Goal: Task Accomplishment & Management: Complete application form

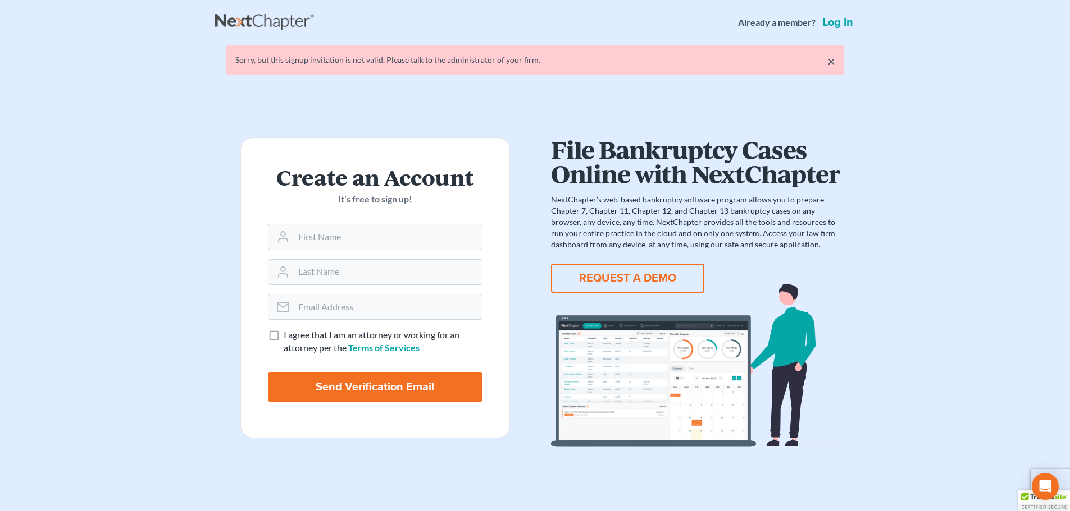
click at [840, 23] on link "Log in" at bounding box center [837, 22] width 35 height 11
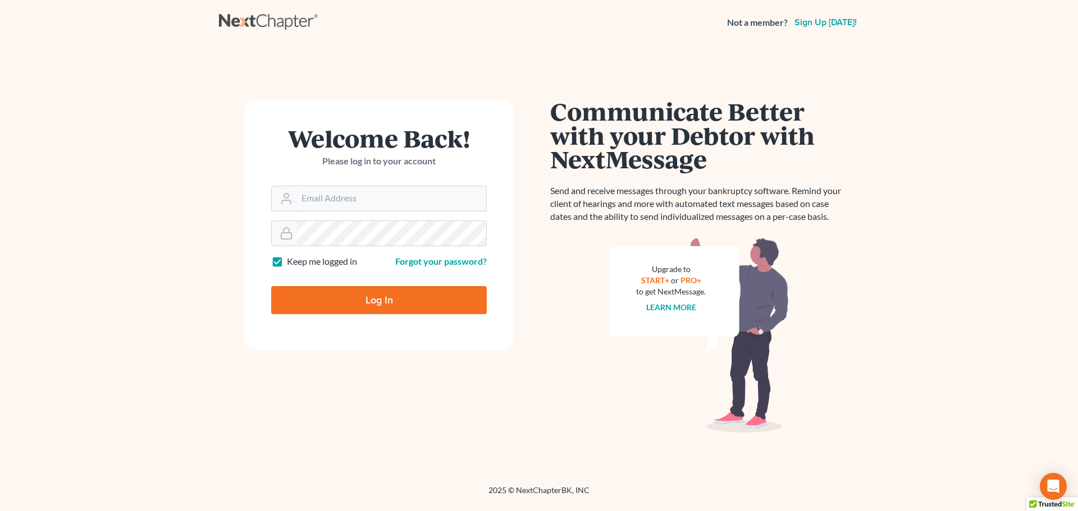
type input "tschiermeister@lsnd.org"
click at [394, 305] on input "Log In" at bounding box center [379, 300] width 216 height 28
type input "Thinking..."
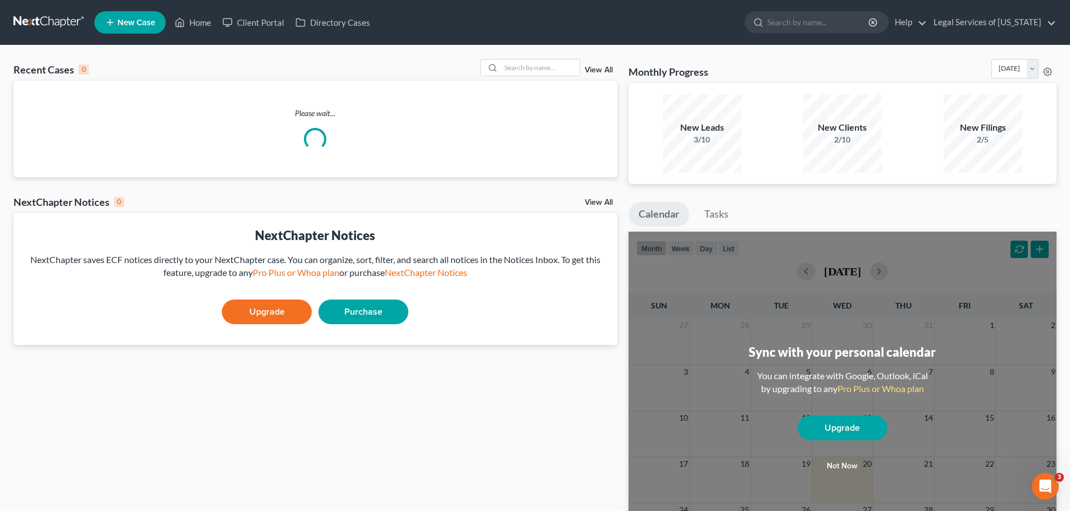
click at [107, 20] on icon at bounding box center [110, 22] width 10 height 13
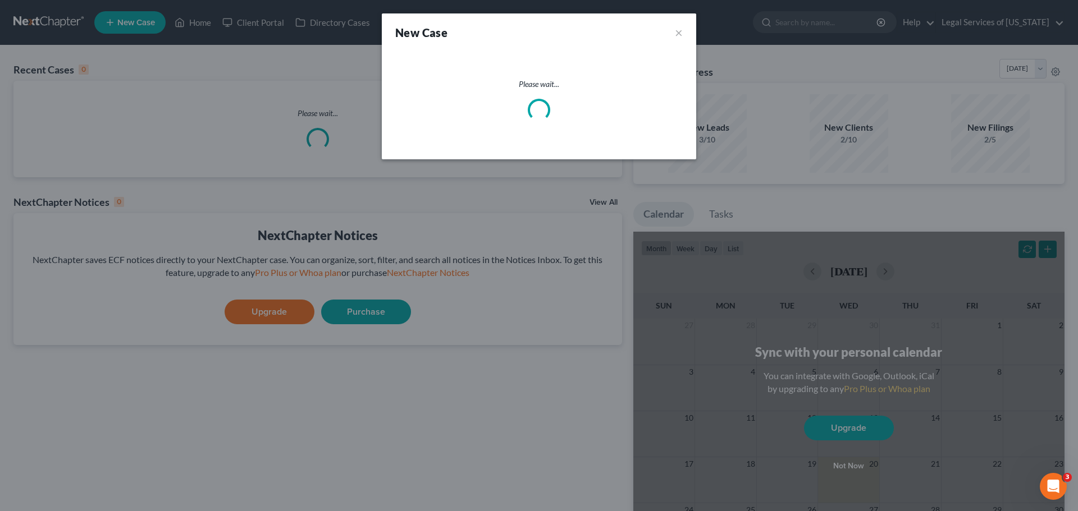
select select "60"
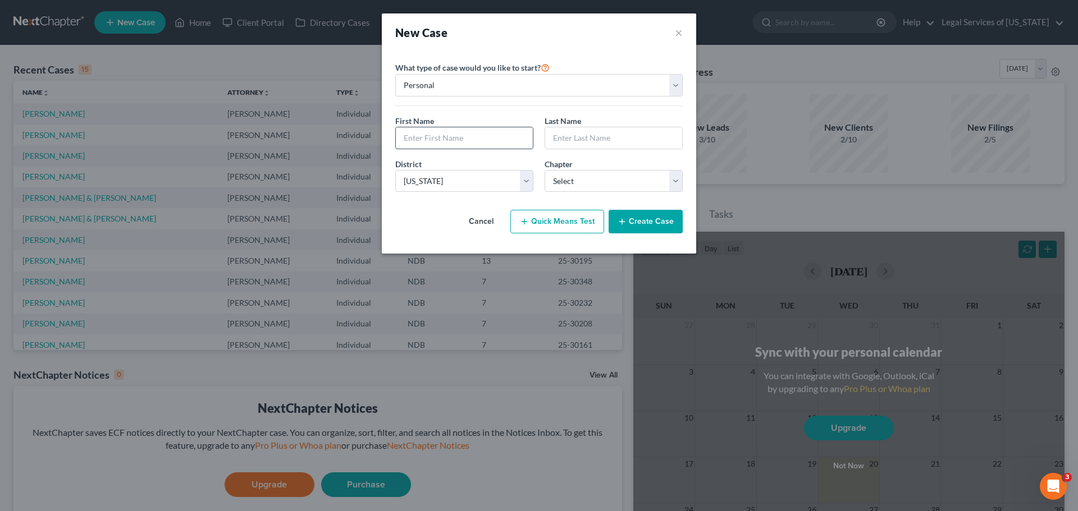
click at [464, 139] on input "text" at bounding box center [464, 137] width 137 height 21
type input "[PERSON_NAME]"
click at [603, 185] on select "Select 7 11 12 13" at bounding box center [614, 181] width 138 height 22
select select "0"
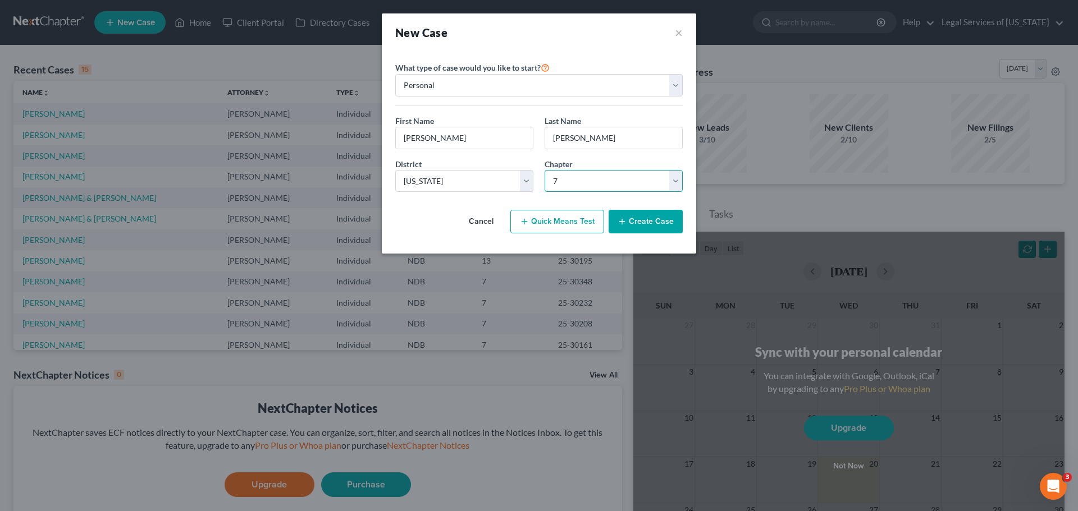
click at [545, 170] on select "Select 7 11 12 13" at bounding box center [614, 181] width 138 height 22
click at [639, 218] on button "Create Case" at bounding box center [646, 222] width 74 height 24
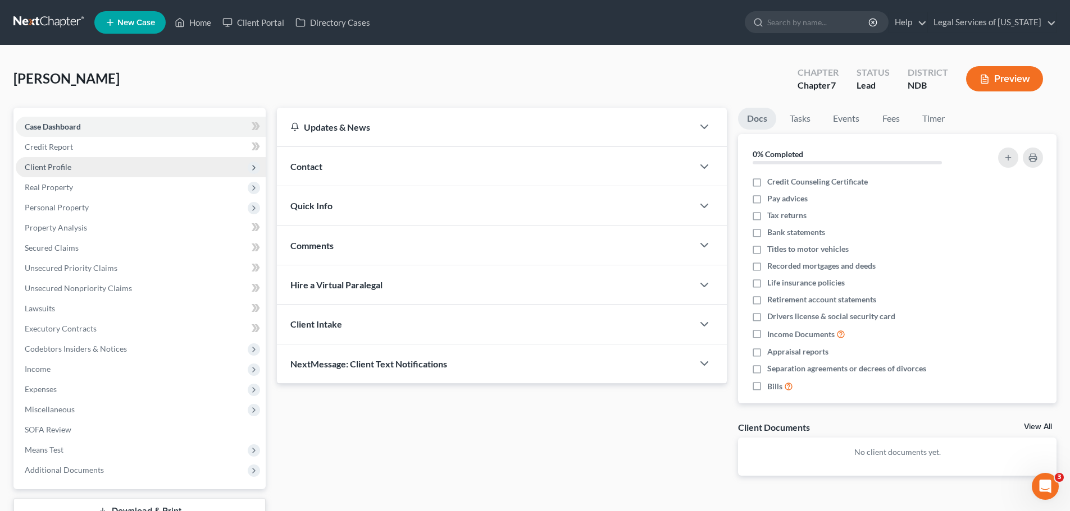
click at [44, 168] on span "Client Profile" at bounding box center [48, 167] width 47 height 10
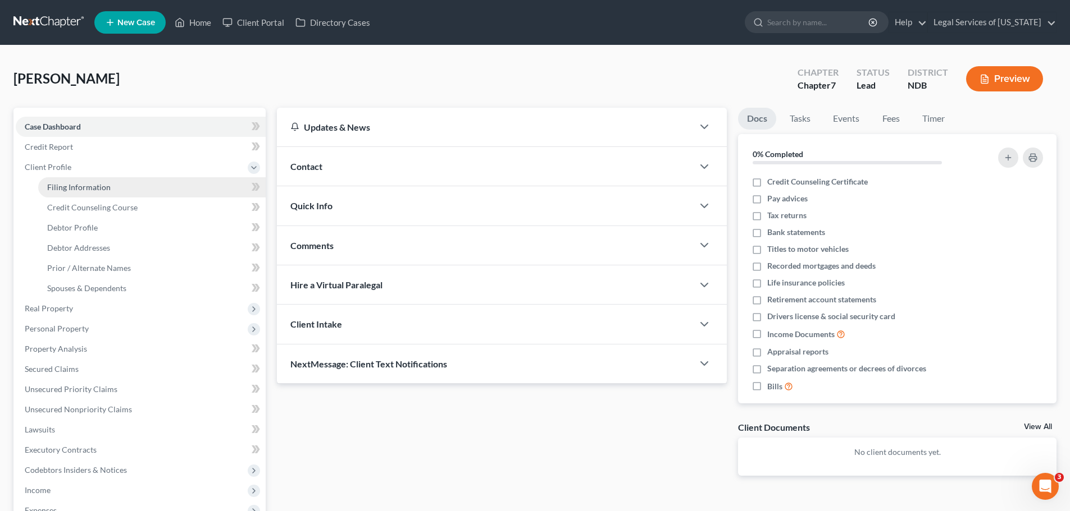
click at [86, 191] on span "Filing Information" at bounding box center [78, 187] width 63 height 10
select select "1"
select select "0"
select select "60"
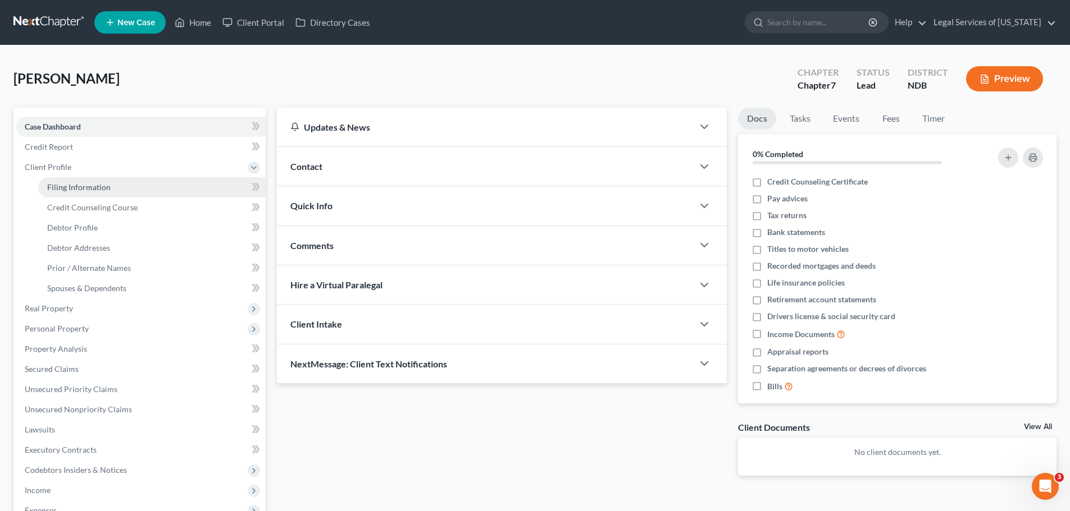
select select "29"
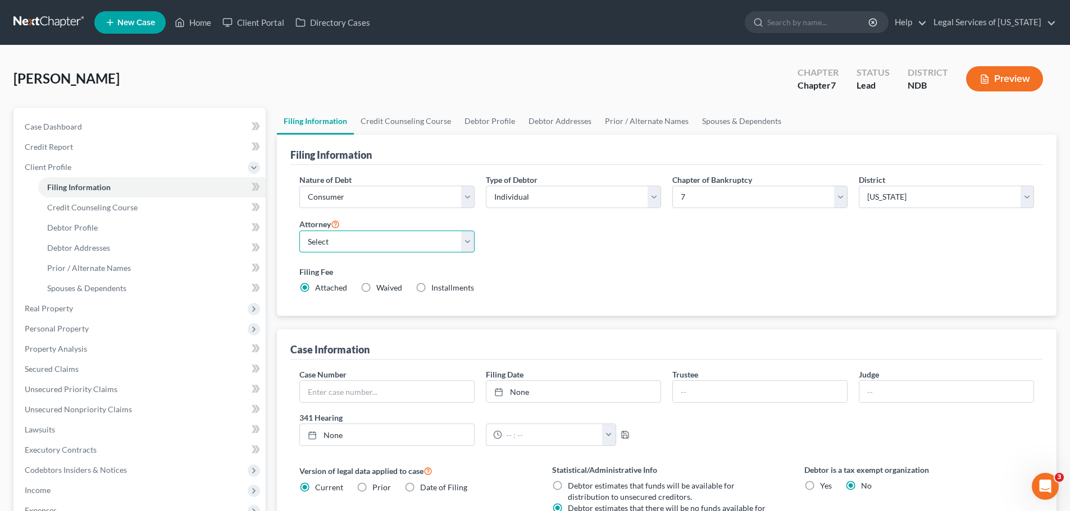
click at [376, 252] on select "Select [PERSON_NAME] [PERSON_NAME] - NDB [PERSON_NAME] - NDB [PERSON_NAME] - ND…" at bounding box center [386, 242] width 175 height 22
select select "1"
click at [299, 231] on select "Select [PERSON_NAME] [PERSON_NAME] - NDB [PERSON_NAME] - NDB [PERSON_NAME] - ND…" at bounding box center [386, 242] width 175 height 22
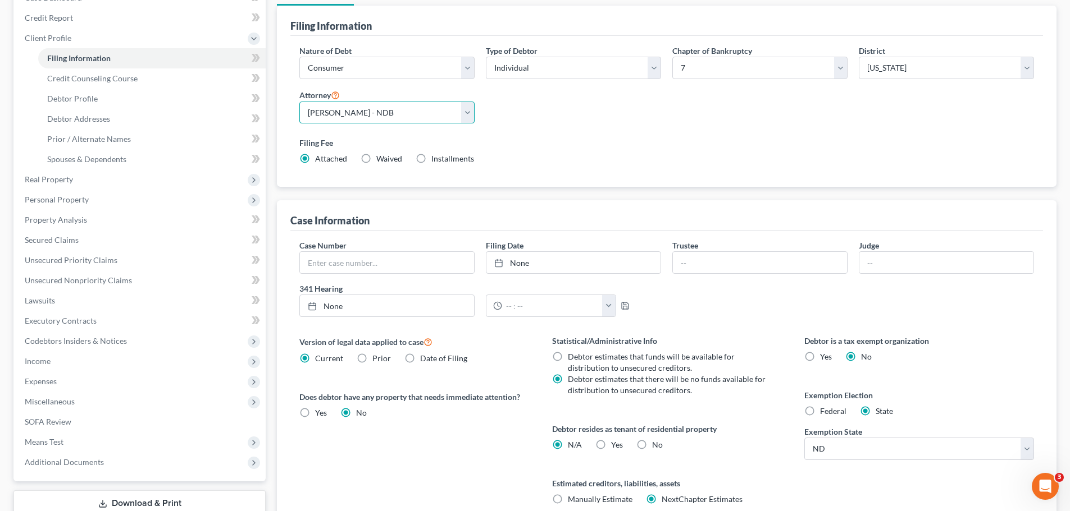
scroll to position [229, 0]
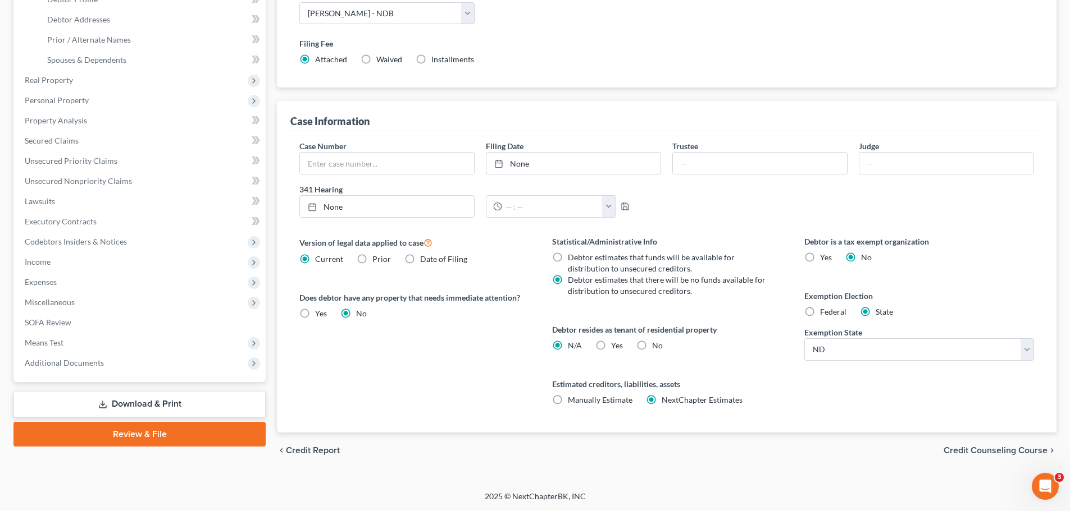
click at [613, 344] on span "Yes" at bounding box center [617, 346] width 12 height 10
click at [615, 344] on input "Yes Yes" at bounding box center [618, 343] width 7 height 7
radio input "true"
radio input "false"
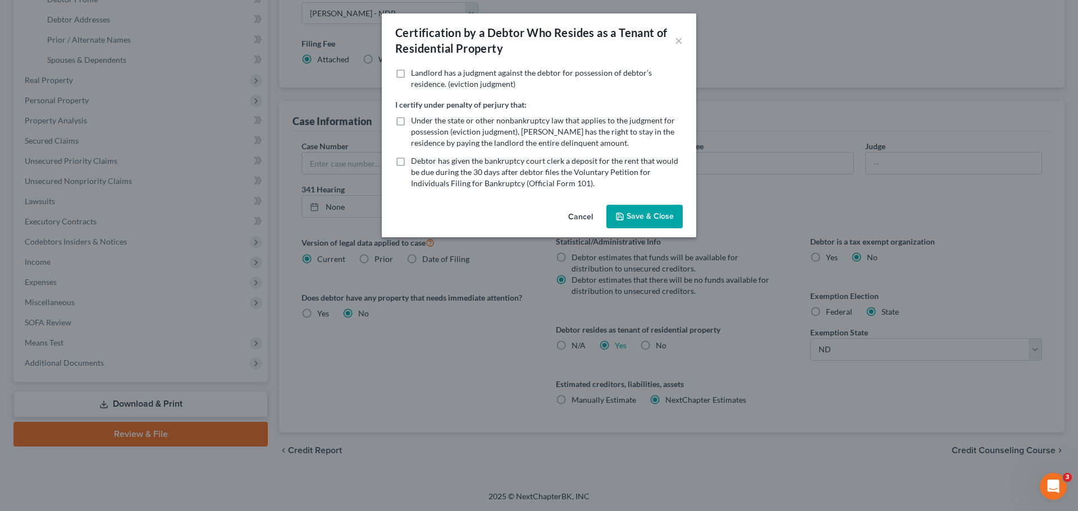
click at [620, 216] on icon "button" at bounding box center [619, 216] width 9 height 9
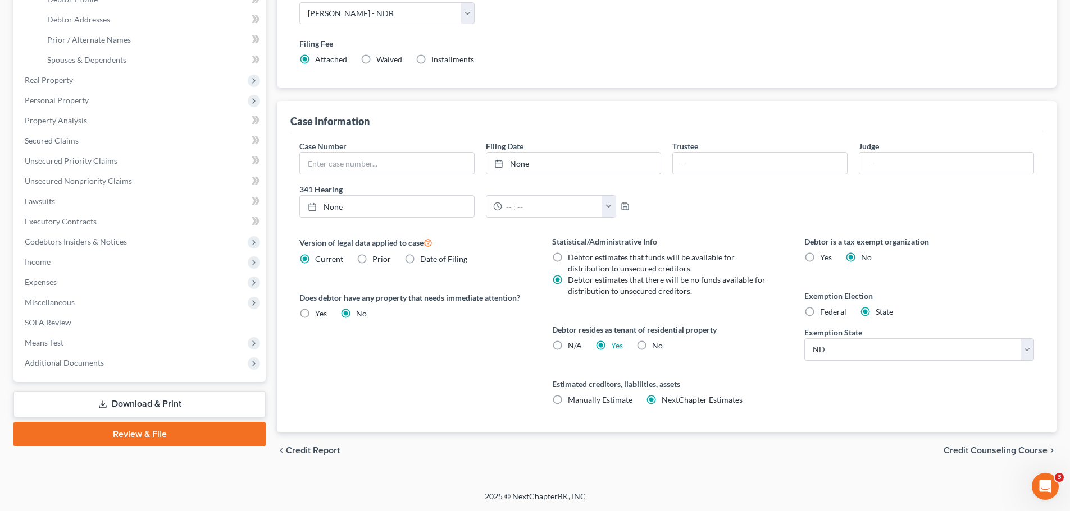
click at [1004, 447] on span "Credit Counseling Course" at bounding box center [995, 450] width 104 height 9
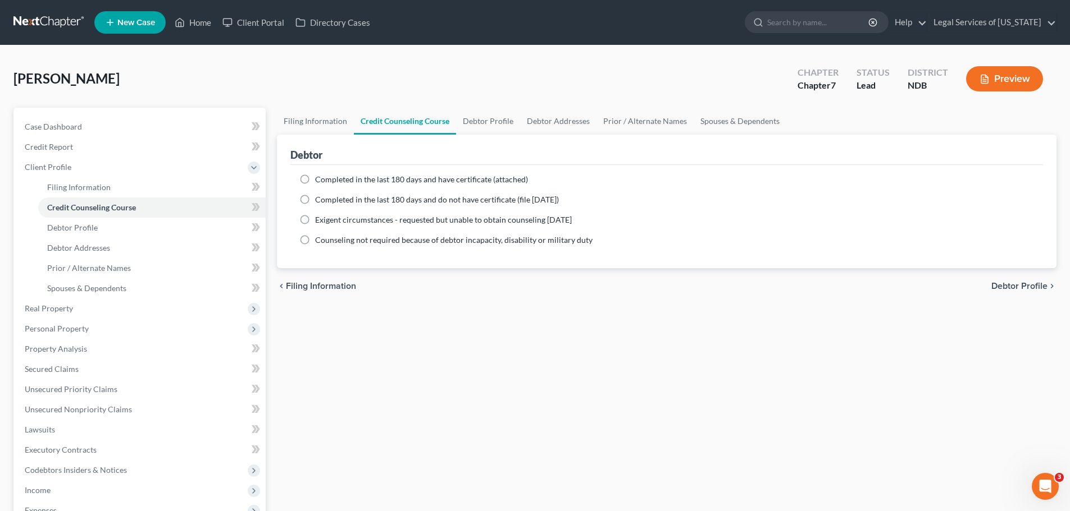
click at [357, 177] on span "Completed in the last 180 days and have certificate (attached)" at bounding box center [421, 180] width 213 height 10
click at [327, 177] on input "Completed in the last 180 days and have certificate (attached)" at bounding box center [322, 177] width 7 height 7
radio input "true"
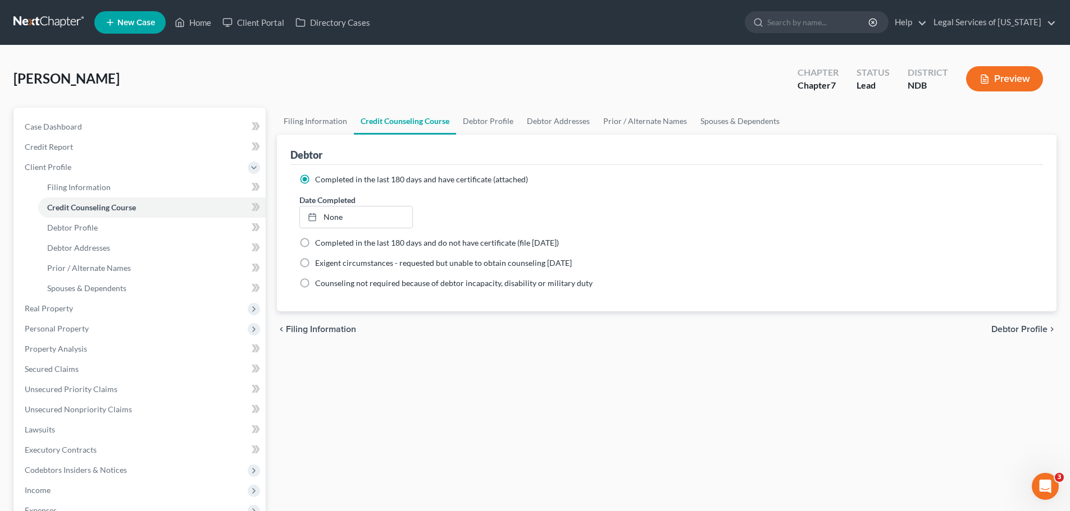
click at [1038, 342] on div "chevron_left Filing Information Debtor Profile chevron_right" at bounding box center [666, 330] width 779 height 36
click at [1038, 330] on span "Debtor Profile" at bounding box center [1019, 329] width 56 height 9
select select "0"
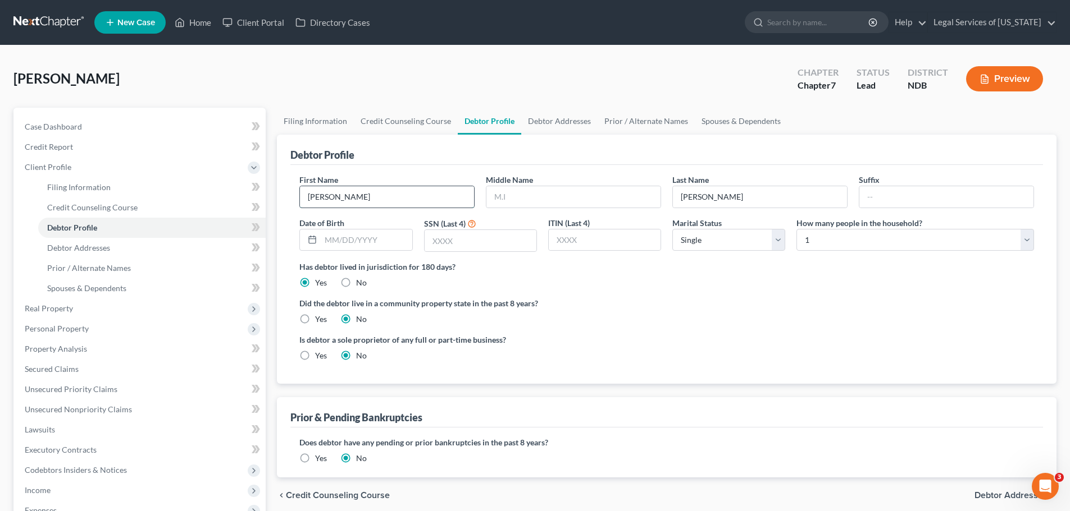
click at [376, 197] on input "[PERSON_NAME]" at bounding box center [387, 196] width 174 height 21
click at [561, 199] on input "text" at bounding box center [573, 196] width 174 height 21
type input "[PERSON_NAME]"
type input "[DATE]"
type input "0716"
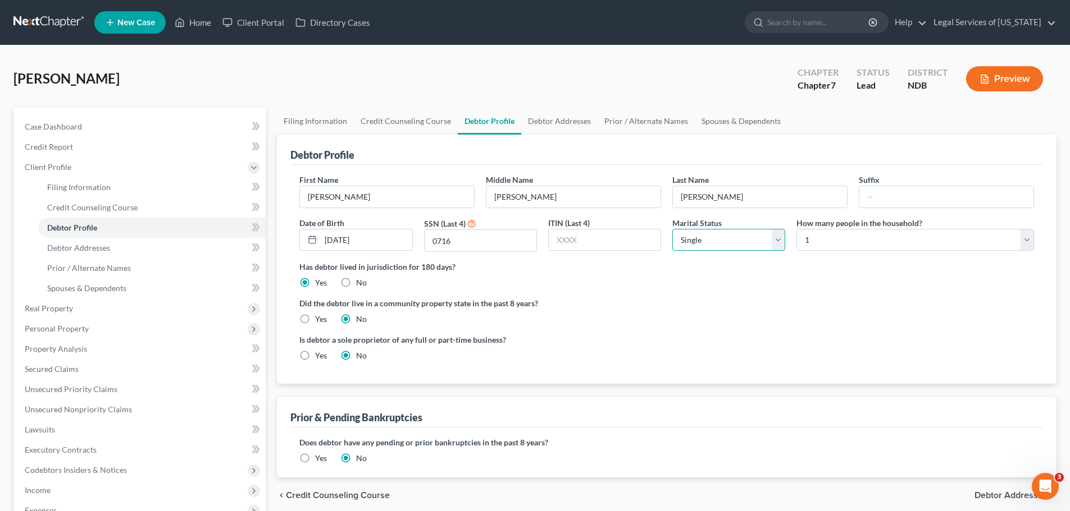
click at [724, 235] on select "Select Single Married Separated Divorced Widowed" at bounding box center [728, 240] width 113 height 22
select select "3"
click at [672, 229] on select "Select Single Married Separated Divorced Widowed" at bounding box center [728, 240] width 113 height 22
click at [844, 237] on select "Select 1 2 3 4 5 6 7 8 9 10 11 12 13 14 15 16 17 18 19 20" at bounding box center [914, 240] width 237 height 22
select select "3"
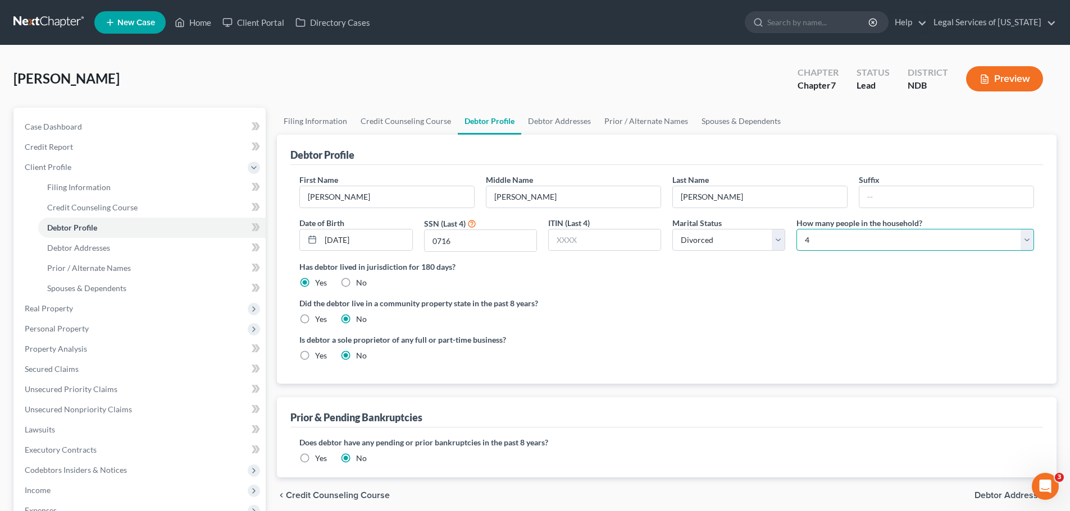
click at [796, 229] on select "Select 1 2 3 4 5 6 7 8 9 10 11 12 13 14 15 16 17 18 19 20" at bounding box center [914, 240] width 237 height 22
click at [734, 289] on div "Has debtor lived in jurisdiction for 180 days? Yes No Debtor must reside in jur…" at bounding box center [666, 275] width 734 height 28
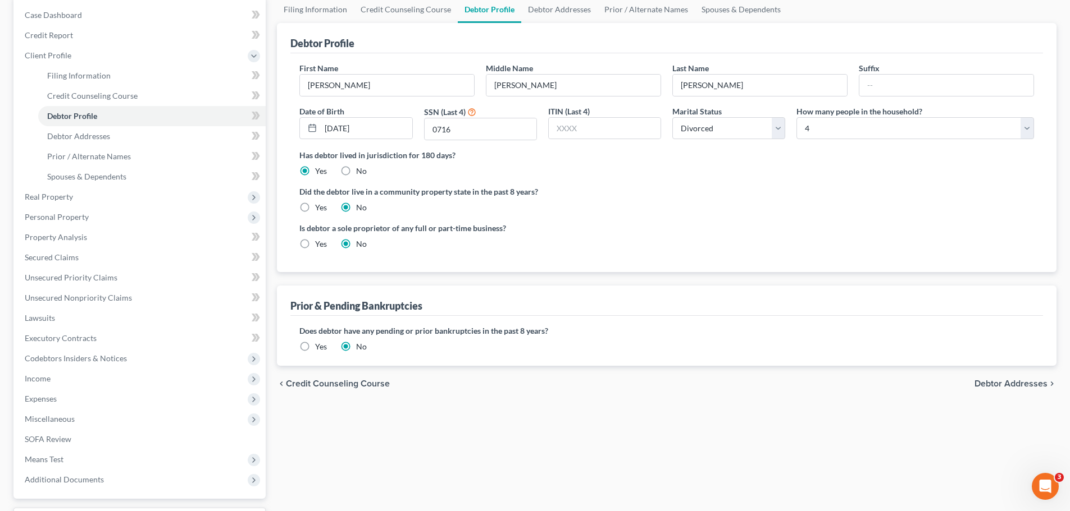
scroll to position [112, 0]
click at [1031, 387] on span "Debtor Addresses" at bounding box center [1010, 383] width 73 height 9
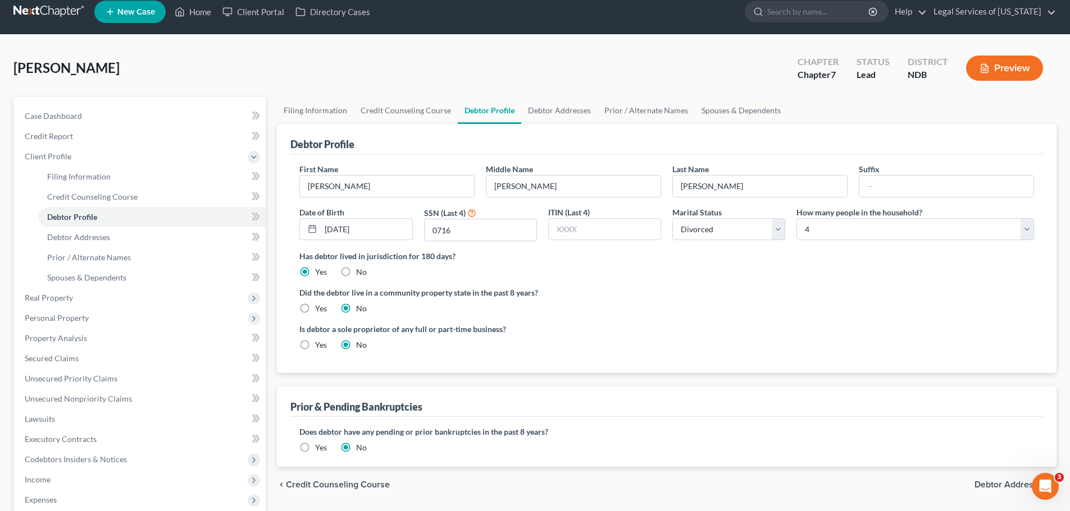
select select "0"
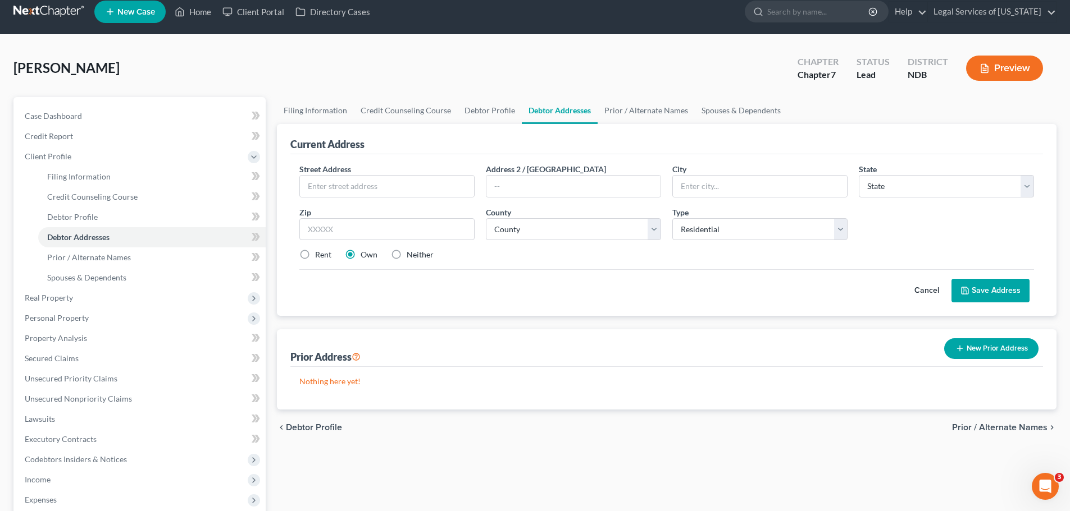
scroll to position [0, 0]
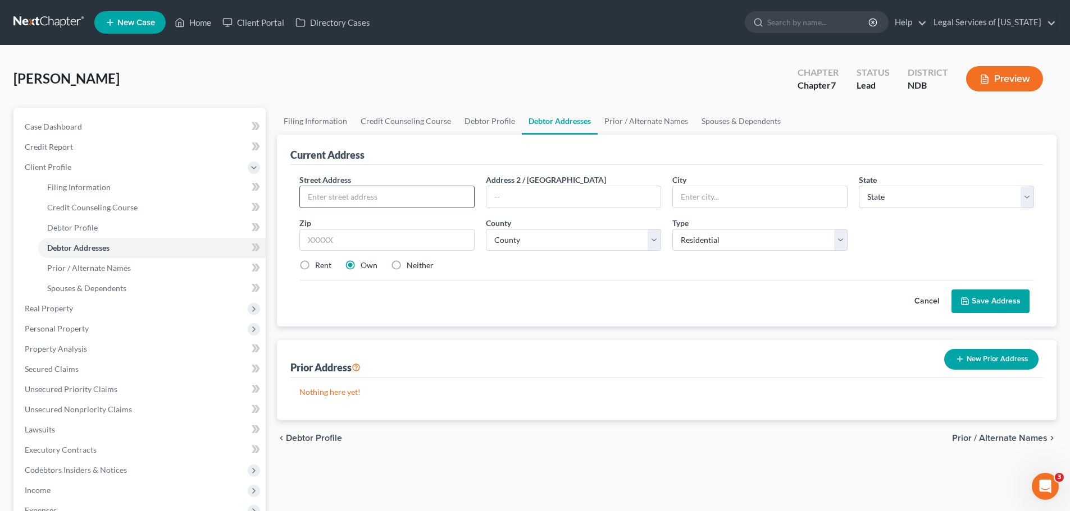
click at [340, 203] on input "text" at bounding box center [387, 196] width 174 height 21
type input "[STREET_ADDRESS]"
type input "Bismarck"
select select "29"
type input "58501"
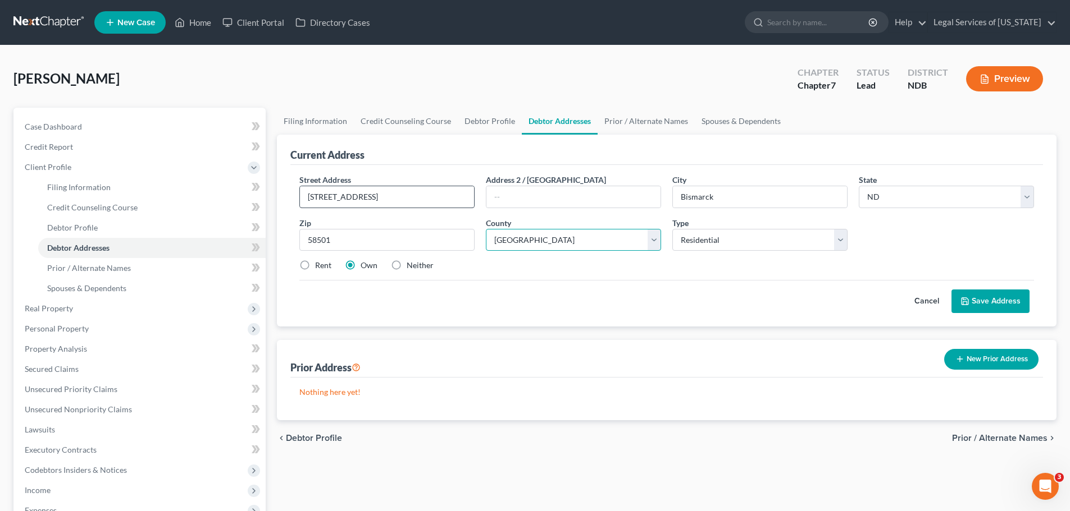
select select "7"
click at [840, 241] on select "Select Residential Mailing Rental Business" at bounding box center [759, 240] width 175 height 22
select select "2"
click at [672, 229] on select "Select Residential Mailing Rental Business" at bounding box center [759, 240] width 175 height 22
click at [714, 298] on div "Cancel Save Address" at bounding box center [666, 296] width 734 height 33
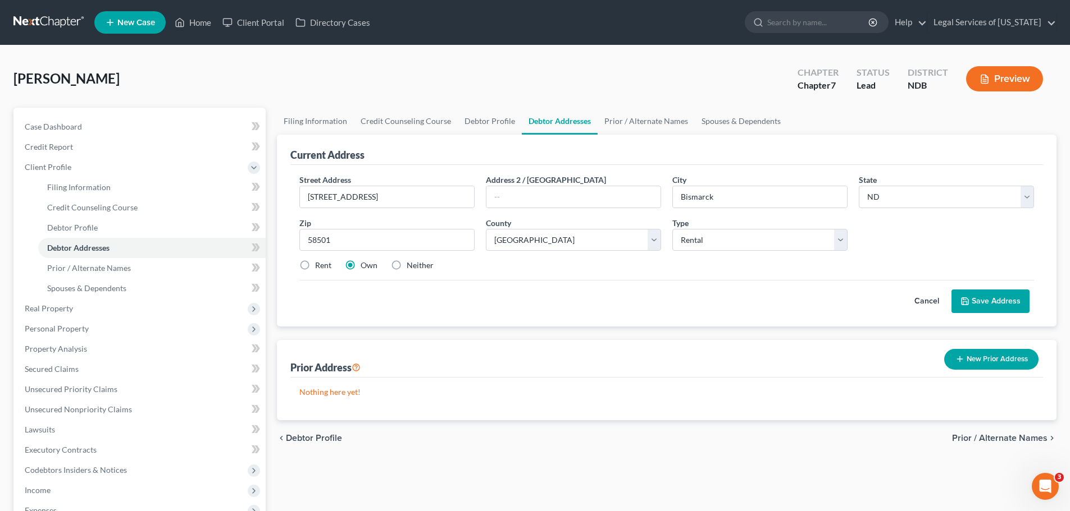
click at [315, 264] on label "Rent" at bounding box center [323, 265] width 16 height 11
click at [319, 264] on input "Rent" at bounding box center [322, 263] width 7 height 7
radio input "true"
click at [971, 301] on button "Save Address" at bounding box center [990, 302] width 78 height 24
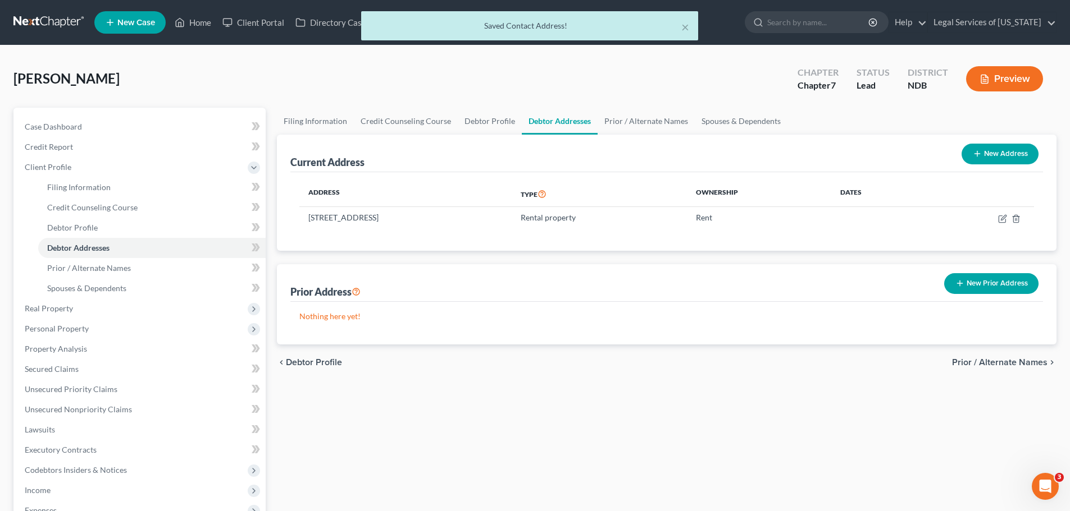
click at [980, 282] on button "New Prior Address" at bounding box center [991, 283] width 94 height 21
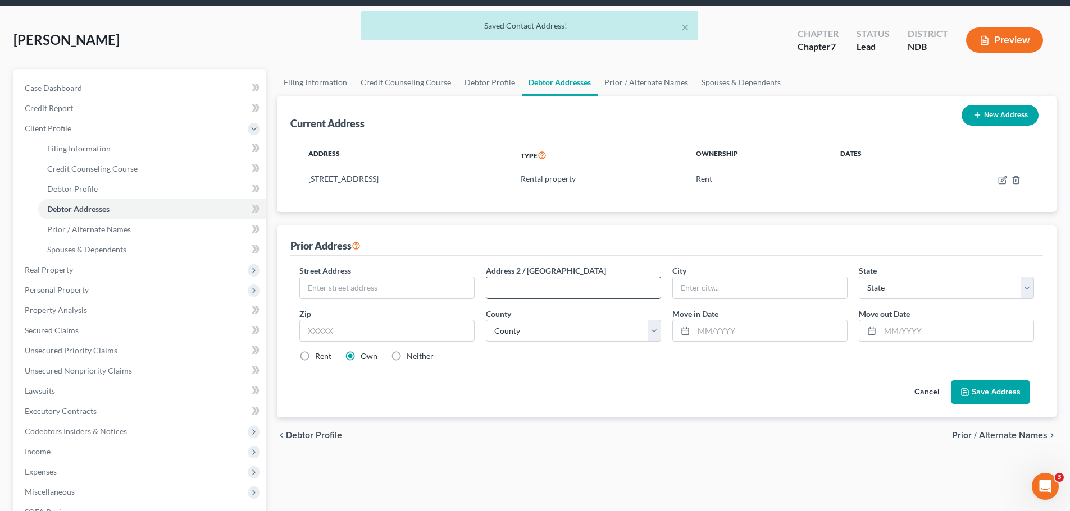
scroll to position [112, 0]
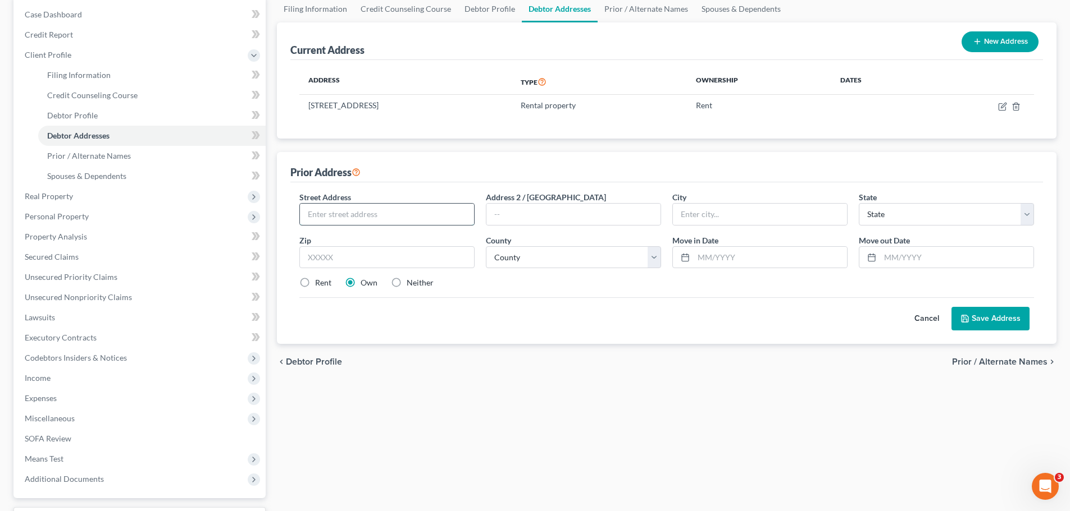
click at [396, 210] on input "text" at bounding box center [387, 214] width 174 height 21
type input "[STREET_ADDRESS]"
type input "Bismarck"
select select "29"
type input "58501"
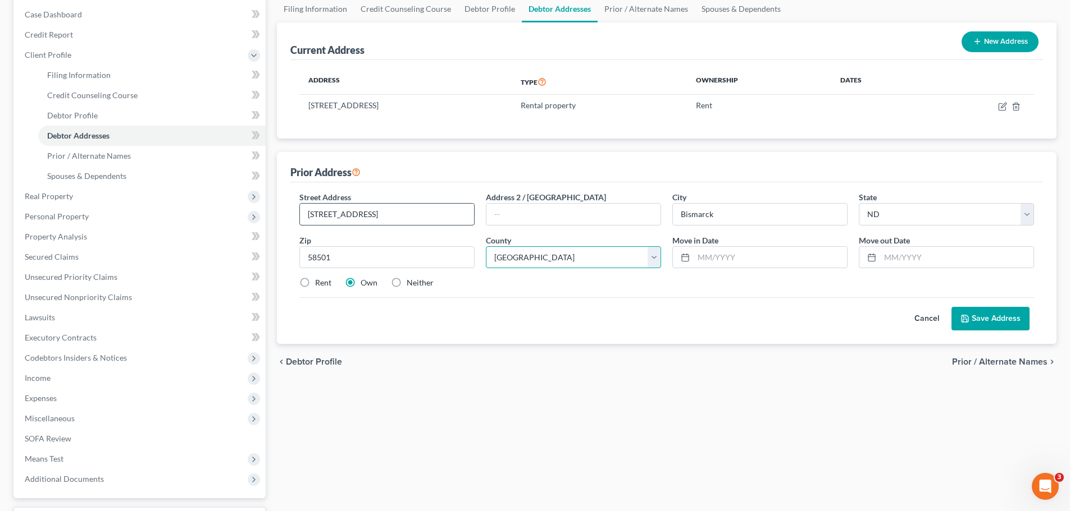
select select "7"
type input "[DATE]"
click at [762, 391] on div "Filing Information Credit Counseling Course Debtor Profile Debtor Addresses Pri…" at bounding box center [666, 280] width 791 height 568
click at [1017, 318] on button "Save Address" at bounding box center [990, 319] width 78 height 24
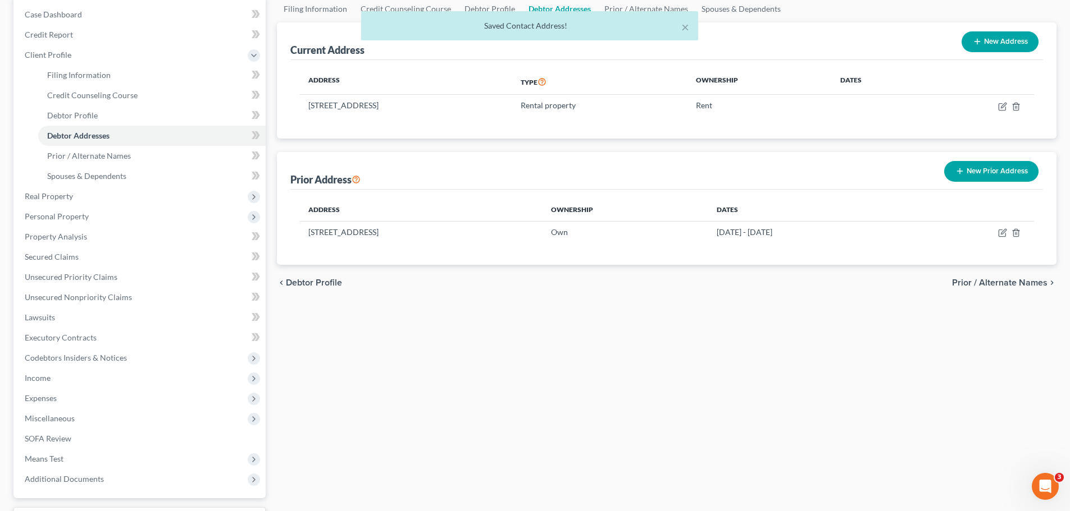
click at [1003, 284] on span "Prior / Alternate Names" at bounding box center [999, 282] width 95 height 9
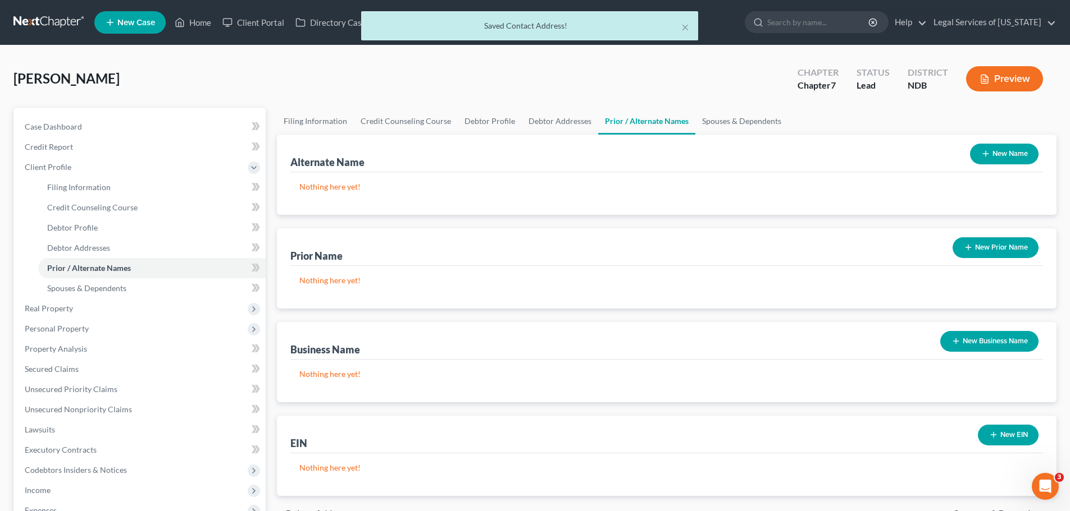
click at [1018, 149] on button "New Name" at bounding box center [1004, 154] width 68 height 21
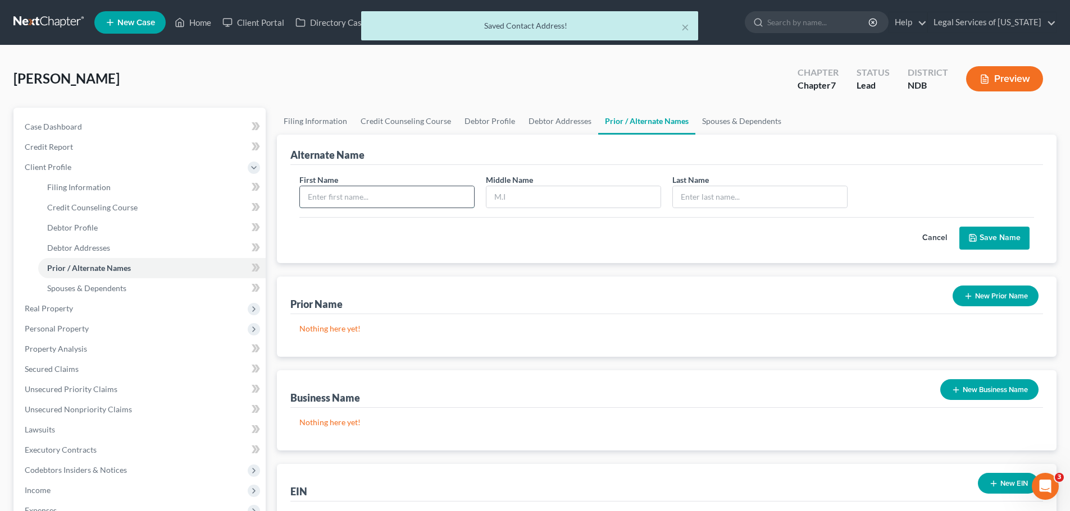
click at [401, 199] on input "text" at bounding box center [387, 196] width 174 height 21
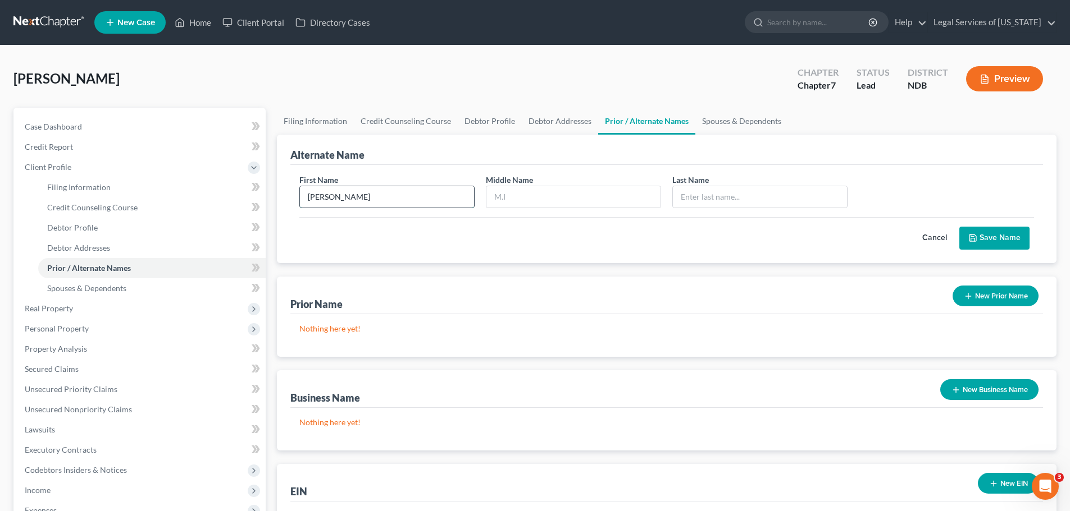
type input "[PERSON_NAME]"
type input "M"
type input "[PERSON_NAME]"
click at [998, 232] on button "Save Name" at bounding box center [994, 239] width 70 height 24
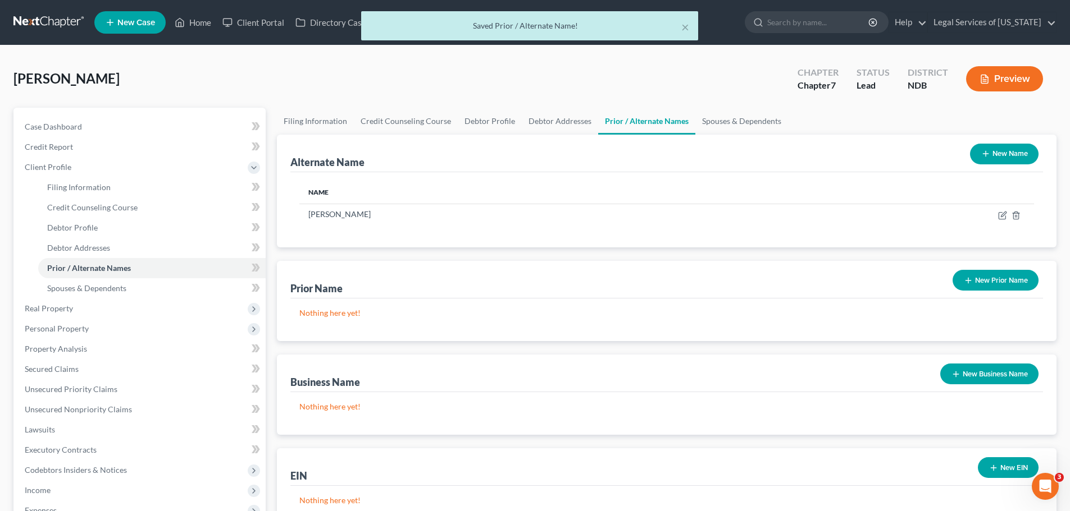
click at [996, 150] on button "New Name" at bounding box center [1004, 154] width 68 height 21
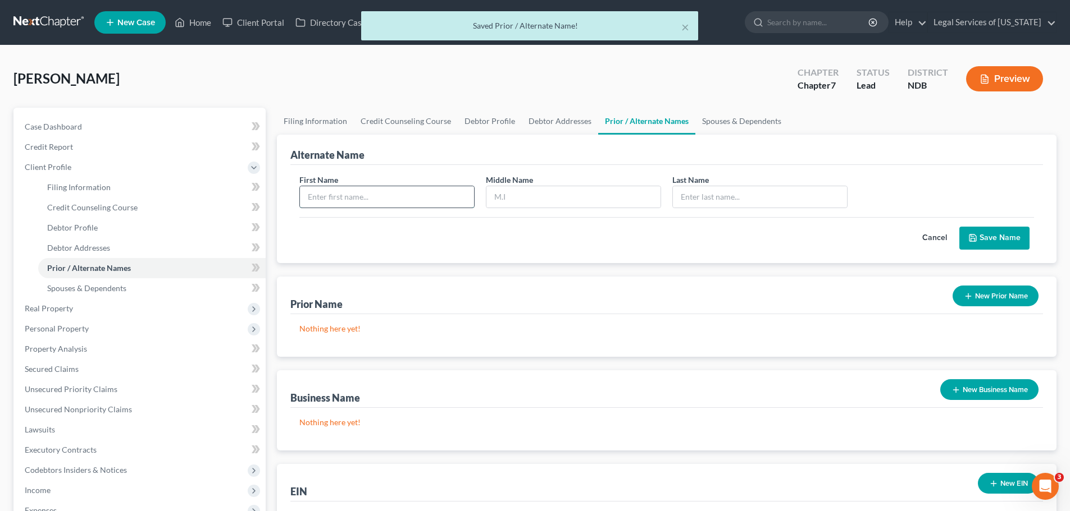
click at [390, 194] on input "text" at bounding box center [387, 196] width 174 height 21
type input "[PERSON_NAME]"
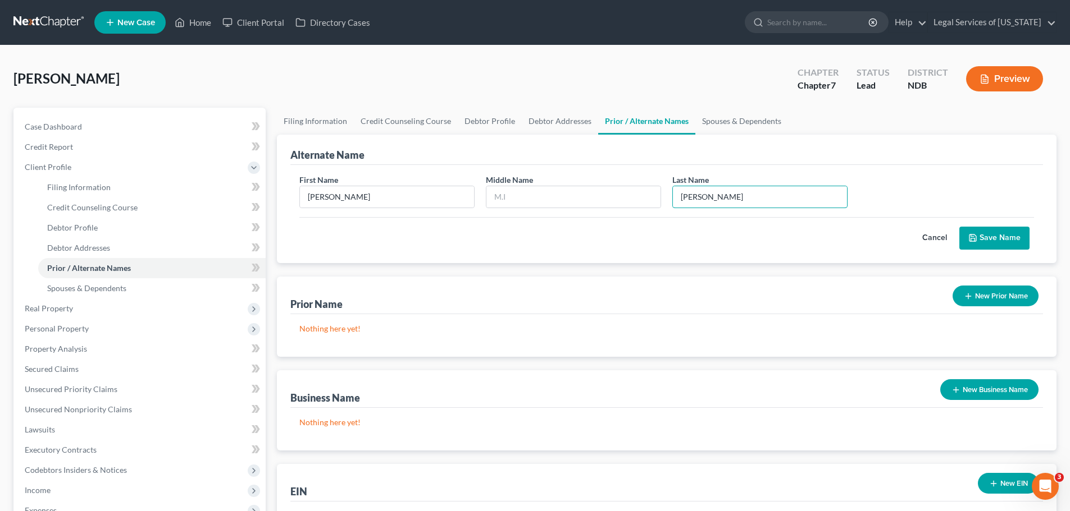
type input "[PERSON_NAME]"
click at [1008, 234] on button "Save Name" at bounding box center [994, 239] width 70 height 24
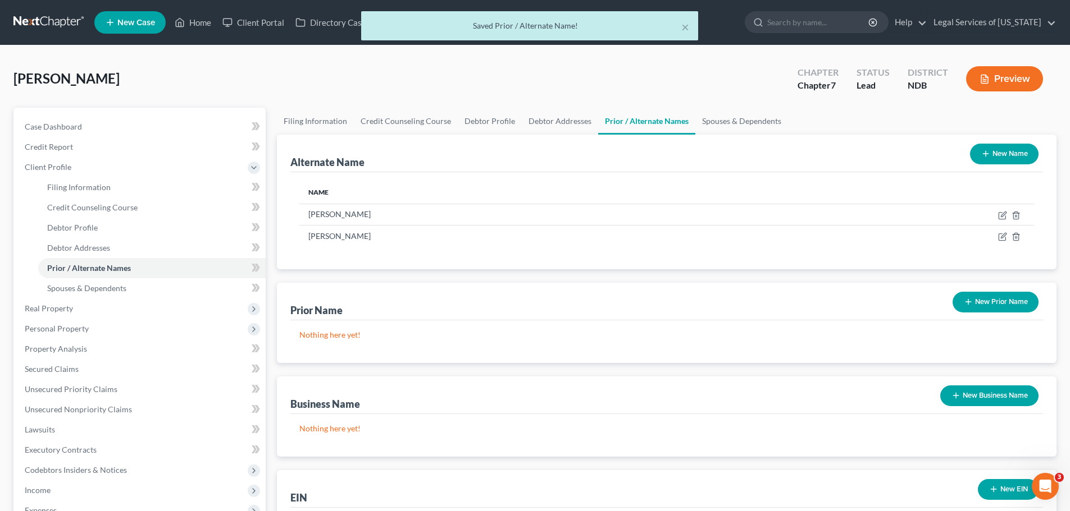
click at [999, 305] on button "New Prior Name" at bounding box center [995, 302] width 86 height 21
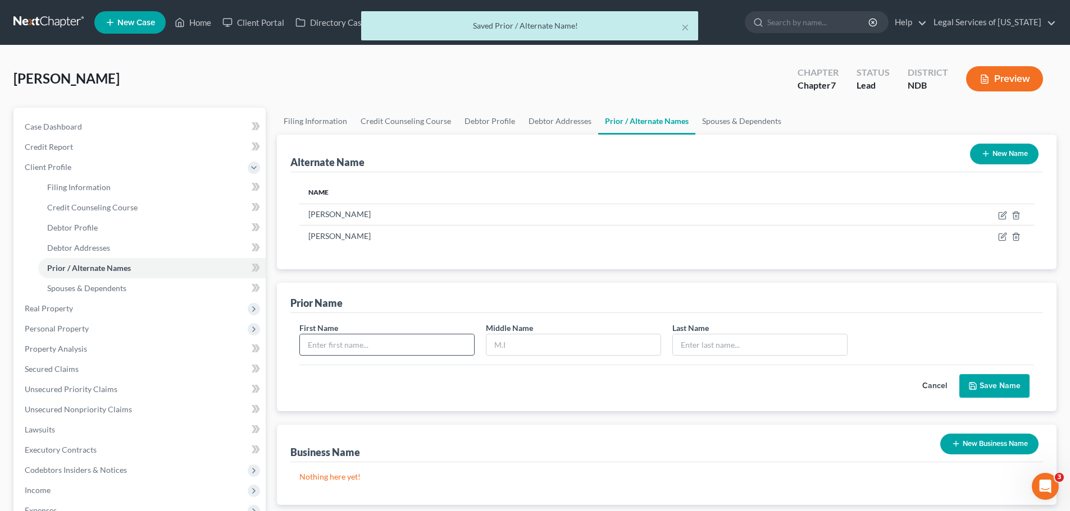
click at [339, 353] on input "text" at bounding box center [387, 345] width 174 height 21
type input "[PERSON_NAME]"
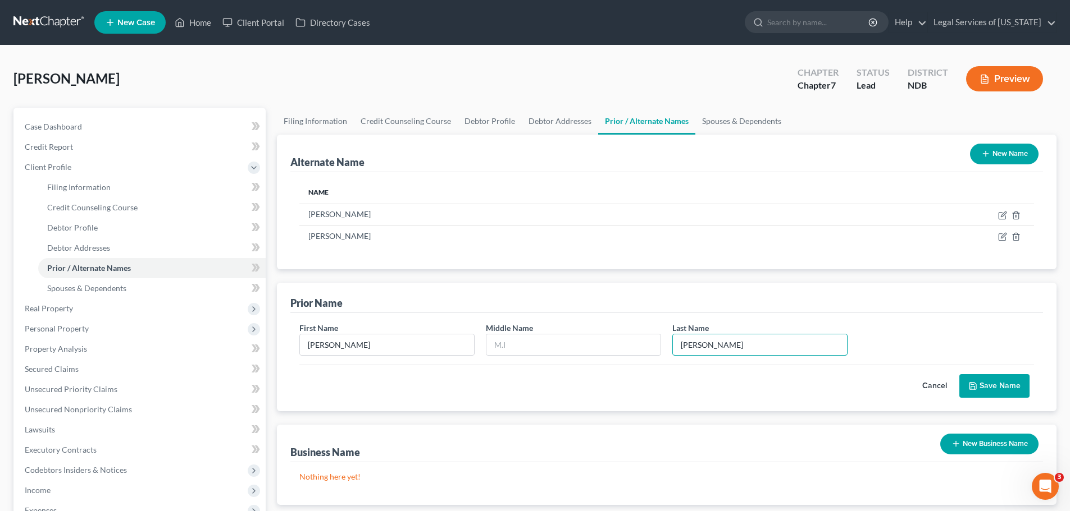
type input "[PERSON_NAME]"
click at [1003, 384] on button "Save Name" at bounding box center [994, 386] width 70 height 24
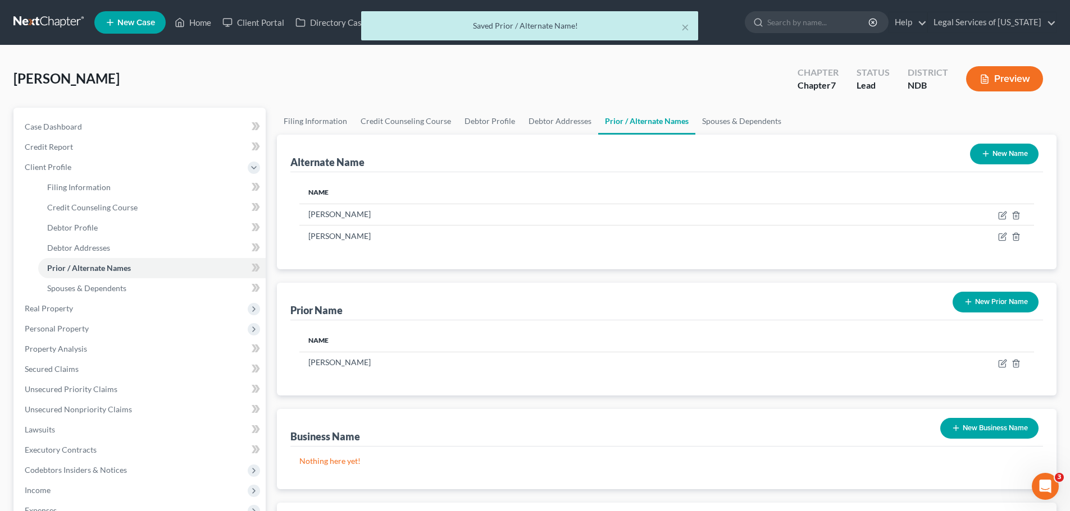
click at [983, 296] on button "New Prior Name" at bounding box center [995, 302] width 86 height 21
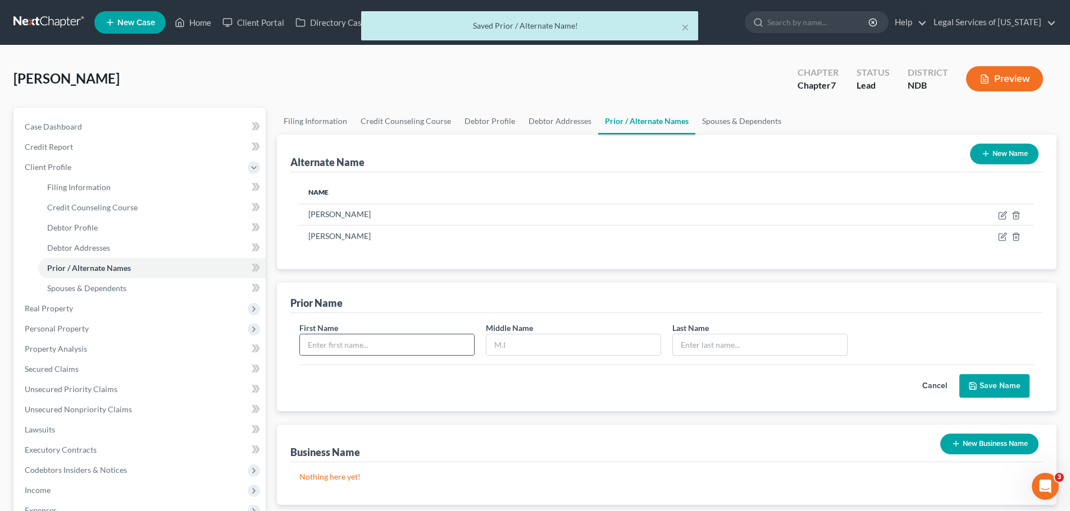
click at [386, 334] on div at bounding box center [386, 345] width 175 height 22
click at [381, 335] on input "text" at bounding box center [387, 345] width 174 height 21
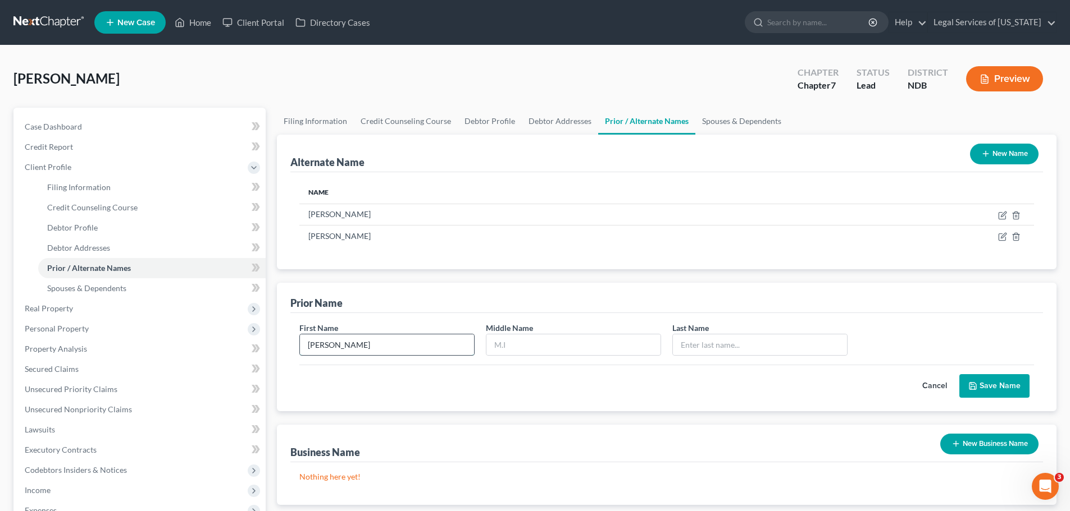
type input "[PERSON_NAME]"
click at [1003, 376] on button "Save Name" at bounding box center [994, 386] width 70 height 24
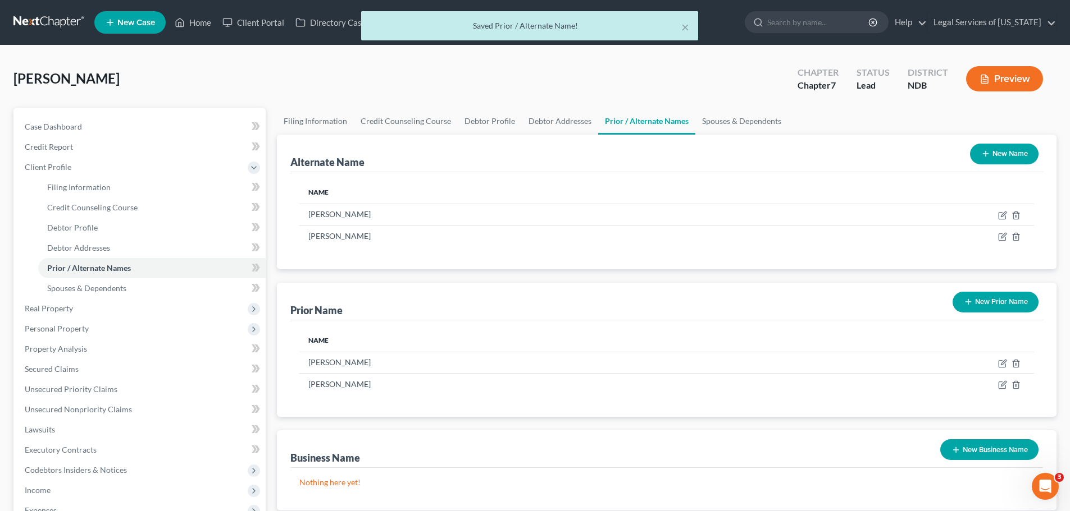
scroll to position [112, 0]
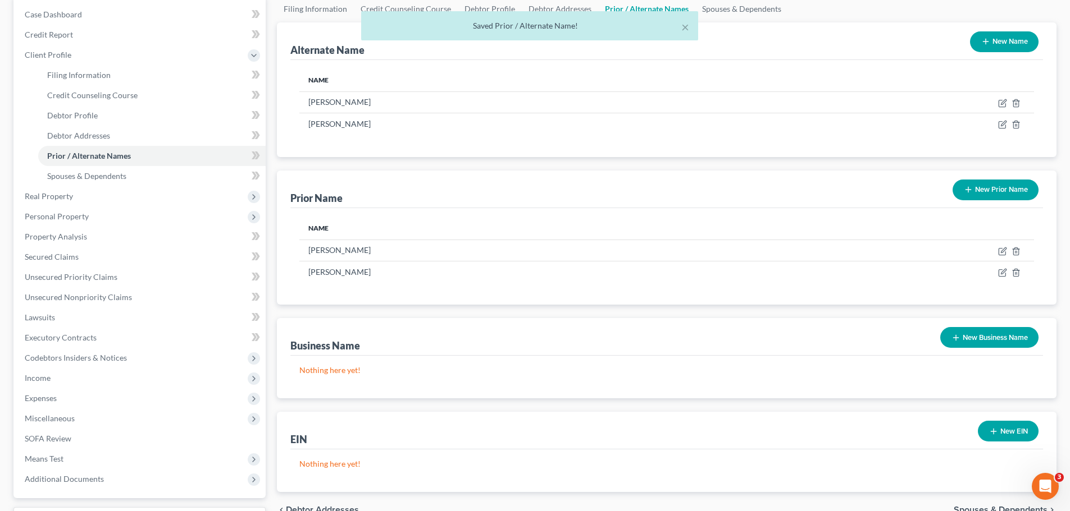
click at [1011, 442] on button "New EIN" at bounding box center [1007, 431] width 61 height 21
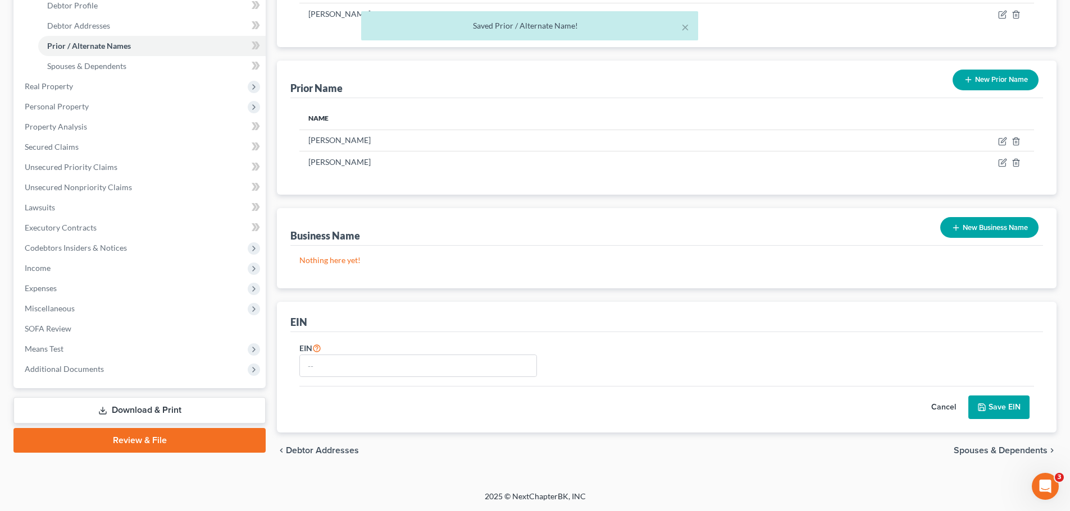
click at [944, 407] on button "Cancel" at bounding box center [943, 407] width 49 height 22
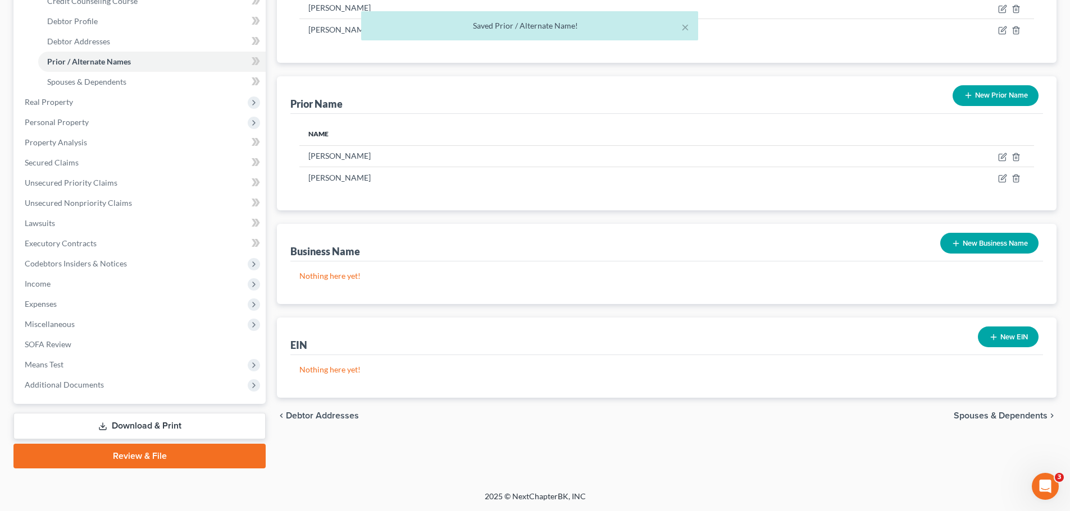
click at [1014, 404] on div "chevron_left Debtor Addresses Spouses & Dependents chevron_right" at bounding box center [666, 416] width 779 height 36
click at [1012, 416] on span "Spouses & Dependents" at bounding box center [1000, 416] width 94 height 9
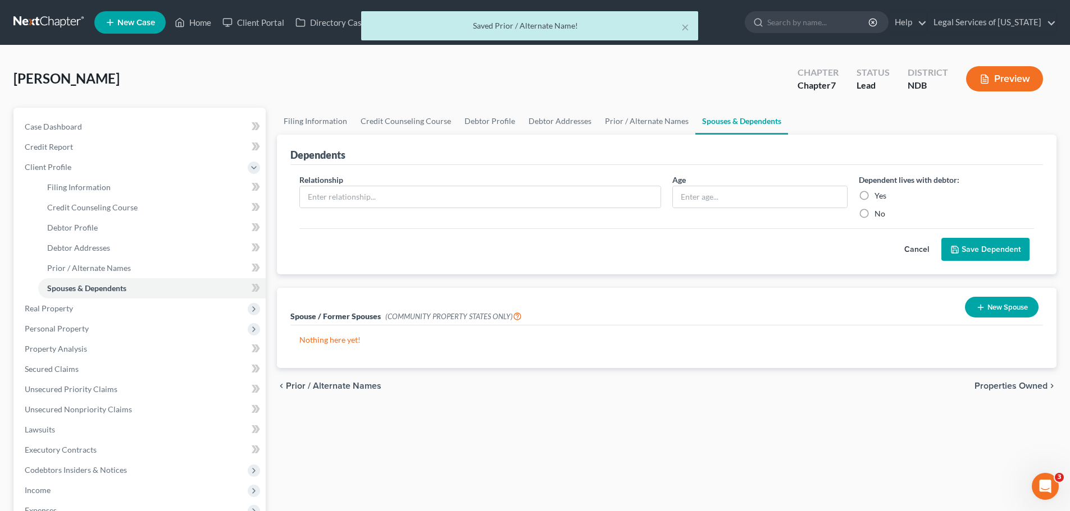
click at [339, 211] on div "Relationship *" at bounding box center [480, 196] width 373 height 45
click at [342, 200] on input "text" at bounding box center [480, 196] width 360 height 21
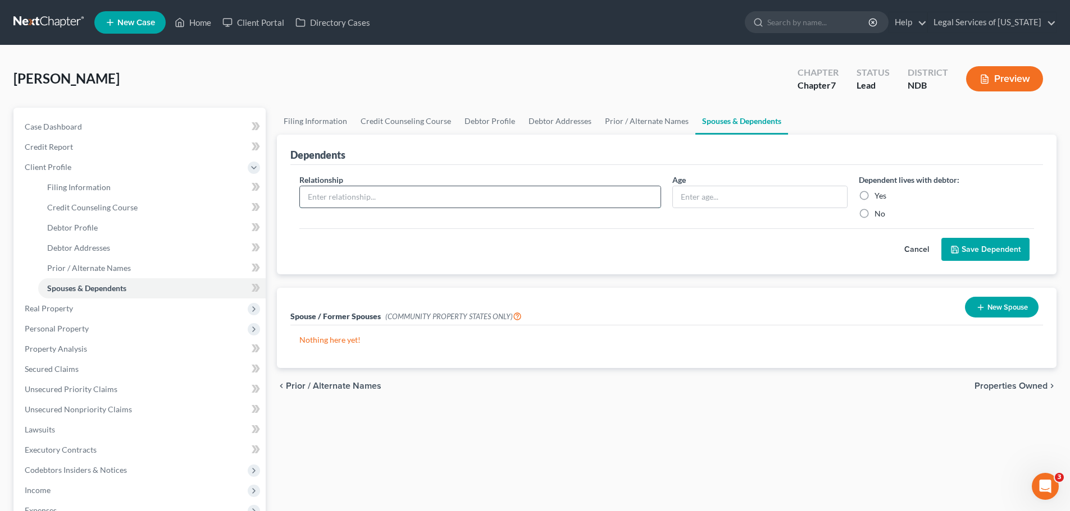
click at [418, 197] on input "text" at bounding box center [480, 196] width 360 height 21
type input "Daughter"
type input "15"
click at [874, 197] on label "Yes" at bounding box center [880, 195] width 12 height 11
click at [879, 197] on input "Yes" at bounding box center [882, 193] width 7 height 7
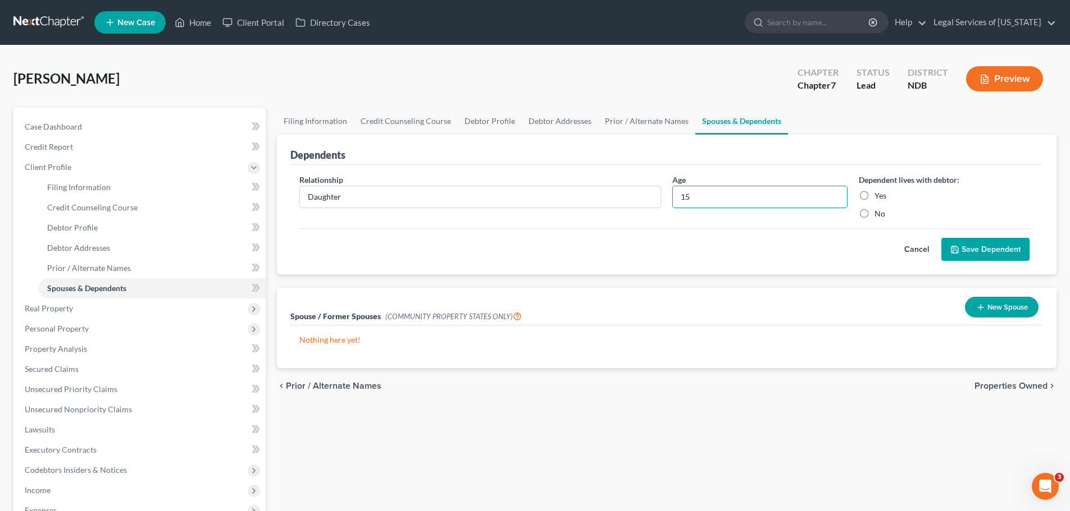
radio input "true"
click at [965, 254] on button "Save Dependent" at bounding box center [985, 250] width 88 height 24
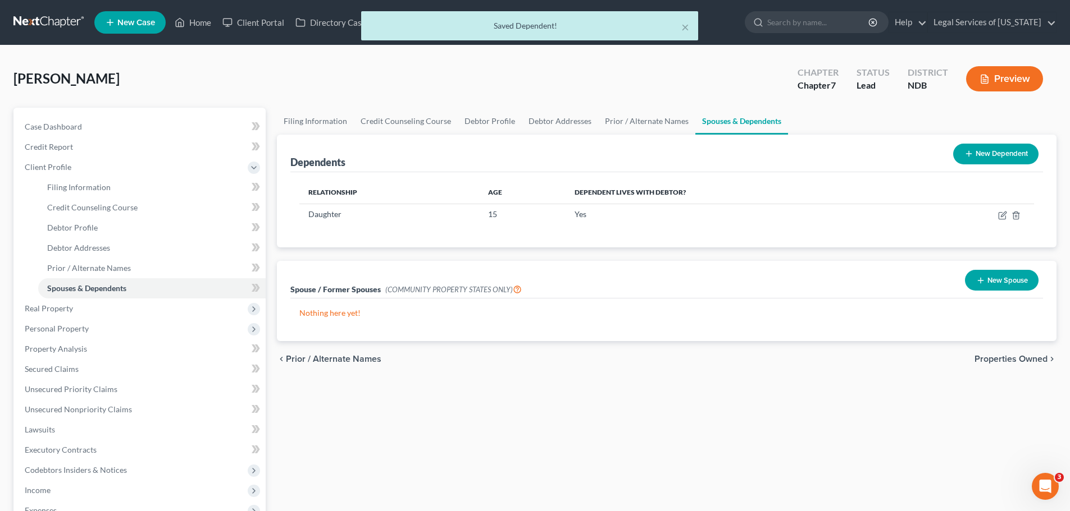
click at [989, 147] on button "New Dependent" at bounding box center [995, 154] width 85 height 21
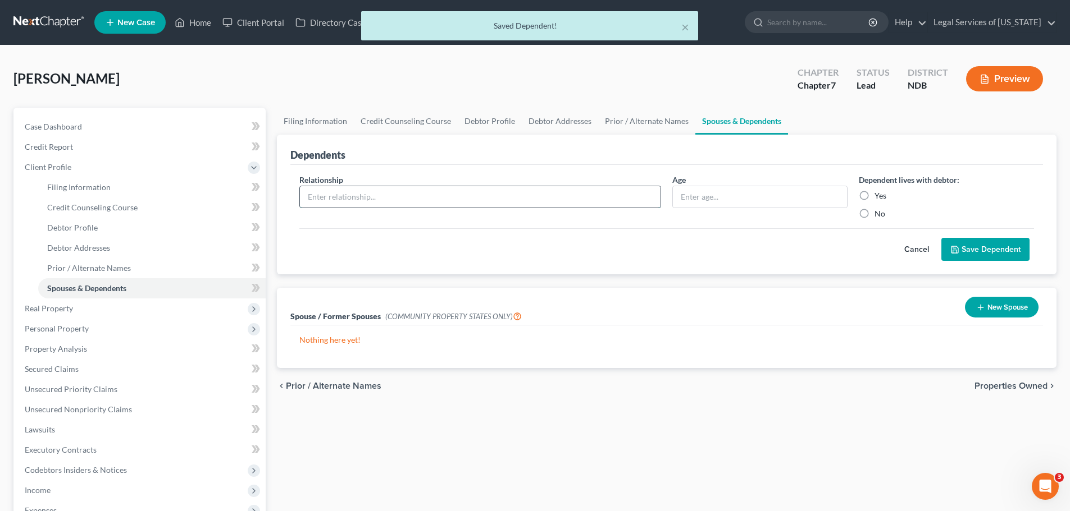
click at [356, 193] on input "text" at bounding box center [480, 196] width 360 height 21
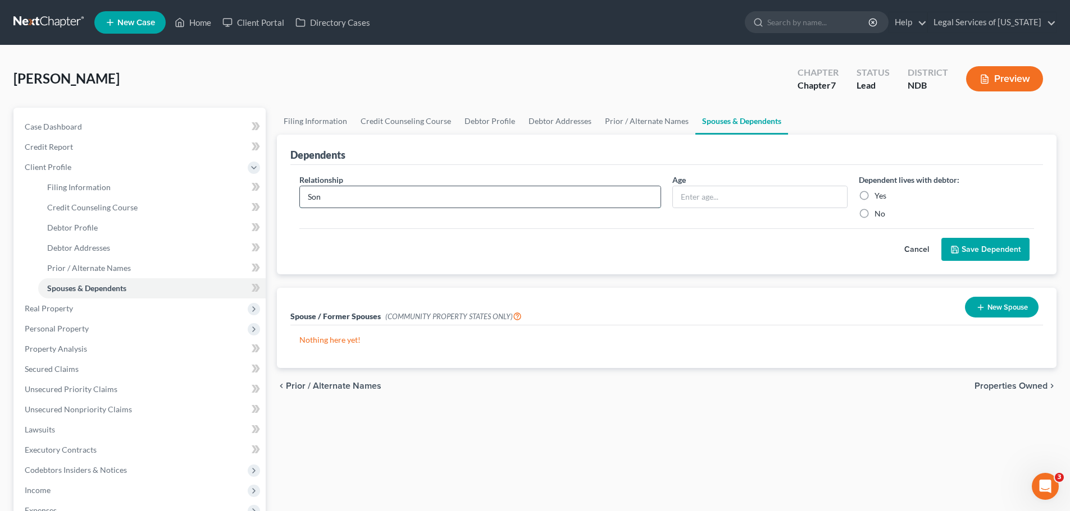
type input "Son"
type input "13"
click at [874, 195] on label "Yes" at bounding box center [880, 195] width 12 height 11
click at [879, 195] on input "Yes" at bounding box center [882, 193] width 7 height 7
radio input "true"
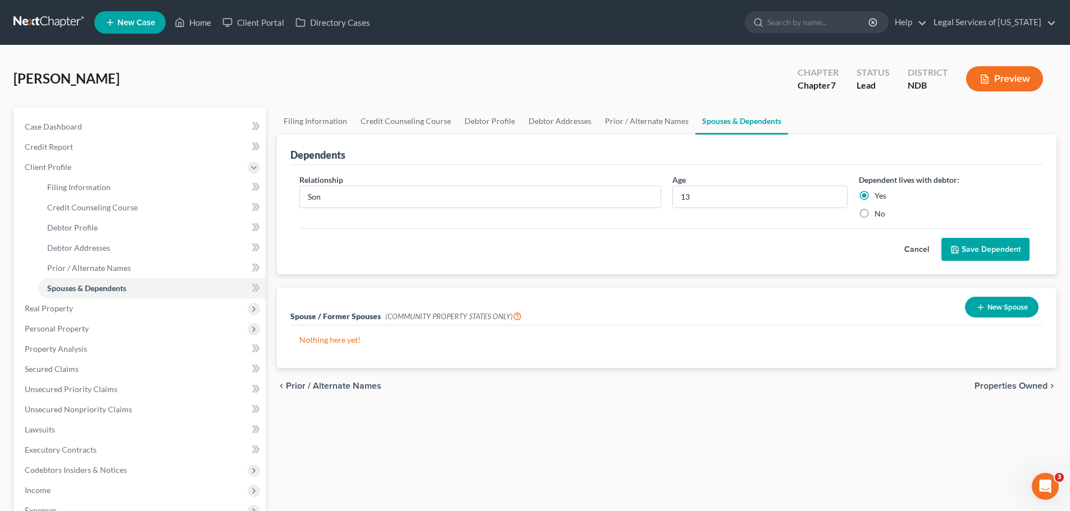
click at [970, 243] on button "Save Dependent" at bounding box center [985, 250] width 88 height 24
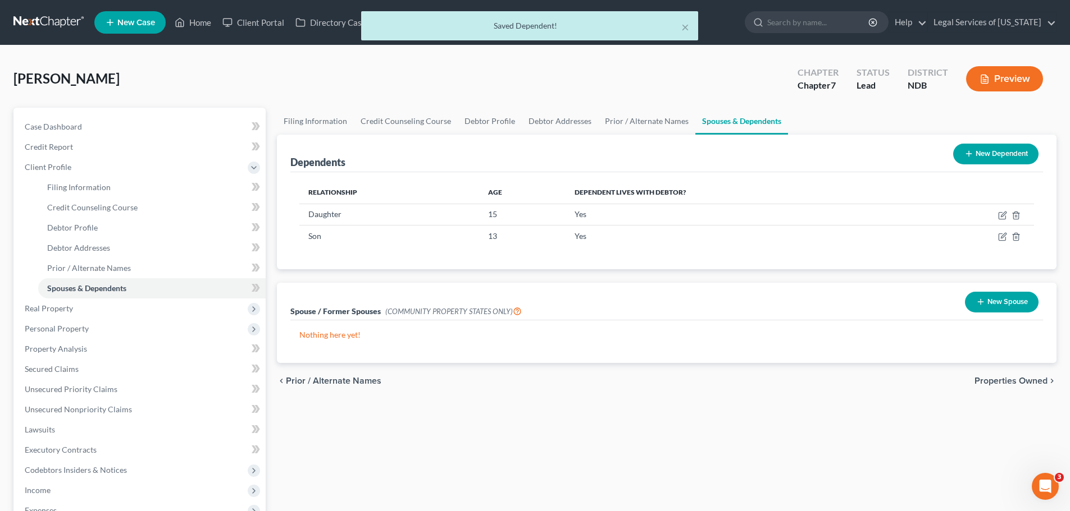
click at [986, 166] on div "New Dependent" at bounding box center [995, 154] width 94 height 30
click at [986, 165] on div "New Dependent" at bounding box center [995, 154] width 94 height 30
click at [981, 149] on button "New Dependent" at bounding box center [995, 154] width 85 height 21
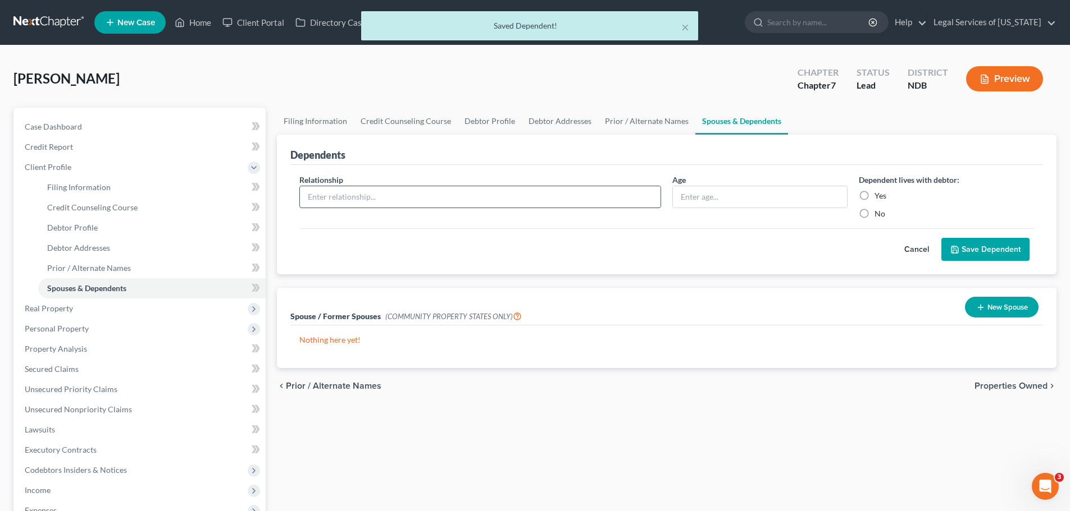
click at [451, 202] on input "text" at bounding box center [480, 196] width 360 height 21
type input "Daughter"
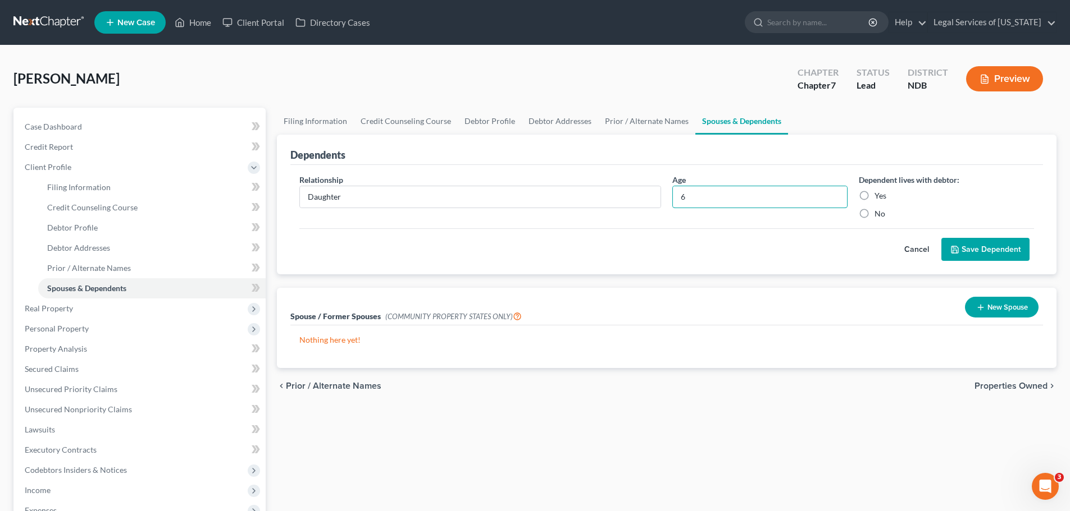
type input "6"
click at [874, 195] on label "Yes" at bounding box center [880, 195] width 12 height 11
click at [879, 195] on input "Yes" at bounding box center [882, 193] width 7 height 7
radio input "true"
click at [986, 247] on button "Save Dependent" at bounding box center [985, 250] width 88 height 24
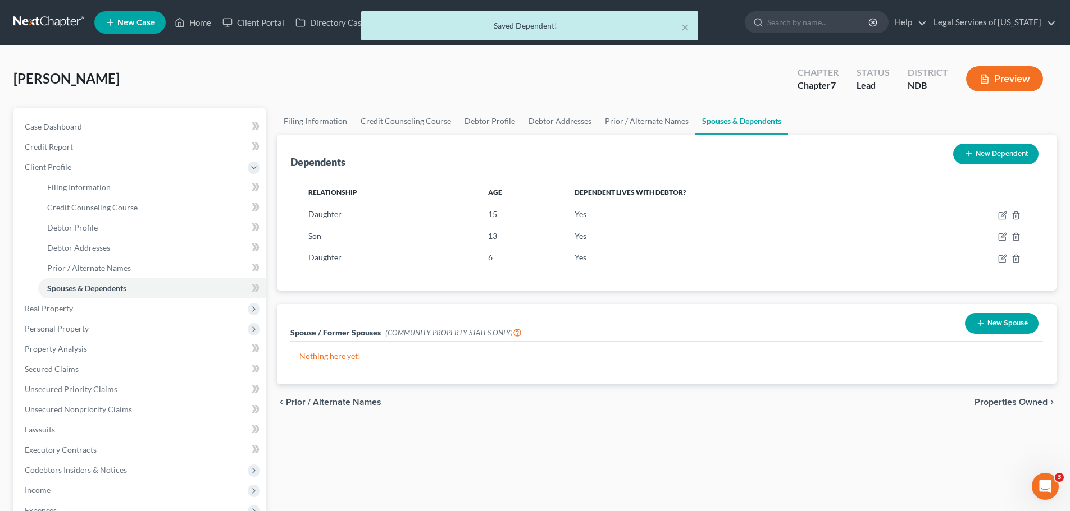
click at [1015, 404] on span "Properties Owned" at bounding box center [1010, 402] width 73 height 9
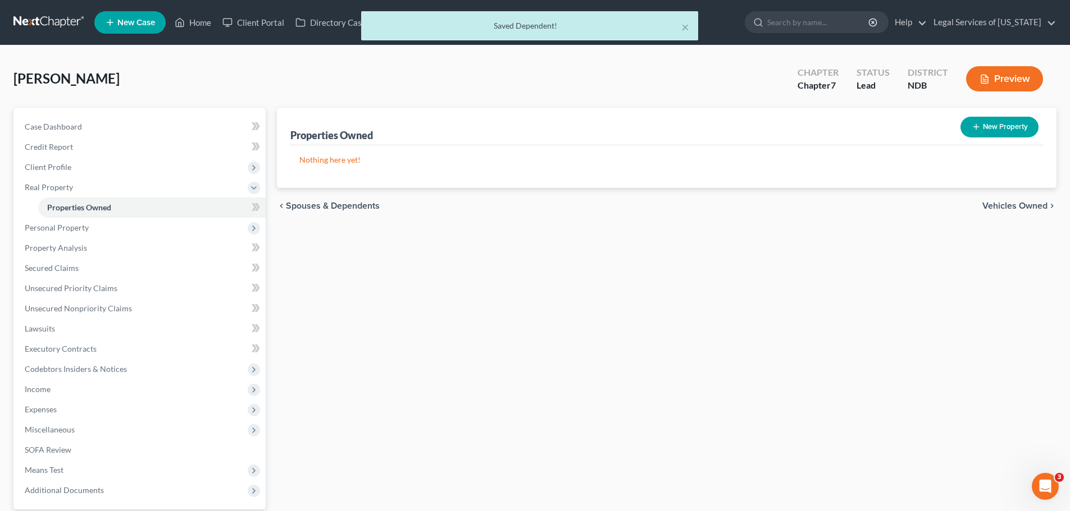
click at [1017, 209] on span "Vehicles Owned" at bounding box center [1014, 206] width 65 height 9
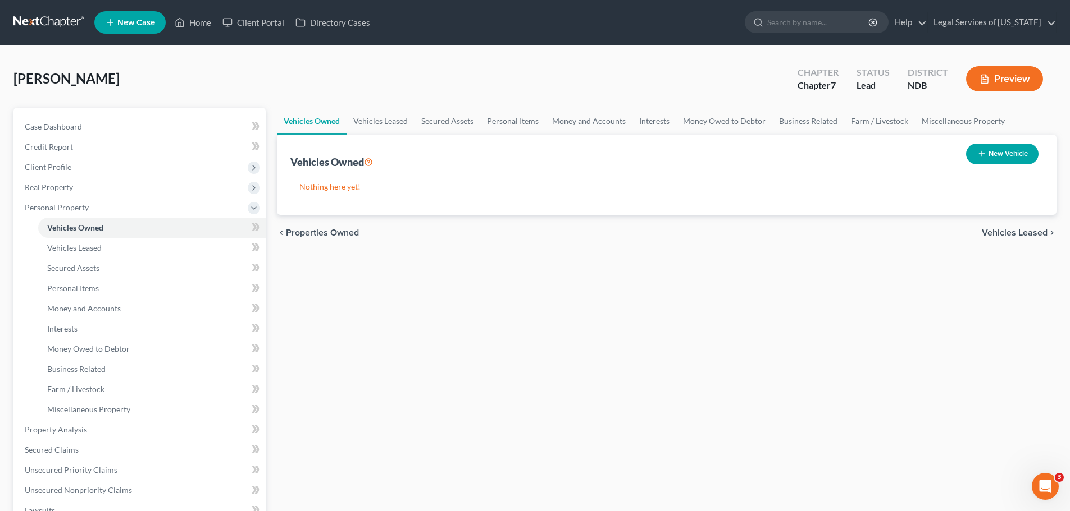
click at [1014, 153] on button "New Vehicle" at bounding box center [1002, 154] width 72 height 21
select select "0"
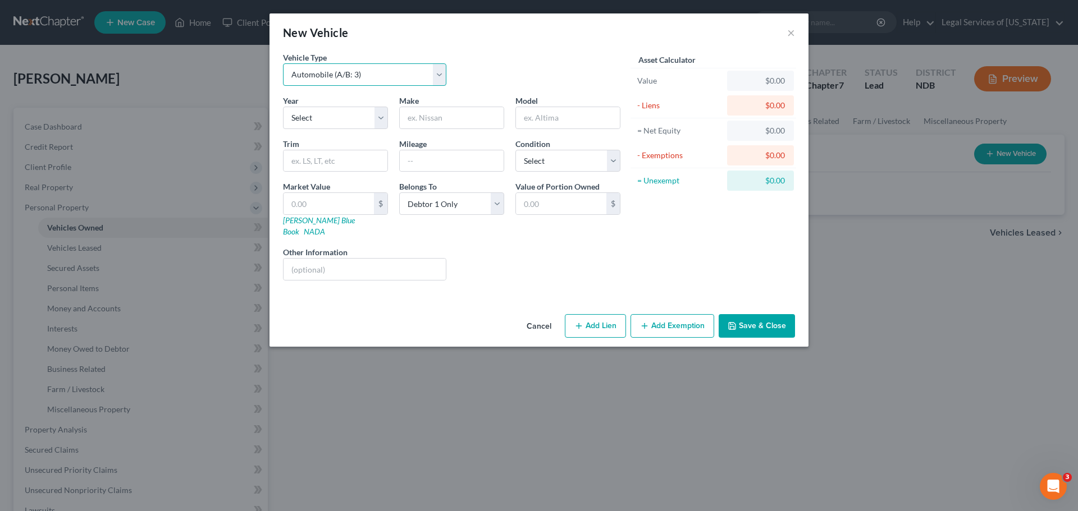
click at [330, 76] on select "Select Automobile (A/B: 3) Truck (A/B: 3) Trailer (A/B: 4) Watercraft (A/B: 4) …" at bounding box center [364, 74] width 163 height 22
click at [323, 113] on select "Select 2026 2025 2024 2023 2022 2021 2020 2019 2018 2017 2016 2015 2014 2013 20…" at bounding box center [335, 118] width 105 height 22
select select "7"
click at [283, 107] on select "Select 2026 2025 2024 2023 2022 2021 2020 2019 2018 2017 2016 2015 2014 2013 20…" at bounding box center [335, 118] width 105 height 22
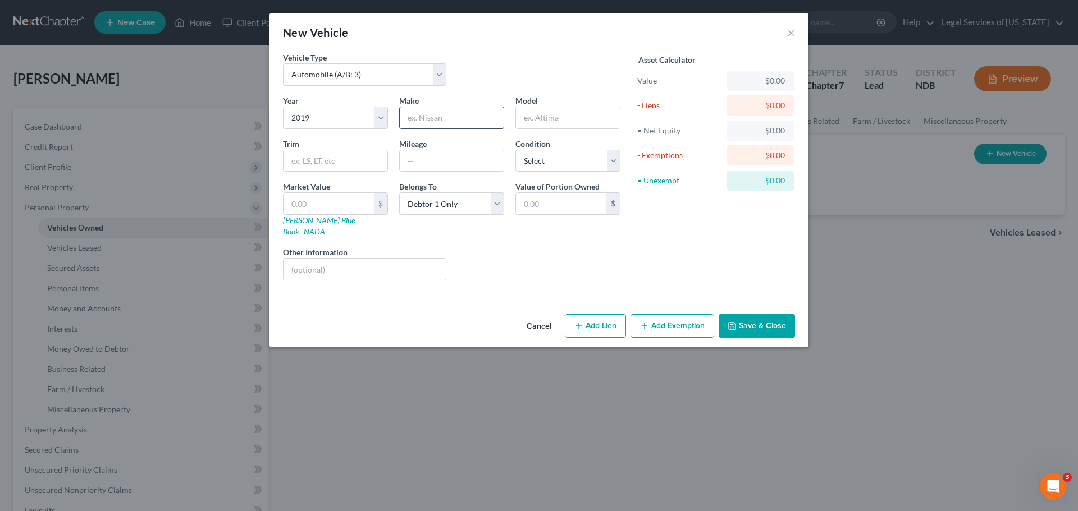
click at [436, 118] on input "text" at bounding box center [452, 117] width 104 height 21
type input "Chevrolet"
type input "Equinox"
type input "156000"
select select "3"
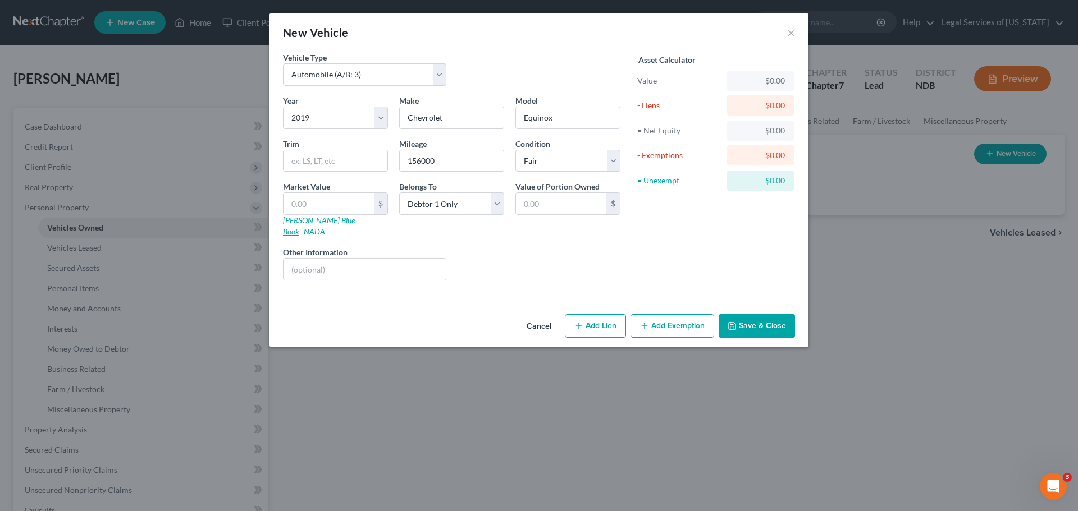
click at [318, 218] on link "[PERSON_NAME] Blue Book" at bounding box center [319, 226] width 72 height 21
click at [313, 200] on input "text" at bounding box center [329, 203] width 90 height 21
type input "6"
type input "6.00"
type input "63"
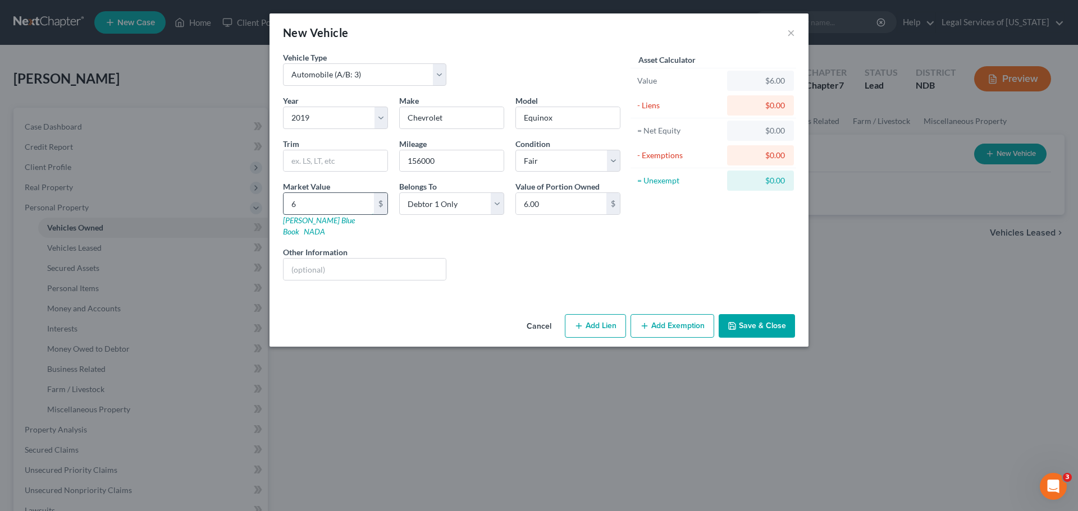
type input "63.00"
type input "631"
type input "631.00"
type input "6317"
type input "6,317.00"
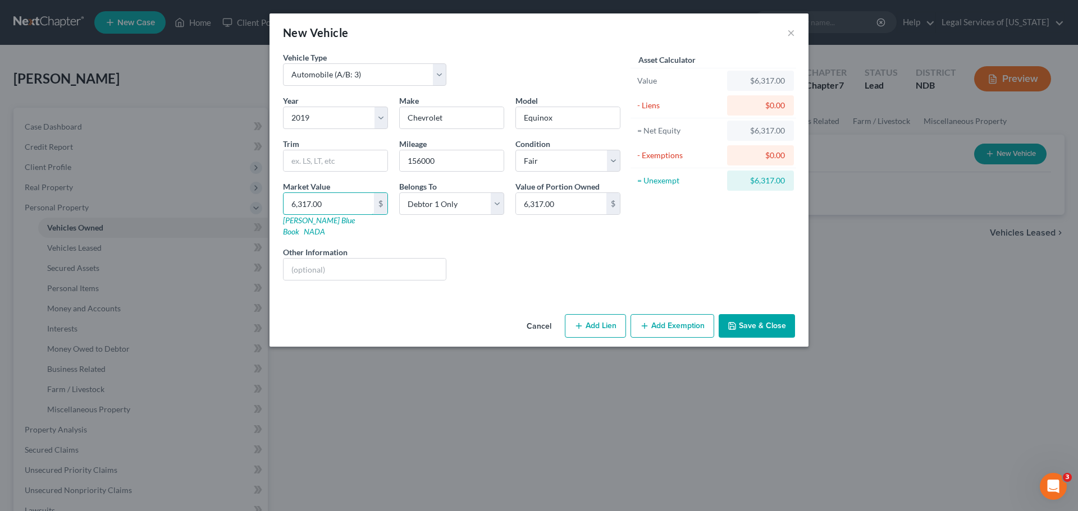
type input "6,317.00"
click at [600, 314] on button "Add Lien" at bounding box center [595, 326] width 61 height 24
select select "0"
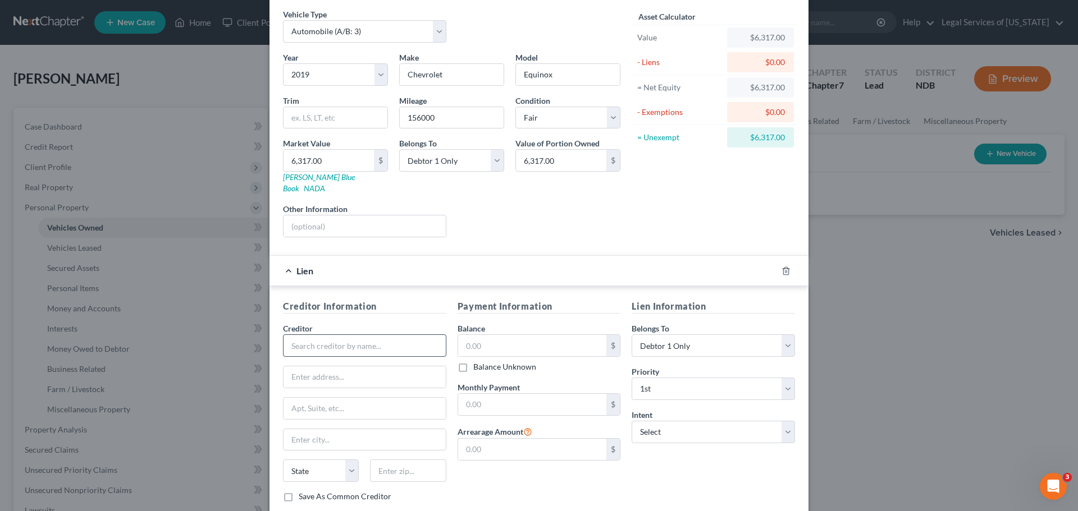
scroll to position [103, 0]
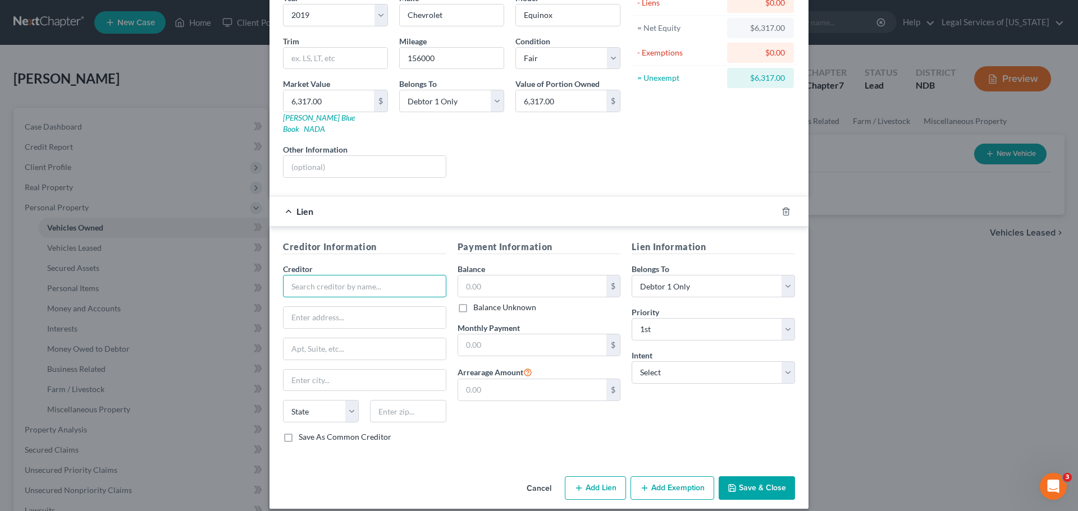
click at [362, 277] on input "text" at bounding box center [364, 286] width 163 height 22
type input "Global Lending Services"
type input "PO Box 10437"
type input "[GEOGRAPHIC_DATA]"
select select "10"
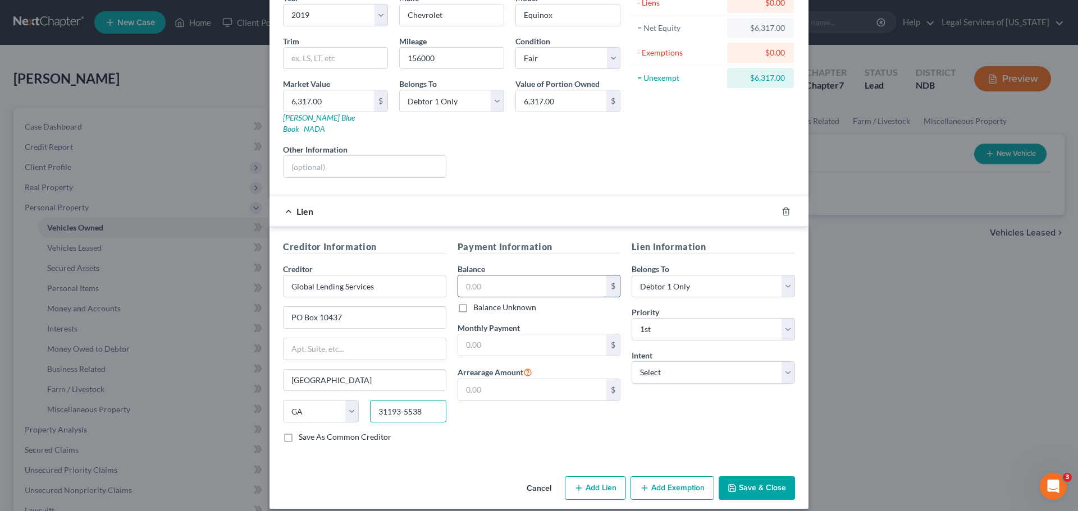
type input "31193-5538"
click at [512, 276] on input "text" at bounding box center [532, 286] width 149 height 21
type input "12,883.32"
click at [542, 380] on input "text" at bounding box center [532, 390] width 149 height 21
click at [545, 335] on input "text" at bounding box center [532, 345] width 149 height 21
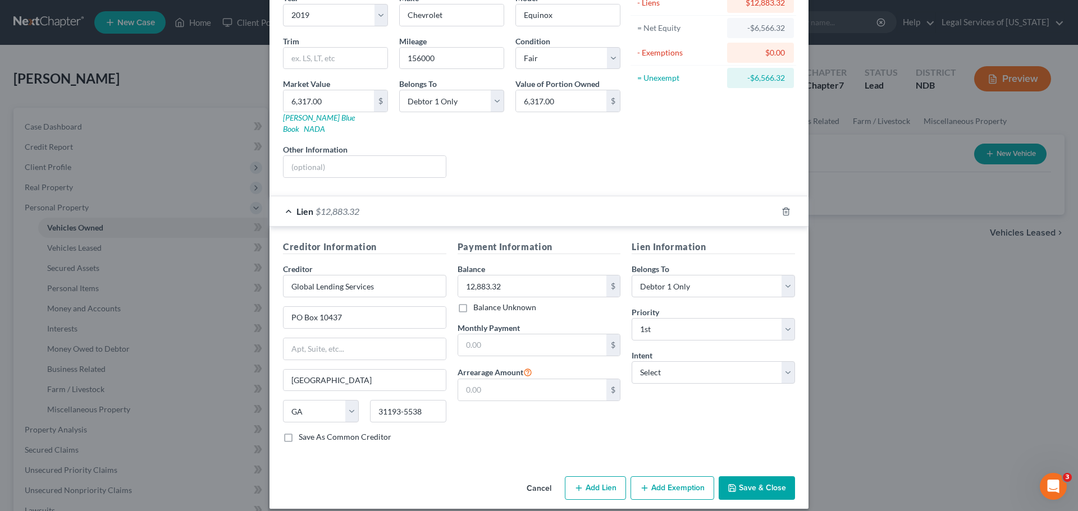
click at [674, 420] on div "Lien Information Belongs To * Select Debtor 1 Only Debtor 2 Only Debtor 1 And D…" at bounding box center [713, 346] width 175 height 212
click at [663, 318] on select "Select 1st 2nd 3rd 4th 5th 6th 7th 8th 9th 10th 11th 12th 13th 14th 15th 16th 1…" at bounding box center [713, 329] width 163 height 22
click at [666, 362] on select "Select Surrender Redeem Reaffirm Avoid Other" at bounding box center [713, 373] width 163 height 22
select select "2"
click at [632, 362] on select "Select Surrender Redeem Reaffirm Avoid Other" at bounding box center [713, 373] width 163 height 22
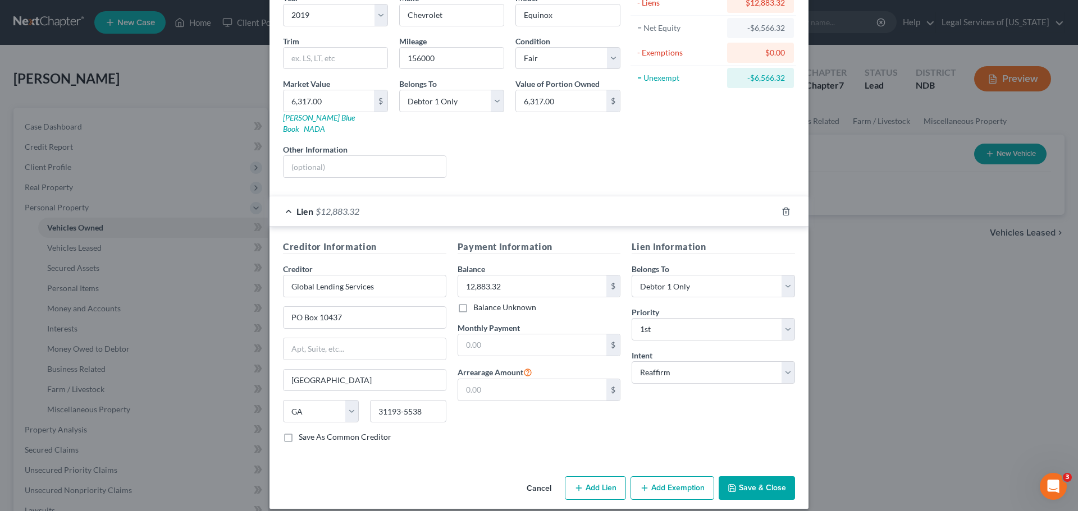
click at [664, 424] on div "Lien Information Belongs To * Select Debtor 1 Only Debtor 2 Only Debtor 1 And D…" at bounding box center [713, 346] width 175 height 212
click at [537, 388] on input "text" at bounding box center [532, 390] width 149 height 21
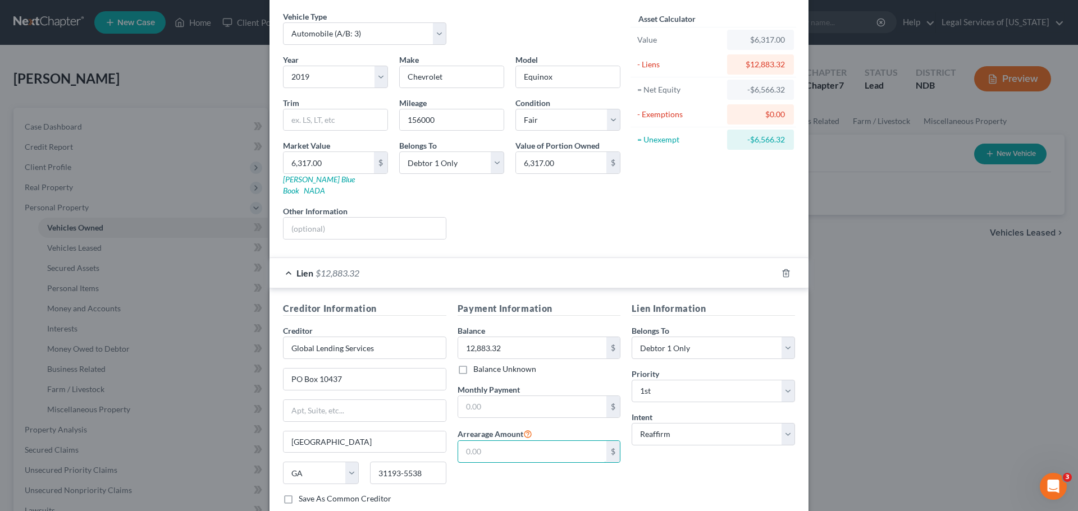
scroll to position [0, 0]
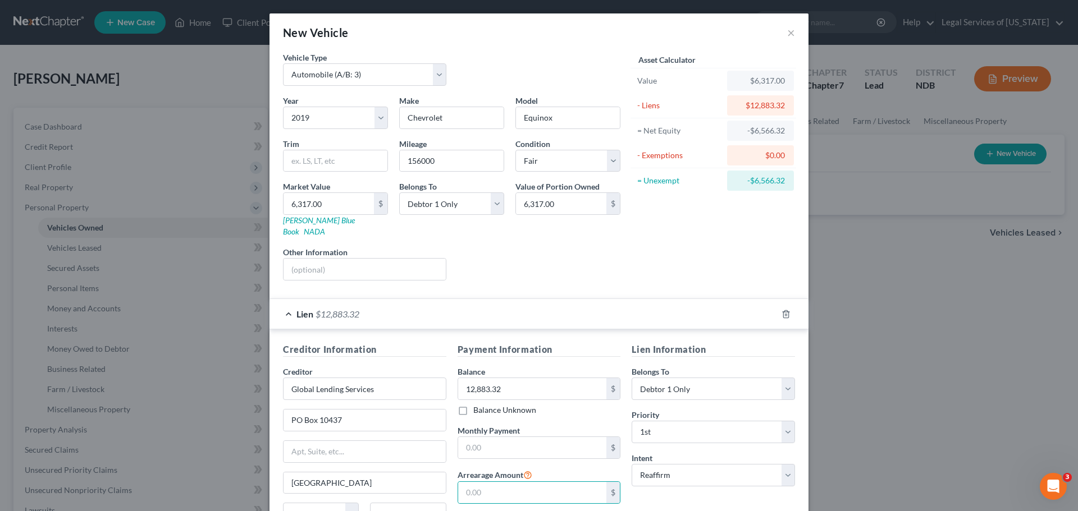
click at [751, 226] on div "Asset Calculator Value $6,317.00 - Liens $12,883.32 = Net Equity -$6,566.32 - E…" at bounding box center [713, 171] width 175 height 238
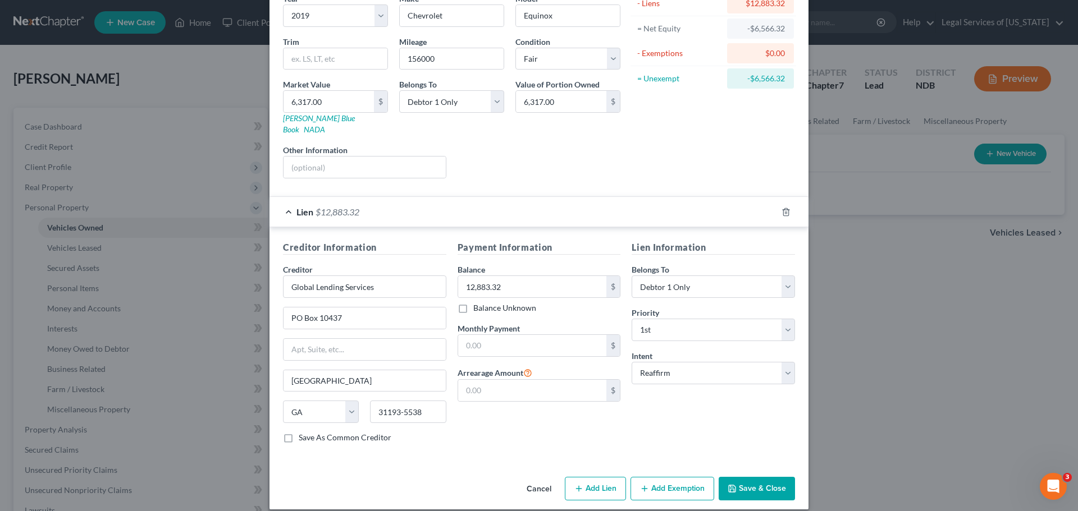
scroll to position [103, 0]
click at [742, 477] on button "Save & Close" at bounding box center [757, 489] width 76 height 24
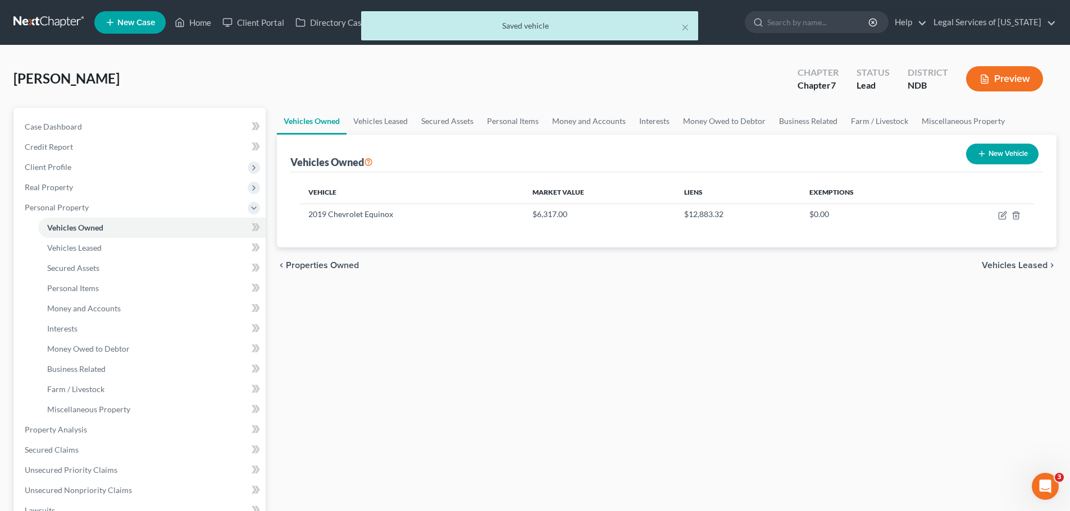
click at [754, 348] on div "Vehicles Owned Vehicles Leased Secured Assets Personal Items Money and Accounts…" at bounding box center [666, 432] width 791 height 648
click at [1017, 264] on span "Vehicles Leased" at bounding box center [1014, 265] width 66 height 9
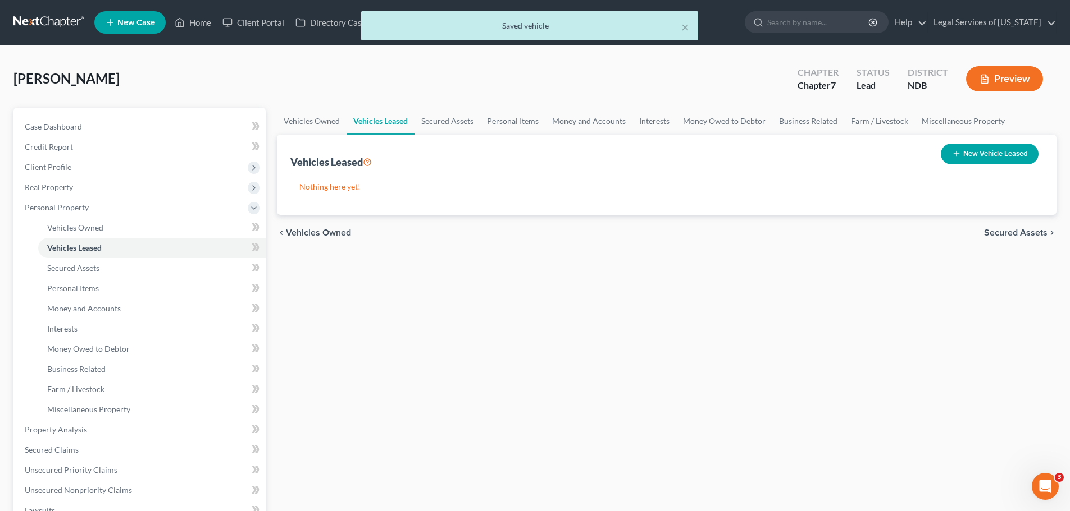
click at [1026, 239] on div "chevron_left Vehicles Owned Secured Assets chevron_right" at bounding box center [666, 233] width 779 height 36
click at [1026, 235] on span "Secured Assets" at bounding box center [1015, 233] width 63 height 9
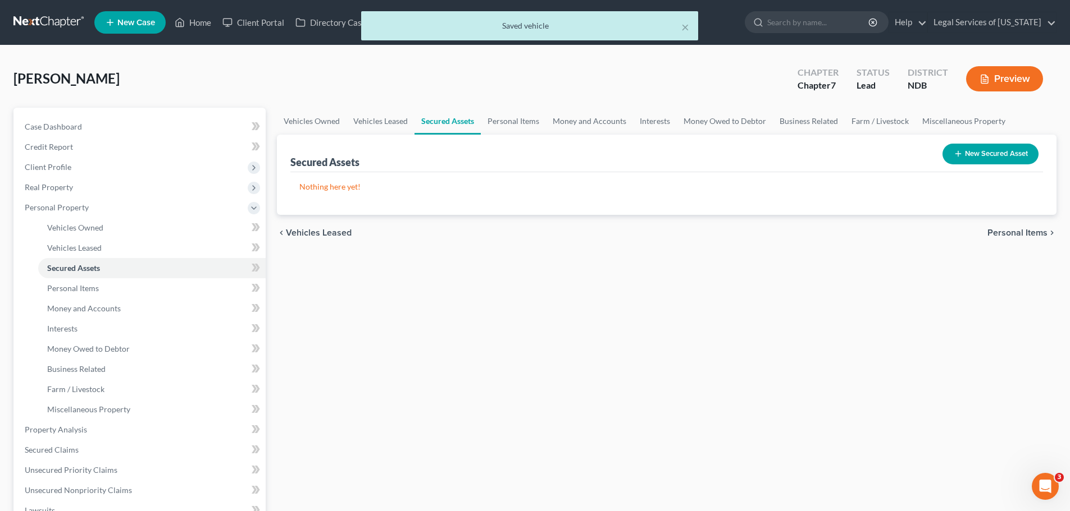
click at [1026, 235] on span "Personal Items" at bounding box center [1017, 233] width 60 height 9
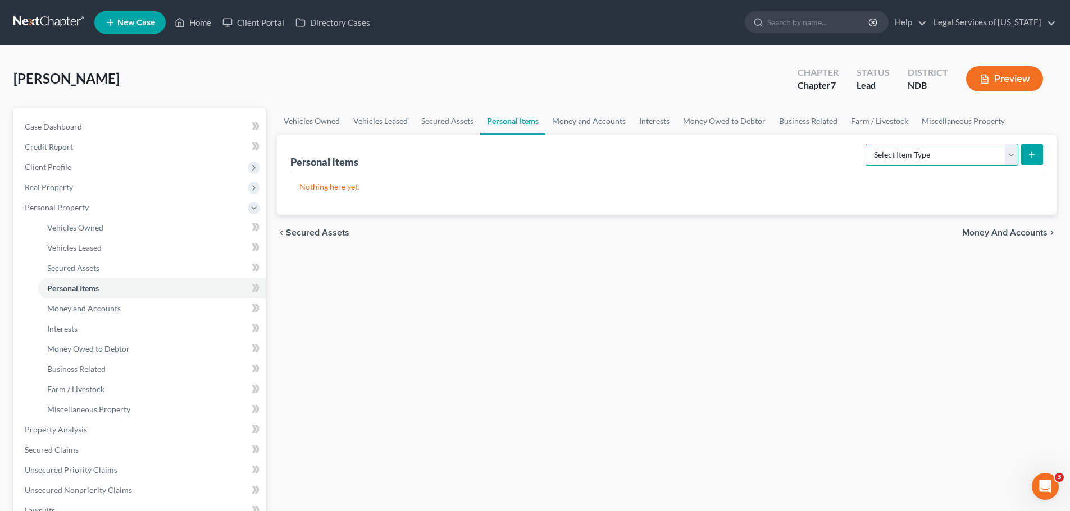
click at [972, 145] on select "Select Item Type Clothing (A/B: 11) Collectibles Of Value (A/B: 8) Electronics …" at bounding box center [941, 155] width 153 height 22
select select "clothing"
click at [867, 144] on select "Select Item Type Clothing (A/B: 11) Collectibles Of Value (A/B: 8) Electronics …" at bounding box center [941, 155] width 153 height 22
click at [908, 147] on select "Select Item Type Clothing (A/B: 11) Collectibles Of Value (A/B: 8) Electronics …" at bounding box center [941, 155] width 153 height 22
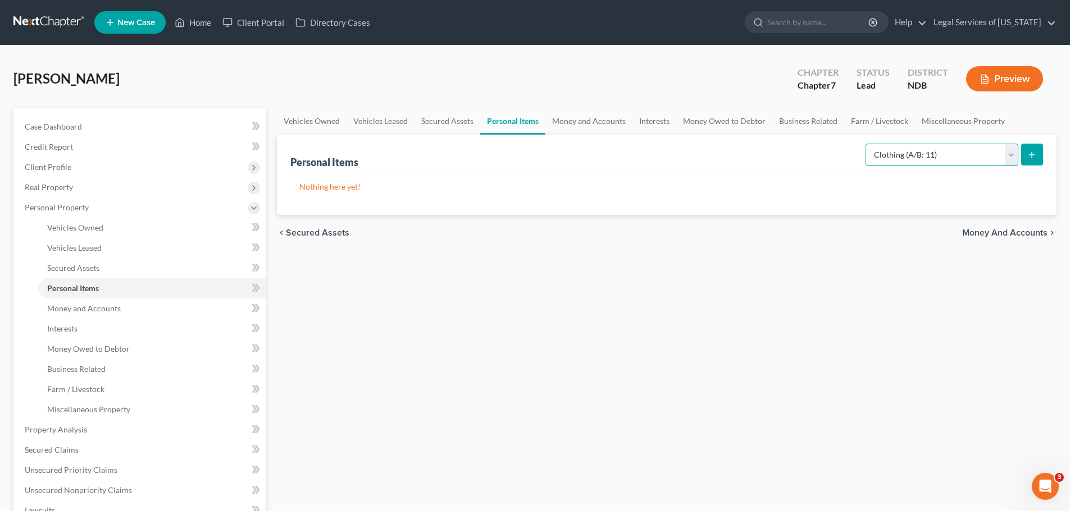
click at [908, 147] on select "Select Item Type Clothing (A/B: 11) Collectibles Of Value (A/B: 8) Electronics …" at bounding box center [941, 155] width 153 height 22
click at [1036, 152] on button "submit" at bounding box center [1032, 155] width 22 height 22
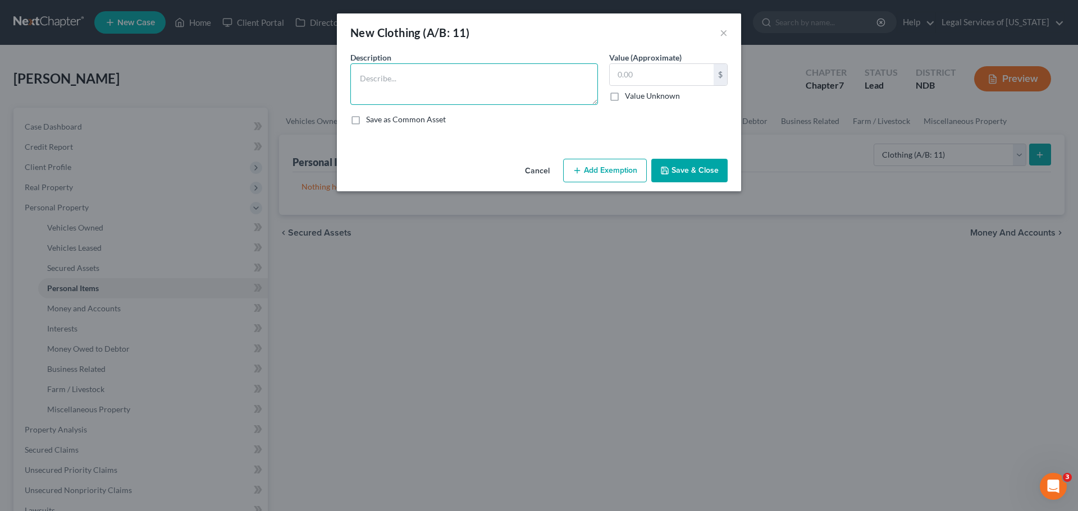
click at [406, 83] on textarea at bounding box center [474, 84] width 248 height 42
type textarea "Miscellaneous women's and children's clothing"
click at [647, 74] on input "text" at bounding box center [662, 74] width 104 height 21
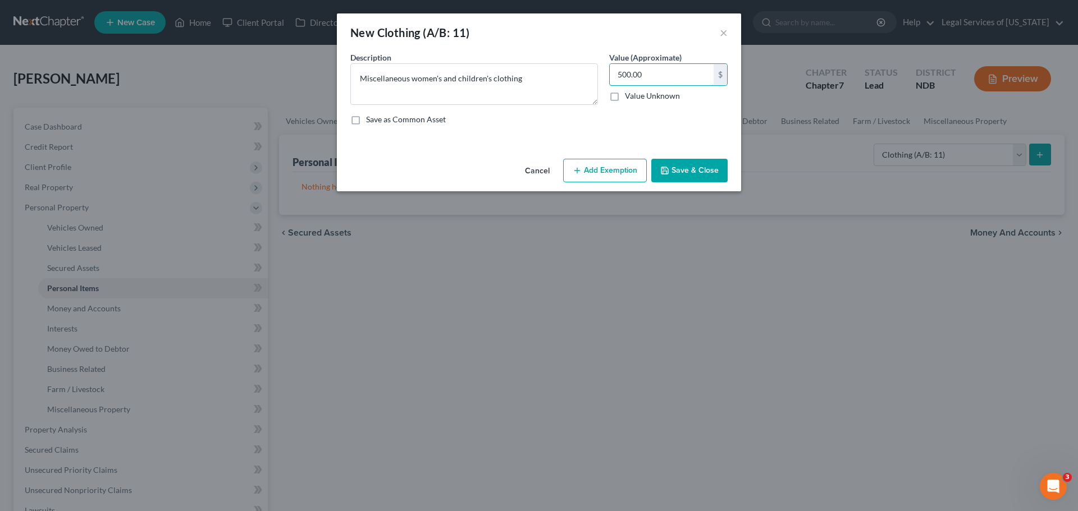
drag, startPoint x: 659, startPoint y: 76, endPoint x: 605, endPoint y: 76, distance: 53.9
click at [605, 76] on div "Value (Approximate) 500.00 $ Value Unknown Balance Undetermined 500.00 $ Value …" at bounding box center [669, 78] width 130 height 53
type input "350.00"
click at [608, 177] on button "Add Exemption" at bounding box center [605, 171] width 84 height 24
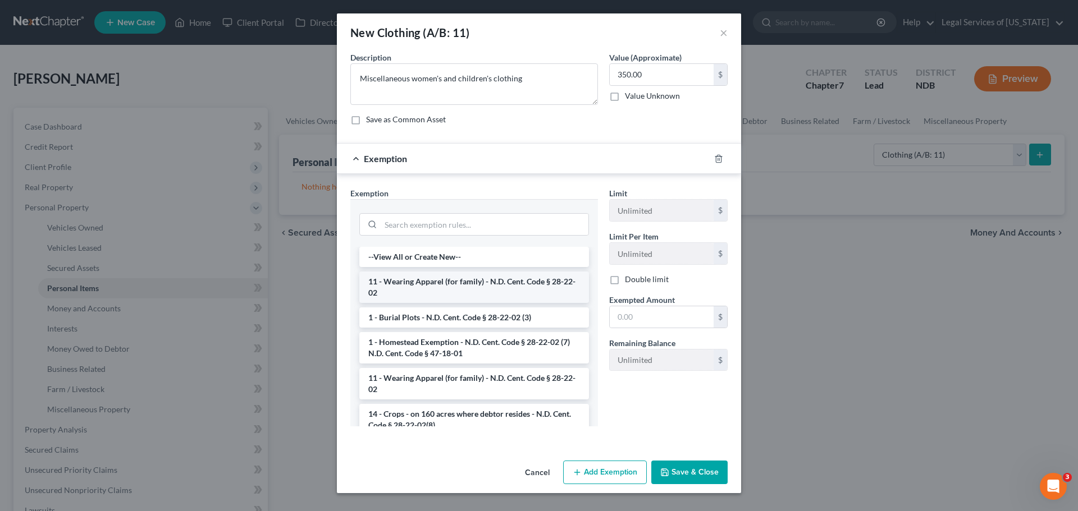
click at [434, 289] on li "11 - Wearing Apparel (for family) - N.D. Cent. Code § 28-22-02" at bounding box center [474, 287] width 230 height 31
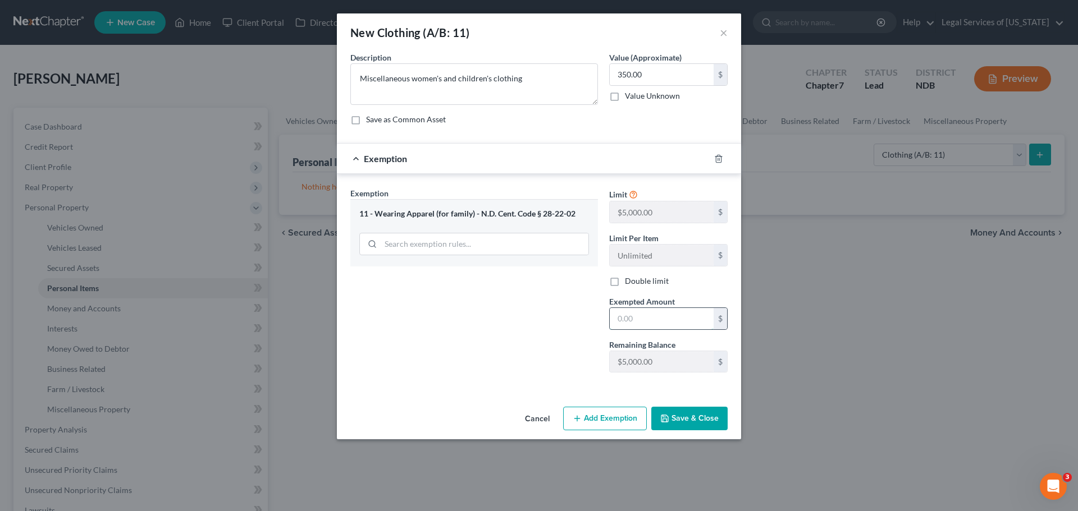
click at [641, 317] on input "text" at bounding box center [662, 318] width 104 height 21
type input "350.00"
click at [687, 417] on button "Save & Close" at bounding box center [689, 419] width 76 height 24
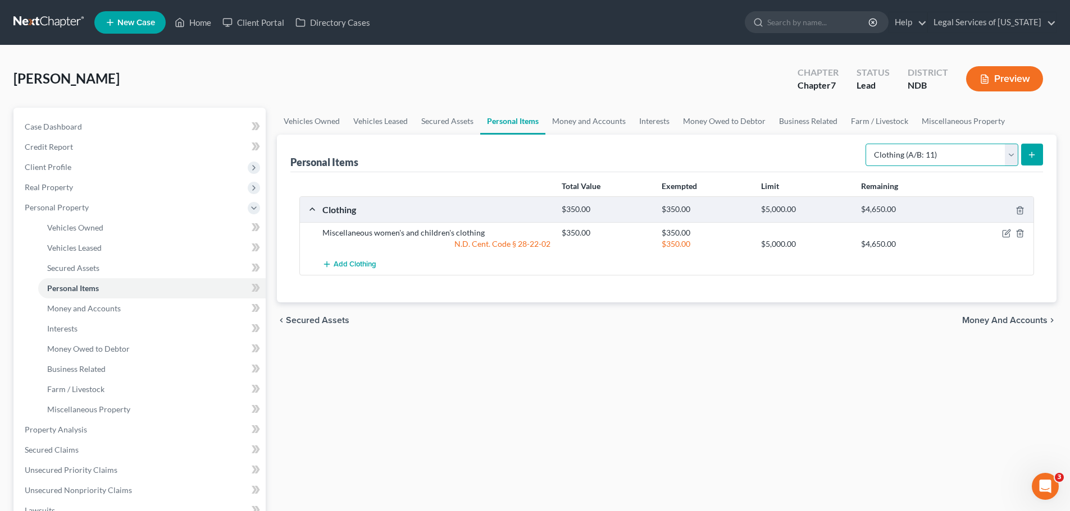
click at [970, 161] on select "Select Item Type Clothing (A/B: 11) Collectibles Of Value (A/B: 8) Electronics …" at bounding box center [941, 155] width 153 height 22
select select "electronics"
click at [867, 144] on select "Select Item Type Clothing (A/B: 11) Collectibles Of Value (A/B: 8) Electronics …" at bounding box center [941, 155] width 153 height 22
click at [1030, 153] on icon "submit" at bounding box center [1031, 154] width 9 height 9
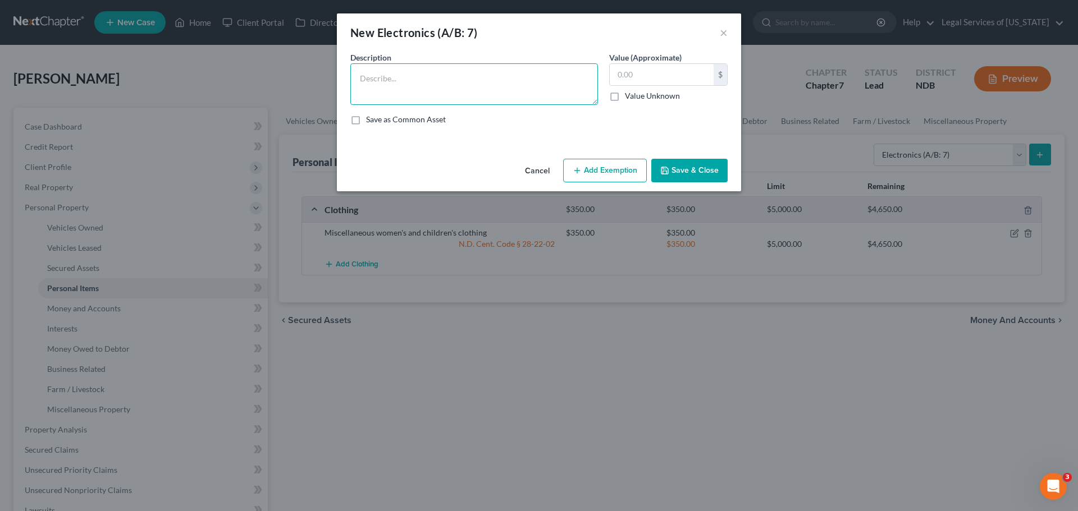
click at [463, 65] on textarea at bounding box center [474, 84] width 248 height 42
type textarea "Cell phones, televisions, computer"
click at [659, 63] on div "$" at bounding box center [668, 74] width 118 height 22
click at [657, 70] on input "text" at bounding box center [662, 74] width 104 height 21
type input "500.00"
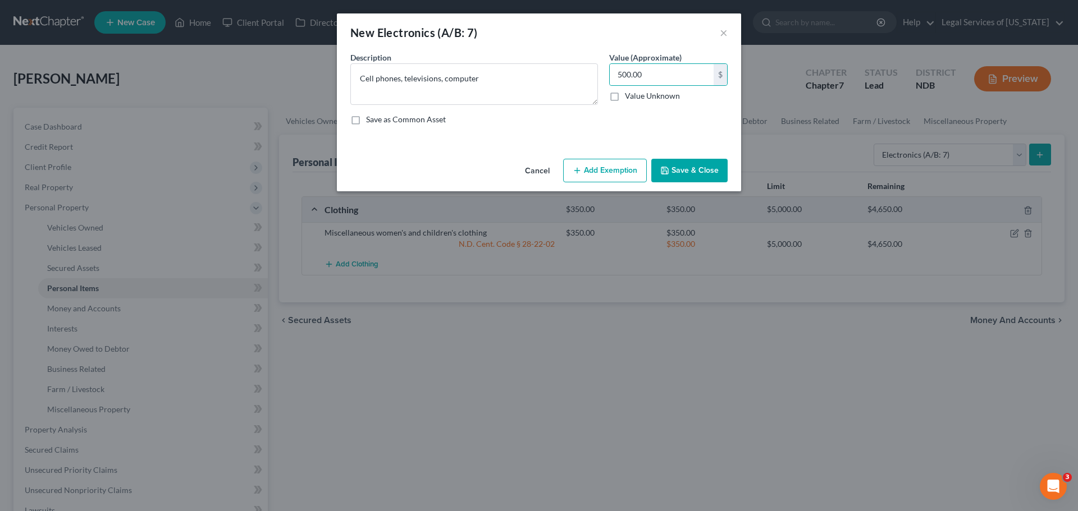
click at [605, 168] on button "Add Exemption" at bounding box center [605, 171] width 84 height 24
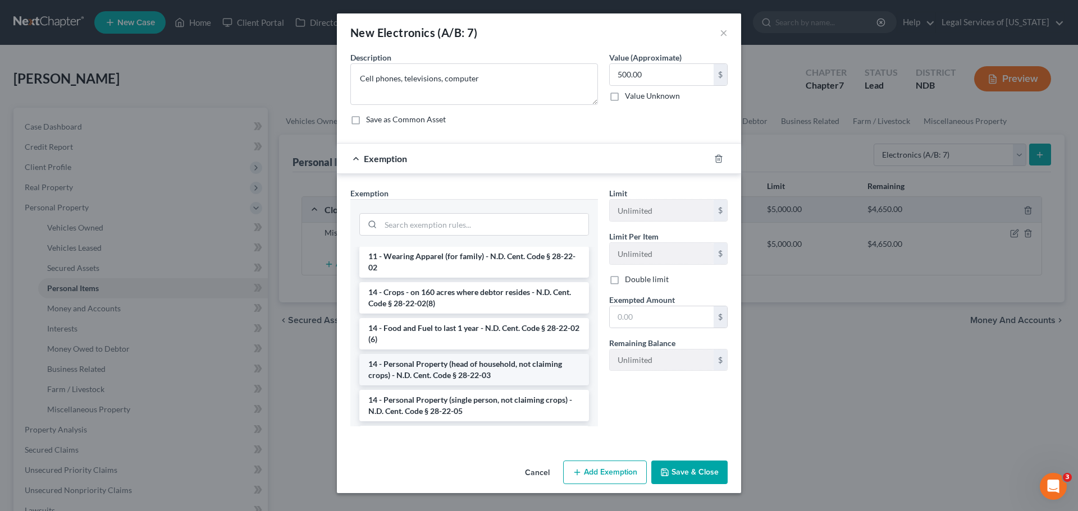
scroll to position [112, 0]
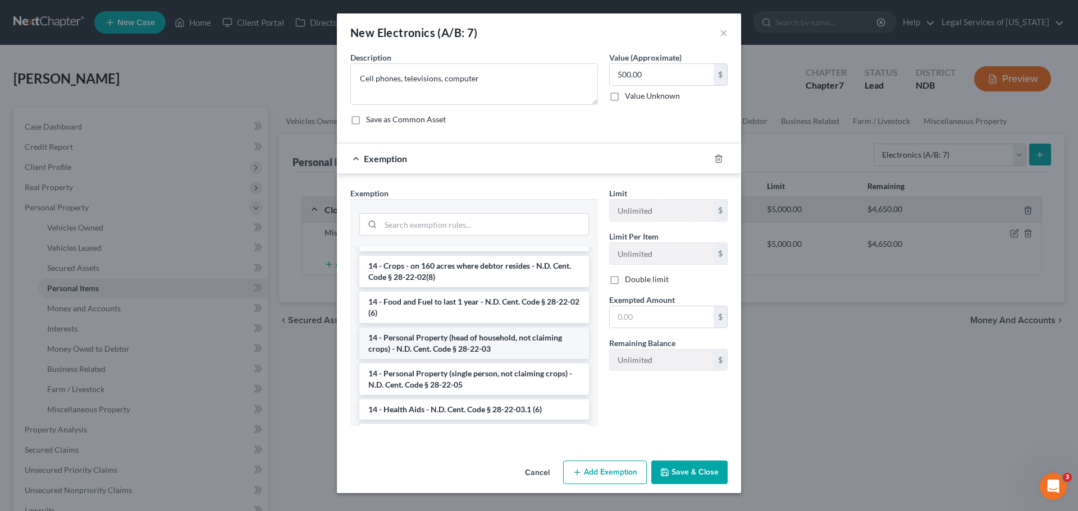
click at [448, 349] on li "14 - Personal Property (head of household, not claiming crops) - N.D. Cent. Cod…" at bounding box center [474, 343] width 230 height 31
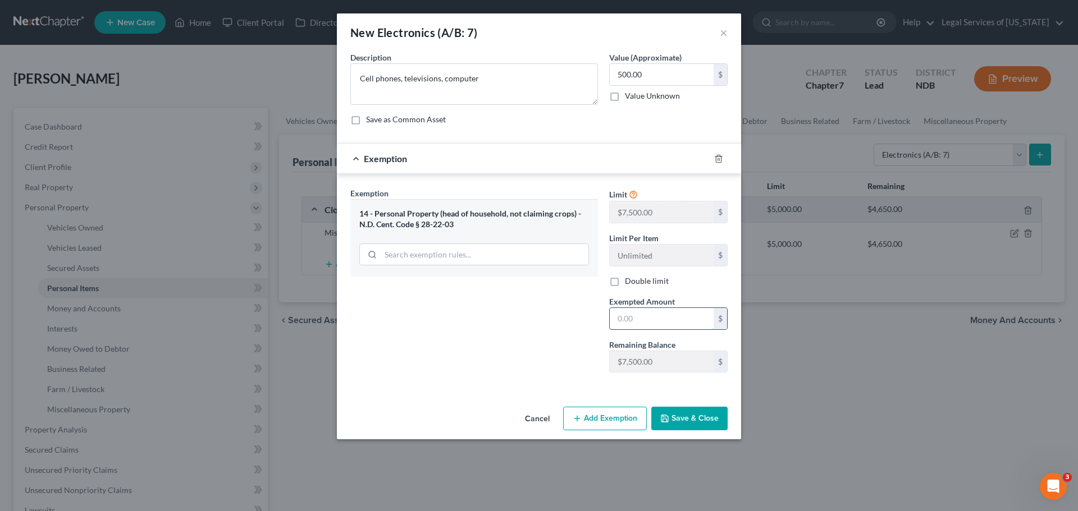
click at [639, 314] on input "text" at bounding box center [662, 318] width 104 height 21
type input "500.00"
click at [687, 427] on button "Save & Close" at bounding box center [689, 419] width 76 height 24
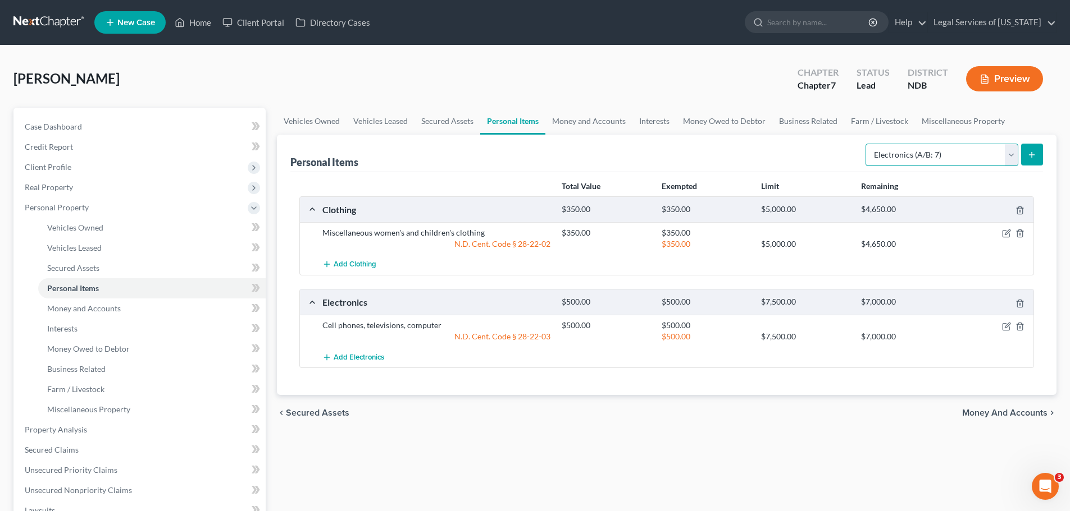
click at [988, 162] on select "Select Item Type Clothing (A/B: 11) Collectibles Of Value (A/B: 8) Electronics …" at bounding box center [941, 155] width 153 height 22
select select "household_goods"
click at [867, 144] on select "Select Item Type Clothing (A/B: 11) Collectibles Of Value (A/B: 8) Electronics …" at bounding box center [941, 155] width 153 height 22
click at [1026, 156] on button "submit" at bounding box center [1032, 155] width 22 height 22
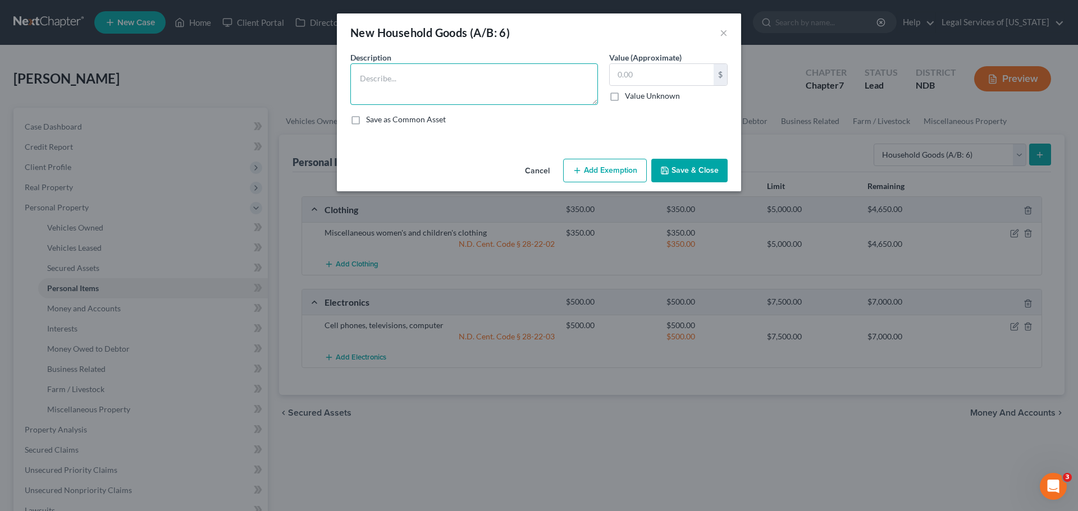
click at [476, 97] on textarea at bounding box center [474, 84] width 248 height 42
type textarea "Assorted household goods and furnishings including beds, couch, dining table an…"
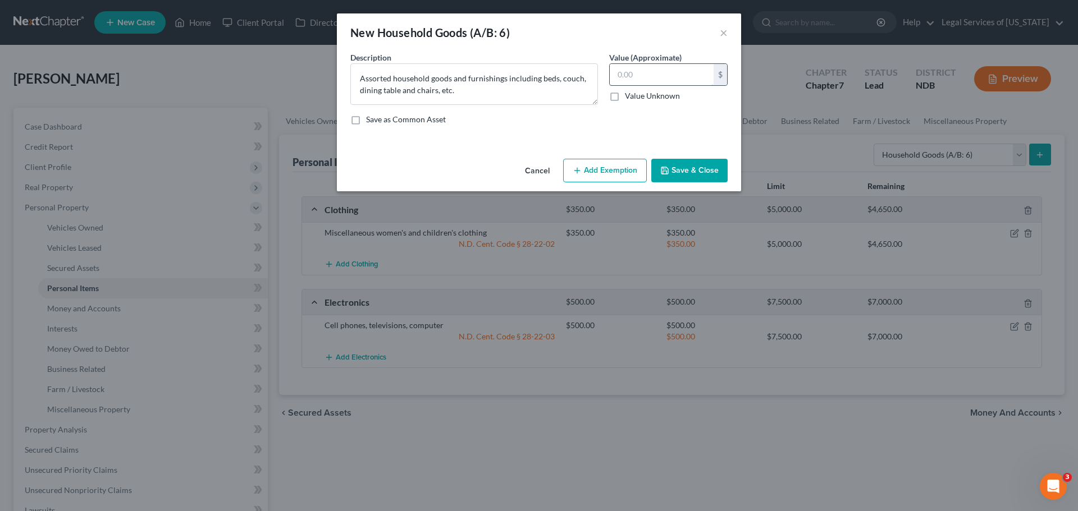
click at [623, 74] on input "text" at bounding box center [662, 74] width 104 height 21
type input "1,500.00"
click at [620, 167] on button "Add Exemption" at bounding box center [605, 171] width 84 height 24
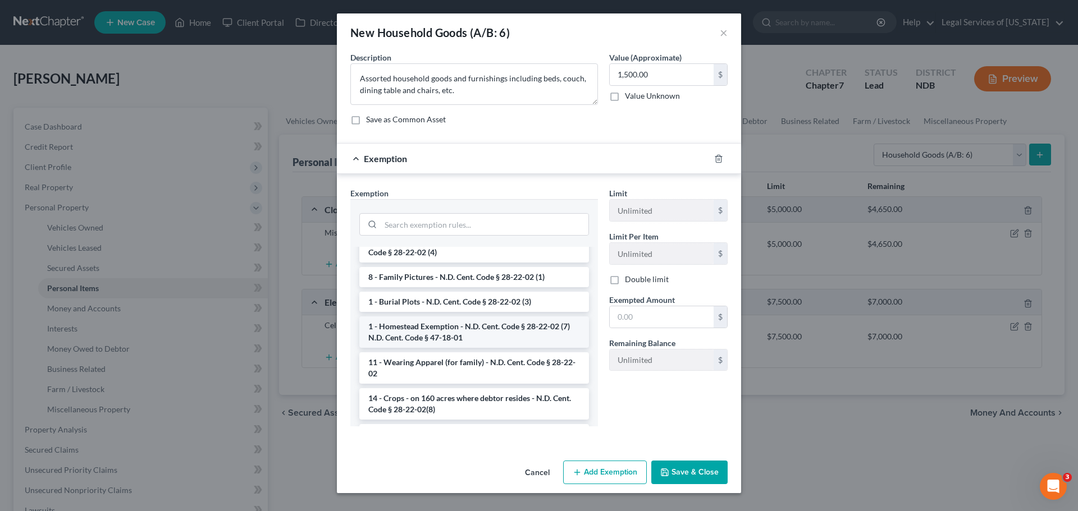
scroll to position [168, 0]
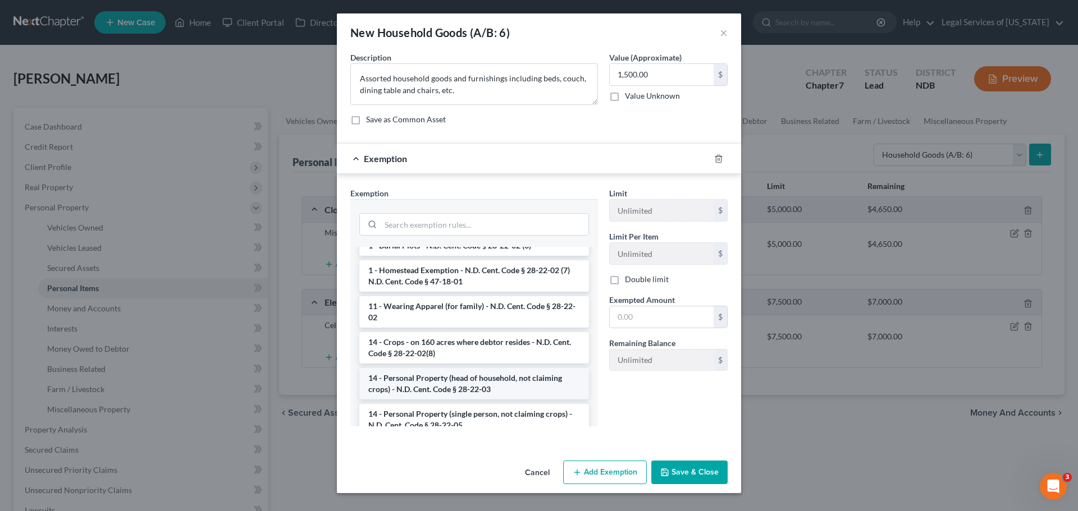
click at [466, 388] on li "14 - Personal Property (head of household, not claiming crops) - N.D. Cent. Cod…" at bounding box center [474, 383] width 230 height 31
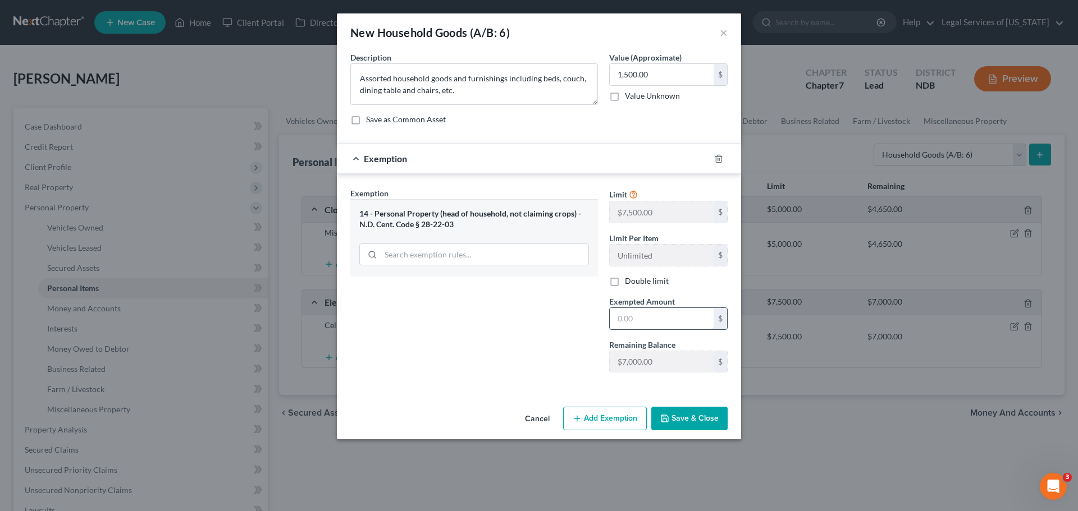
click at [659, 321] on input "text" at bounding box center [662, 318] width 104 height 21
type input "1,500.00"
click at [682, 410] on button "Save & Close" at bounding box center [689, 419] width 76 height 24
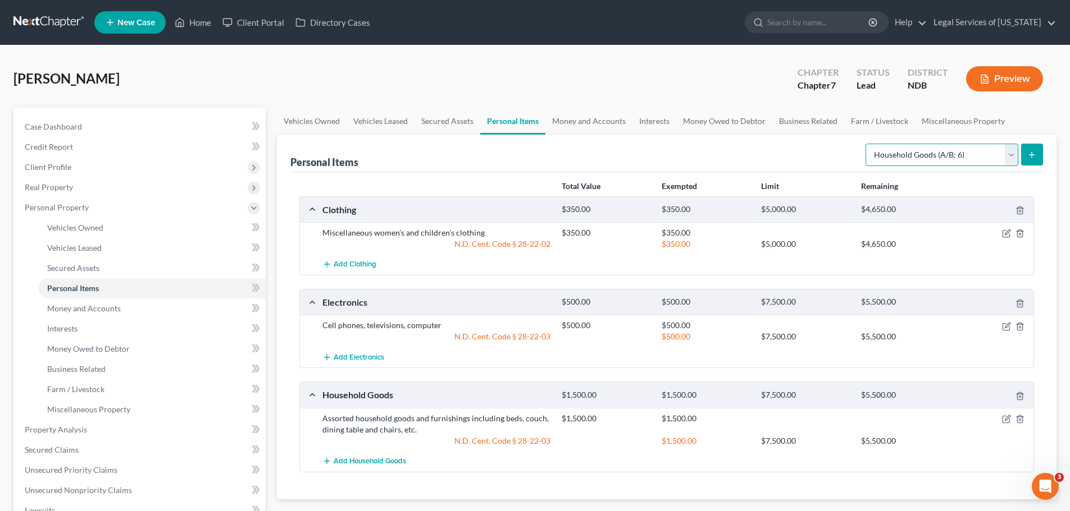
click at [964, 158] on select "Select Item Type Clothing (A/B: 11) Collectibles Of Value (A/B: 8) Electronics …" at bounding box center [941, 155] width 153 height 22
select select "jewelry"
click at [867, 144] on select "Select Item Type Clothing (A/B: 11) Collectibles Of Value (A/B: 8) Electronics …" at bounding box center [941, 155] width 153 height 22
click at [1039, 147] on button "submit" at bounding box center [1032, 155] width 22 height 22
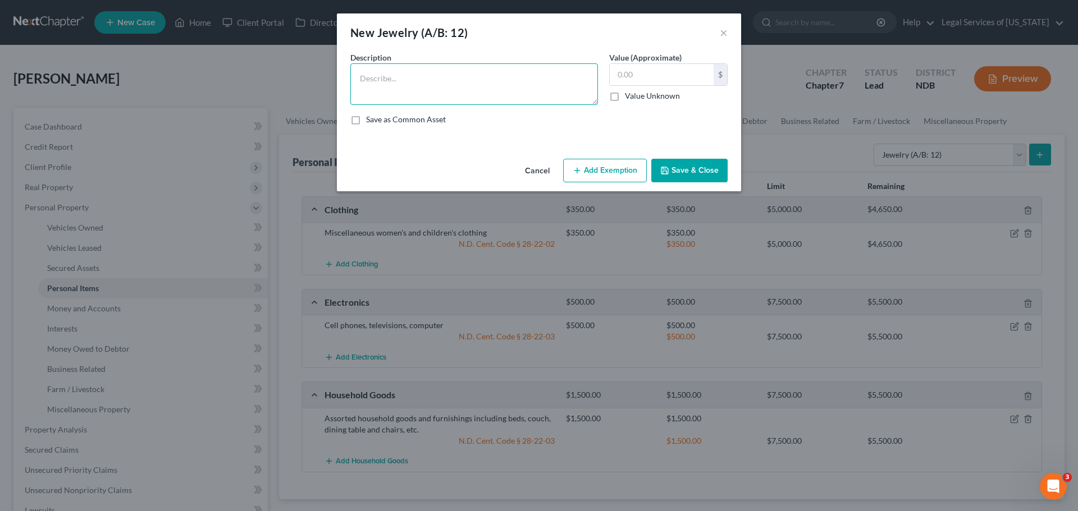
click at [431, 79] on textarea at bounding box center [474, 84] width 248 height 42
type textarea "L"
type textarea "Miscellaneous women's jewelry"
click at [655, 77] on input "text" at bounding box center [662, 74] width 104 height 21
type input "50.00"
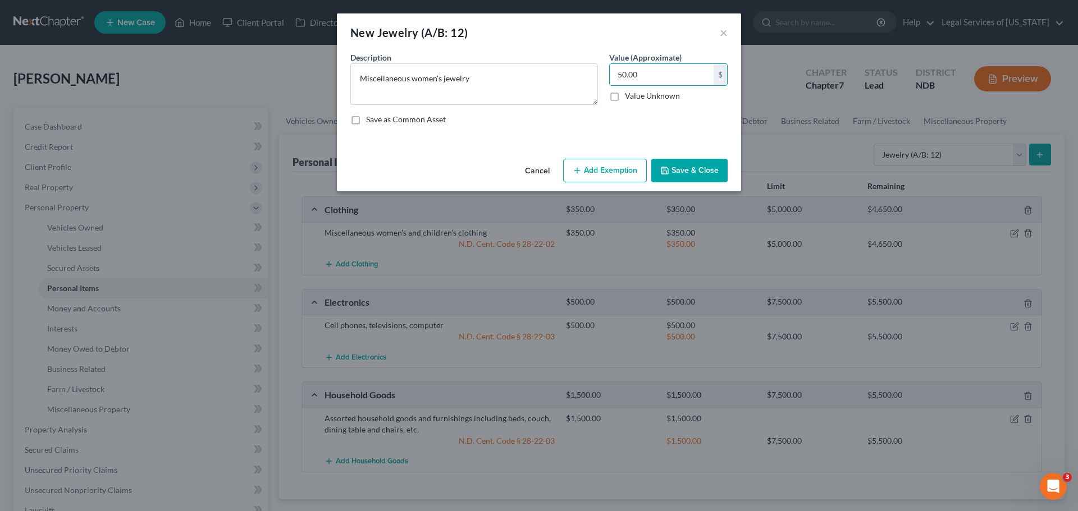
click at [616, 177] on button "Add Exemption" at bounding box center [605, 171] width 84 height 24
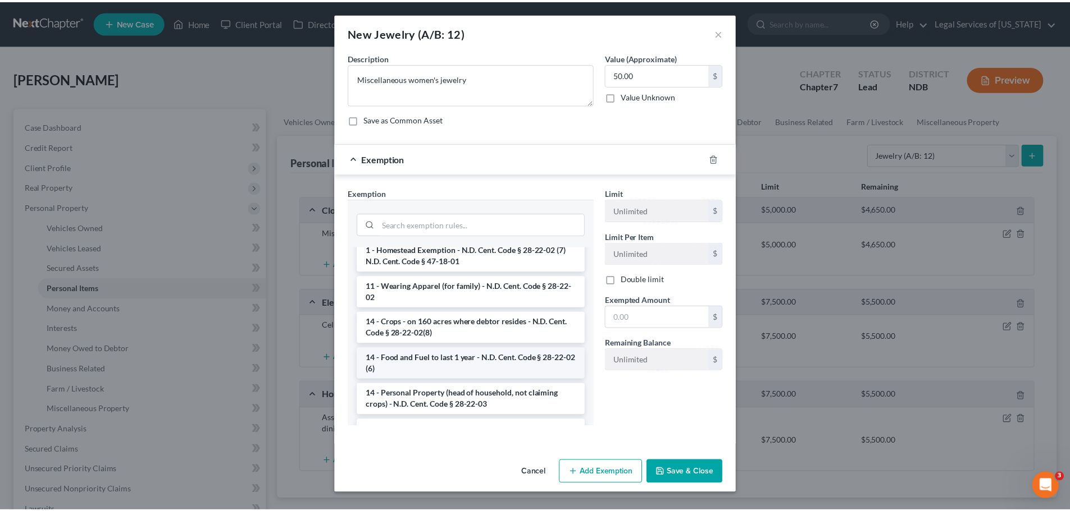
scroll to position [112, 0]
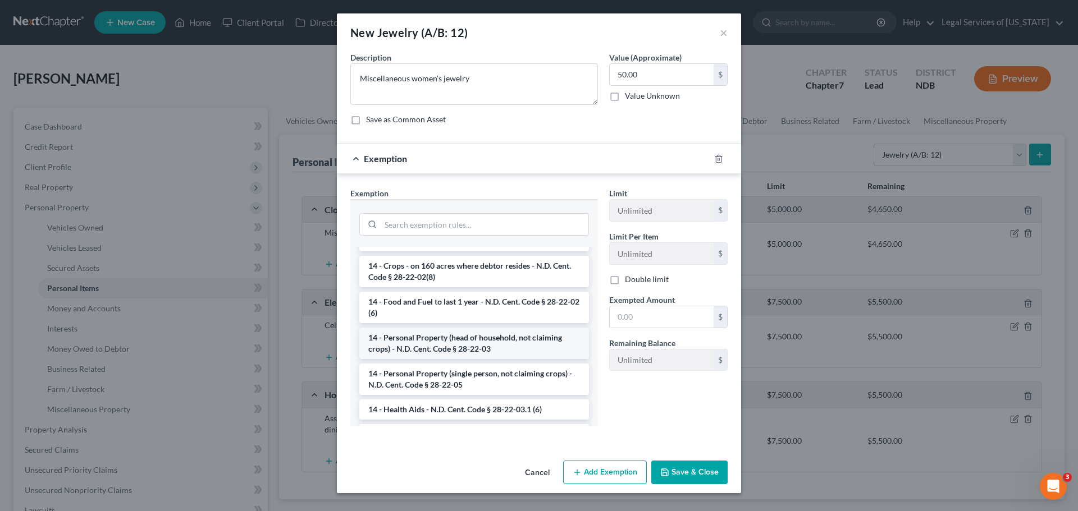
click at [448, 349] on li "14 - Personal Property (head of household, not claiming crops) - N.D. Cent. Cod…" at bounding box center [474, 343] width 230 height 31
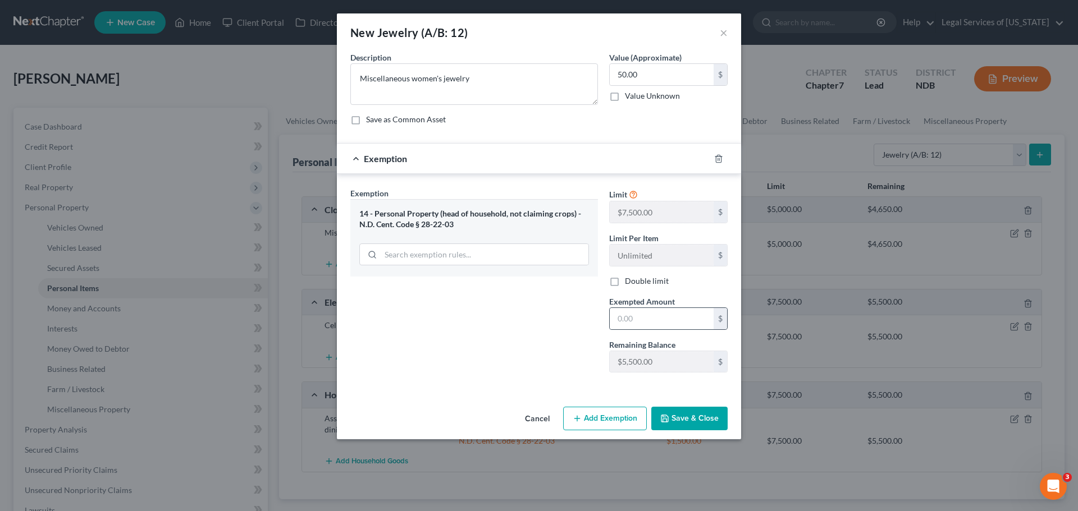
click at [619, 330] on div "$" at bounding box center [668, 319] width 118 height 22
click at [629, 330] on div "Limit $7,500.00 $ Limit Per Item Unlimited $ Double limit Exempted Amount * $ R…" at bounding box center [669, 285] width 130 height 194
type input "50.00"
click at [694, 411] on button "Save & Close" at bounding box center [689, 419] width 76 height 24
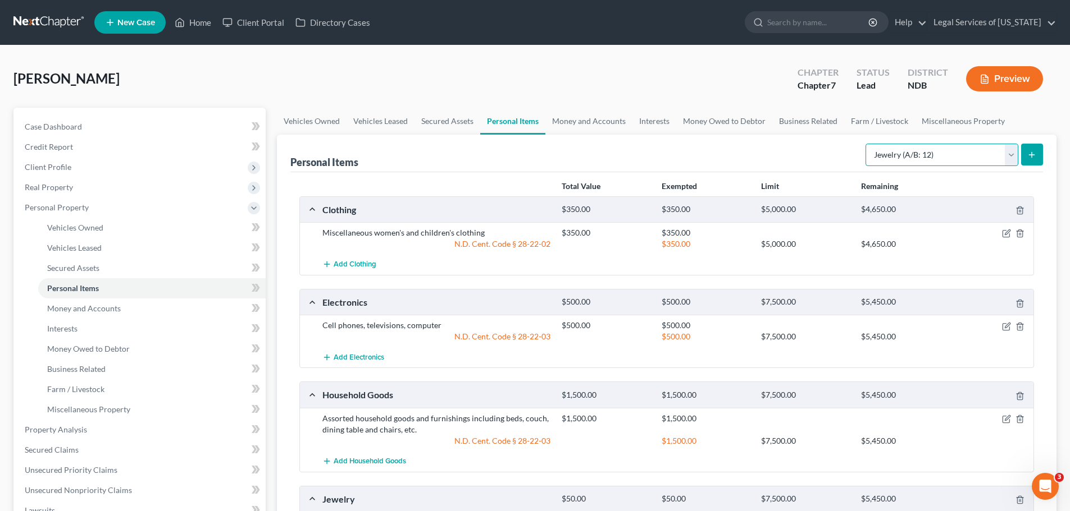
click at [959, 150] on select "Select Item Type Clothing (A/B: 11) Collectibles Of Value (A/B: 8) Electronics …" at bounding box center [941, 155] width 153 height 22
click at [1038, 173] on div "Total Value Exempted Limit Remaining Clothing $350.00 $350.00 $5,000.00 $4,650.…" at bounding box center [666, 382] width 752 height 420
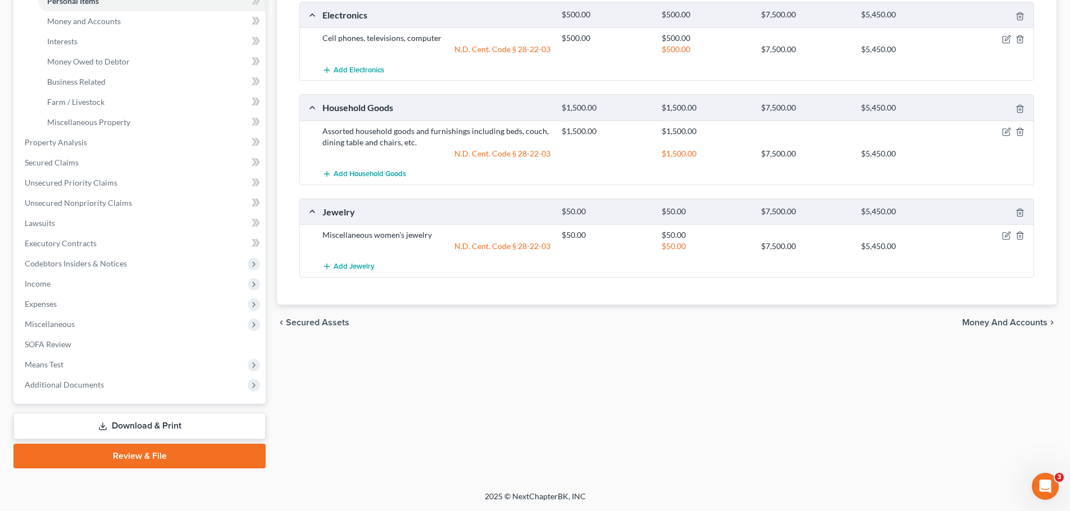
click at [986, 319] on span "Money and Accounts" at bounding box center [1004, 322] width 85 height 9
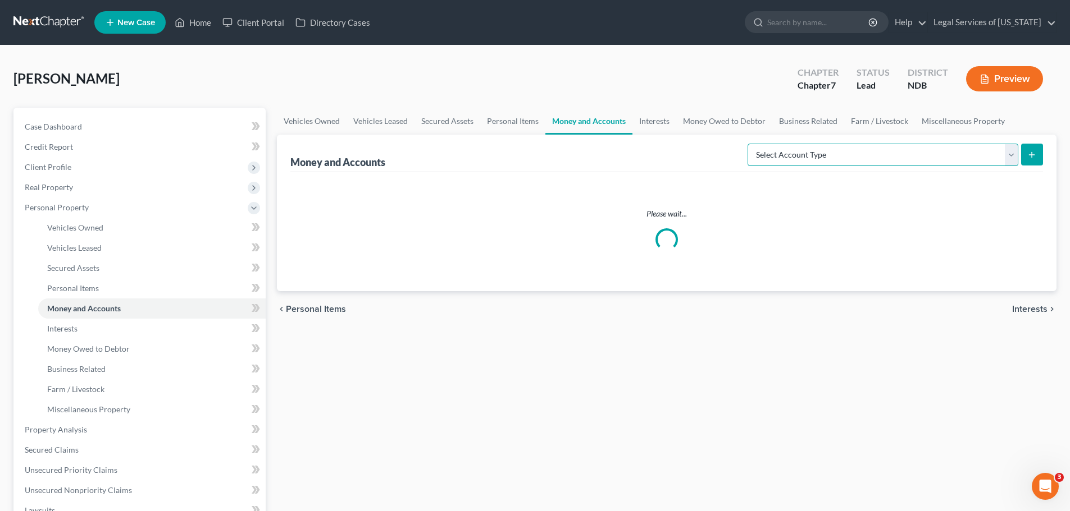
click at [825, 161] on select "Select Account Type Brokerage (A/B: 18, SOFA: 20) Cash on Hand (A/B: 16) Certif…" at bounding box center [882, 155] width 271 height 22
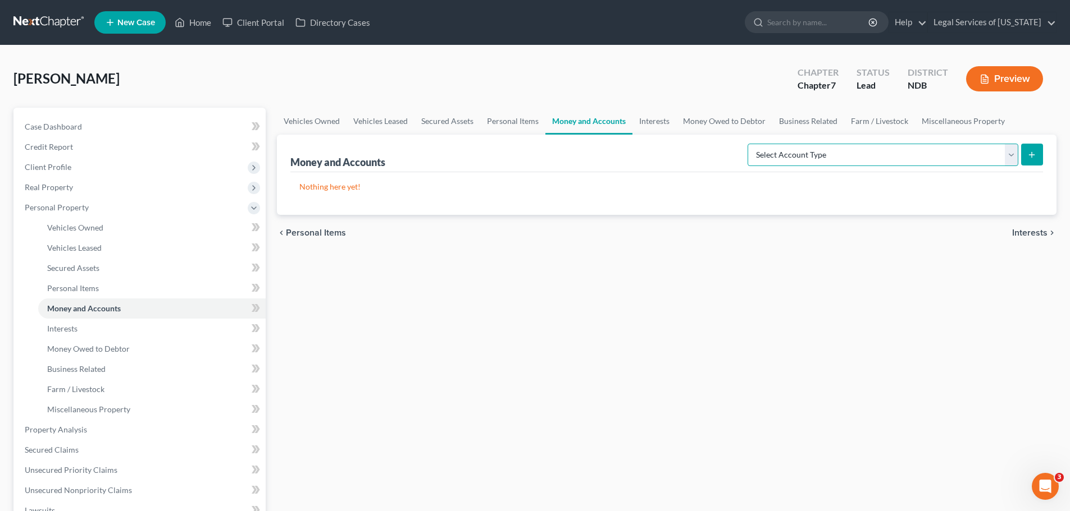
select select "checking"
click at [750, 144] on select "Select Account Type Brokerage (A/B: 18, SOFA: 20) Cash on Hand (A/B: 16) Certif…" at bounding box center [882, 155] width 271 height 22
click at [1035, 159] on icon "submit" at bounding box center [1031, 154] width 9 height 9
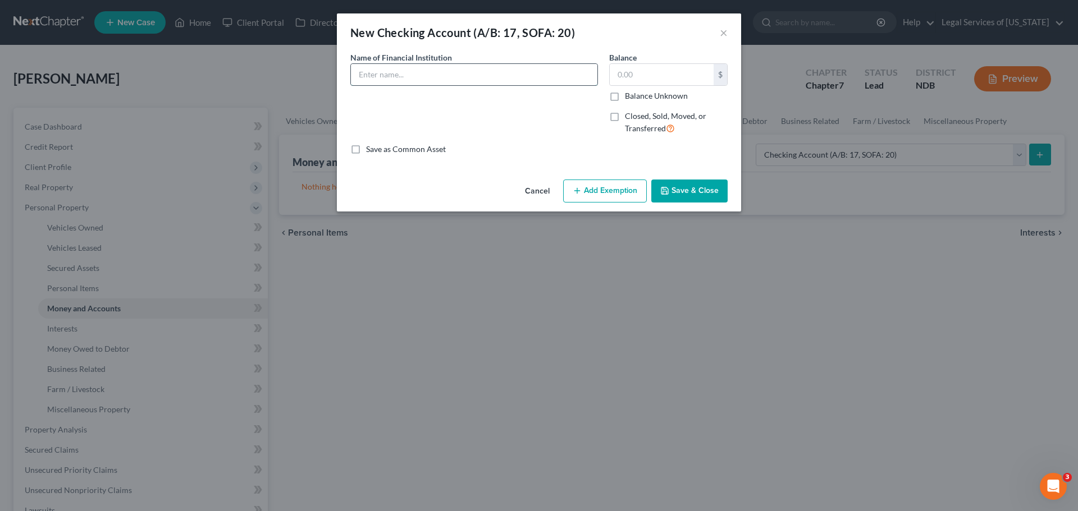
click at [500, 77] on input "text" at bounding box center [474, 74] width 246 height 21
click at [814, 295] on div "New Checking Account (A/B: 17, SOFA: 20) × An exemption set must first be selec…" at bounding box center [539, 255] width 1078 height 511
click at [470, 81] on input "text" at bounding box center [474, 74] width 246 height 21
type input "Capital One"
type input "0.00"
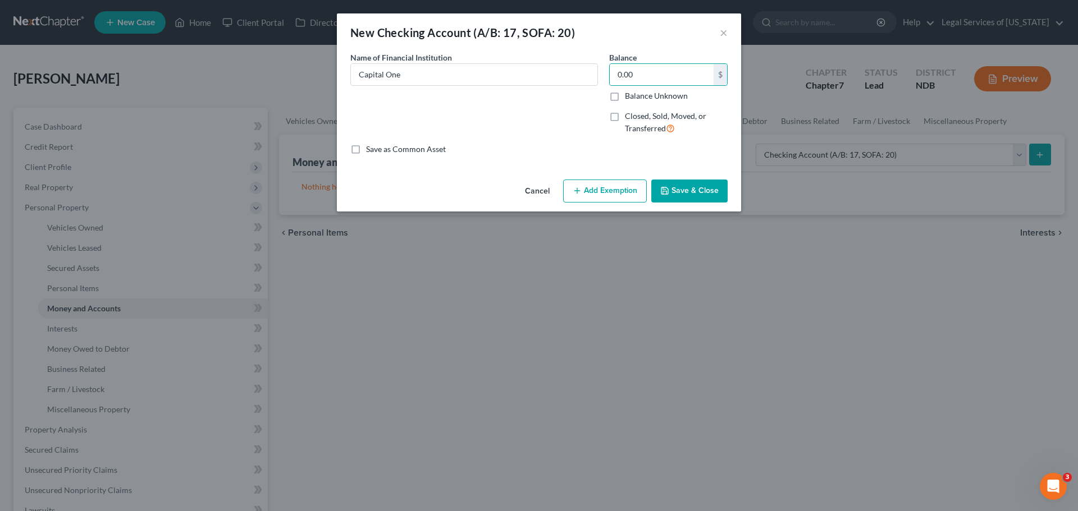
click at [672, 187] on button "Save & Close" at bounding box center [689, 192] width 76 height 24
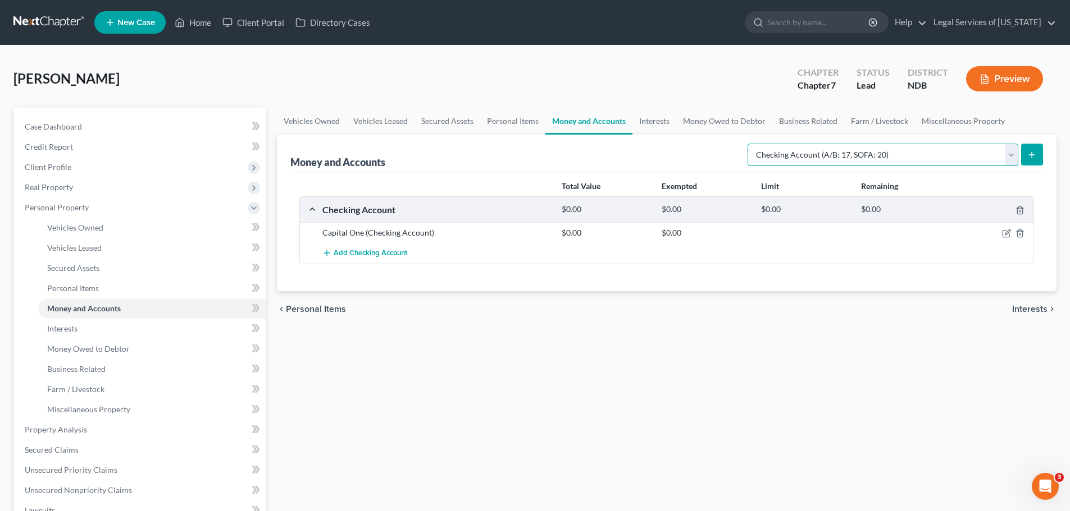
click at [1004, 151] on select "Select Account Type Brokerage (A/B: 18, SOFA: 20) Cash on Hand (A/B: 16) Certif…" at bounding box center [882, 155] width 271 height 22
select select "savings"
click at [750, 144] on select "Select Account Type Brokerage (A/B: 18, SOFA: 20) Cash on Hand (A/B: 16) Certif…" at bounding box center [882, 155] width 271 height 22
click at [1035, 155] on icon "submit" at bounding box center [1031, 154] width 9 height 9
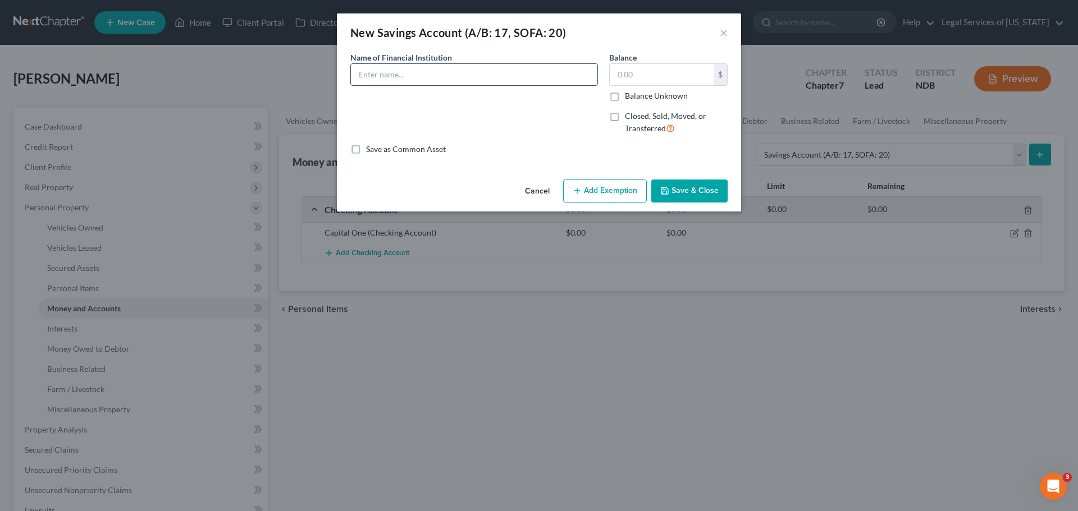
drag, startPoint x: 430, startPoint y: 58, endPoint x: 428, endPoint y: 74, distance: 16.4
click at [428, 58] on span "Name of Financial Institution" at bounding box center [401, 58] width 102 height 10
click at [426, 78] on input "text" at bounding box center [474, 74] width 246 height 21
type input "Capital One"
type input "0.00"
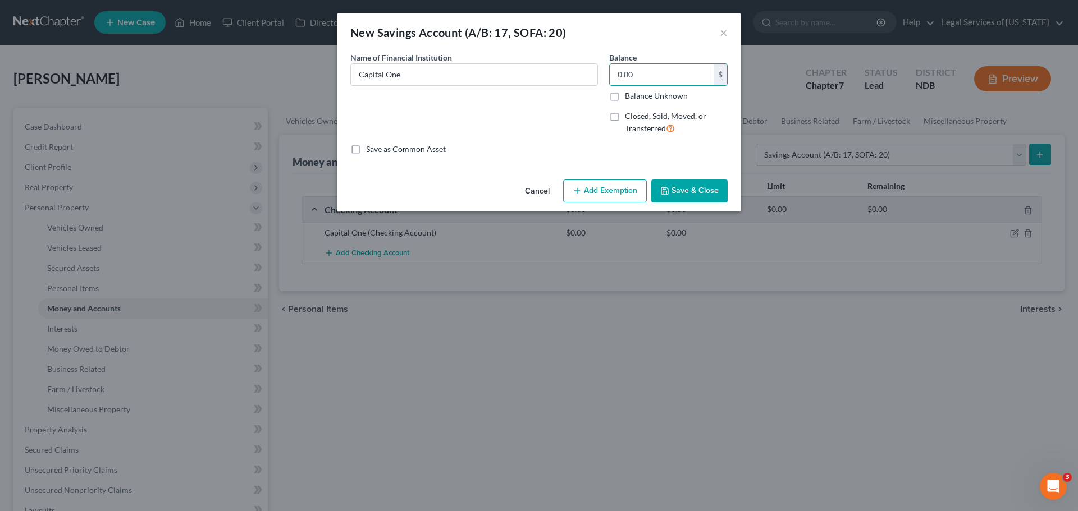
click at [709, 194] on button "Save & Close" at bounding box center [689, 192] width 76 height 24
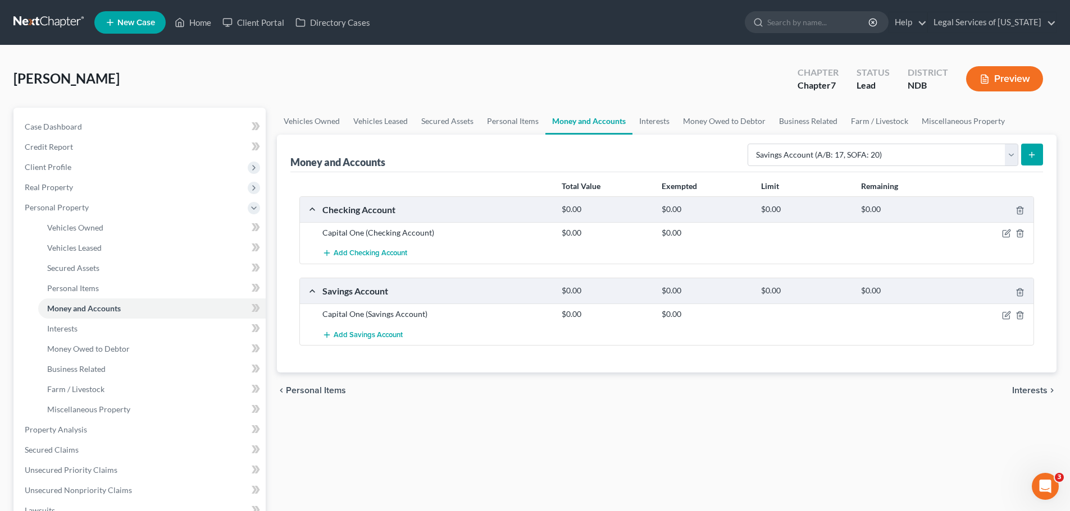
click at [1018, 392] on span "Interests" at bounding box center [1029, 390] width 35 height 9
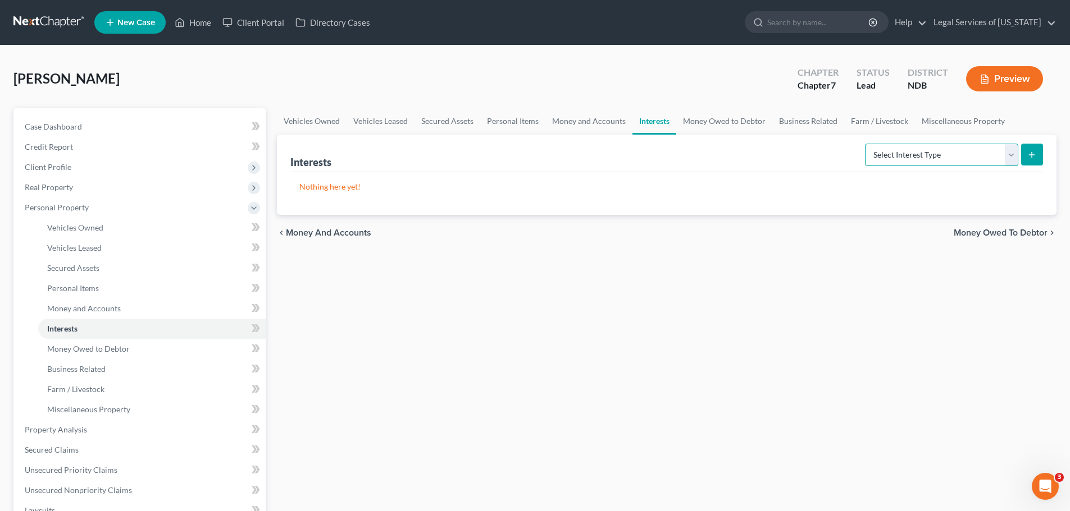
click at [934, 152] on select "Select Interest Type 401K (A/B: 21) Annuity (A/B: 23) Bond (A/B: 18) Education …" at bounding box center [941, 155] width 153 height 22
select select "401k"
click at [866, 144] on select "Select Interest Type 401K (A/B: 21) Annuity (A/B: 23) Bond (A/B: 18) Education …" at bounding box center [941, 155] width 153 height 22
click at [1036, 153] on button "submit" at bounding box center [1032, 155] width 22 height 22
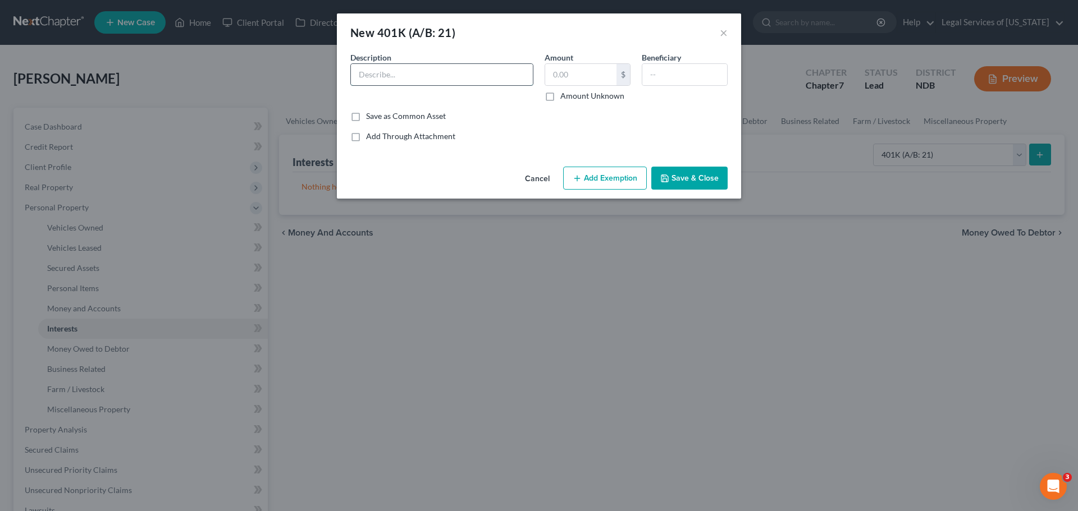
click at [441, 81] on input "text" at bounding box center [442, 74] width 182 height 21
type input "Empower Retirement (Eldest Daughter's Retirement Account Through Employer)"
type input "166.15"
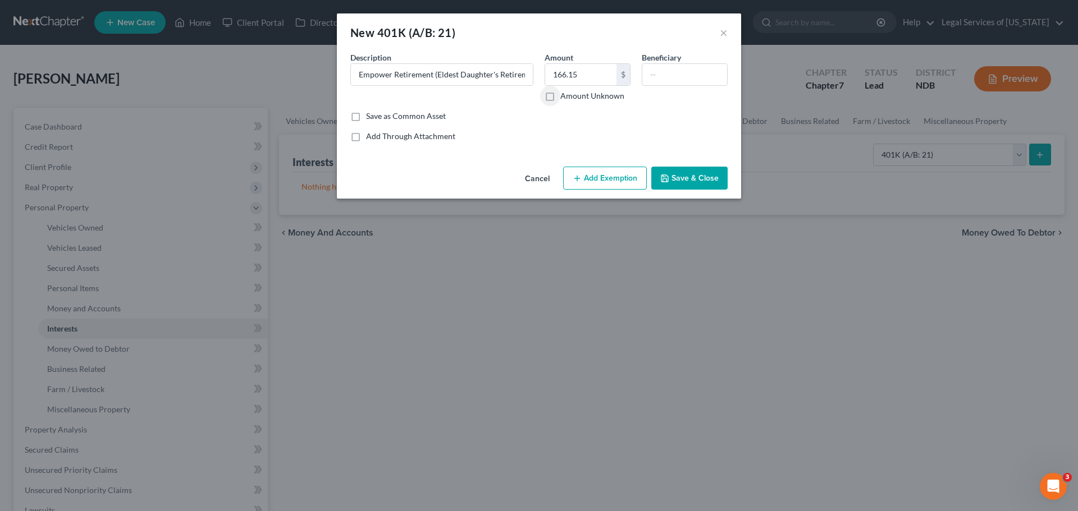
click at [623, 175] on button "Add Exemption" at bounding box center [605, 179] width 84 height 24
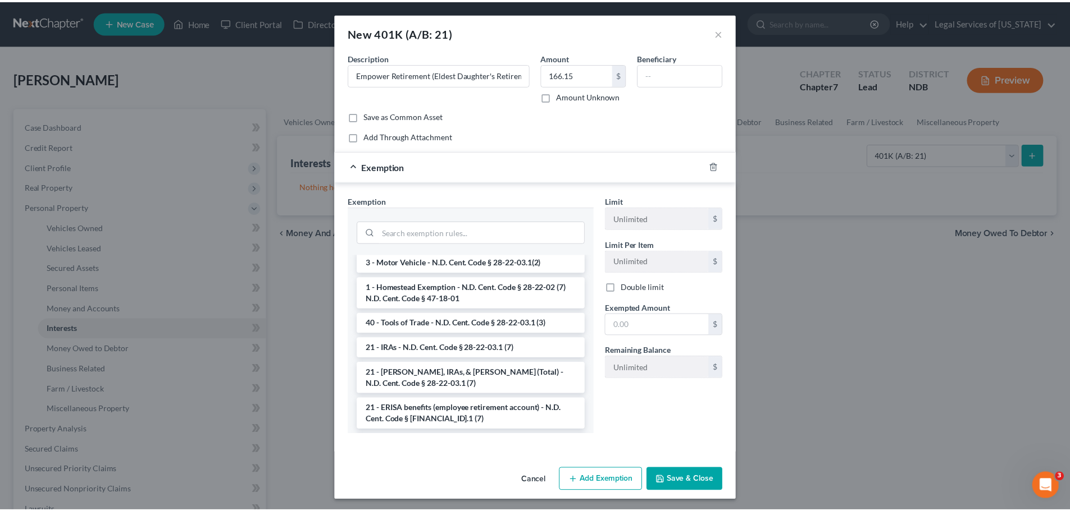
scroll to position [1309, 0]
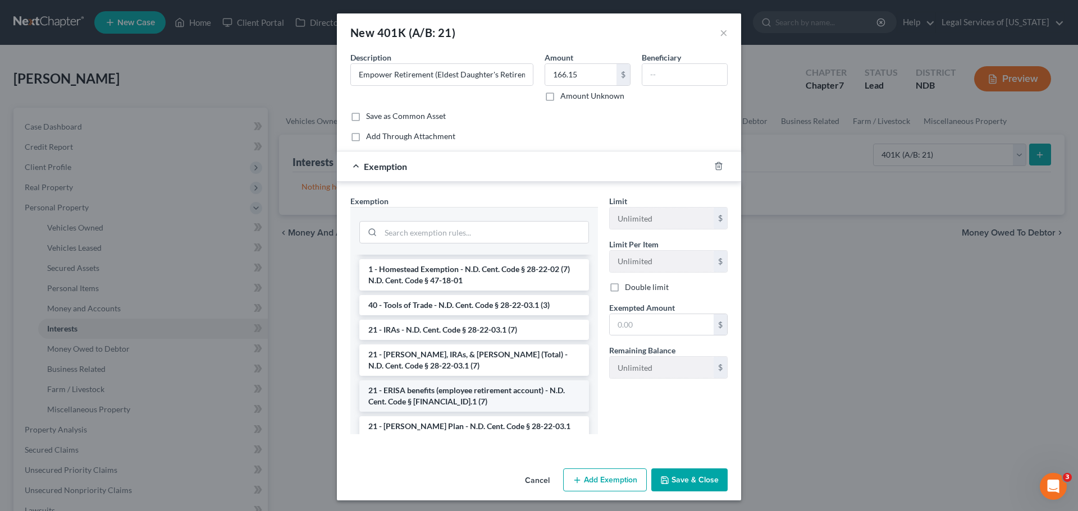
click at [465, 386] on li "21 - ERISA benefits (employee retirement account) - N.D. Cent. Code § [FINANCIA…" at bounding box center [474, 396] width 230 height 31
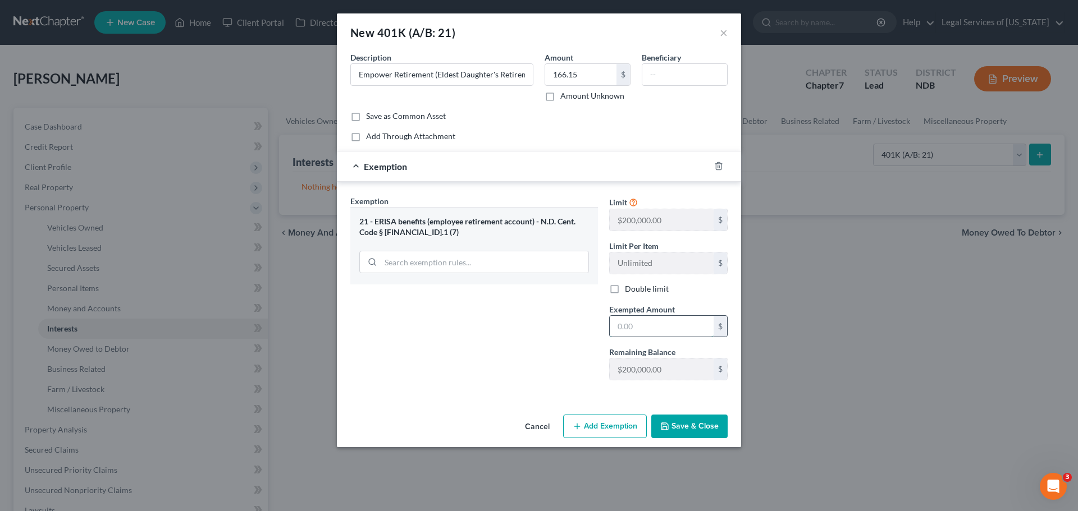
click at [629, 323] on input "text" at bounding box center [662, 326] width 104 height 21
type input "166.15"
click at [687, 432] on button "Save & Close" at bounding box center [689, 427] width 76 height 24
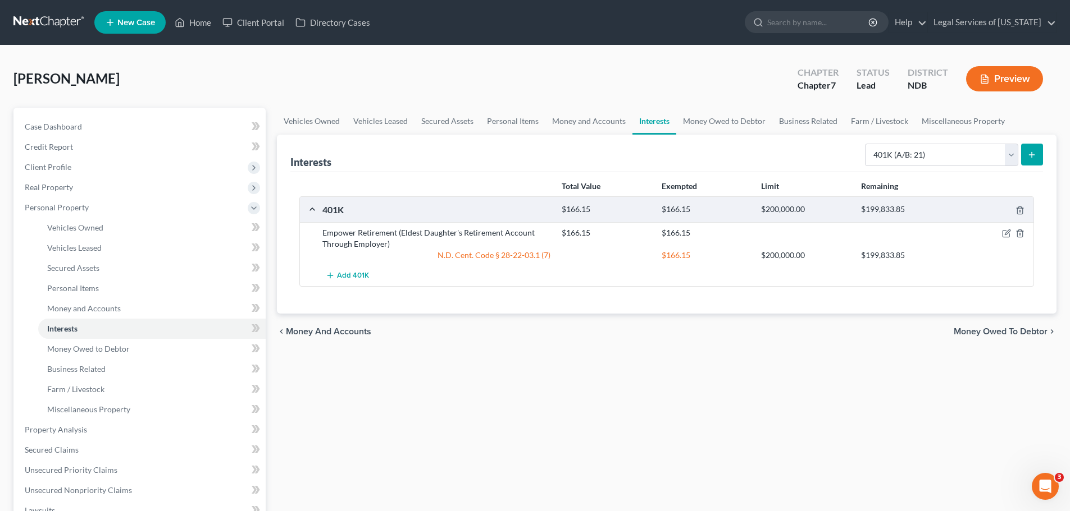
click at [1000, 333] on span "Money Owed to Debtor" at bounding box center [1000, 331] width 94 height 9
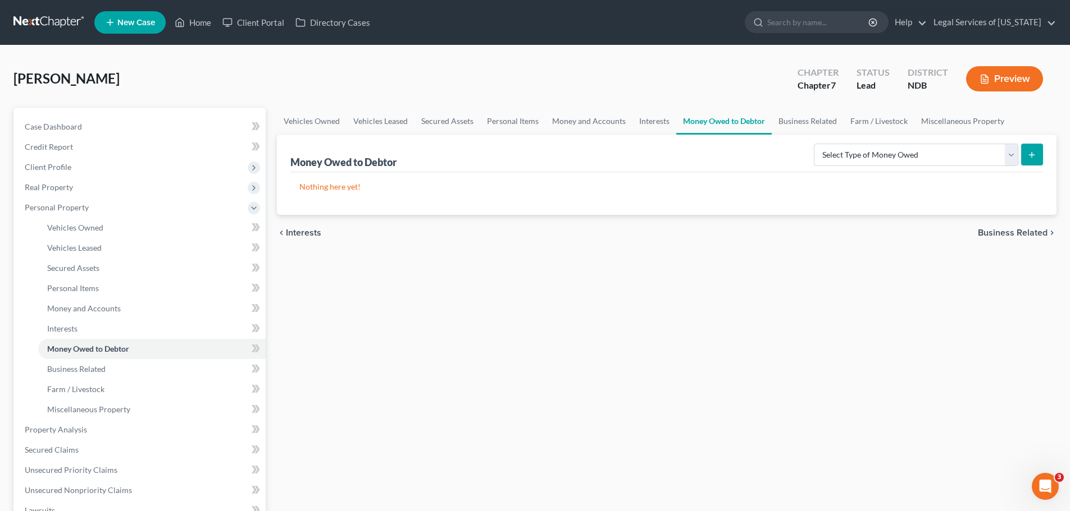
click at [1020, 222] on div "chevron_left Interests Business Related chevron_right" at bounding box center [666, 233] width 779 height 36
click at [1017, 230] on span "Business Related" at bounding box center [1012, 233] width 70 height 9
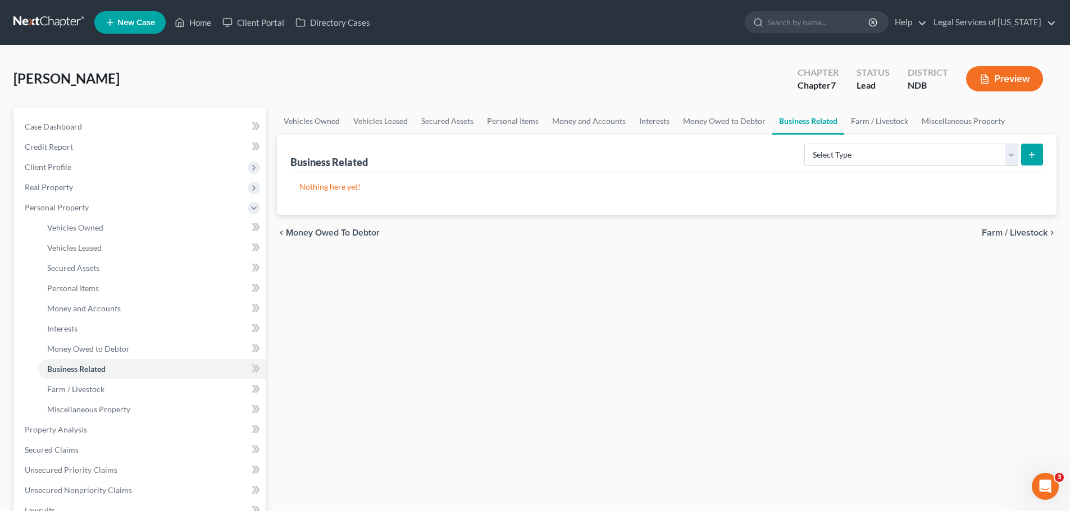
click at [1016, 232] on span "Farm / Livestock" at bounding box center [1014, 233] width 66 height 9
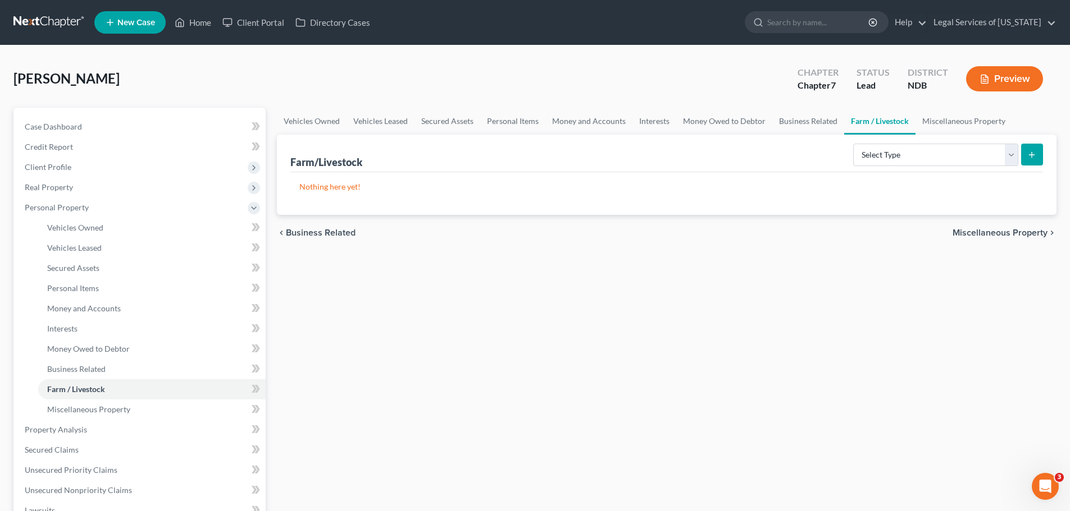
click at [1016, 232] on span "Miscellaneous Property" at bounding box center [999, 233] width 95 height 9
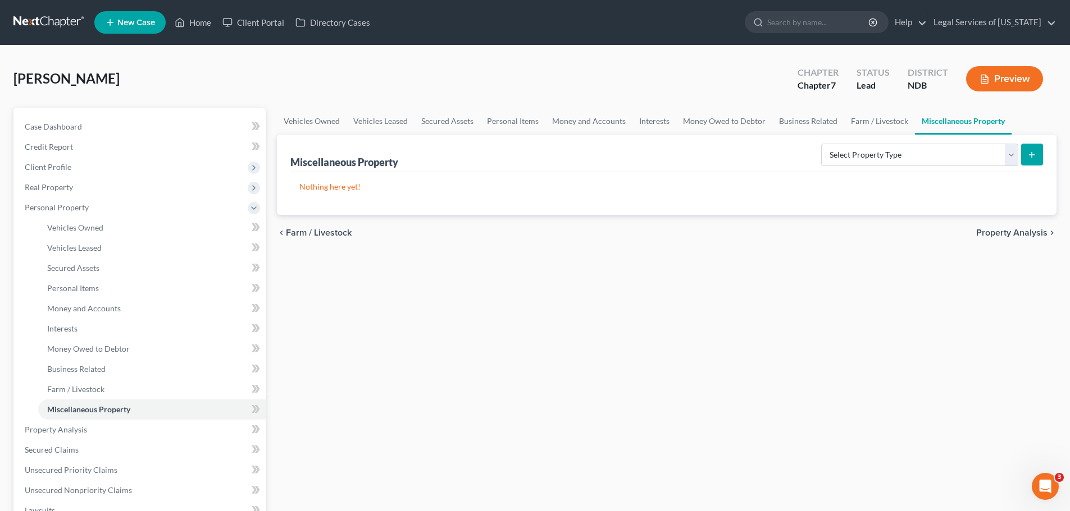
click at [1016, 232] on span "Property Analysis" at bounding box center [1011, 233] width 71 height 9
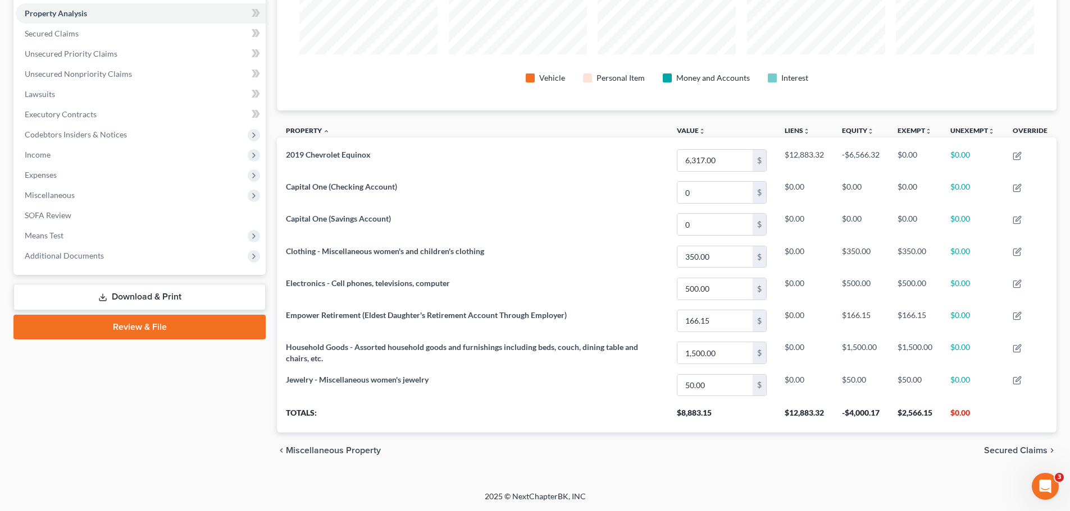
click at [1015, 449] on span "Secured Claims" at bounding box center [1015, 450] width 63 height 9
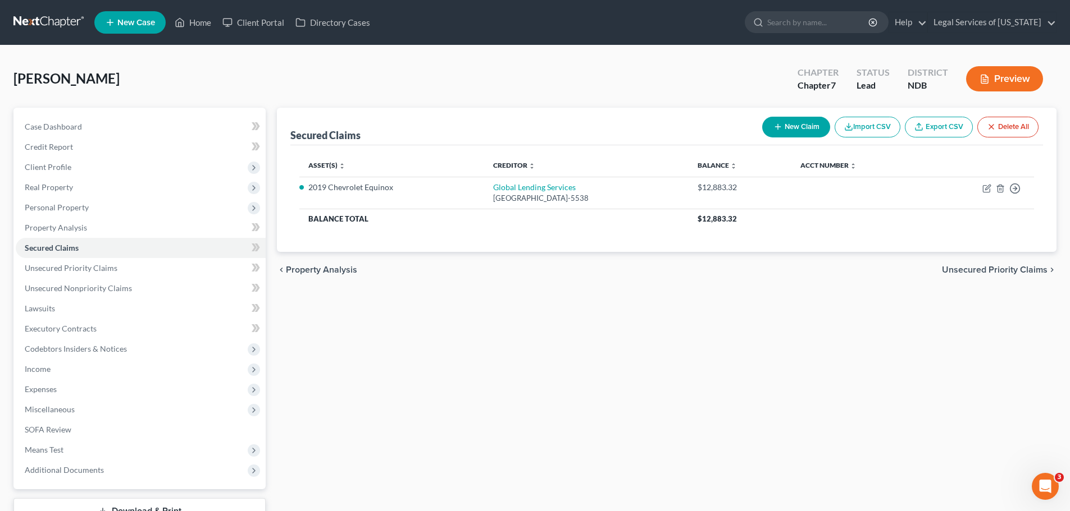
click at [975, 268] on span "Unsecured Priority Claims" at bounding box center [995, 270] width 106 height 9
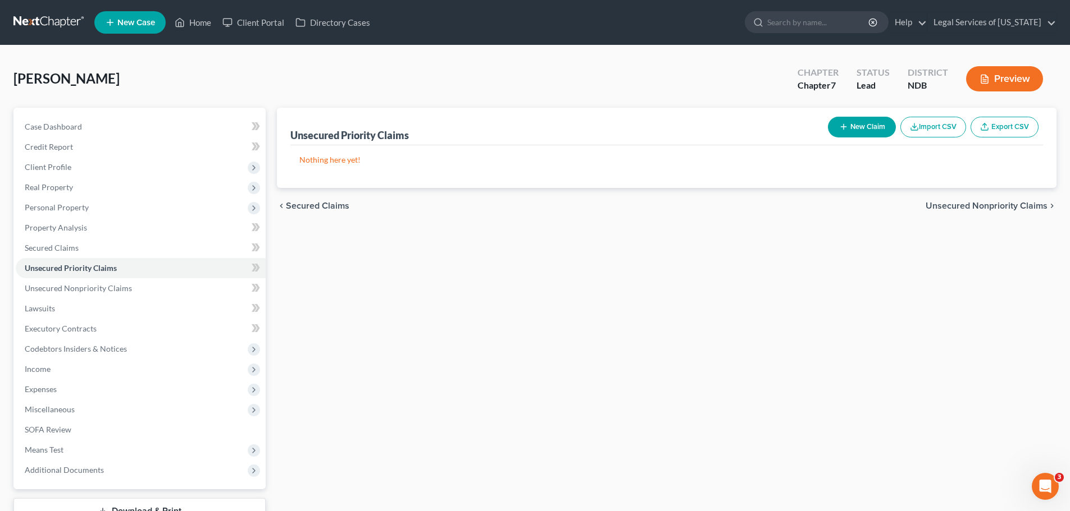
click at [998, 212] on div "chevron_left Secured Claims Unsecured Nonpriority Claims chevron_right" at bounding box center [666, 206] width 779 height 36
click at [998, 208] on span "Unsecured Nonpriority Claims" at bounding box center [986, 206] width 122 height 9
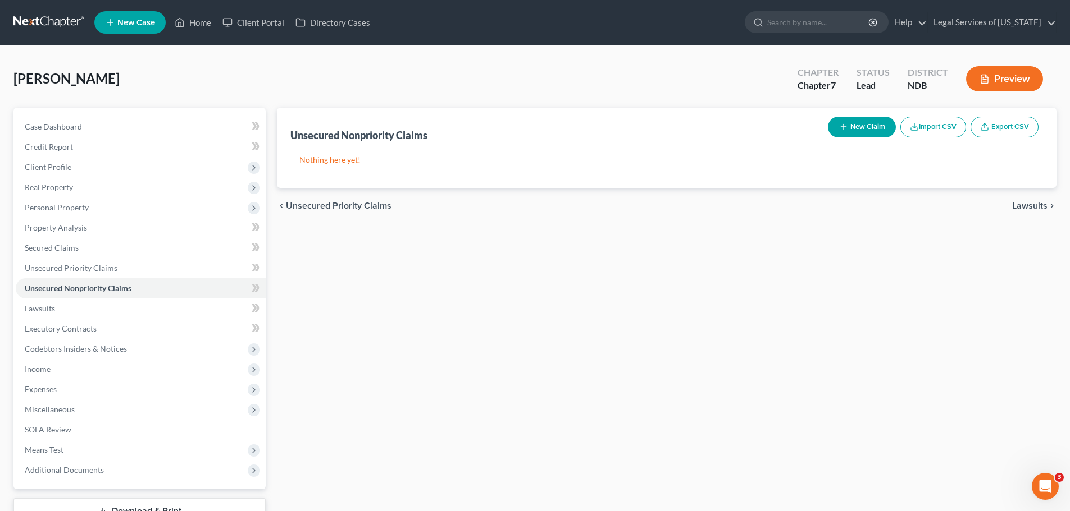
click at [868, 125] on button "New Claim" at bounding box center [862, 127] width 68 height 21
select select "0"
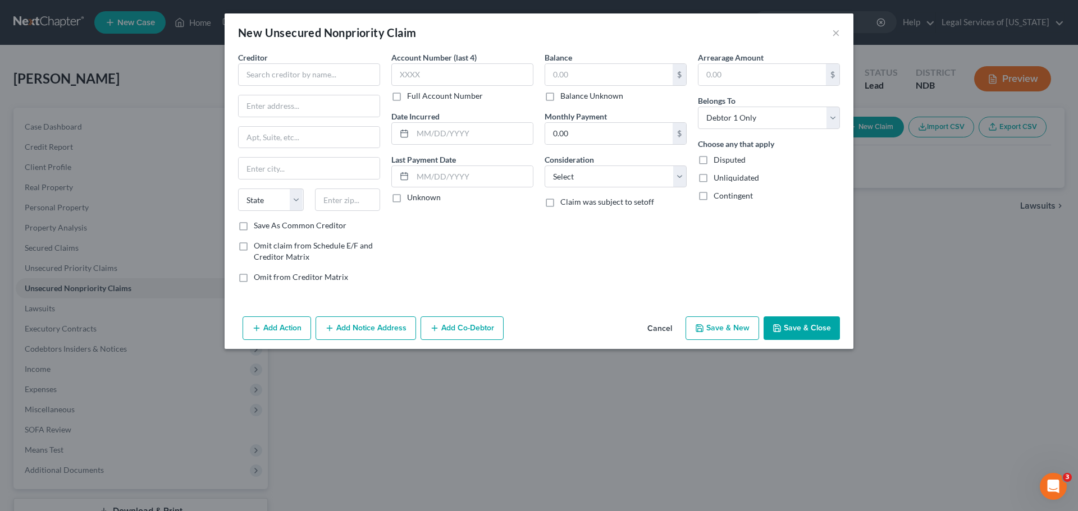
click at [692, 261] on div "Creditor * State [US_STATE] AK AR AZ CA CO CT DE DC [GEOGRAPHIC_DATA] [GEOGRAPH…" at bounding box center [538, 172] width 613 height 240
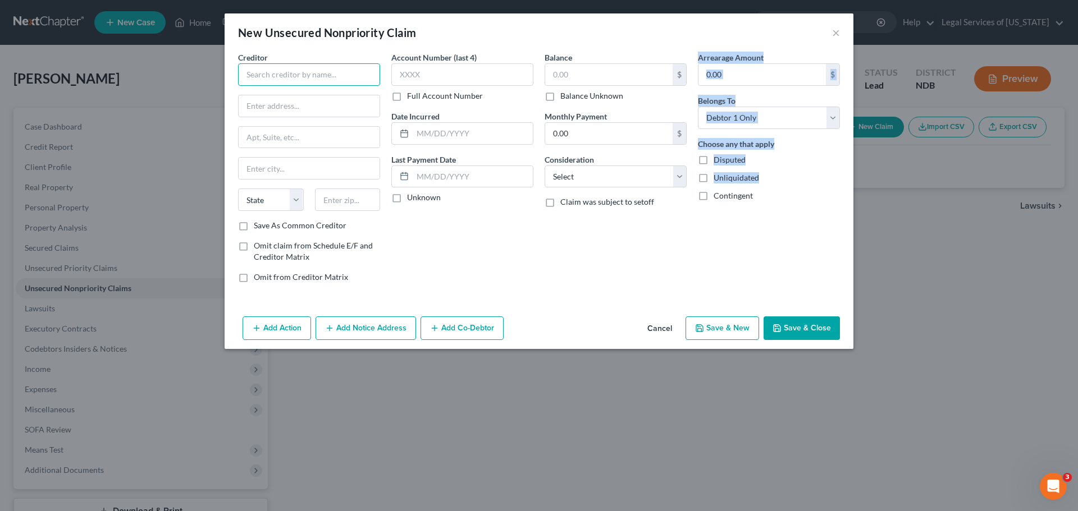
click at [332, 84] on input "text" at bounding box center [309, 74] width 142 height 22
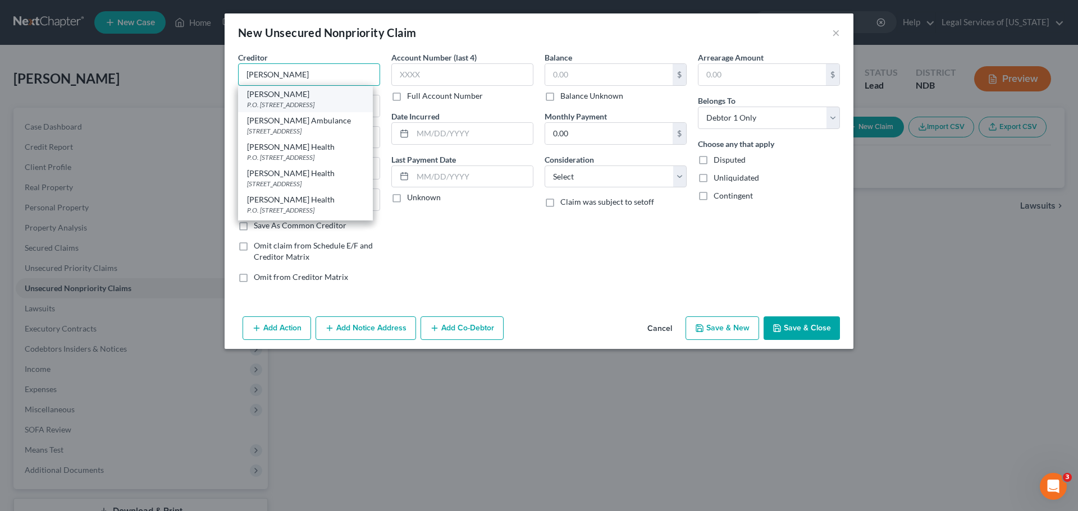
type input "[PERSON_NAME]"
click at [296, 99] on div "[PERSON_NAME]" at bounding box center [305, 94] width 117 height 11
type input "P.O. Box 5071"
type input "[GEOGRAPHIC_DATA]"
select select "43"
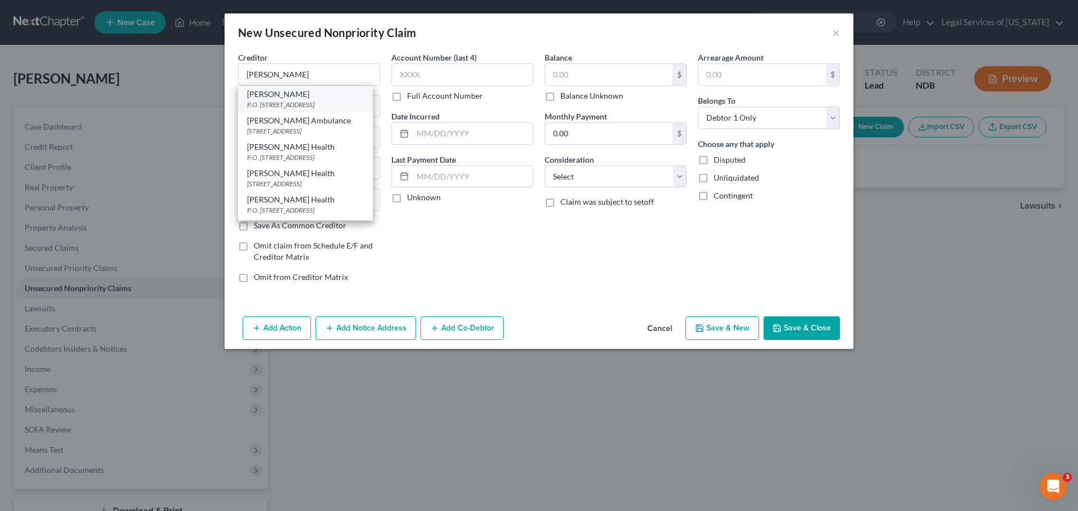
type input "57117"
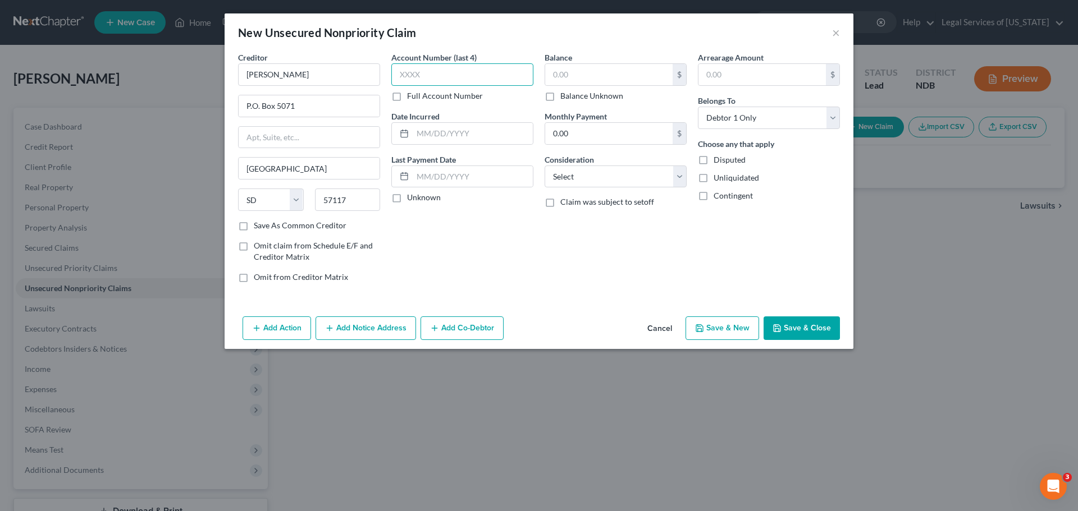
click at [436, 76] on input "text" at bounding box center [462, 74] width 142 height 22
click at [564, 67] on input "text" at bounding box center [608, 74] width 127 height 21
type input "13,150.54"
click at [577, 176] on select "Select Cable / Satellite Services Collection Agency Credit Card Debt Debt Couns…" at bounding box center [616, 177] width 142 height 22
select select "9"
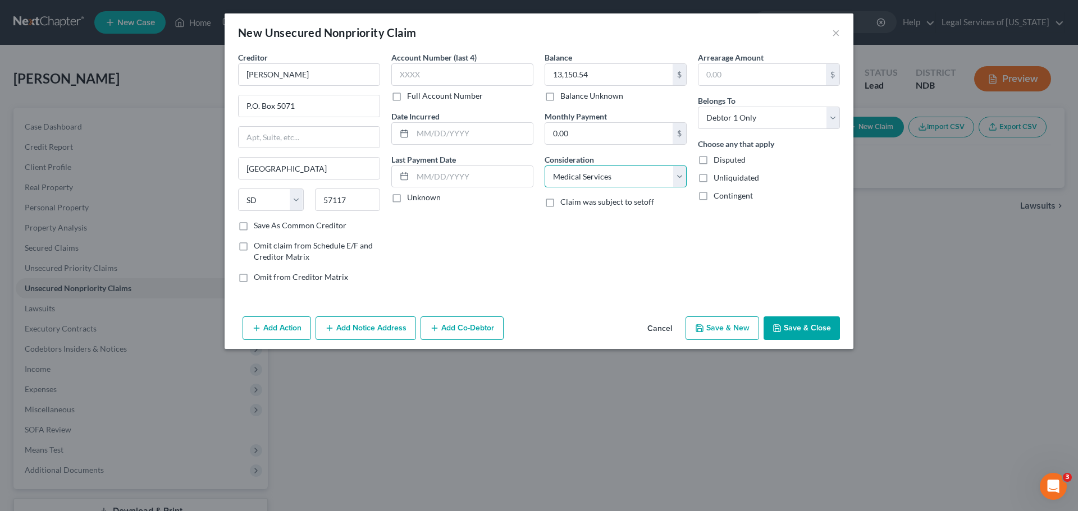
click at [545, 166] on select "Select Cable / Satellite Services Collection Agency Credit Card Debt Debt Couns…" at bounding box center [616, 177] width 142 height 22
click at [572, 275] on div "Balance 13,150.54 $ Balance Unknown Balance Undetermined 13,150.54 $ Balance Un…" at bounding box center [615, 172] width 153 height 240
click at [730, 325] on button "Save & New" at bounding box center [723, 329] width 74 height 24
select select "0"
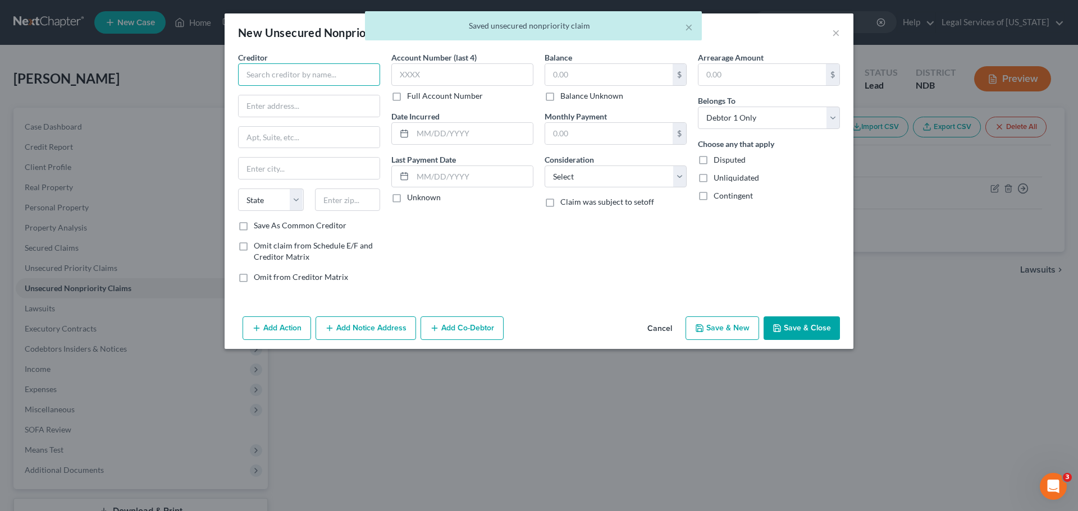
click at [309, 77] on input "text" at bounding box center [309, 74] width 142 height 22
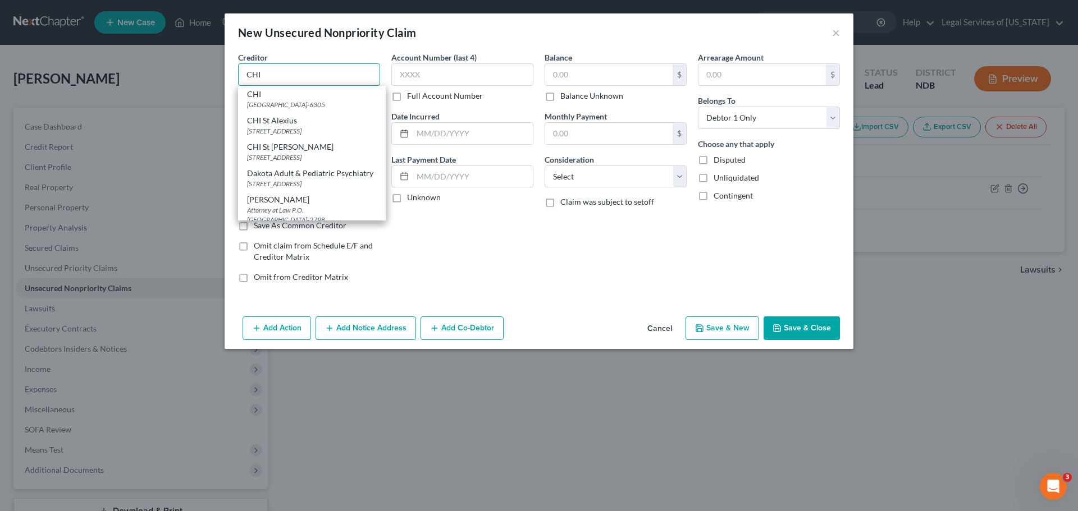
click at [287, 79] on input "CHI" at bounding box center [309, 74] width 142 height 22
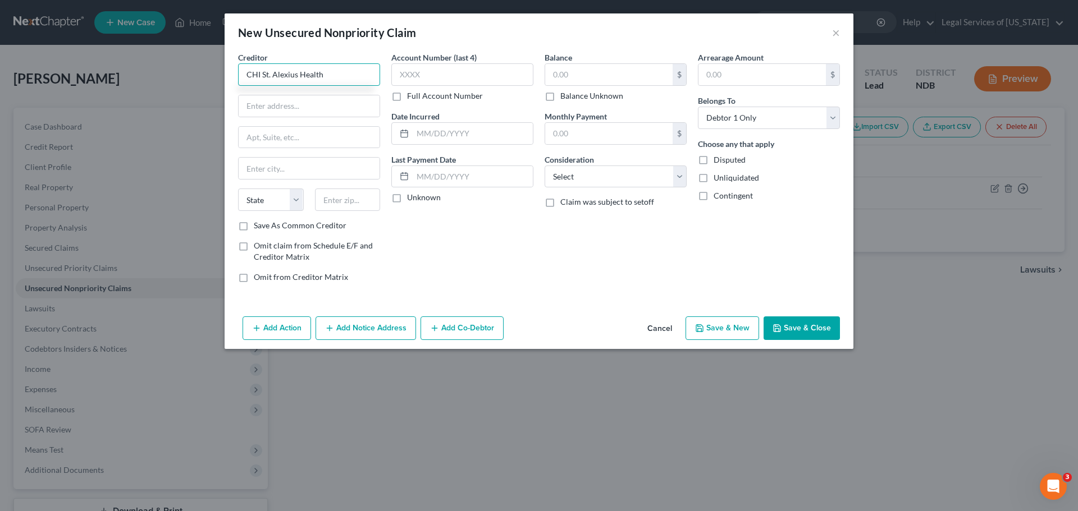
type input "CHI St. Alexius Health"
type input "3"
drag, startPoint x: 301, startPoint y: 107, endPoint x: 171, endPoint y: 106, distance: 129.7
click at [172, 106] on div "New Unsecured Nonpriority Claim × Creditor * CHI St. Alexius Health 600 E. Stat…" at bounding box center [539, 255] width 1078 height 511
type input "[STREET_ADDRESS]"
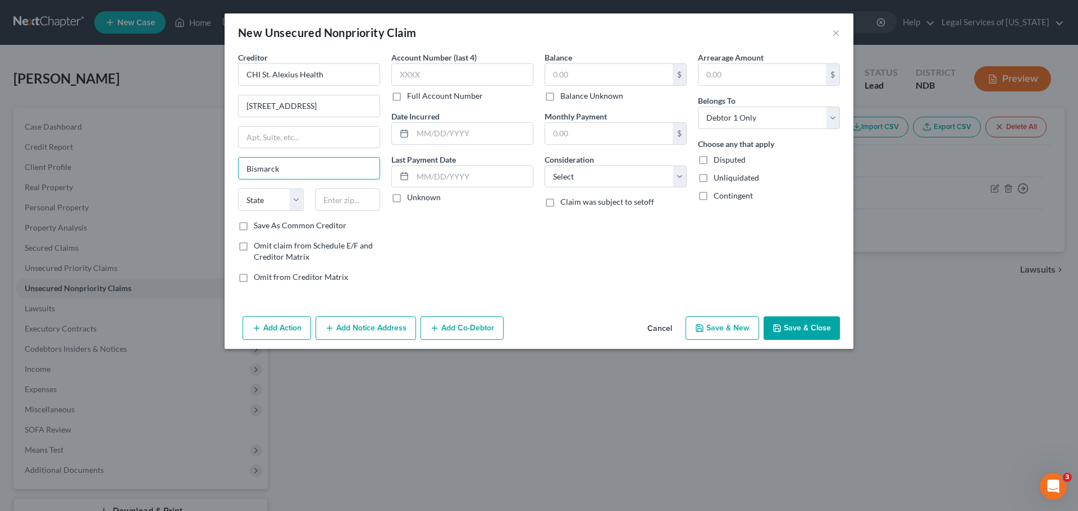
type input "Bismarck"
select select "29"
type input "58501"
click at [586, 77] on input "text" at bounding box center [608, 74] width 127 height 21
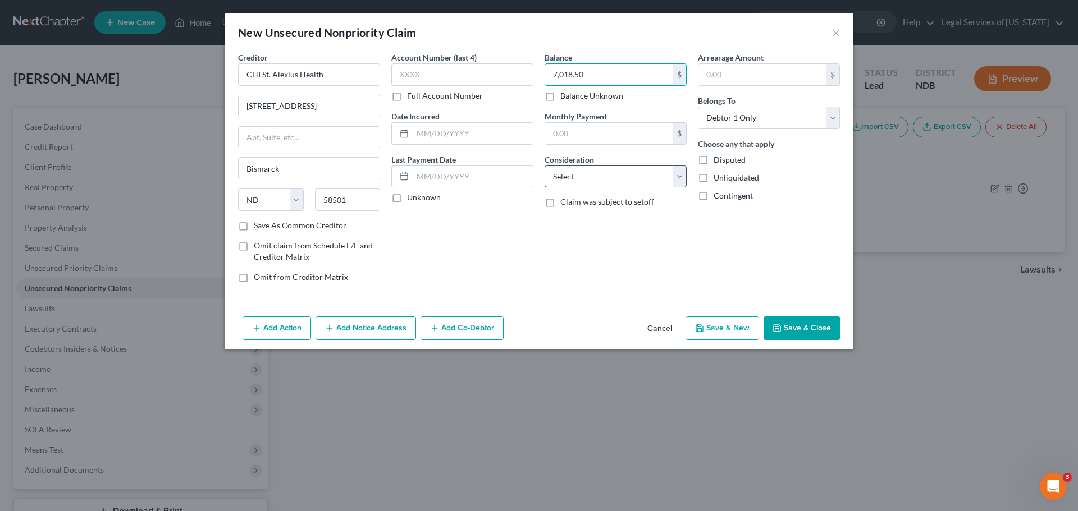
type input "7,018.50"
click at [612, 167] on select "Select Cable / Satellite Services Collection Agency Credit Card Debt Debt Couns…" at bounding box center [616, 177] width 142 height 22
select select "9"
click at [545, 166] on select "Select Cable / Satellite Services Collection Agency Credit Card Debt Debt Couns…" at bounding box center [616, 177] width 142 height 22
click at [578, 317] on div "Add Action Add Notice Address Add Co-Debtor Cancel Save & New Save & Close" at bounding box center [539, 330] width 629 height 37
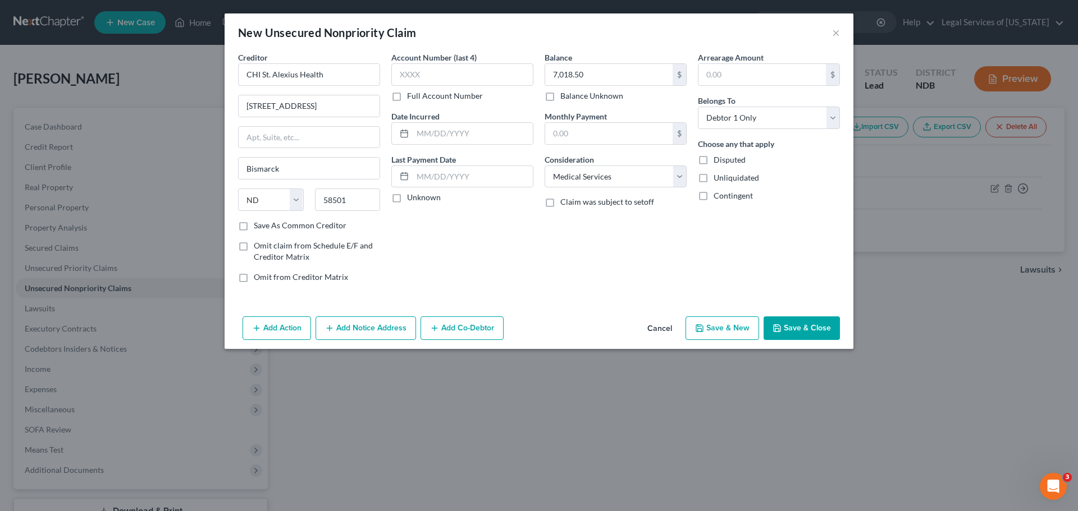
click at [394, 329] on button "Add Notice Address" at bounding box center [366, 329] width 100 height 24
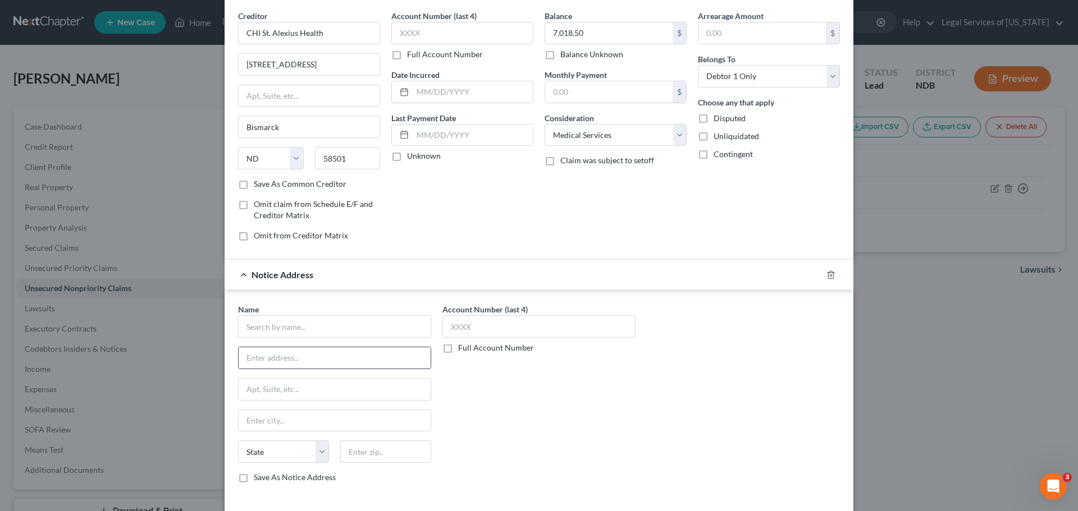
scroll to position [93, 0]
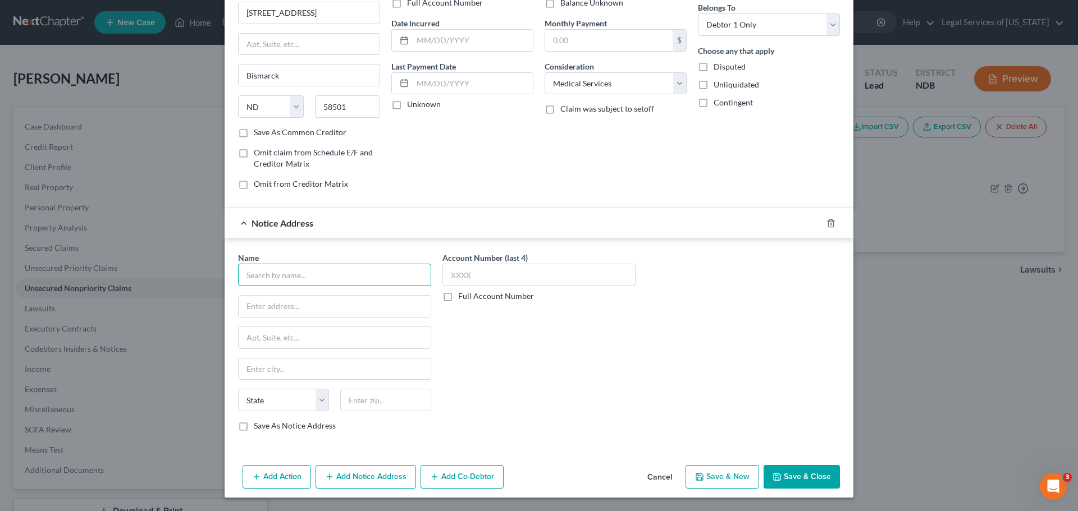
click at [331, 281] on input "text" at bounding box center [334, 275] width 193 height 22
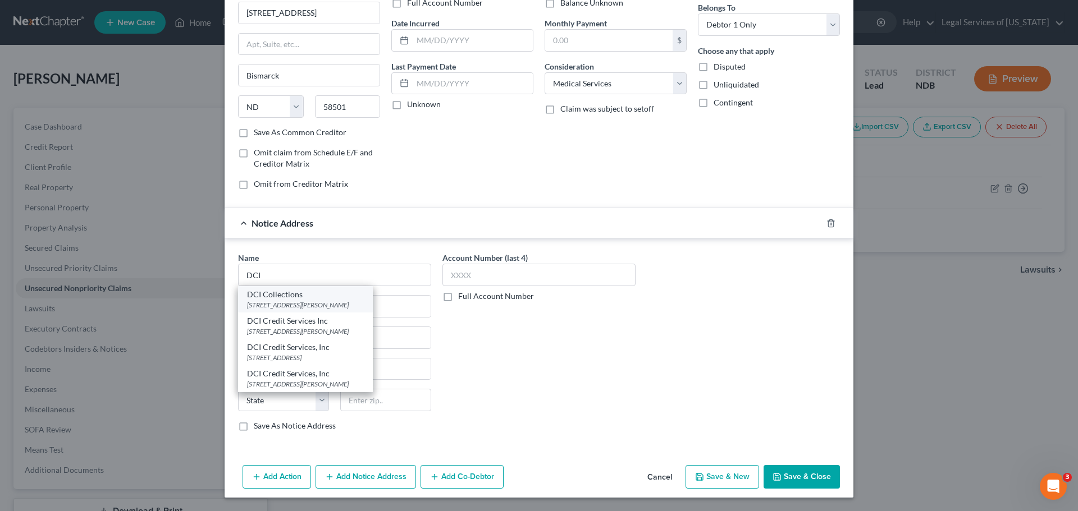
click at [308, 304] on div "[STREET_ADDRESS][PERSON_NAME]" at bounding box center [305, 305] width 117 height 10
type input "DCI Collections"
type input "[STREET_ADDRESS][PERSON_NAME]"
type input "Bismarck"
select select "29"
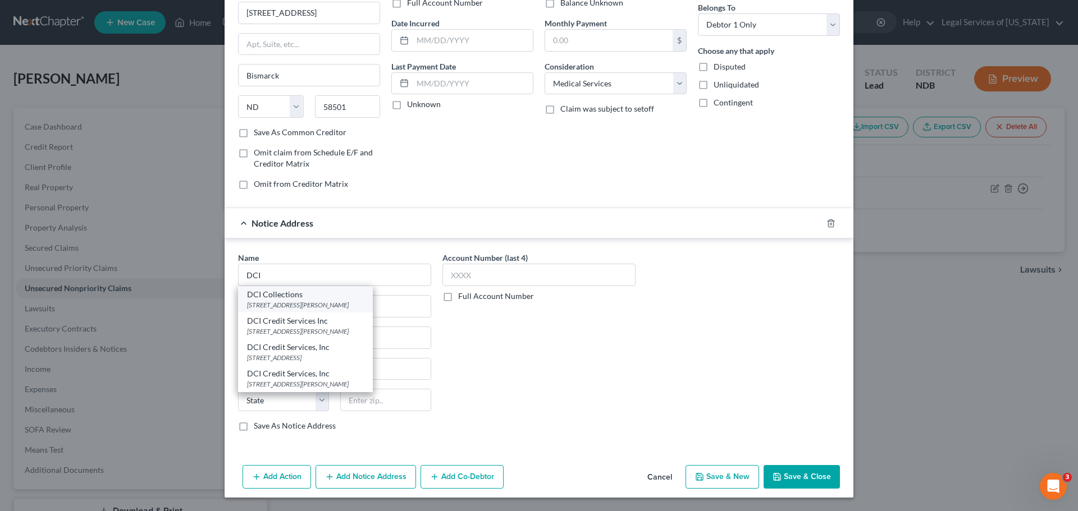
type input "58501"
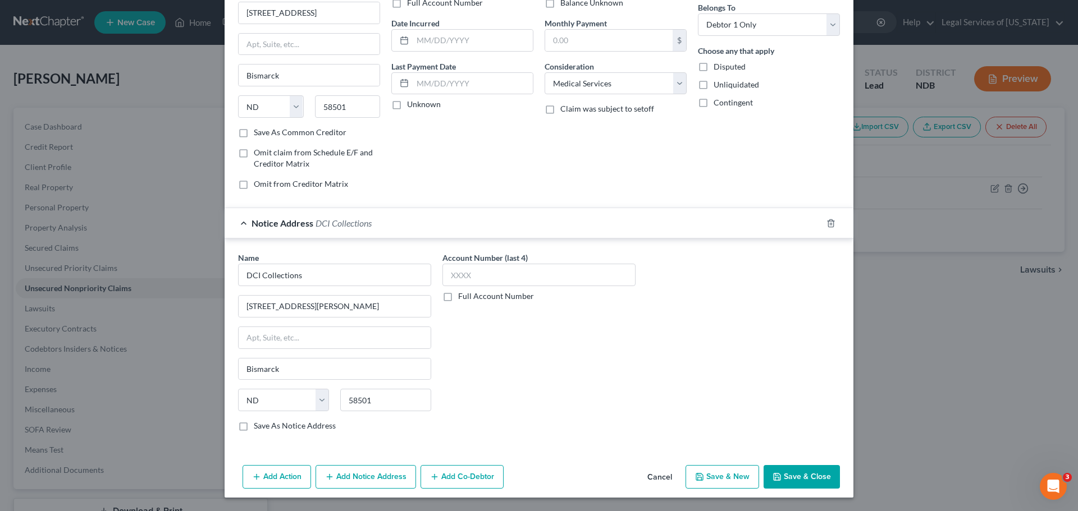
click at [698, 415] on div "Name * DCI Collections [GEOGRAPHIC_DATA][PERSON_NAME] [GEOGRAPHIC_DATA] [US_STA…" at bounding box center [538, 346] width 613 height 189
click at [358, 472] on button "Add Notice Address" at bounding box center [366, 477] width 100 height 24
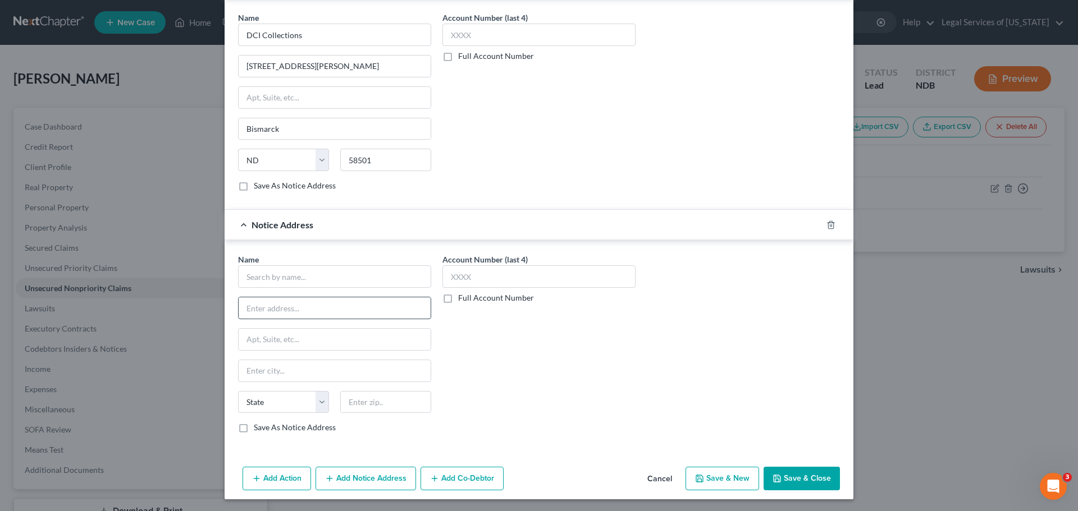
scroll to position [335, 0]
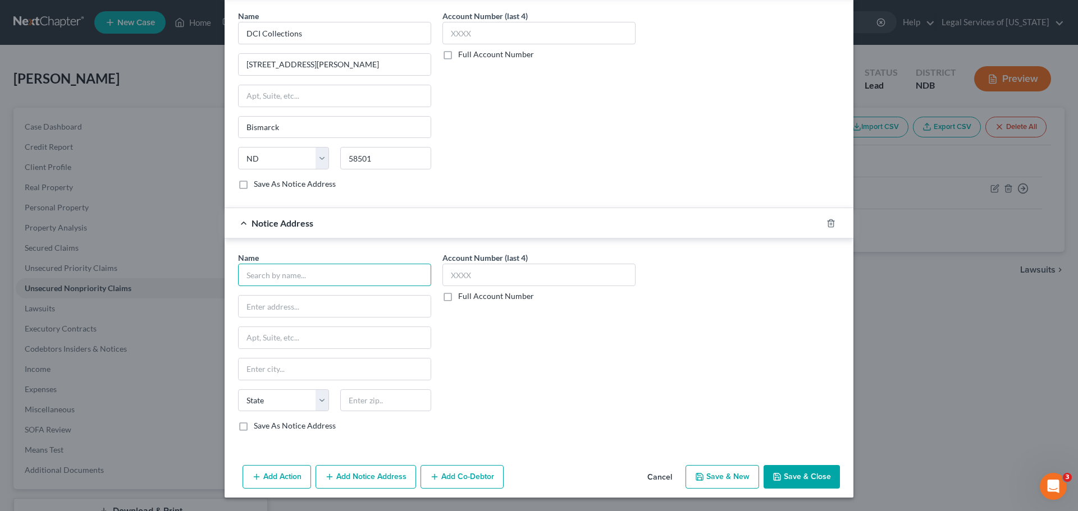
click at [306, 268] on input "text" at bounding box center [334, 275] width 193 height 22
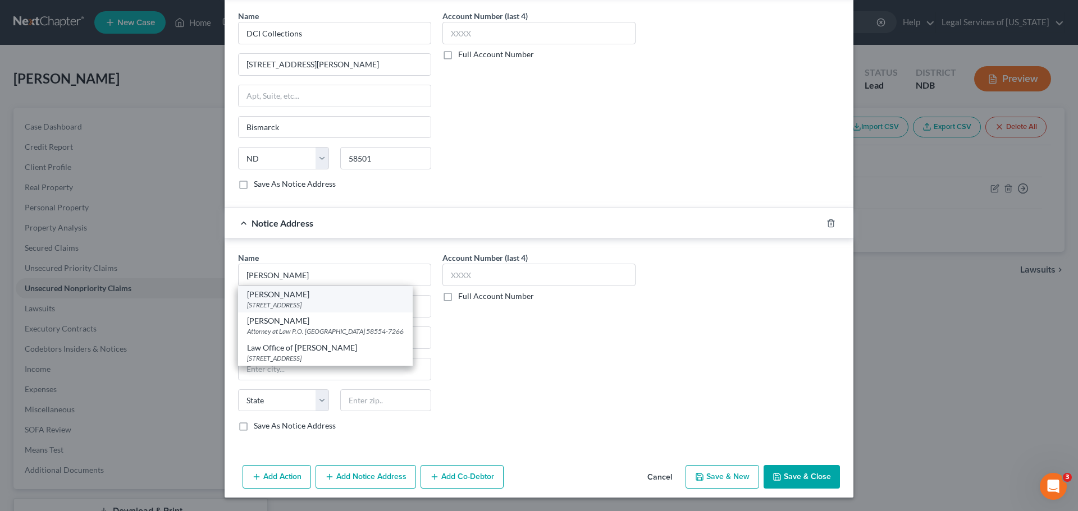
click at [307, 295] on div "[PERSON_NAME]" at bounding box center [325, 294] width 157 height 11
type input "[PERSON_NAME]"
type input "PO Box 1262"
type input "Mandan"
select select "29"
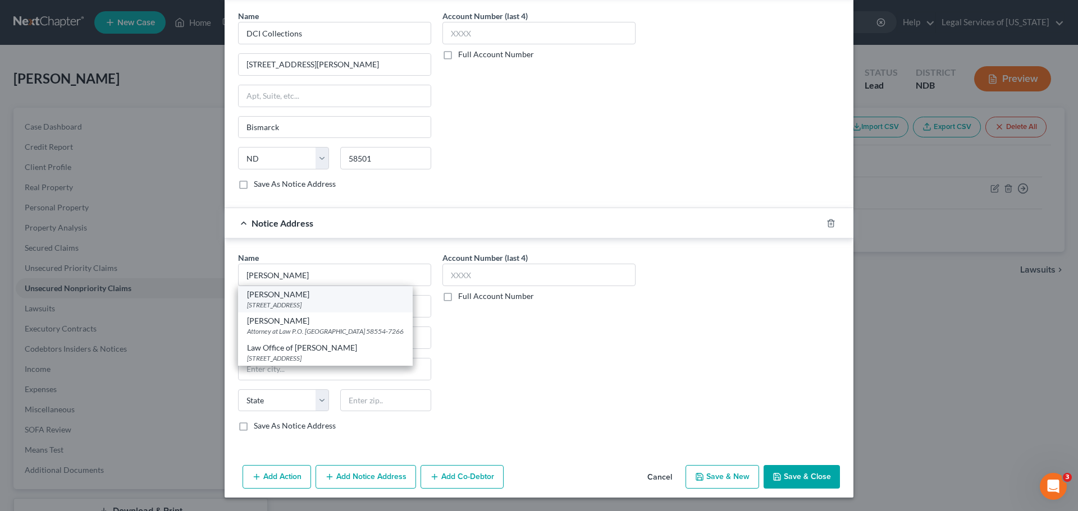
type input "58554"
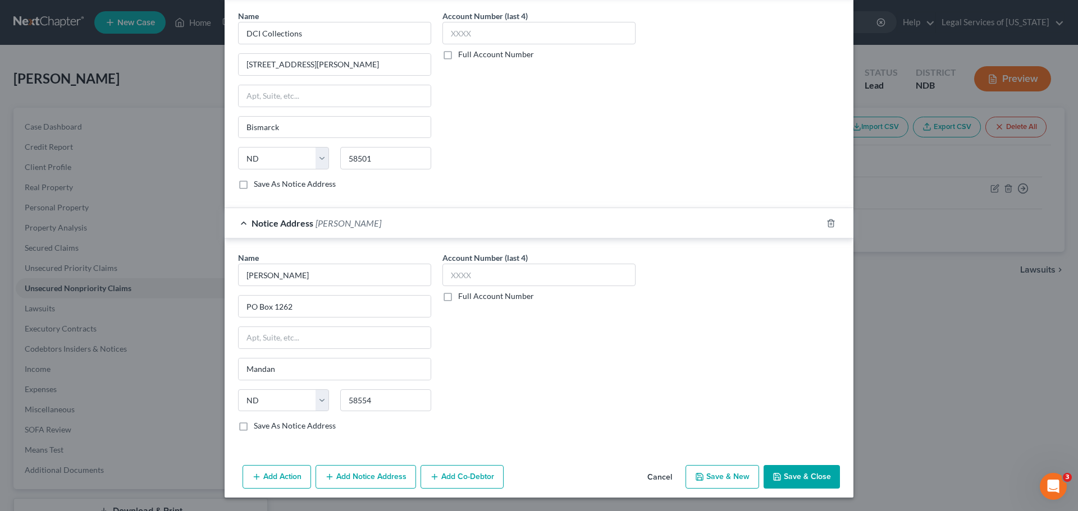
click at [715, 477] on button "Save & New" at bounding box center [723, 477] width 74 height 24
select select "0"
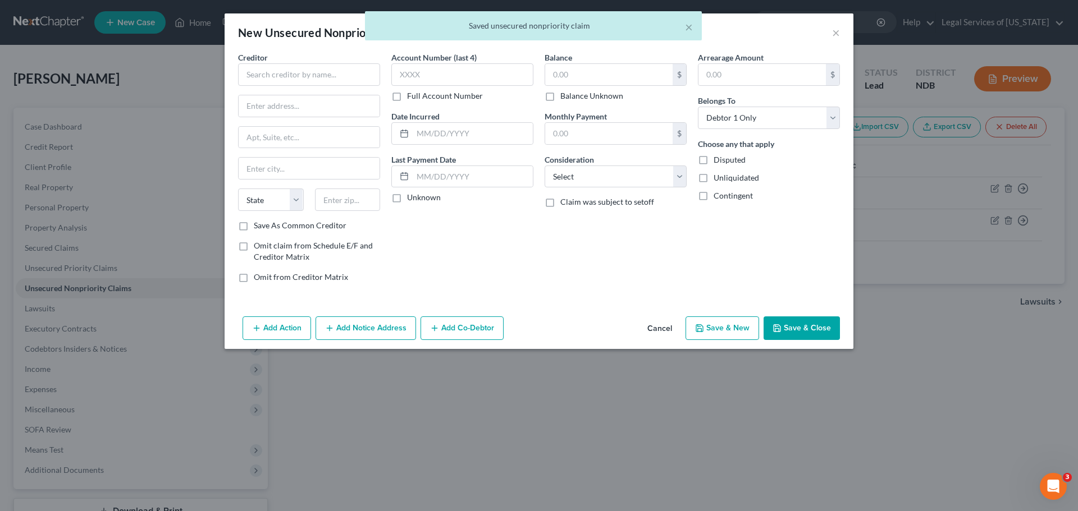
click at [523, 254] on div "Account Number (last 4) Full Account Number Date Incurred Last Payment Date Unk…" at bounding box center [462, 172] width 153 height 240
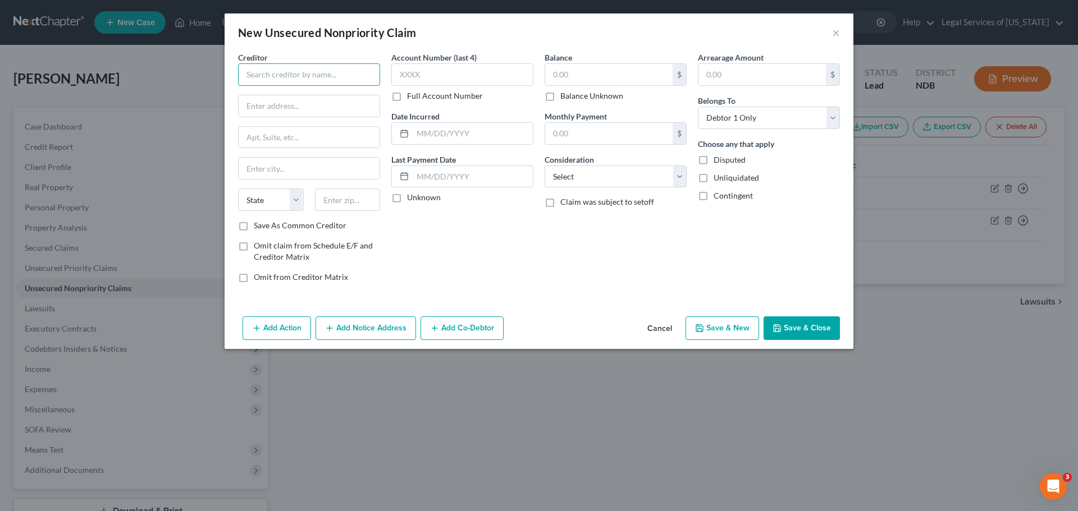
click at [266, 74] on input "text" at bounding box center [309, 74] width 142 height 22
click at [311, 71] on input "text" at bounding box center [309, 74] width 142 height 22
click at [322, 71] on input "text" at bounding box center [309, 74] width 142 height 22
click at [291, 97] on div "Fingerhut / Webbank" at bounding box center [305, 94] width 117 height 11
type input "Fingerhut / Webbank"
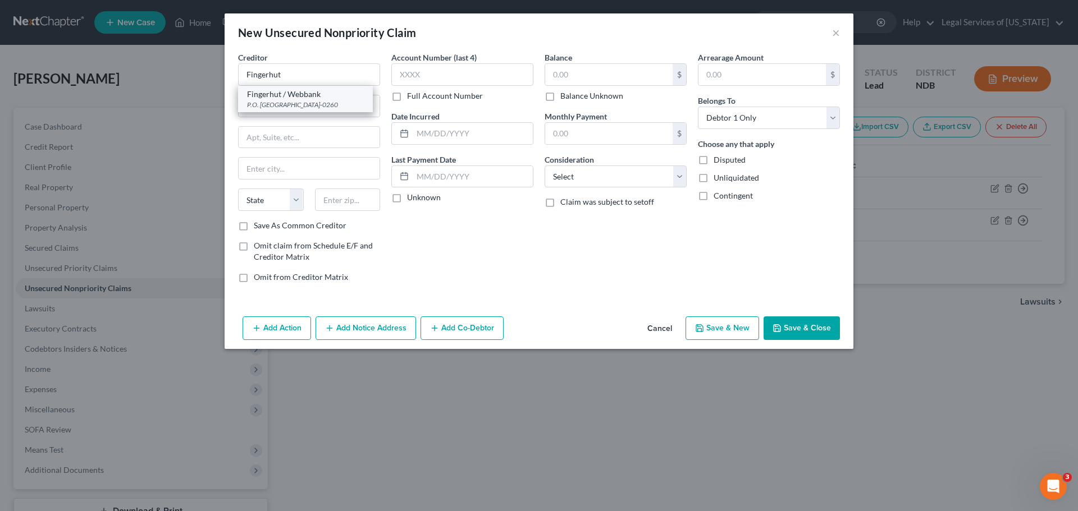
type input "P.O. Box 0260"
type input "Saint Cloud"
select select "24"
type input "56395-0260"
click at [615, 72] on input "text" at bounding box center [608, 74] width 127 height 21
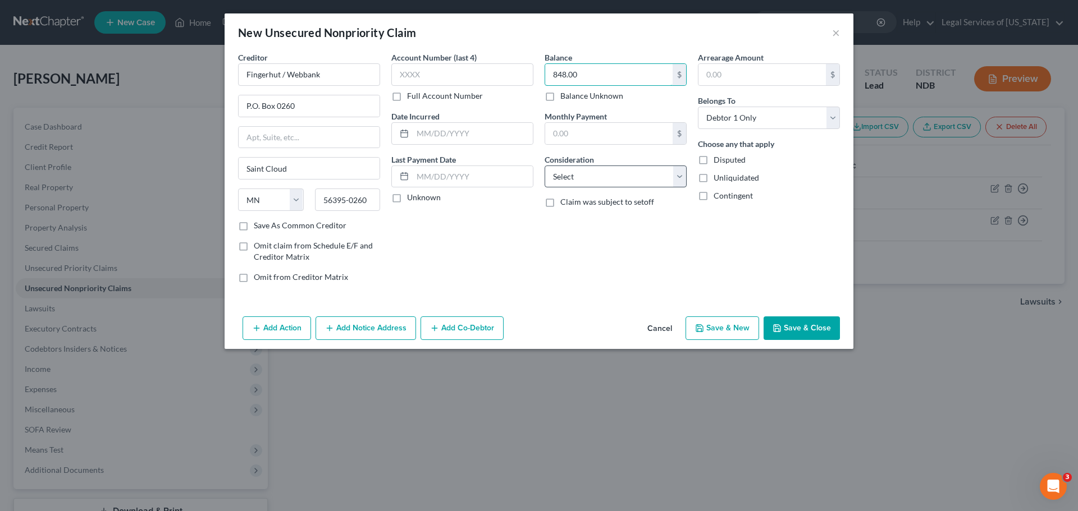
type input "848.00"
click at [600, 175] on select "Select Cable / Satellite Services Collection Agency Credit Card Debt Debt Couns…" at bounding box center [616, 177] width 142 height 22
select select "2"
click at [545, 166] on select "Select Cable / Satellite Services Collection Agency Credit Card Debt Debt Couns…" at bounding box center [616, 177] width 142 height 22
click at [350, 334] on button "Add Notice Address" at bounding box center [366, 329] width 100 height 24
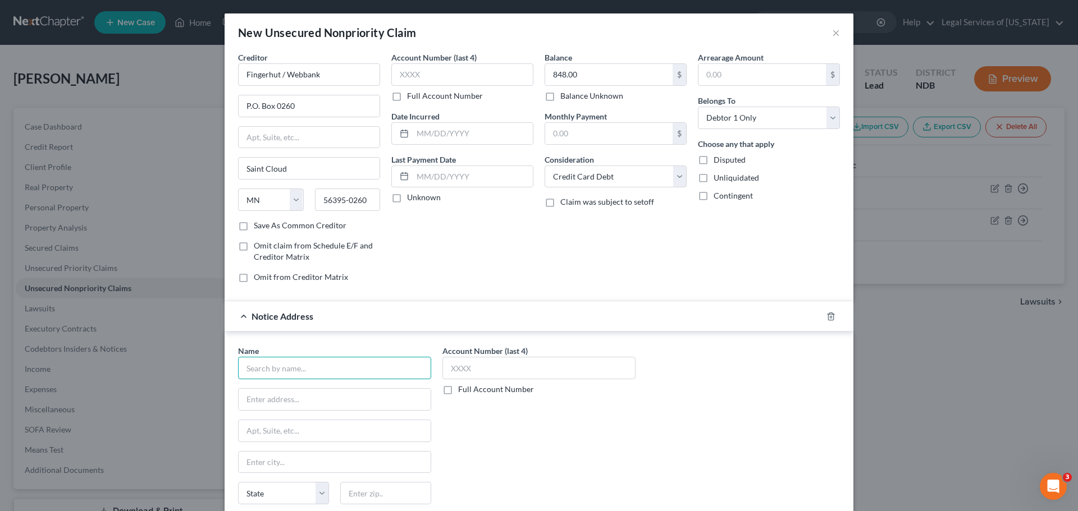
click at [300, 363] on input "text" at bounding box center [334, 368] width 193 height 22
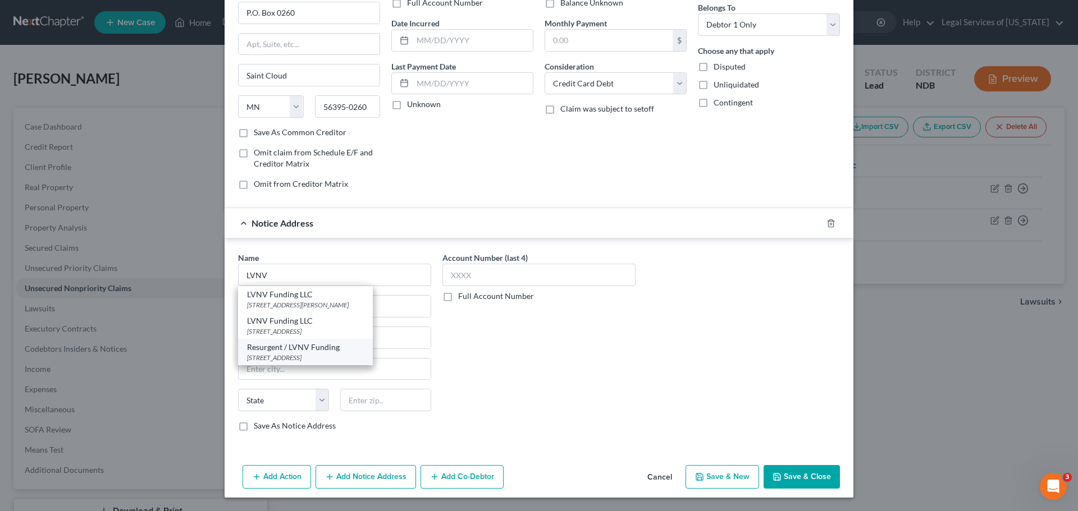
click at [286, 354] on div "[STREET_ADDRESS]" at bounding box center [305, 358] width 117 height 10
type input "Resurgent / LVNV Funding"
type input "PO Box 1269"
type input "[GEOGRAPHIC_DATA]"
select select "42"
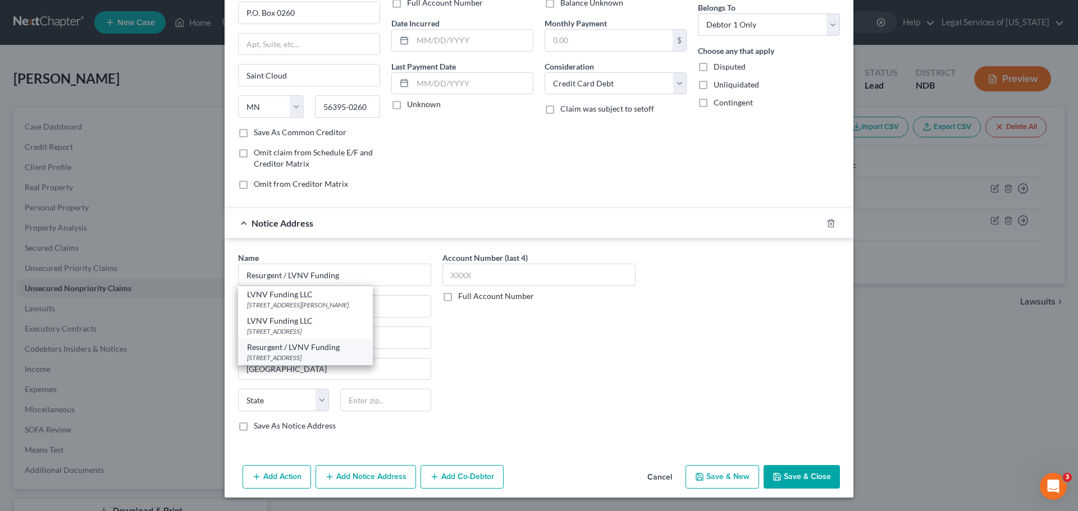
type input "29602"
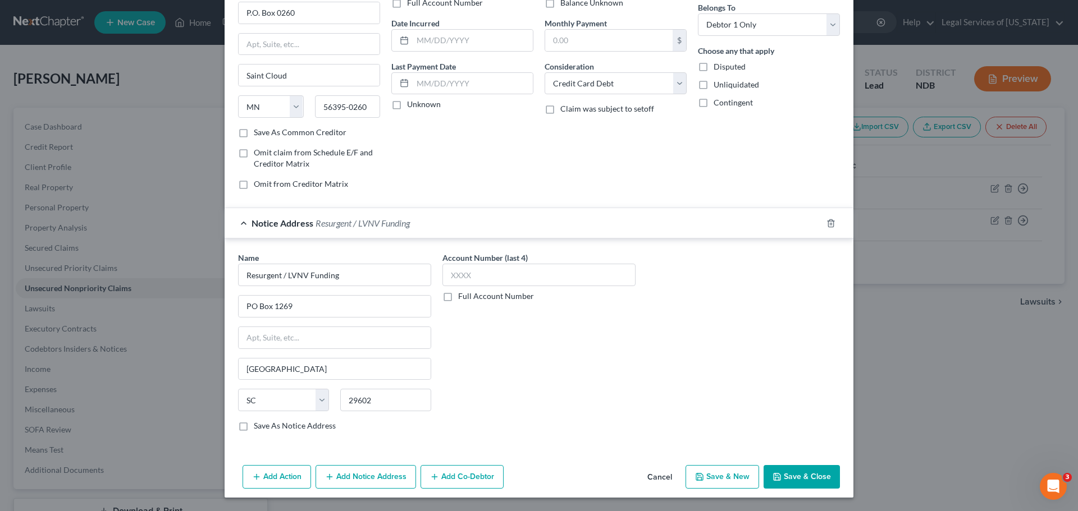
click at [723, 476] on button "Save & New" at bounding box center [723, 477] width 74 height 24
select select "0"
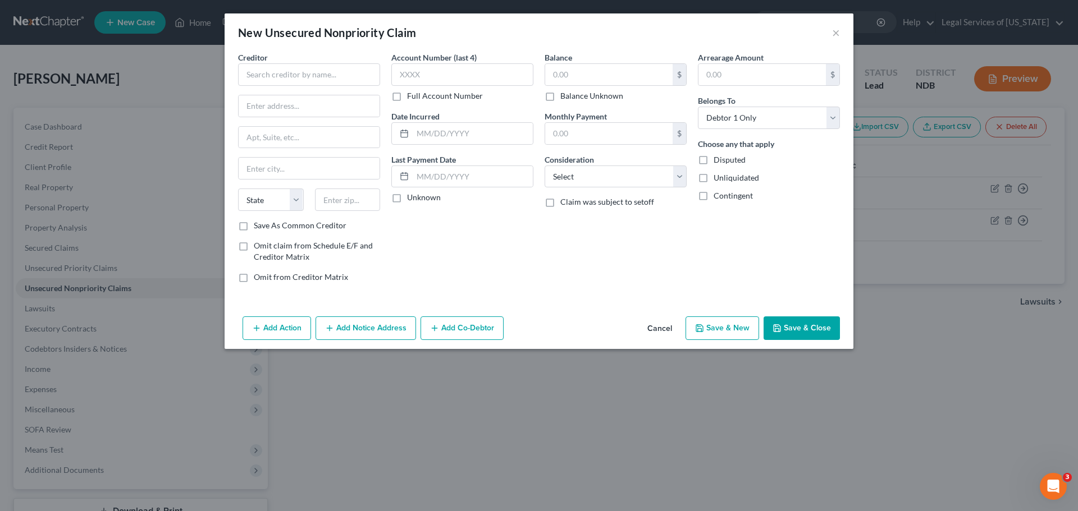
scroll to position [0, 0]
click at [652, 278] on div "Balance $ Balance Unknown Balance Undetermined $ Balance Unknown Monthly Paymen…" at bounding box center [615, 172] width 153 height 240
click at [303, 75] on input "text" at bounding box center [309, 74] width 142 height 22
click at [837, 31] on button "×" at bounding box center [836, 32] width 8 height 13
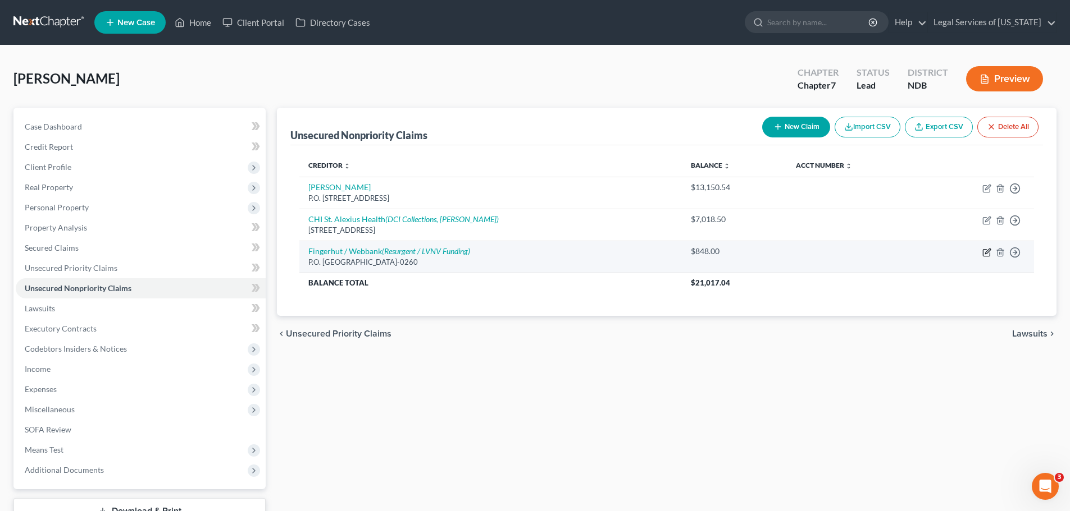
click at [985, 252] on icon "button" at bounding box center [986, 252] width 9 height 9
select select "24"
select select "2"
select select "0"
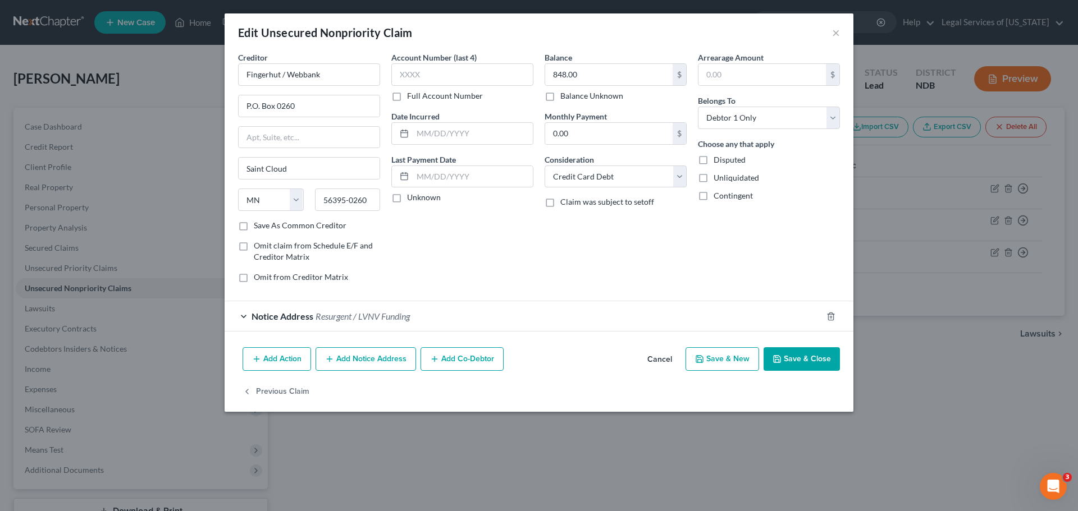
click at [275, 362] on button "Add Action" at bounding box center [277, 360] width 68 height 24
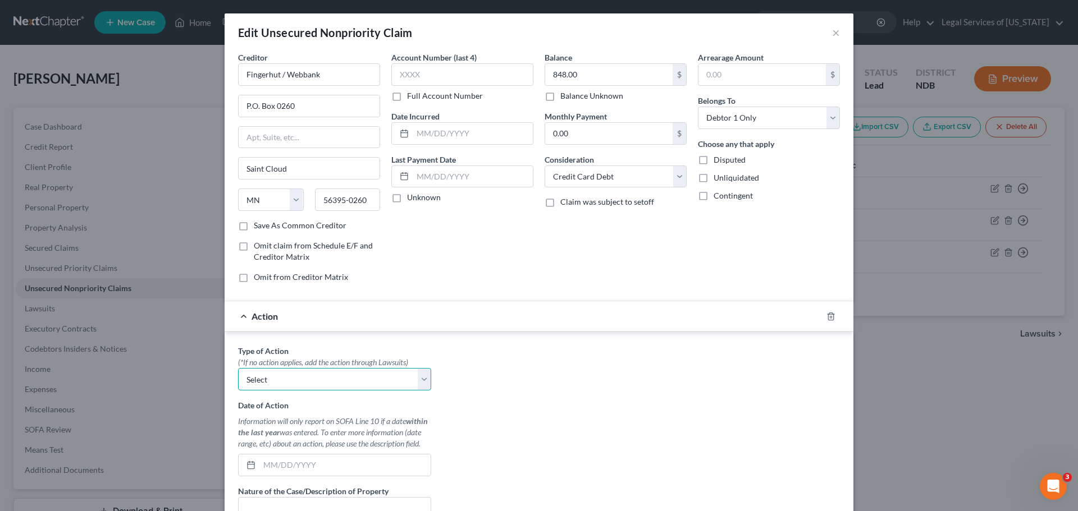
click at [285, 377] on select "Select Repossession Garnishment Foreclosure Personal Injury Attached, Seized, O…" at bounding box center [334, 379] width 193 height 22
click at [285, 380] on select "Select Repossession Garnishment Foreclosure Personal Injury Attached, Seized, O…" at bounding box center [334, 379] width 193 height 22
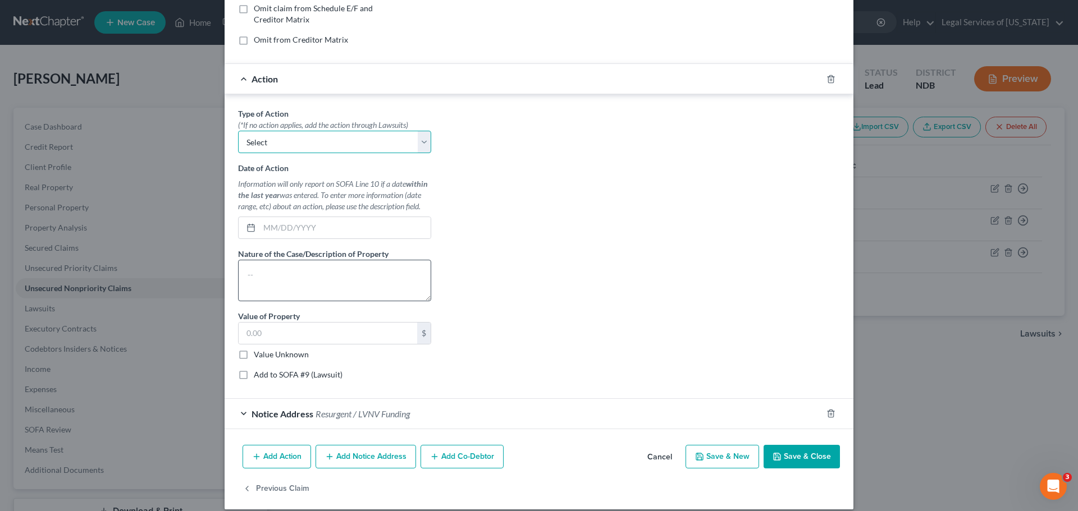
scroll to position [249, 0]
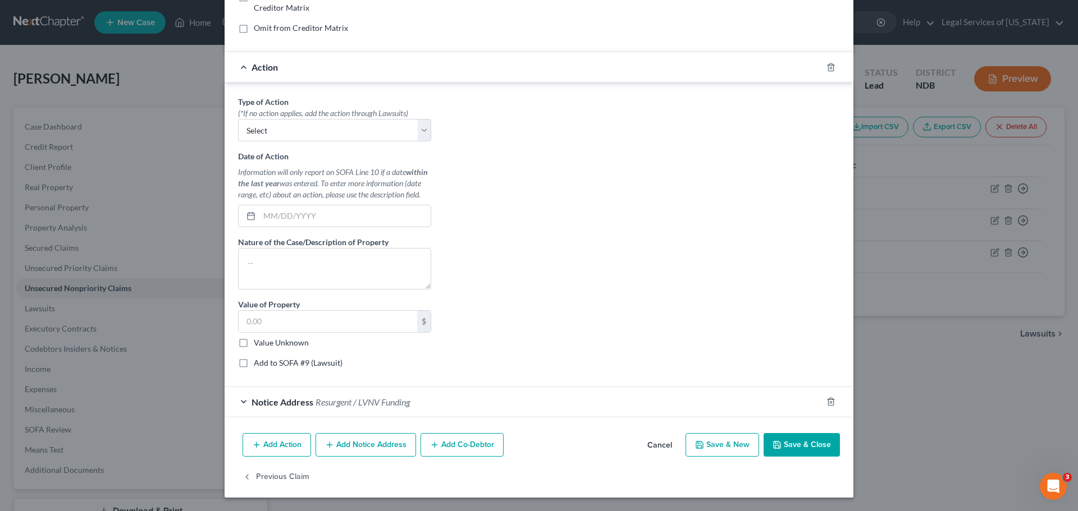
click at [661, 444] on button "Cancel" at bounding box center [659, 446] width 43 height 22
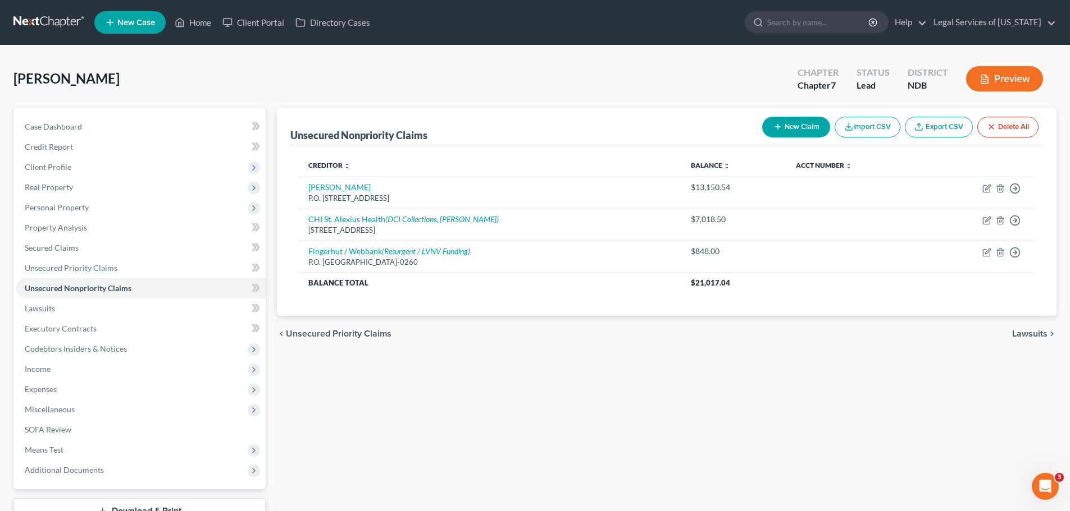
click at [710, 80] on div "[PERSON_NAME] Upgraded Chapter Chapter 7 Status Lead District NDB Preview" at bounding box center [534, 83] width 1043 height 49
click at [784, 133] on button "New Claim" at bounding box center [796, 127] width 68 height 21
select select "0"
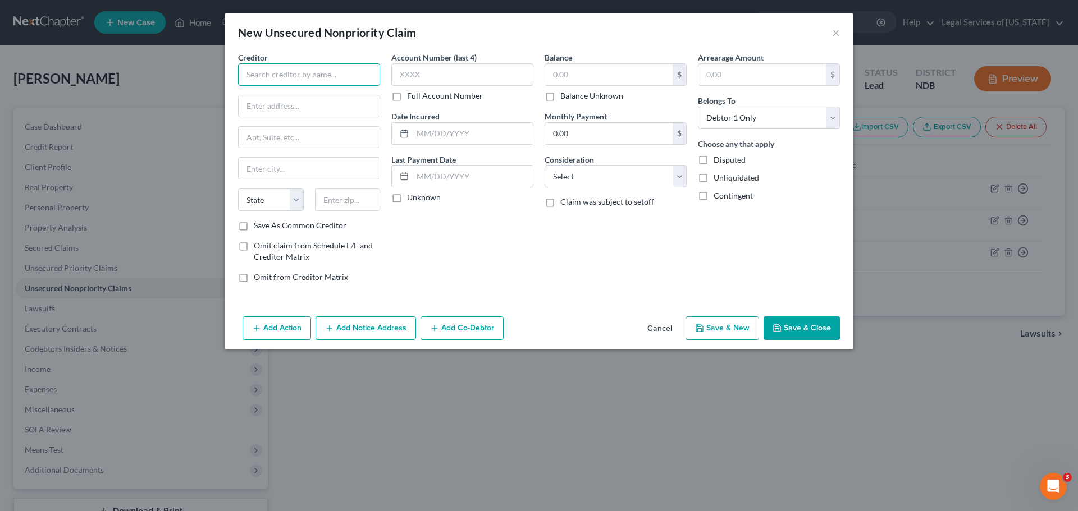
click at [290, 74] on input "text" at bounding box center [309, 74] width 142 height 22
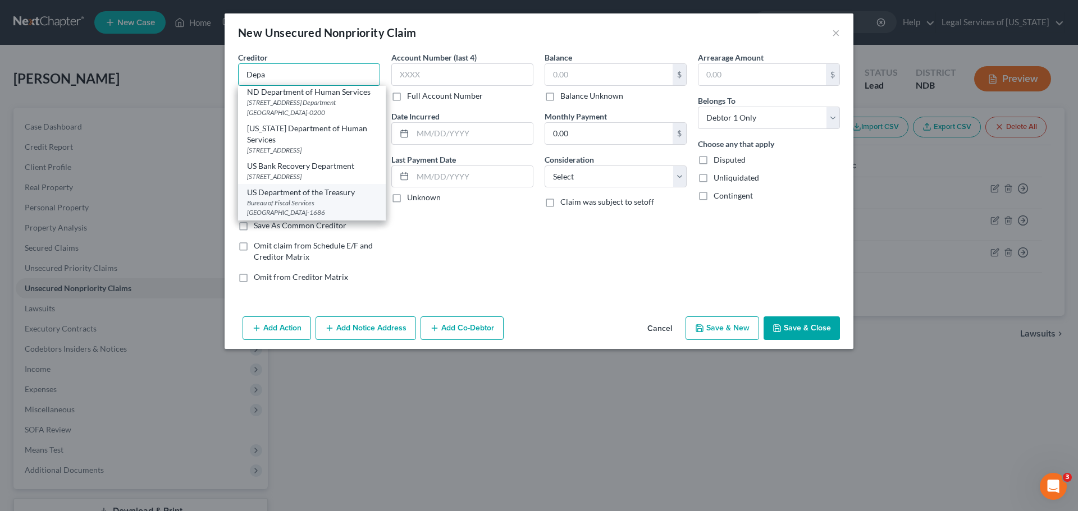
scroll to position [0, 0]
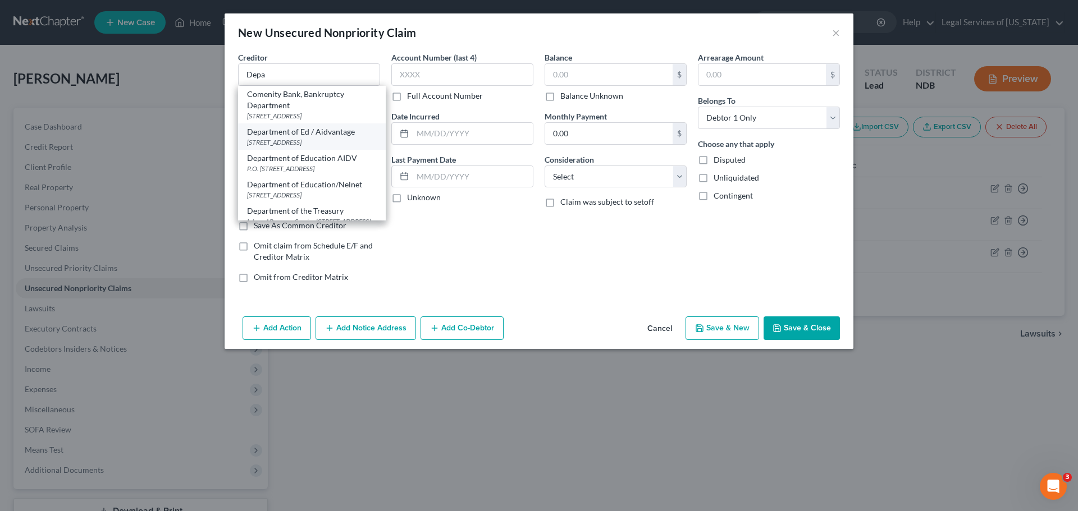
click at [291, 138] on div "Department of Ed / Aidvantage" at bounding box center [312, 131] width 130 height 11
type input "Department of Ed / Aidvantage"
type input "PO Box 300001"
type input "[GEOGRAPHIC_DATA]"
select select "45"
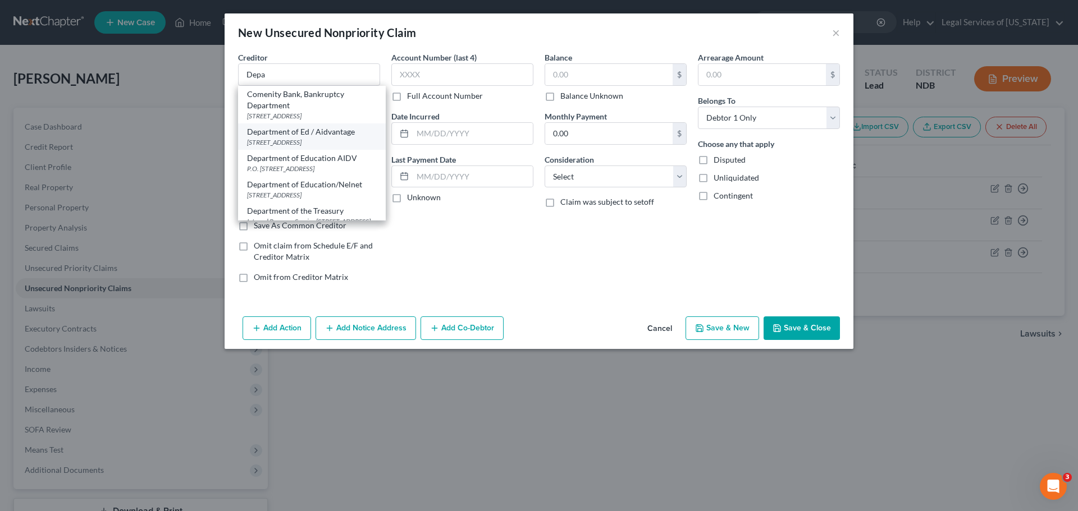
type input "75403"
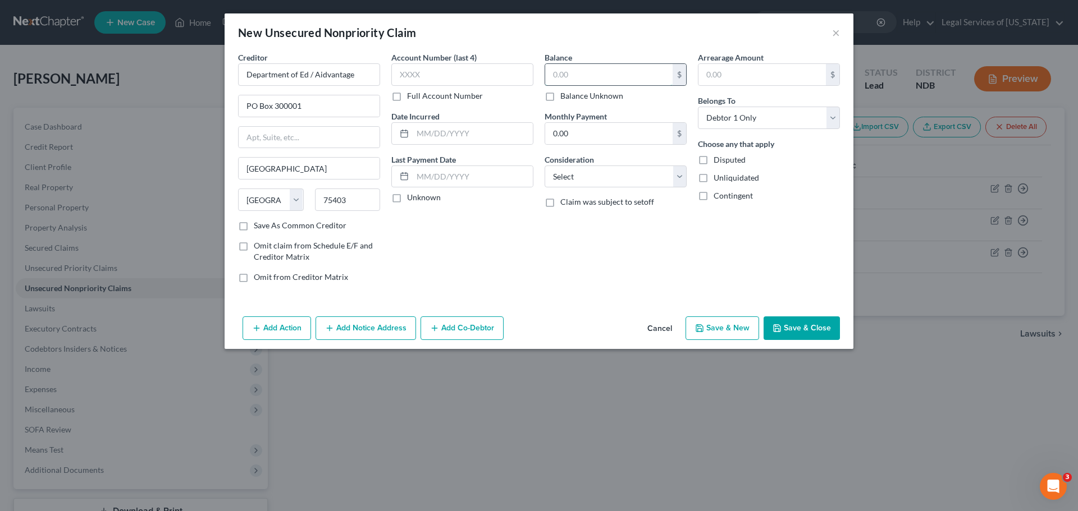
click at [566, 75] on input "text" at bounding box center [608, 74] width 127 height 21
click at [365, 82] on input "Department of Ed / Aidvantage" at bounding box center [309, 74] width 142 height 22
drag, startPoint x: 312, startPoint y: 75, endPoint x: 218, endPoint y: 75, distance: 94.3
click at [218, 75] on div "New Unsecured Nonpriority Claim × Creditor * Department of Ed PO Box 300001 [GE…" at bounding box center [539, 255] width 1078 height 511
type input "Y"
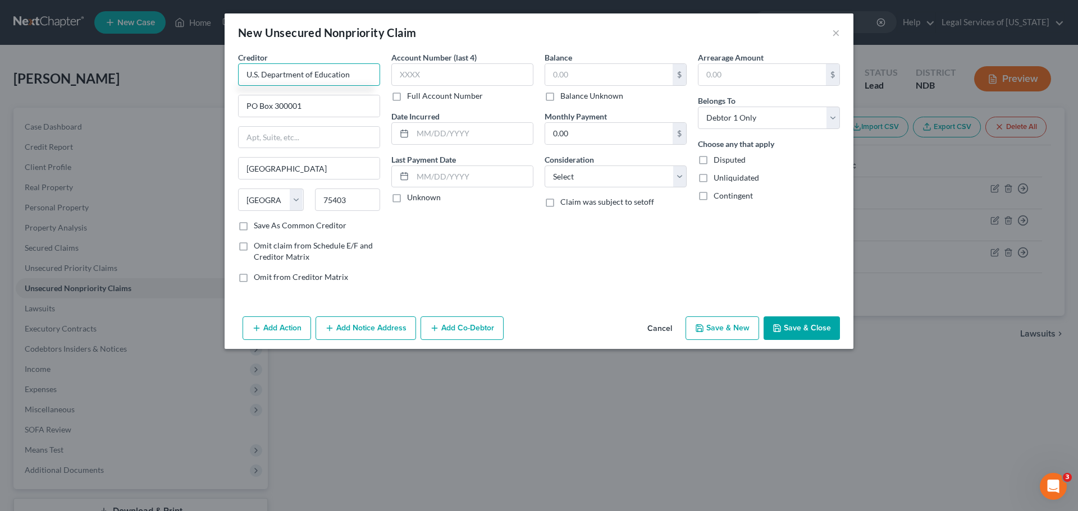
type input "U.S. Department of Education"
paste input "[STREET_ADDRESS][US_STATE]"
type input "[STREET_ADDRESS][US_STATE]"
drag, startPoint x: 303, startPoint y: 170, endPoint x: 184, endPoint y: 165, distance: 119.2
click at [184, 165] on div "New Unsecured Nonpriority Claim × Creditor * U.S. Department of Education [STRE…" at bounding box center [539, 255] width 1078 height 511
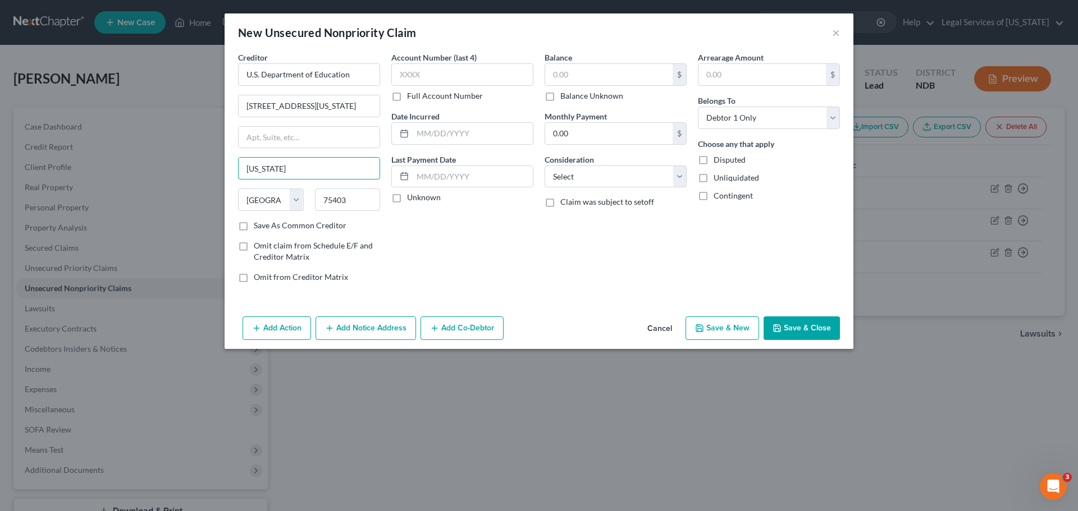
type input "[US_STATE]"
select select "8"
type input "20202"
click at [569, 77] on input "text" at bounding box center [608, 74] width 127 height 21
type input "9,529.00"
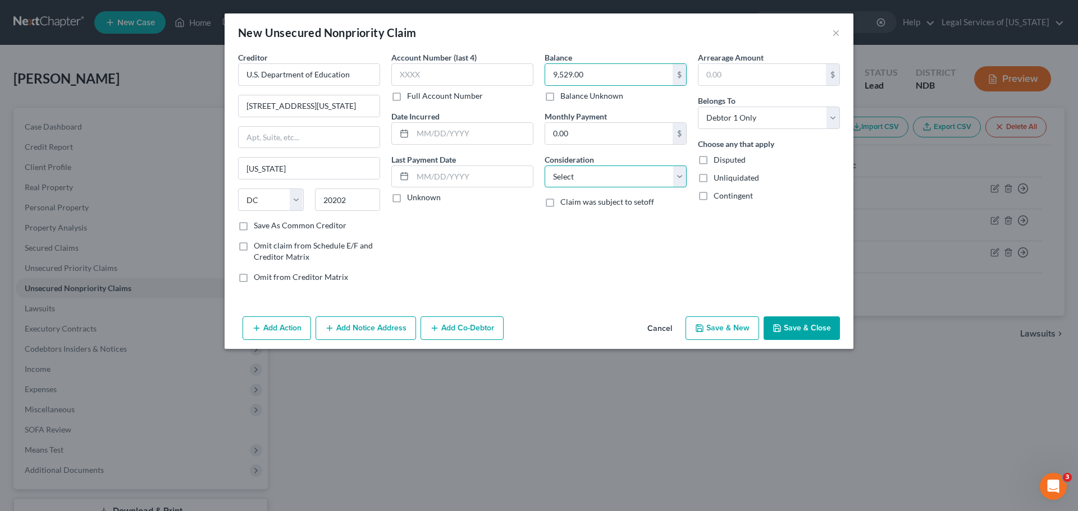
click at [638, 184] on select "Select Cable / Satellite Services Collection Agency Credit Card Debt Debt Couns…" at bounding box center [616, 177] width 142 height 22
select select "17"
click at [545, 166] on select "Select Cable / Satellite Services Collection Agency Credit Card Debt Debt Couns…" at bounding box center [616, 177] width 142 height 22
click at [740, 326] on button "Save & New" at bounding box center [723, 329] width 74 height 24
select select "0"
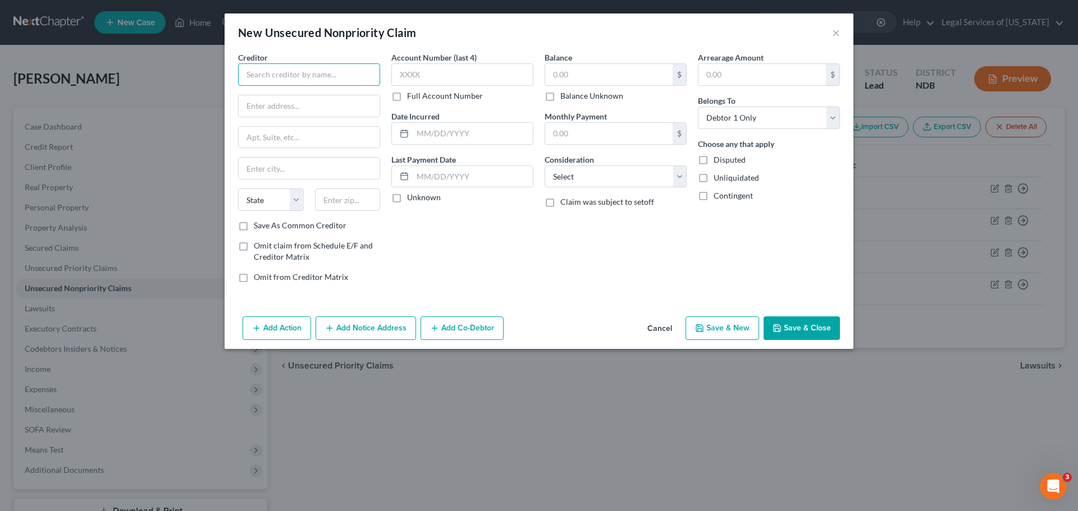
click at [319, 78] on input "text" at bounding box center [309, 74] width 142 height 22
click at [331, 112] on div "Verizon Wireless [GEOGRAPHIC_DATA]-0051" at bounding box center [305, 99] width 135 height 26
type input "Verizon Wireless"
type input "PO Box 650051"
type input "[GEOGRAPHIC_DATA]"
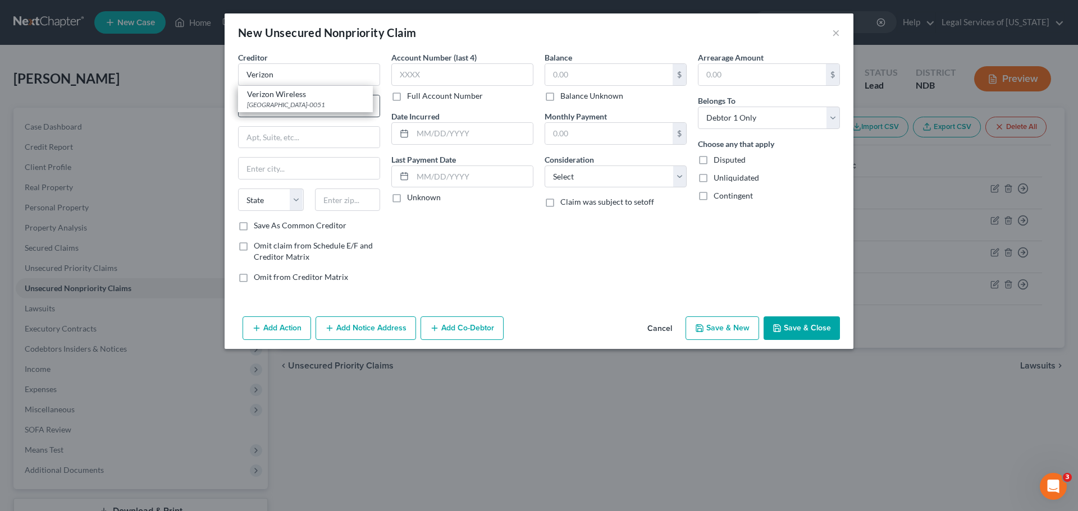
select select "45"
type input "75265-0051"
click at [556, 67] on input "text" at bounding box center [608, 74] width 127 height 21
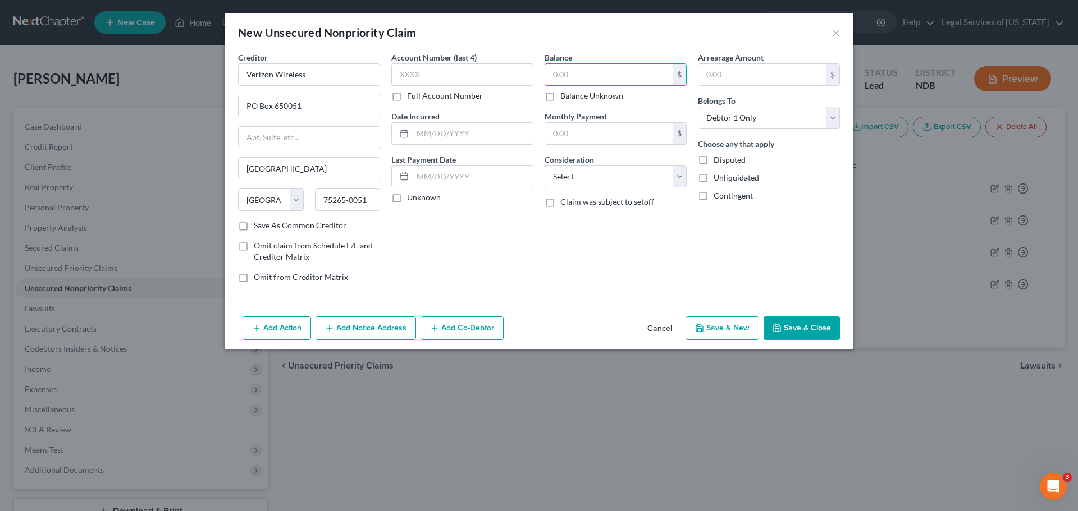
click at [447, 237] on div "Account Number (last 4) Full Account Number Date Incurred Last Payment Date Unk…" at bounding box center [462, 172] width 153 height 240
click at [564, 67] on input "text" at bounding box center [608, 74] width 127 height 21
click at [580, 72] on input "text" at bounding box center [608, 74] width 127 height 21
type input "4,034.00"
click at [592, 178] on select "Select Cable / Satellite Services Collection Agency Credit Card Debt Debt Couns…" at bounding box center [616, 177] width 142 height 22
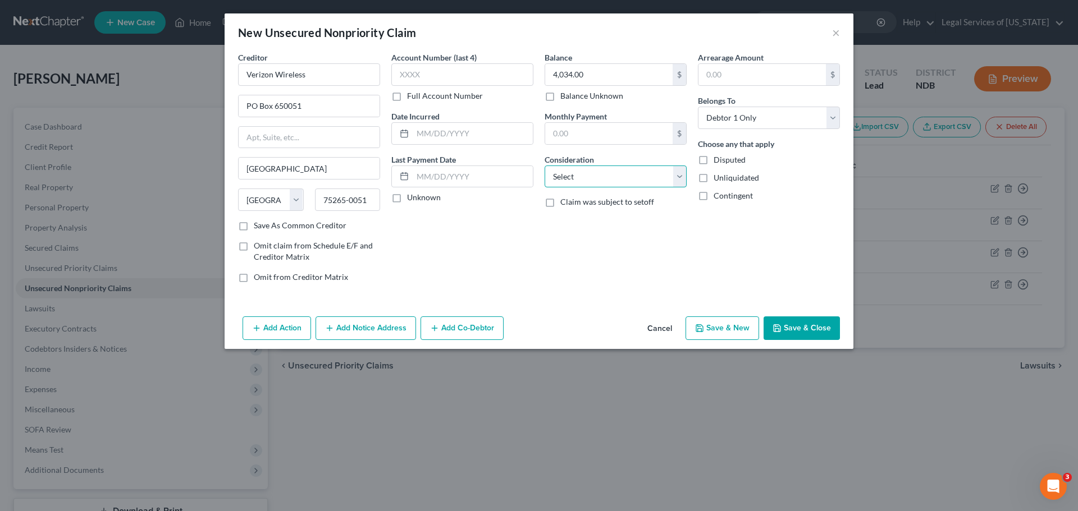
select select "19"
click at [545, 166] on select "Select Cable / Satellite Services Collection Agency Credit Card Debt Debt Couns…" at bounding box center [616, 177] width 142 height 22
click at [597, 264] on div "Balance 4,034.00 $ Balance Unknown Balance Undetermined 4,034.00 $ Balance Unkn…" at bounding box center [615, 172] width 153 height 240
click at [381, 331] on button "Add Notice Address" at bounding box center [366, 329] width 100 height 24
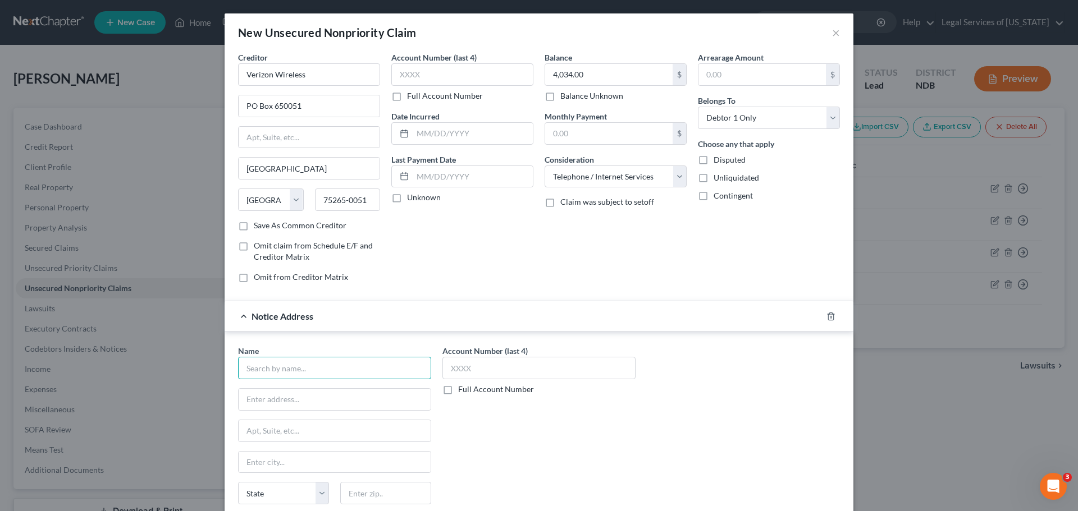
click at [296, 377] on input "text" at bounding box center [334, 368] width 193 height 22
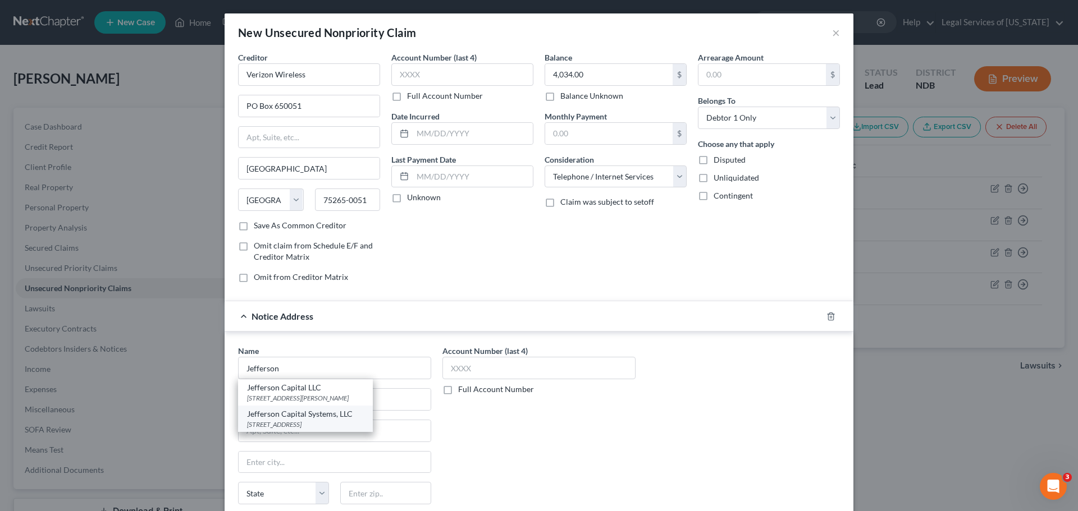
click at [294, 420] on div "[STREET_ADDRESS]" at bounding box center [305, 425] width 117 height 10
type input "Jefferson Capital Systems, LLC"
type input "[STREET_ADDRESS]"
type input "Sartell"
select select "24"
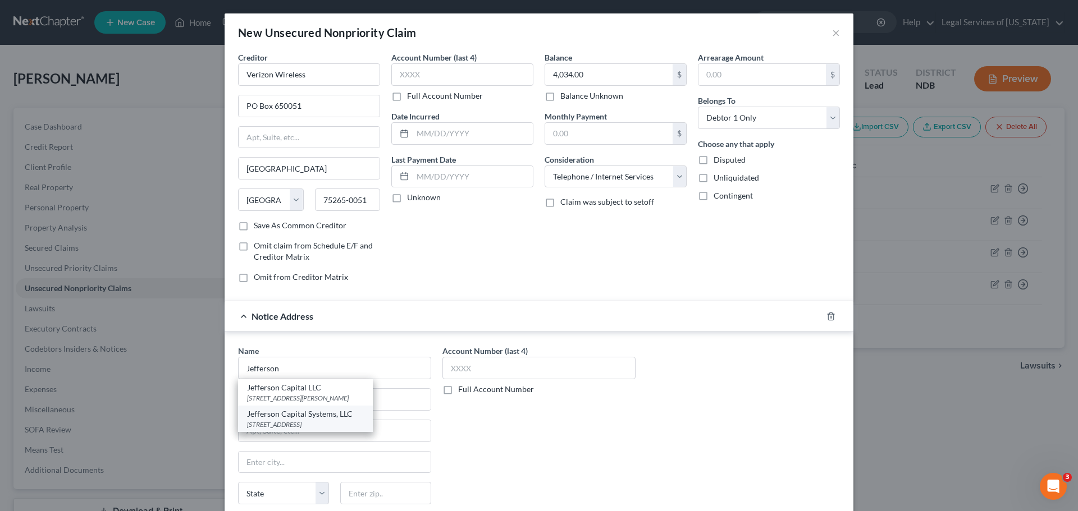
type input "56377"
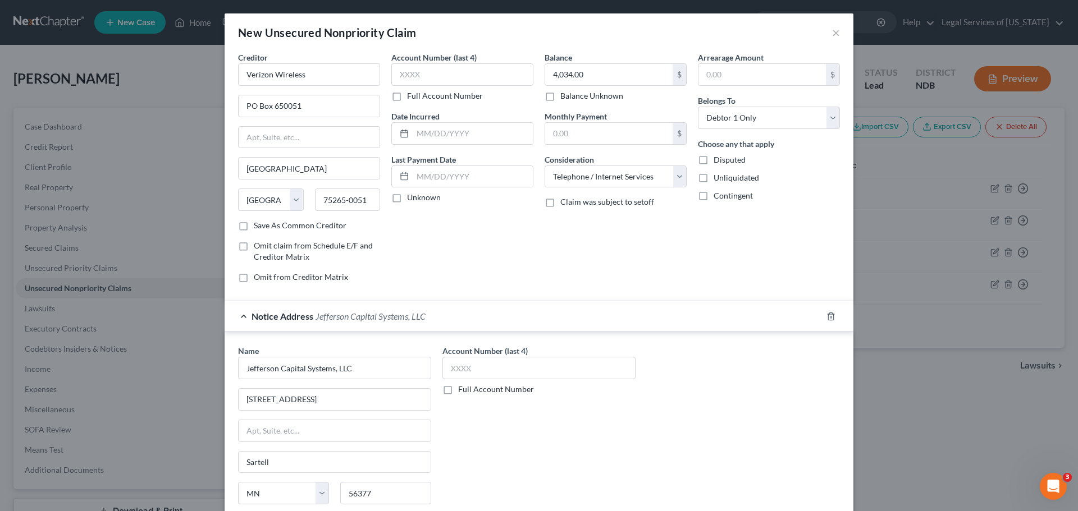
scroll to position [93, 0]
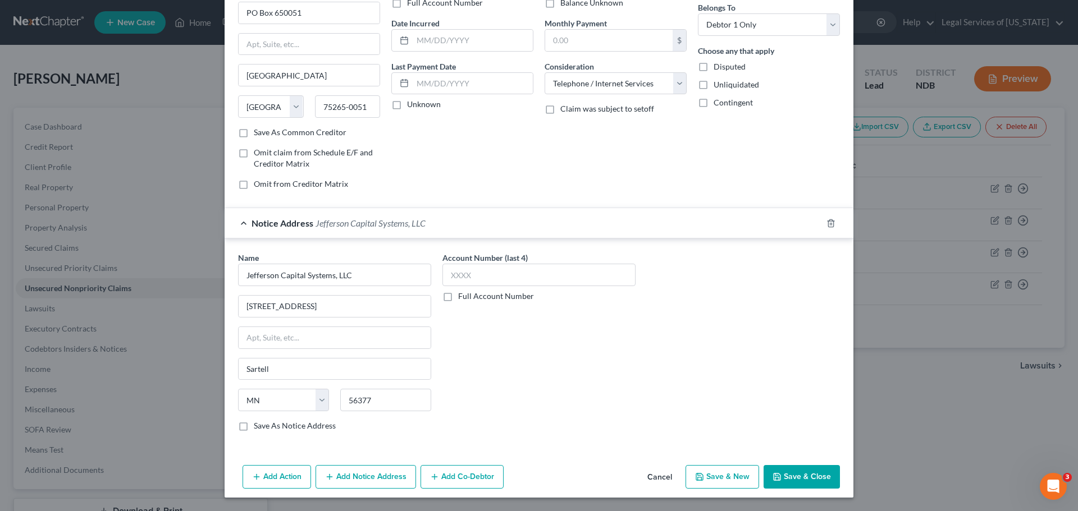
click at [700, 474] on icon "button" at bounding box center [699, 477] width 9 height 9
select select "0"
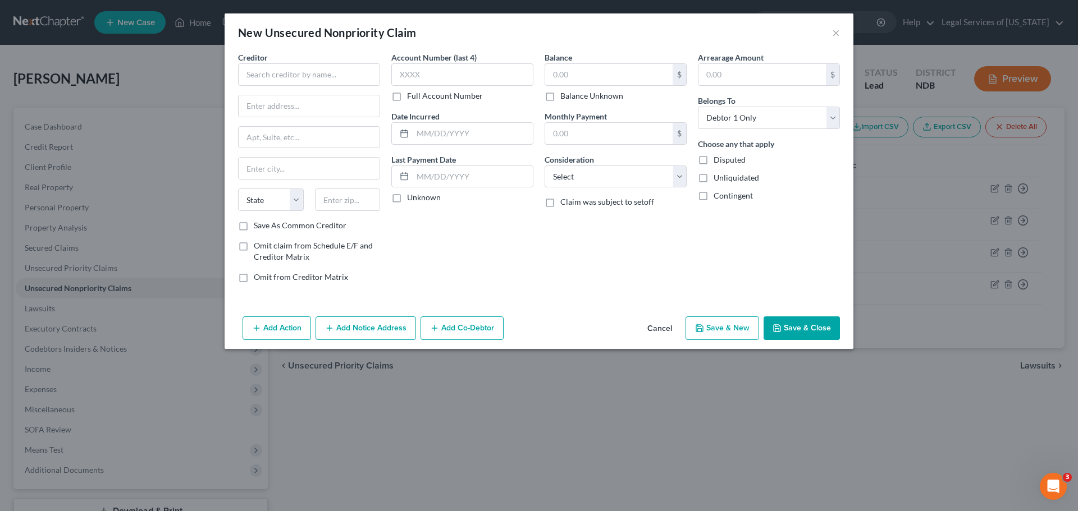
scroll to position [0, 0]
click at [290, 81] on input "text" at bounding box center [309, 74] width 142 height 22
click at [303, 75] on input "Montgom" at bounding box center [309, 74] width 142 height 22
type input "[PERSON_NAME] [PERSON_NAME]"
click at [307, 112] on input "text" at bounding box center [309, 105] width 141 height 21
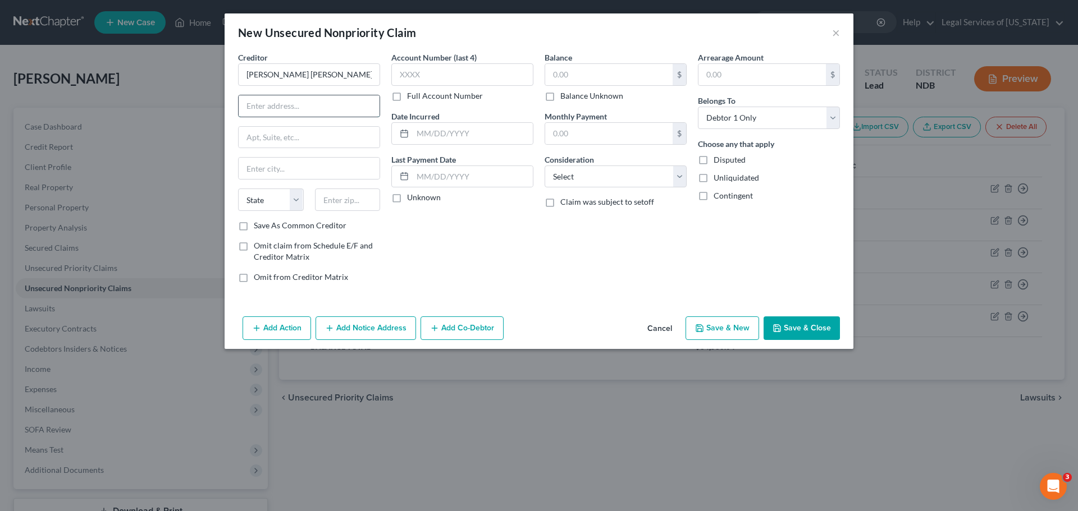
paste input "[STREET_ADDRESS]"
type input "[STREET_ADDRESS]"
drag, startPoint x: 323, startPoint y: 139, endPoint x: 319, endPoint y: 148, distance: 9.8
click at [323, 139] on input "text" at bounding box center [309, 137] width 141 height 21
click at [253, 165] on input "text" at bounding box center [309, 168] width 141 height 21
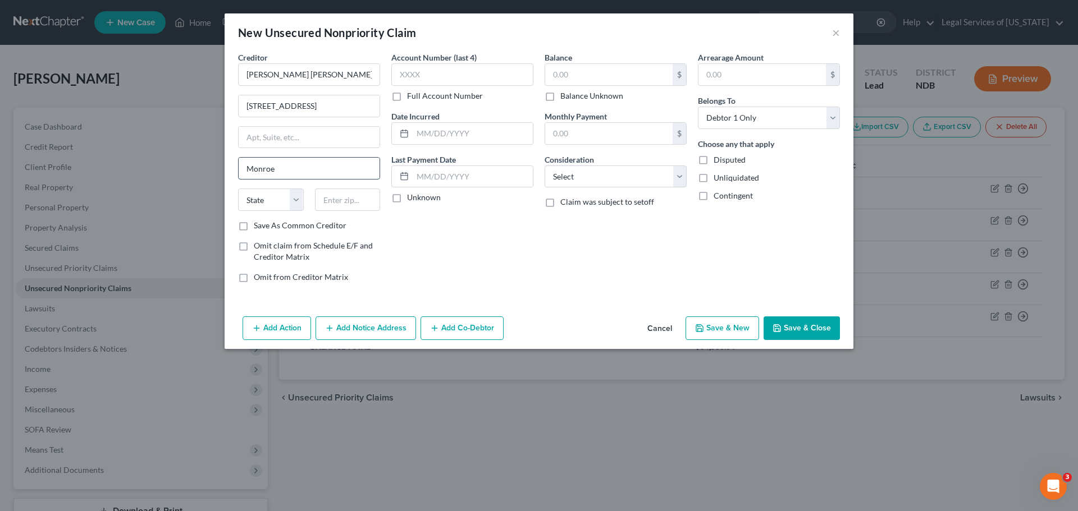
type input "Monroe"
select select "52"
type input "53566"
click at [559, 68] on input "text" at bounding box center [608, 74] width 127 height 21
type input "630.00"
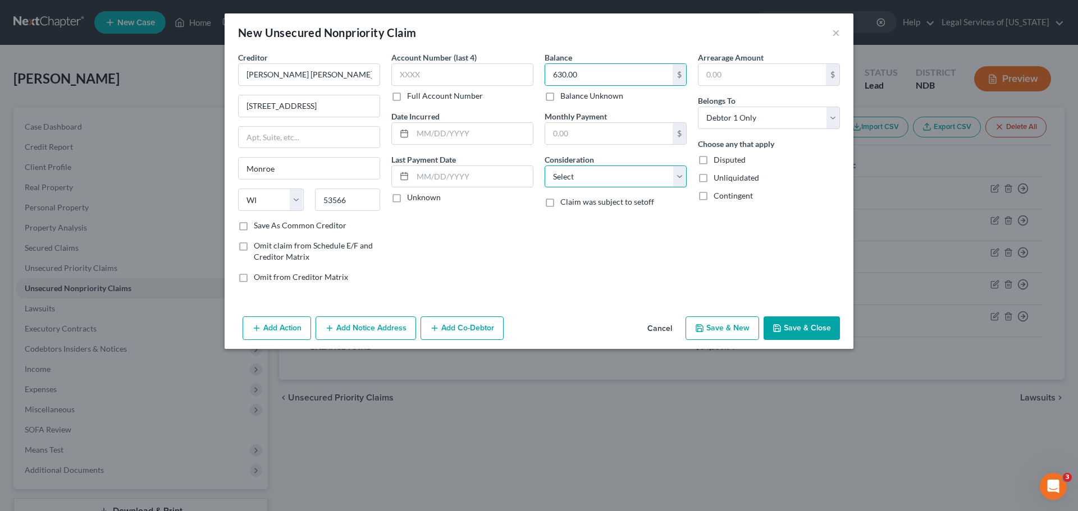
click at [583, 185] on select "Select Cable / Satellite Services Collection Agency Credit Card Debt Debt Couns…" at bounding box center [616, 177] width 142 height 22
select select "2"
click at [545, 166] on select "Select Cable / Satellite Services Collection Agency Credit Card Debt Debt Couns…" at bounding box center [616, 177] width 142 height 22
click at [730, 332] on button "Save & New" at bounding box center [723, 329] width 74 height 24
select select "0"
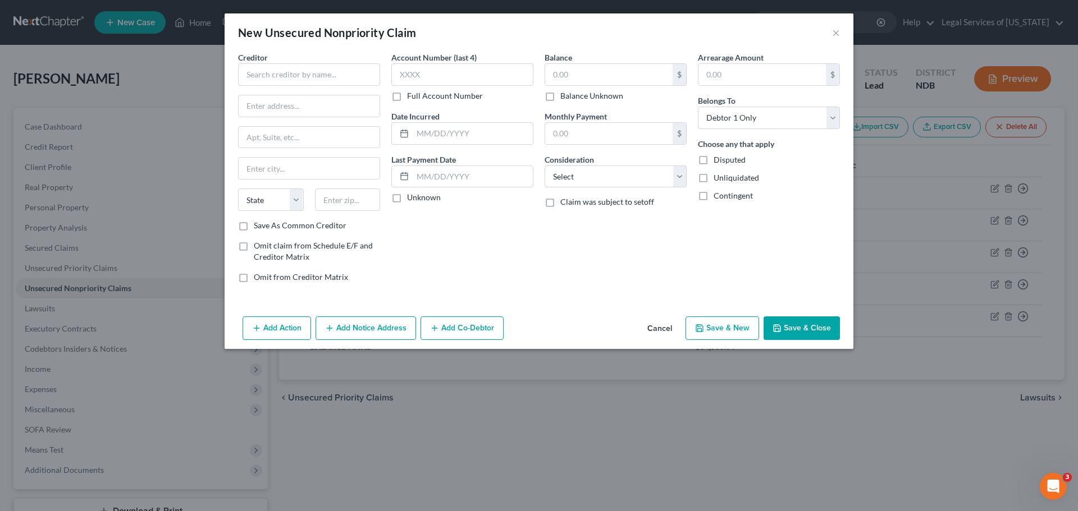
type input "0.00"
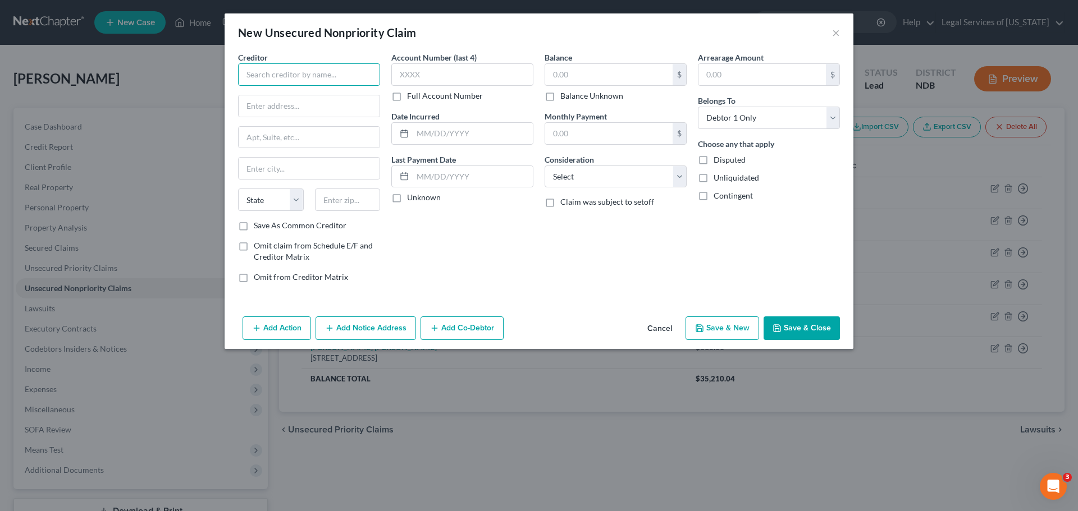
click at [300, 64] on input "text" at bounding box center [309, 74] width 142 height 22
click at [293, 74] on input "Gate" at bounding box center [309, 74] width 142 height 22
click at [258, 108] on input "text" at bounding box center [309, 105] width 141 height 21
click at [328, 76] on input "Gate City Bank" at bounding box center [309, 74] width 142 height 22
click at [320, 97] on div "Gate City Bank" at bounding box center [305, 94] width 117 height 11
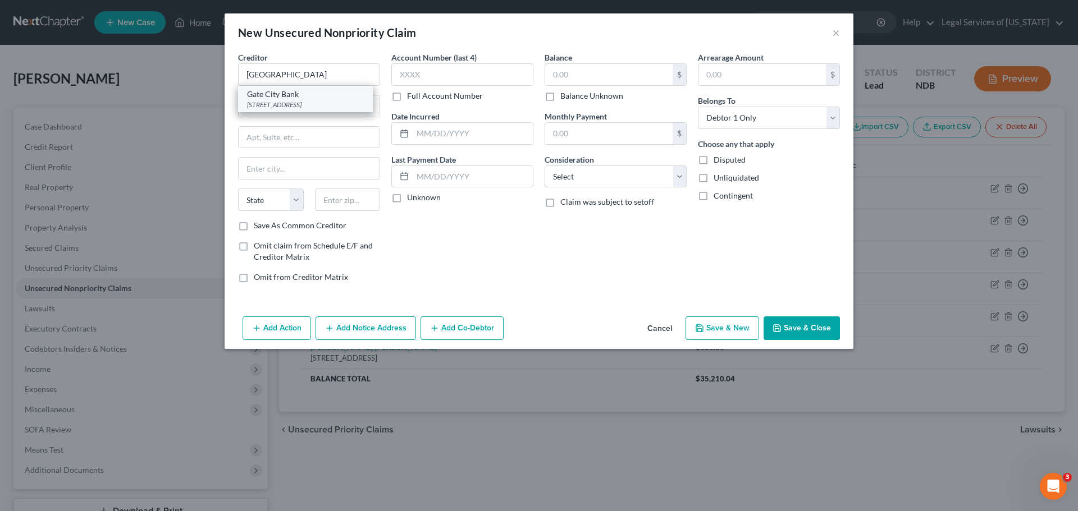
type input "Gate City Bank"
type input "[STREET_ADDRESS]"
type input "Fargo"
select select "29"
type input "58102"
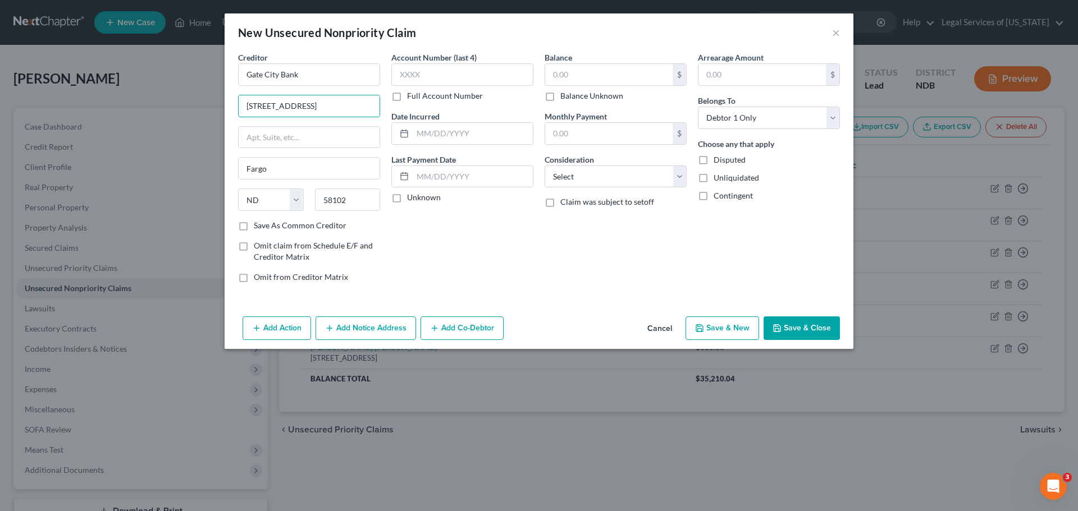
drag, startPoint x: 313, startPoint y: 105, endPoint x: 218, endPoint y: 112, distance: 95.7
click at [219, 111] on div "New Unsecured Nonpriority Claim × Creditor * Gate City Bank [GEOGRAPHIC_DATA] […" at bounding box center [539, 255] width 1078 height 511
drag, startPoint x: 290, startPoint y: 102, endPoint x: 171, endPoint y: 107, distance: 119.1
click at [186, 107] on div "New Unsecured Nonpriority Claim × Creditor * [GEOGRAPHIC_DATA] [GEOGRAPHIC_DATA…" at bounding box center [539, 255] width 1078 height 511
type input "PO Box 2847"
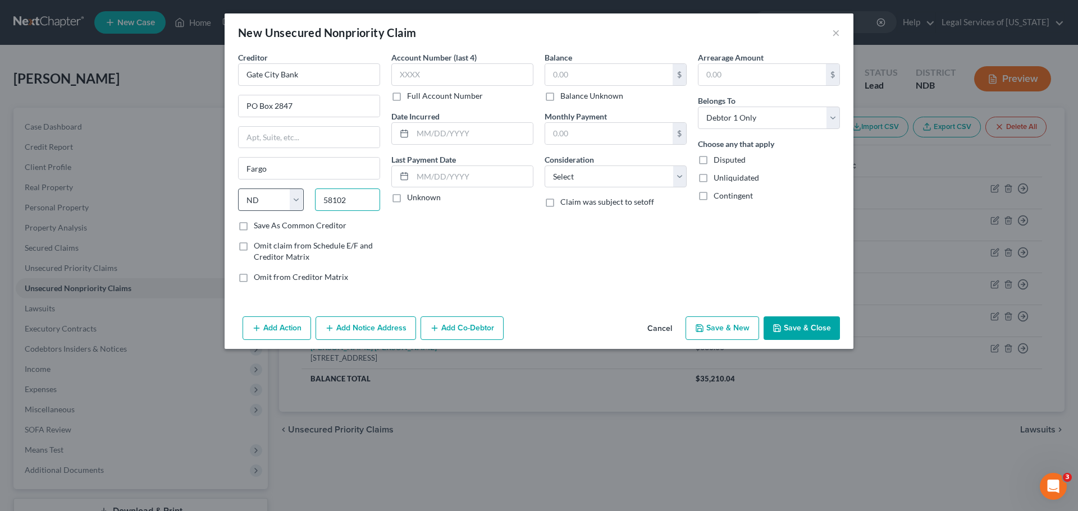
drag, startPoint x: 348, startPoint y: 203, endPoint x: 302, endPoint y: 202, distance: 45.5
click at [302, 202] on div "State [US_STATE] AK AR AZ CA CO CT DE DC [GEOGRAPHIC_DATA] [GEOGRAPHIC_DATA] GU…" at bounding box center [308, 204] width 153 height 31
type input "58108-2847"
click at [278, 222] on label "Save As Common Creditor" at bounding box center [300, 225] width 93 height 11
click at [266, 222] on input "Save As Common Creditor" at bounding box center [261, 223] width 7 height 7
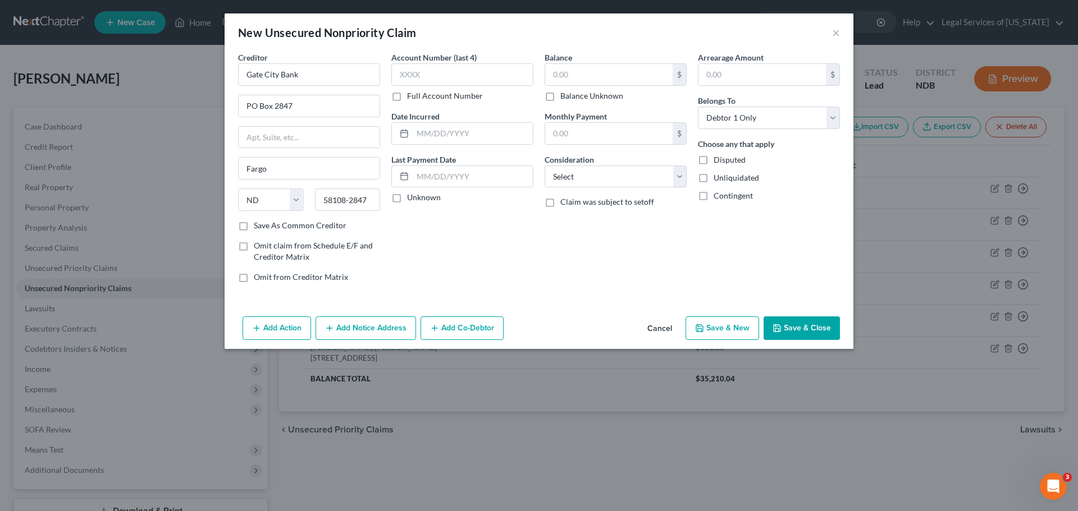
checkbox input "true"
click at [447, 79] on input "text" at bounding box center [462, 74] width 142 height 22
click at [598, 63] on div "$" at bounding box center [616, 74] width 142 height 22
click at [596, 68] on input "text" at bounding box center [608, 74] width 127 height 21
type input "814.00"
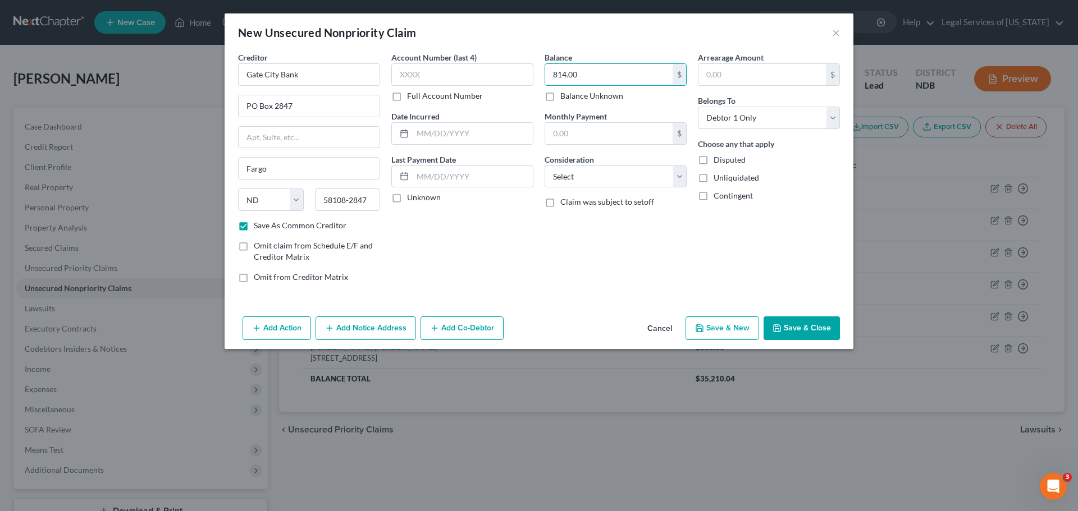
click at [375, 333] on button "Add Notice Address" at bounding box center [366, 329] width 100 height 24
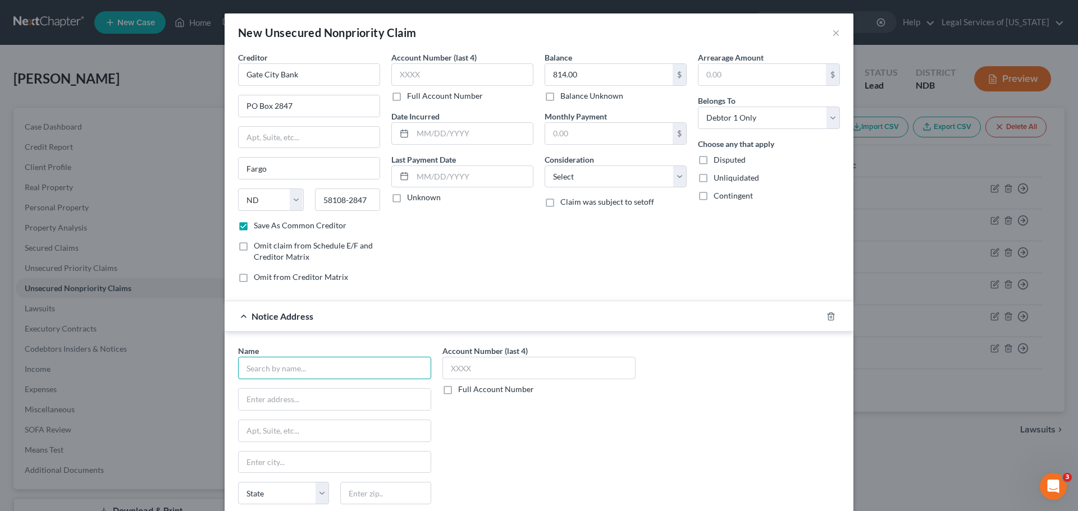
click at [328, 364] on input "text" at bounding box center [334, 368] width 193 height 22
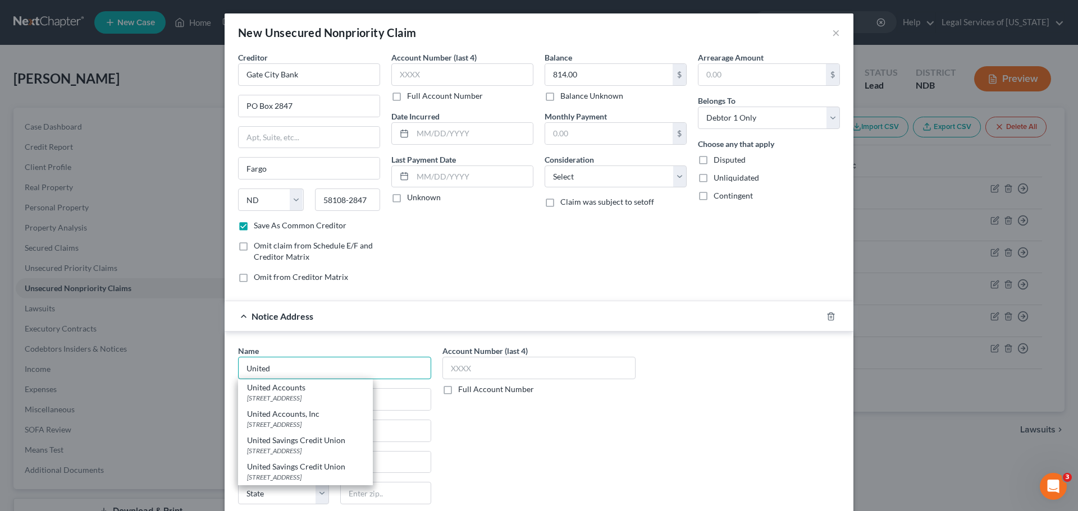
click at [293, 370] on input "United" at bounding box center [334, 368] width 193 height 22
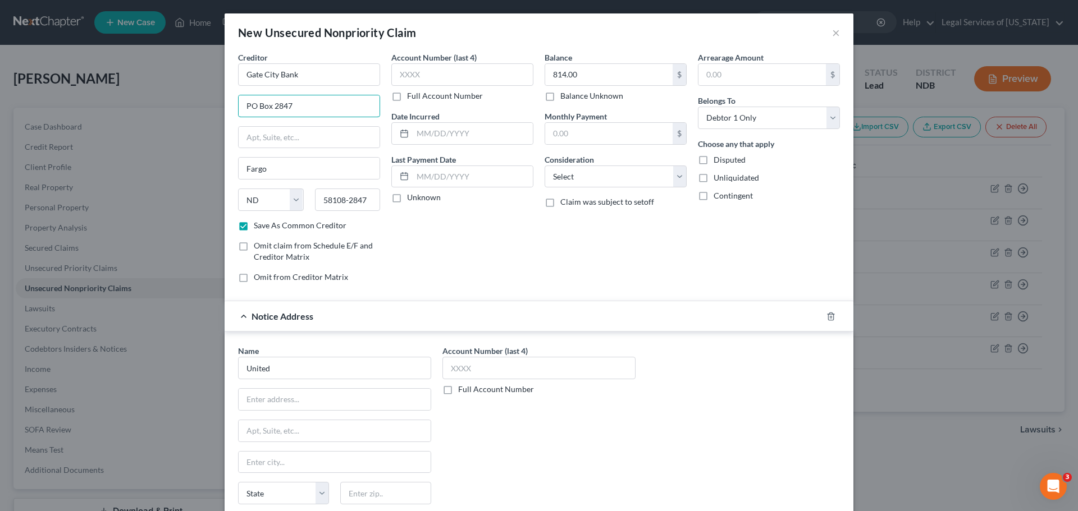
drag, startPoint x: 309, startPoint y: 111, endPoint x: 201, endPoint y: 105, distance: 108.5
click at [201, 105] on div "New Unsecured Nonpriority Claim × Creditor * [GEOGRAPHIC_DATA][US_STATE] AZ CA …" at bounding box center [539, 255] width 1078 height 511
click at [336, 376] on input "United" at bounding box center [334, 368] width 193 height 22
type input "United Accounts, Inc."
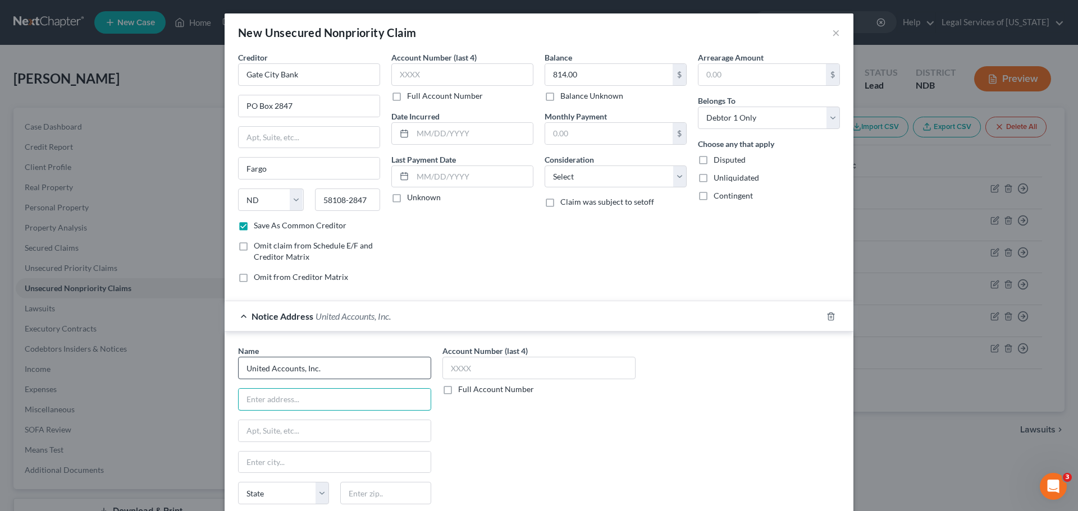
paste input "PO Box 9239"
type input "PO Box 9239"
type input "Fargo"
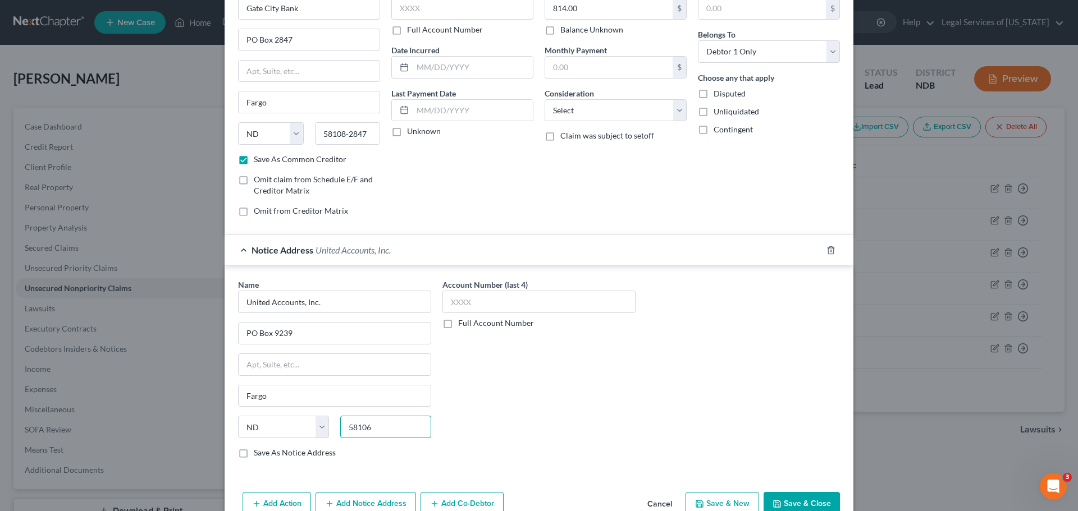
scroll to position [93, 0]
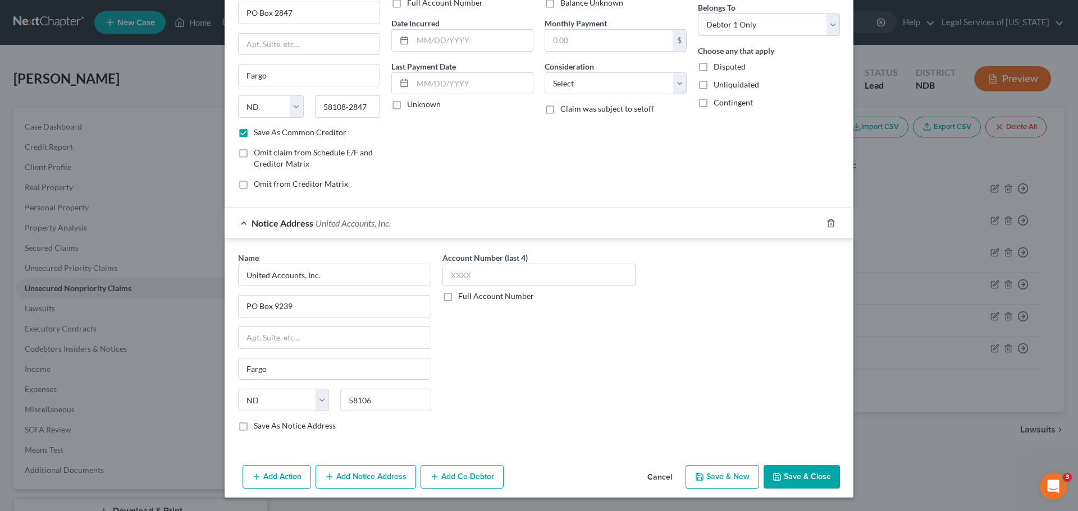
click at [291, 423] on label "Save As Notice Address" at bounding box center [295, 426] width 82 height 11
click at [266, 423] on input "Save As Notice Address" at bounding box center [261, 424] width 7 height 7
click at [732, 477] on button "Save & New" at bounding box center [723, 477] width 74 height 24
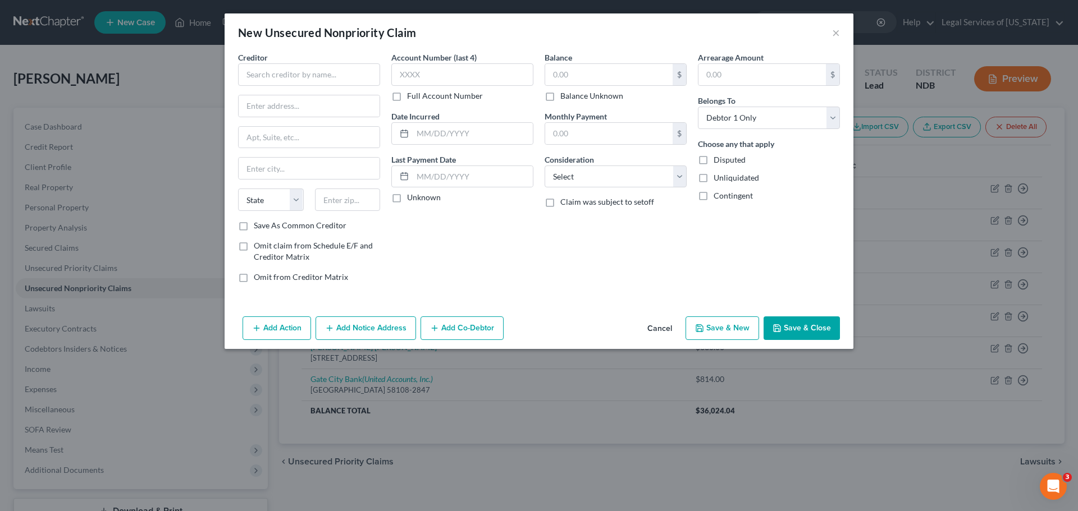
click at [673, 212] on div "Balance $ Balance Unknown Balance Undetermined $ Balance Unknown Monthly Paymen…" at bounding box center [615, 172] width 153 height 240
click at [345, 76] on input "text" at bounding box center [309, 74] width 142 height 22
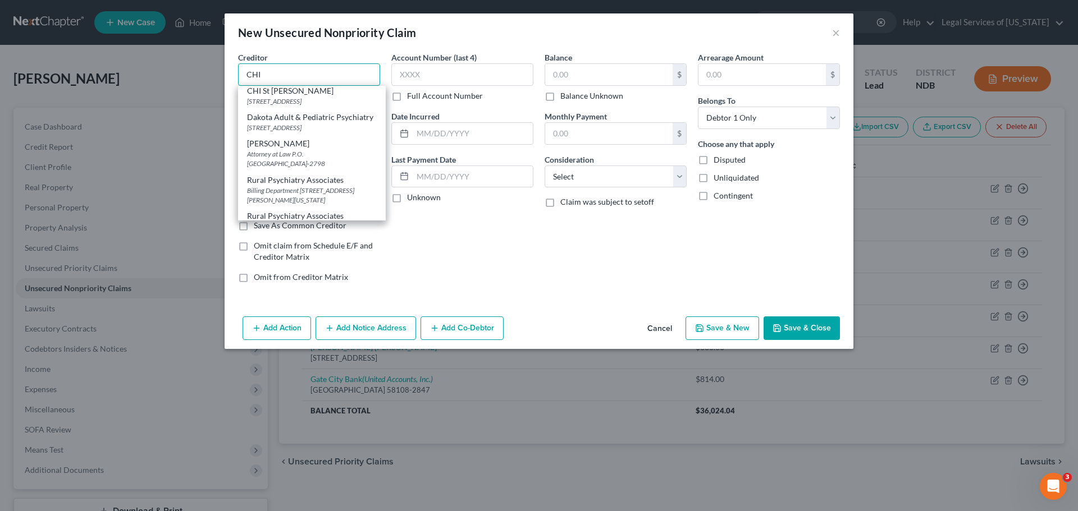
scroll to position [0, 0]
click at [276, 76] on input "CHI" at bounding box center [309, 74] width 142 height 22
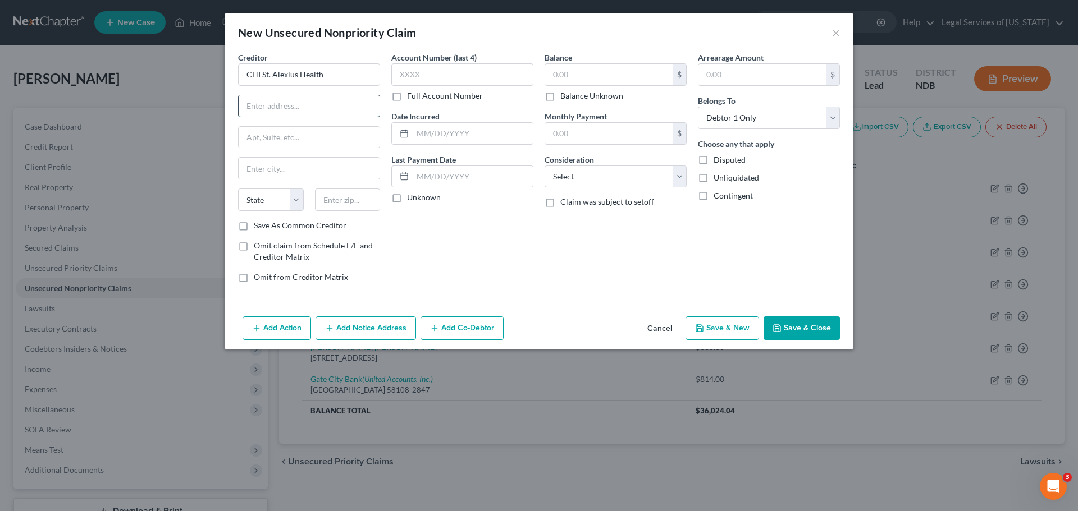
click at [331, 97] on input "text" at bounding box center [309, 105] width 141 height 21
click at [280, 230] on label "Save As Common Creditor" at bounding box center [300, 225] width 93 height 11
click at [266, 227] on input "Save As Common Creditor" at bounding box center [261, 223] width 7 height 7
click at [557, 60] on label "Balance" at bounding box center [559, 58] width 28 height 12
click at [570, 76] on input "text" at bounding box center [608, 74] width 127 height 21
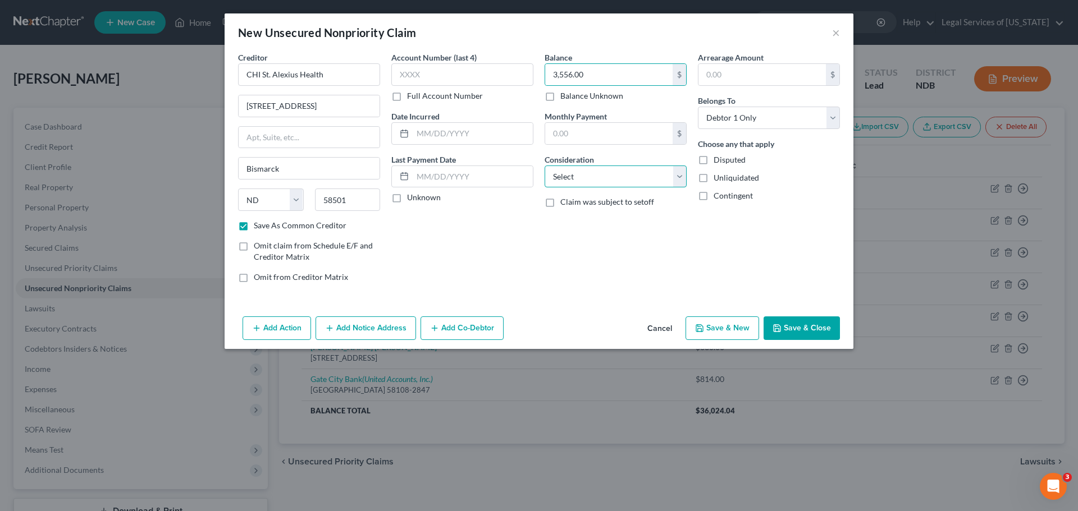
click at [592, 184] on select "Select Cable / Satellite Services Collection Agency Credit Card Debt Debt Couns…" at bounding box center [616, 177] width 142 height 22
click at [545, 166] on select "Select Cable / Satellite Services Collection Agency Credit Card Debt Debt Couns…" at bounding box center [616, 177] width 142 height 22
click at [382, 320] on button "Add Notice Address" at bounding box center [366, 329] width 100 height 24
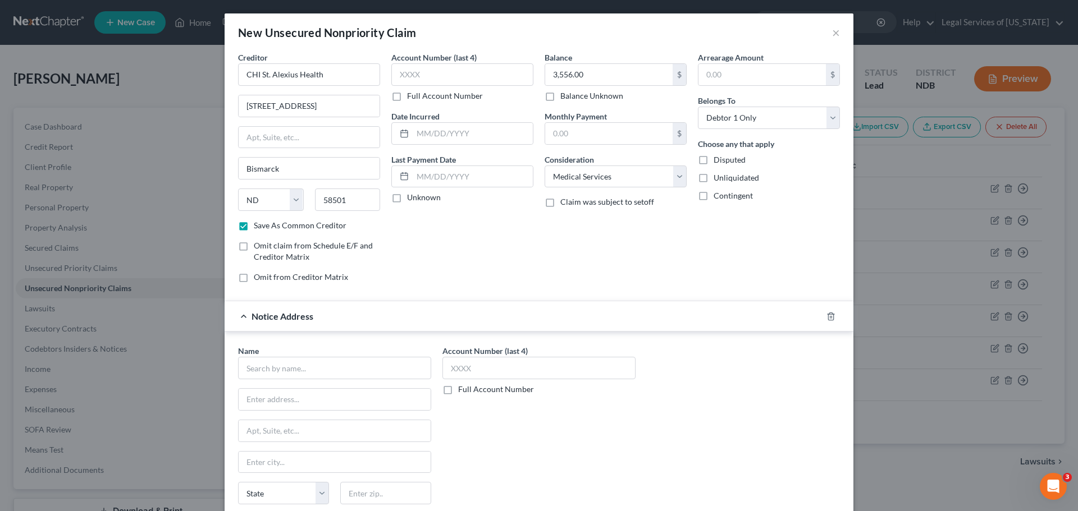
click at [471, 257] on div "Account Number (last 4) Full Account Number Date Incurred Last Payment Date Unk…" at bounding box center [462, 172] width 153 height 240
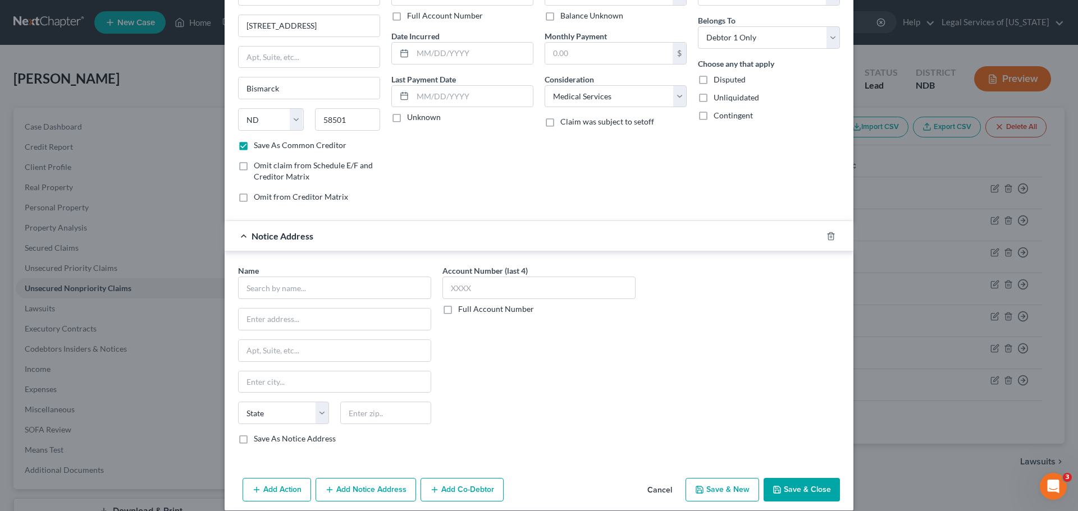
scroll to position [93, 0]
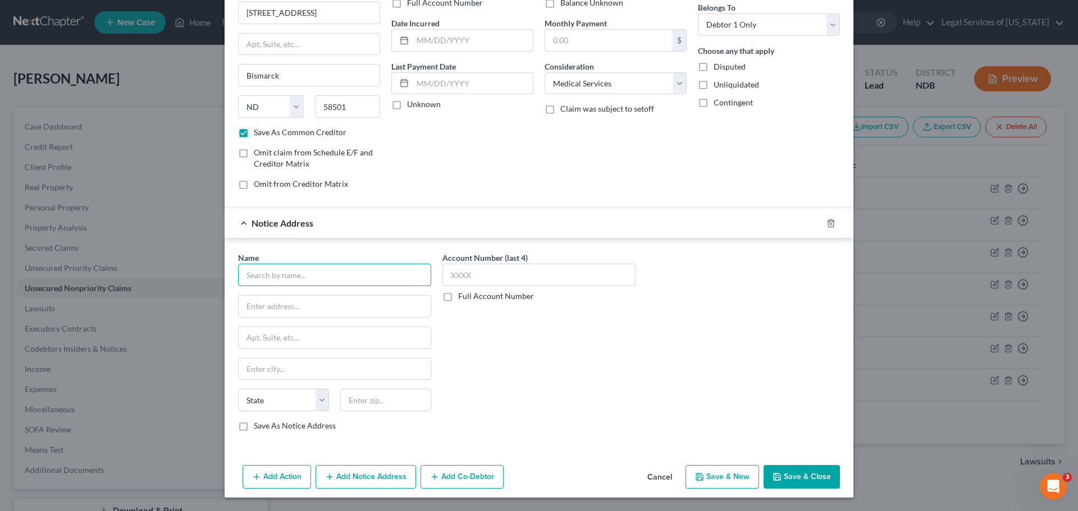
click at [295, 278] on input "text" at bounding box center [334, 275] width 193 height 22
click at [641, 184] on div "Balance 3,556.00 $ Balance Unknown Balance Undetermined 3,556.00 $ Balance Unkn…" at bounding box center [615, 78] width 153 height 240
click at [316, 278] on input "text" at bounding box center [334, 275] width 193 height 22
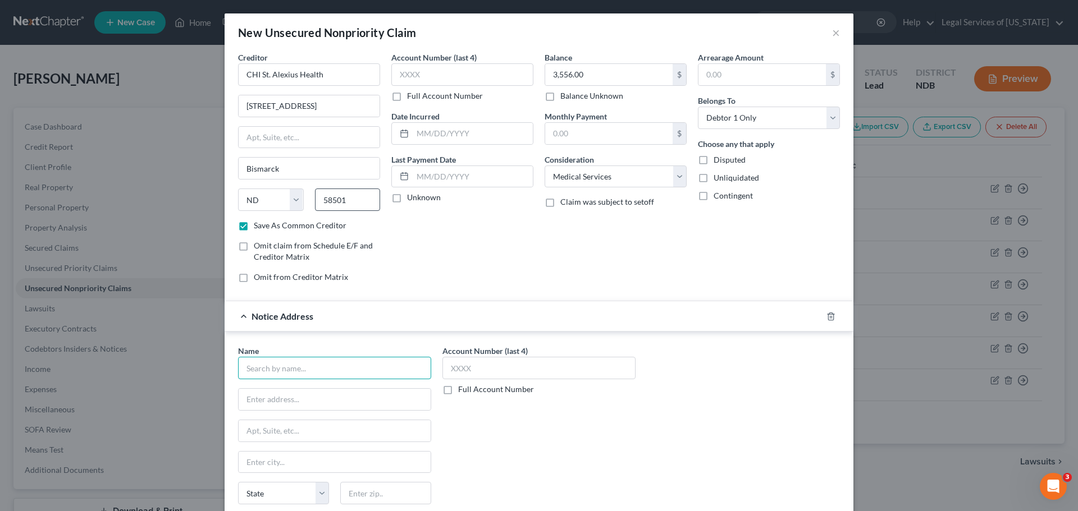
scroll to position [56, 0]
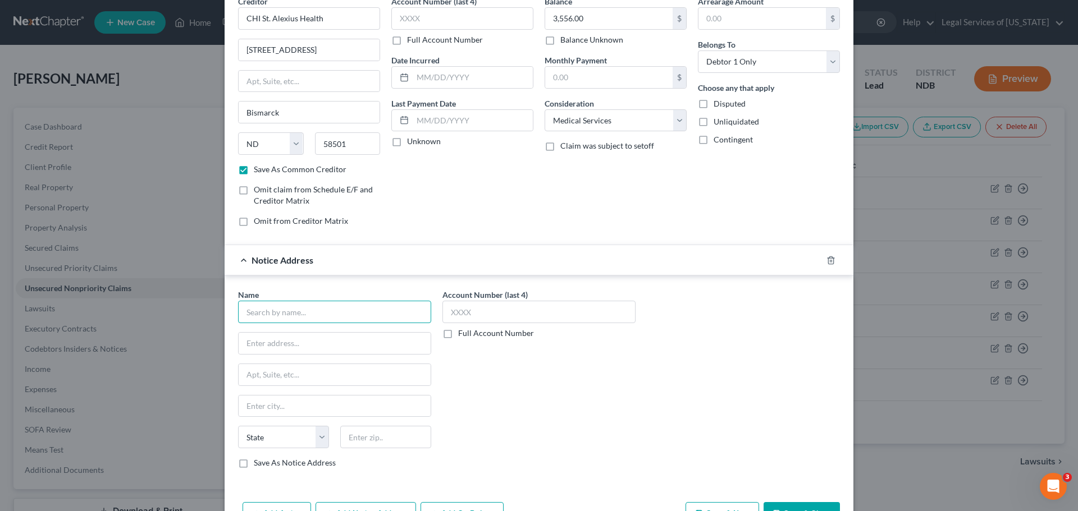
click at [288, 312] on input "text" at bounding box center [334, 312] width 193 height 22
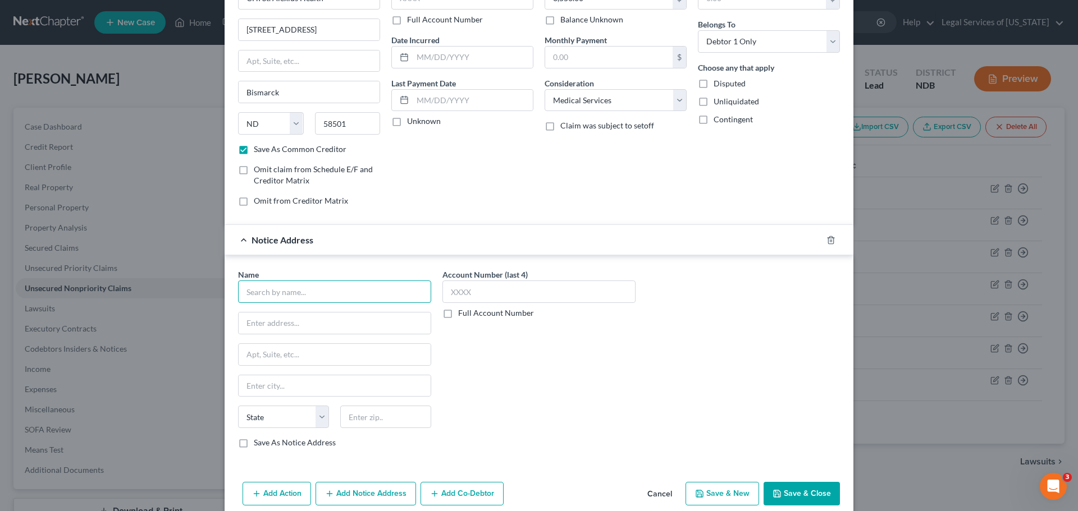
scroll to position [93, 0]
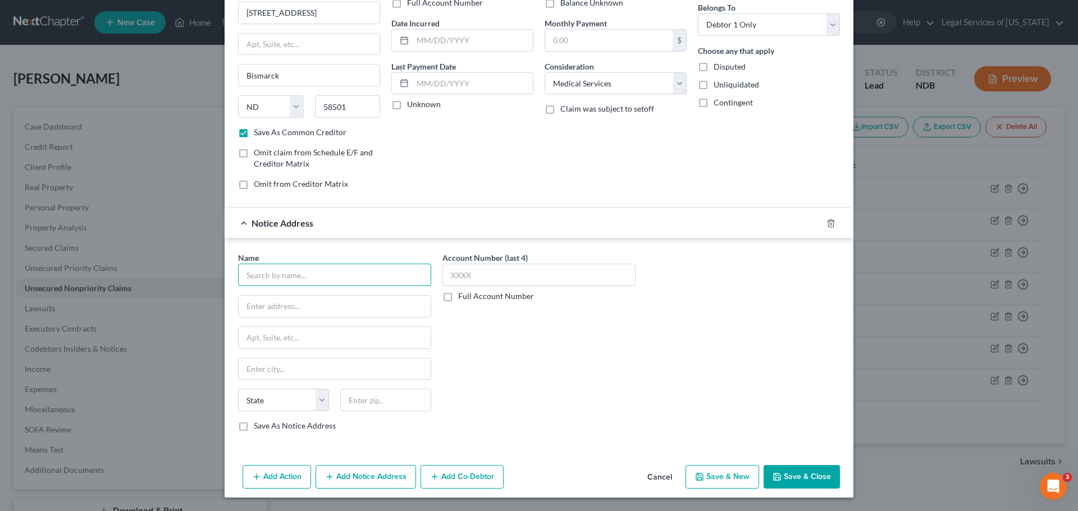
click at [286, 278] on input "text" at bounding box center [334, 275] width 193 height 22
drag, startPoint x: 267, startPoint y: 276, endPoint x: 250, endPoint y: 272, distance: 17.3
click at [250, 272] on input "Dci" at bounding box center [334, 275] width 193 height 22
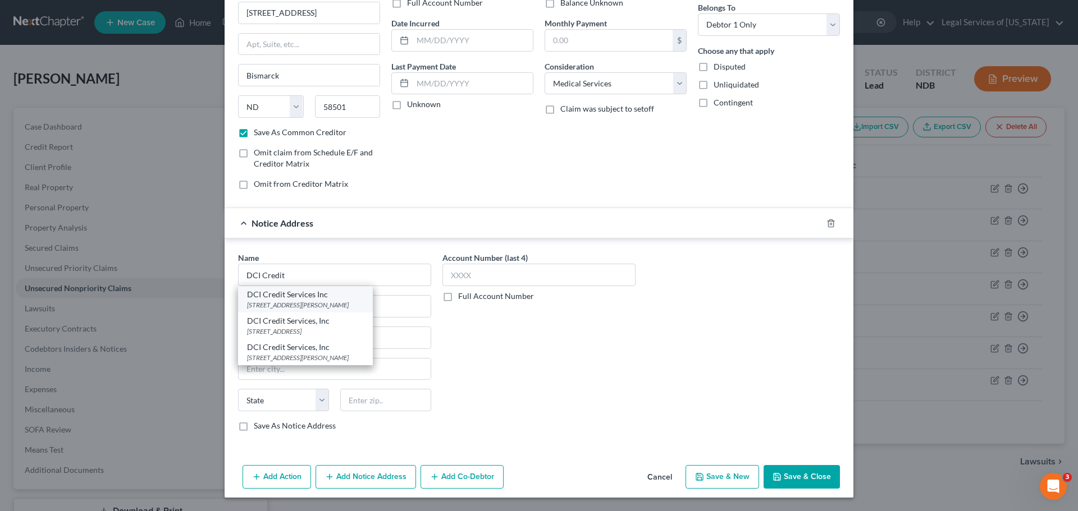
click at [287, 294] on div "DCI Credit Services Inc" at bounding box center [305, 294] width 117 height 11
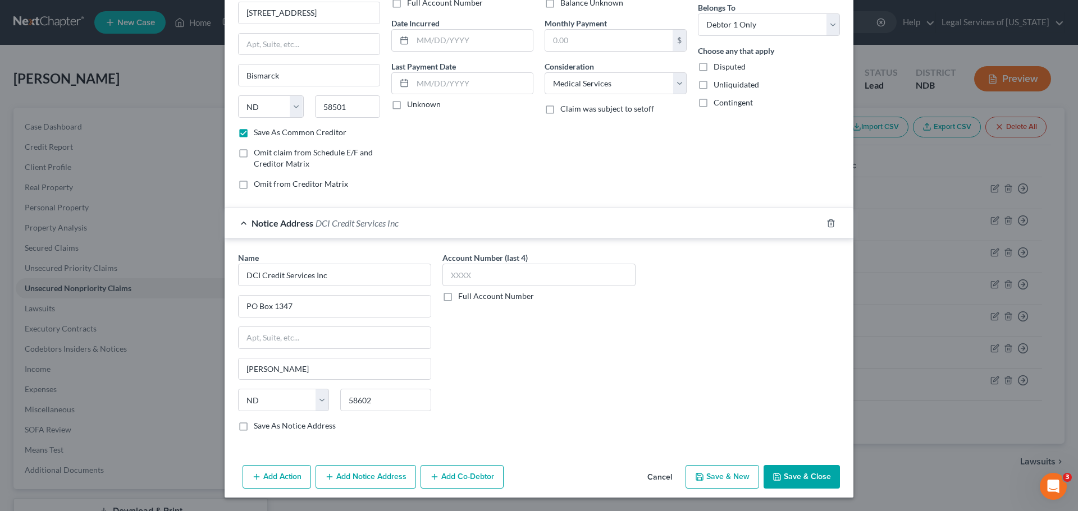
click at [712, 478] on button "Save & New" at bounding box center [723, 477] width 74 height 24
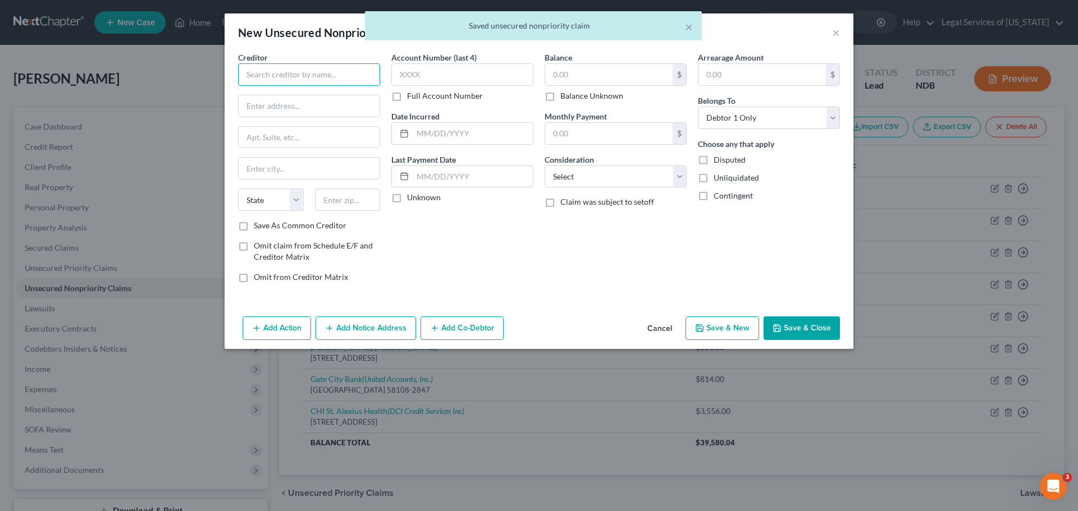
click at [263, 71] on input "text" at bounding box center [309, 74] width 142 height 22
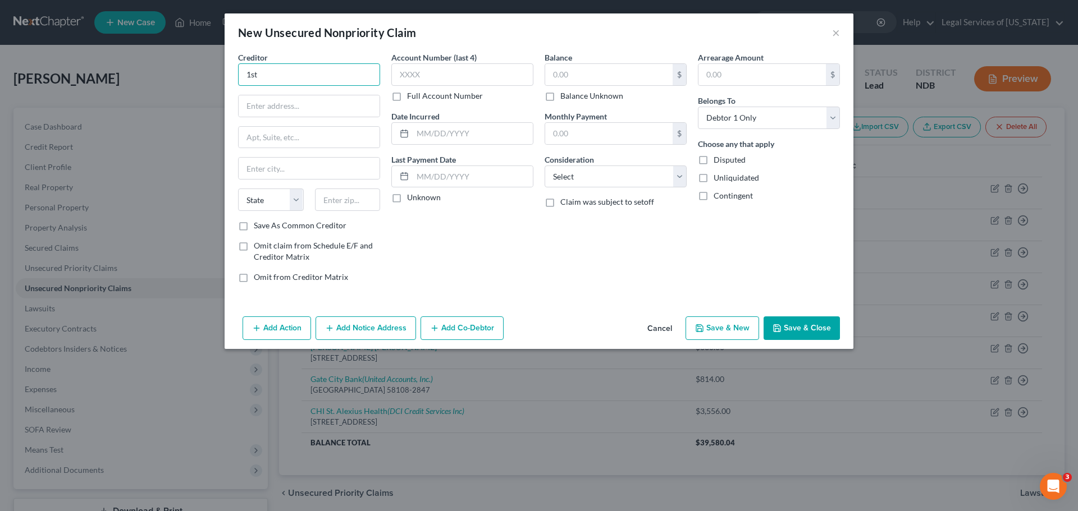
drag, startPoint x: 264, startPoint y: 70, endPoint x: 211, endPoint y: 74, distance: 52.9
click at [212, 74] on div "New Unsecured Nonpriority Claim × Creditor * 1st State [US_STATE] AK AR AZ CA C…" at bounding box center [539, 255] width 1078 height 511
click at [314, 81] on input "First Digital" at bounding box center [309, 74] width 142 height 22
click at [308, 109] on input "text" at bounding box center [309, 105] width 141 height 21
paste input "PO Box 85650"
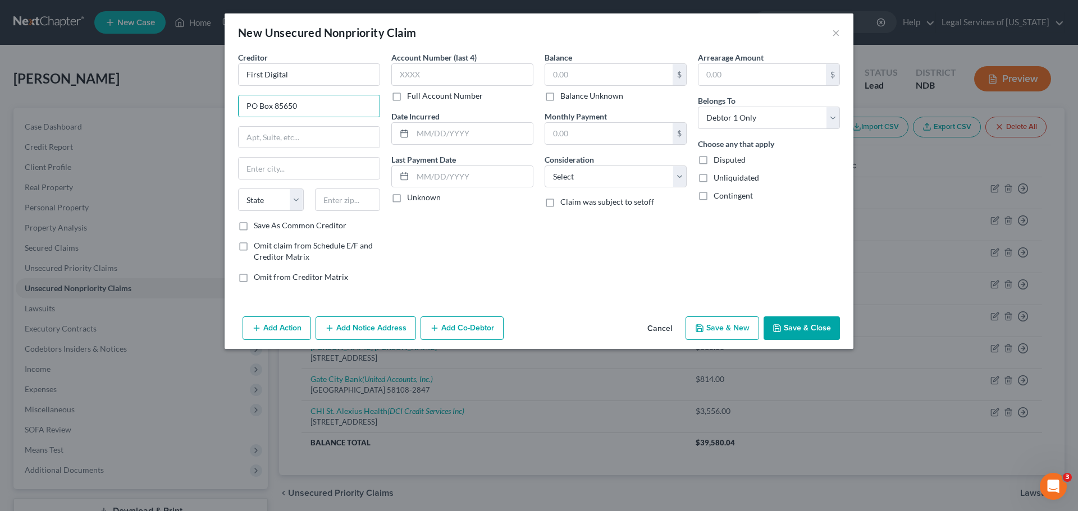
click at [283, 154] on div "Creditor * First Digital PO Box [GEOGRAPHIC_DATA][US_STATE] AZ CA CO CT DE DC […" at bounding box center [309, 136] width 142 height 168
click at [272, 170] on input "text" at bounding box center [309, 168] width 141 height 21
click at [337, 210] on input "text" at bounding box center [348, 200] width 66 height 22
click at [320, 221] on label "Save As Common Creditor" at bounding box center [300, 225] width 93 height 11
click at [266, 221] on input "Save As Common Creditor" at bounding box center [261, 223] width 7 height 7
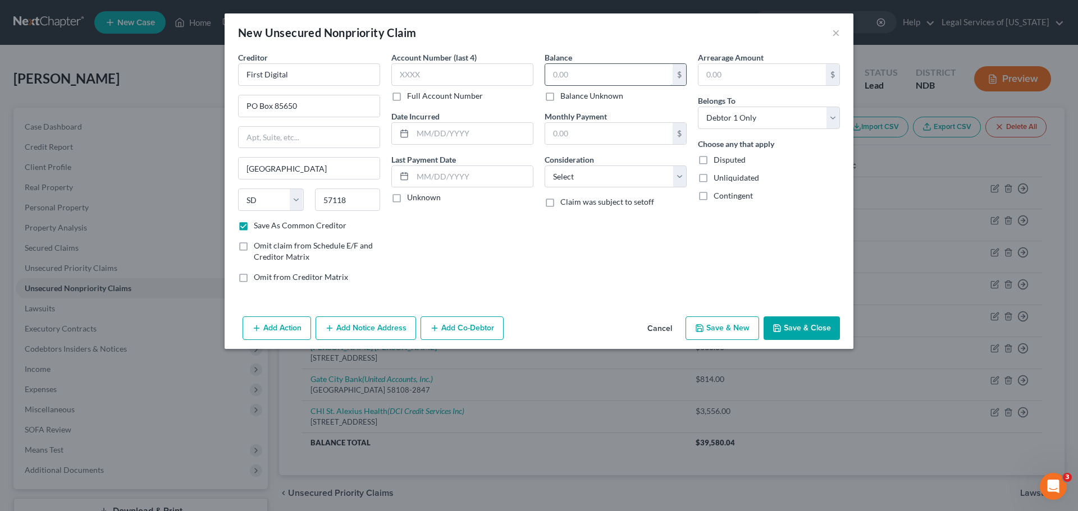
click at [591, 75] on input "text" at bounding box center [608, 74] width 127 height 21
click at [568, 176] on select "Select Cable / Satellite Services Collection Agency Credit Card Debt Debt Couns…" at bounding box center [616, 177] width 142 height 22
click at [545, 166] on select "Select Cable / Satellite Services Collection Agency Credit Card Debt Debt Couns…" at bounding box center [616, 177] width 142 height 22
click at [583, 235] on div "Balance 361.00 $ Balance Unknown Balance Undetermined 361.00 $ Balance Unknown …" at bounding box center [615, 172] width 153 height 240
click at [711, 329] on button "Save & New" at bounding box center [723, 329] width 74 height 24
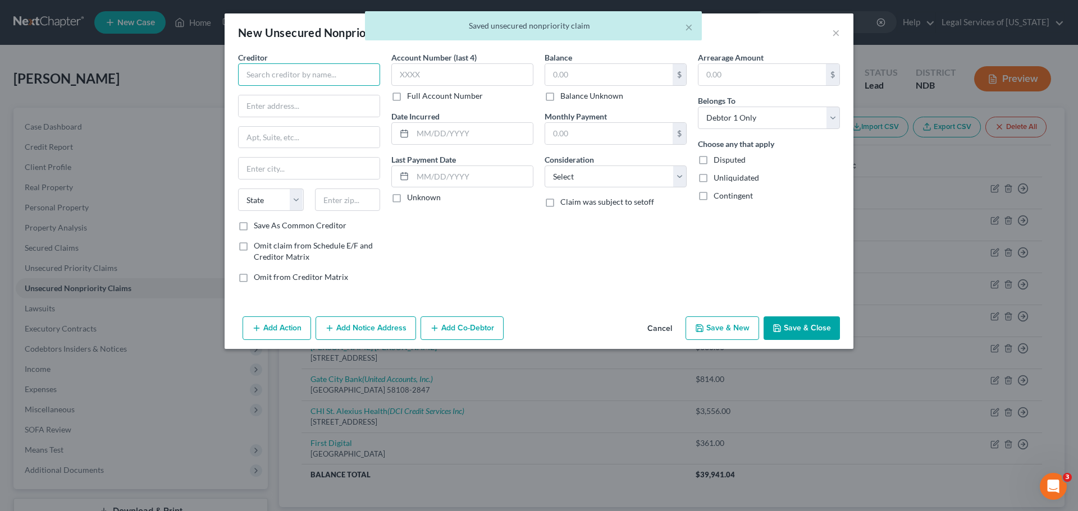
click at [267, 71] on input "text" at bounding box center [309, 74] width 142 height 22
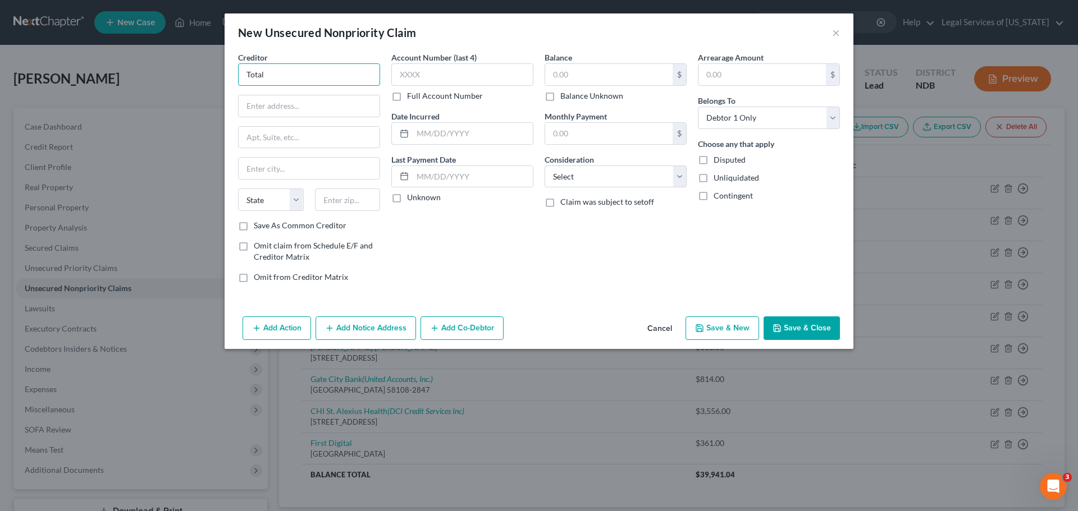
click at [286, 83] on input "Total" at bounding box center [309, 74] width 142 height 22
paste input "P.O. Box 84930"
click at [288, 168] on input "text" at bounding box center [309, 168] width 141 height 21
click at [350, 201] on input "57118" at bounding box center [348, 200] width 66 height 22
click at [596, 67] on input "text" at bounding box center [608, 74] width 127 height 21
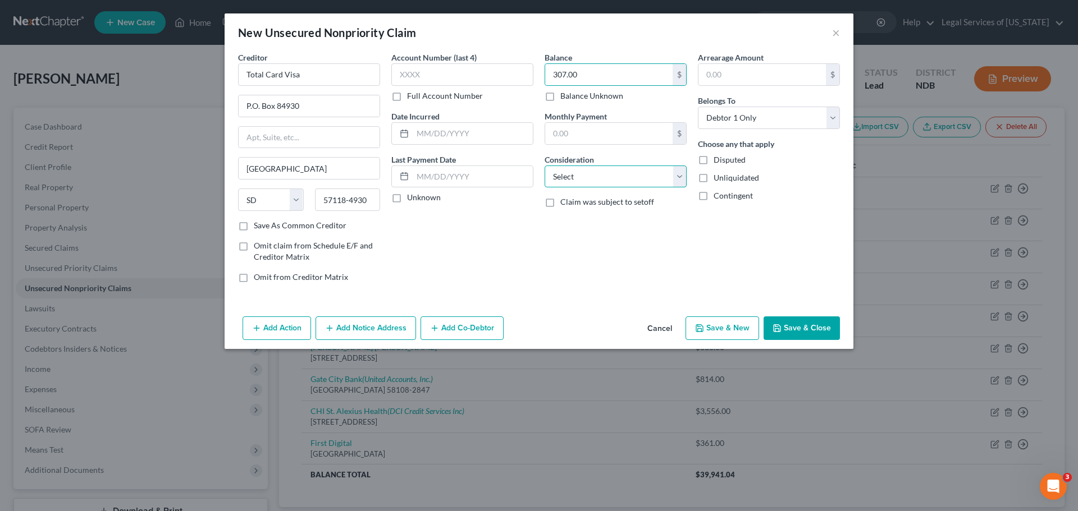
click at [566, 171] on select "Select Cable / Satellite Services Collection Agency Credit Card Debt Debt Couns…" at bounding box center [616, 177] width 142 height 22
click at [545, 166] on select "Select Cable / Satellite Services Collection Agency Credit Card Debt Debt Couns…" at bounding box center [616, 177] width 142 height 22
click at [745, 326] on button "Save & New" at bounding box center [723, 329] width 74 height 24
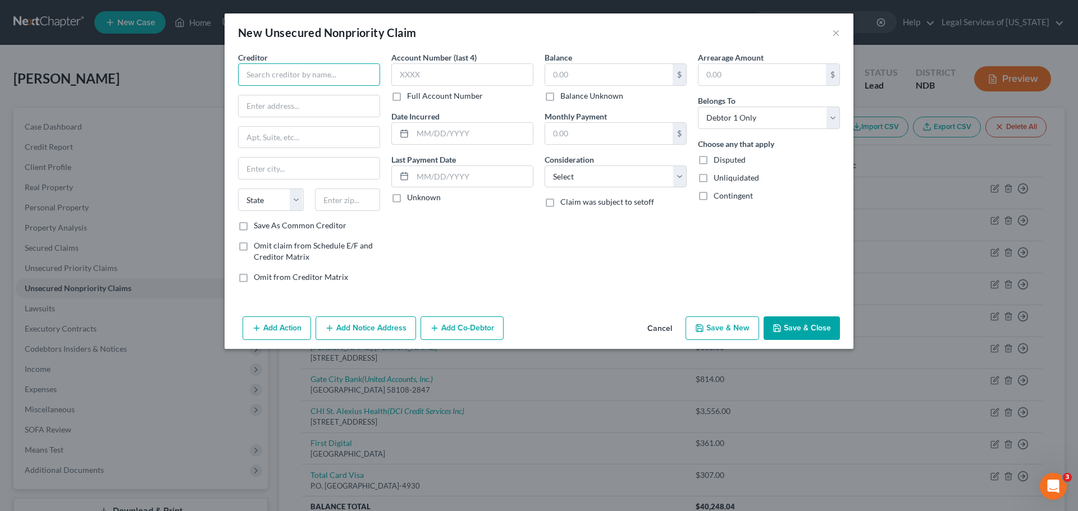
click at [336, 74] on input "text" at bounding box center [309, 74] width 142 height 22
click at [326, 109] on input "text" at bounding box center [309, 105] width 141 height 21
paste input "P.O. Box 3220"
click at [277, 171] on input "text" at bounding box center [309, 168] width 141 height 21
click at [605, 74] on input "text" at bounding box center [608, 74] width 127 height 21
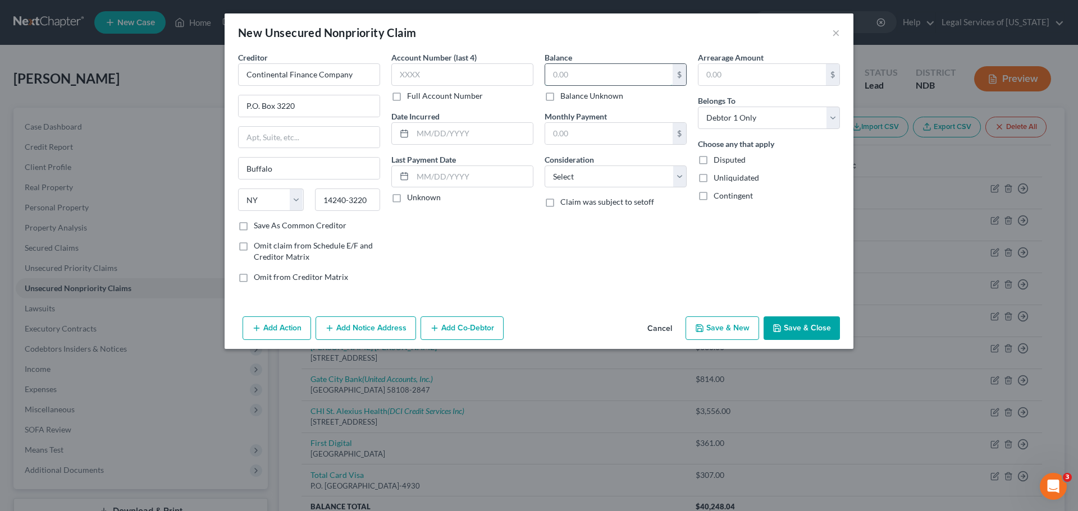
click at [606, 74] on input "text" at bounding box center [608, 74] width 127 height 21
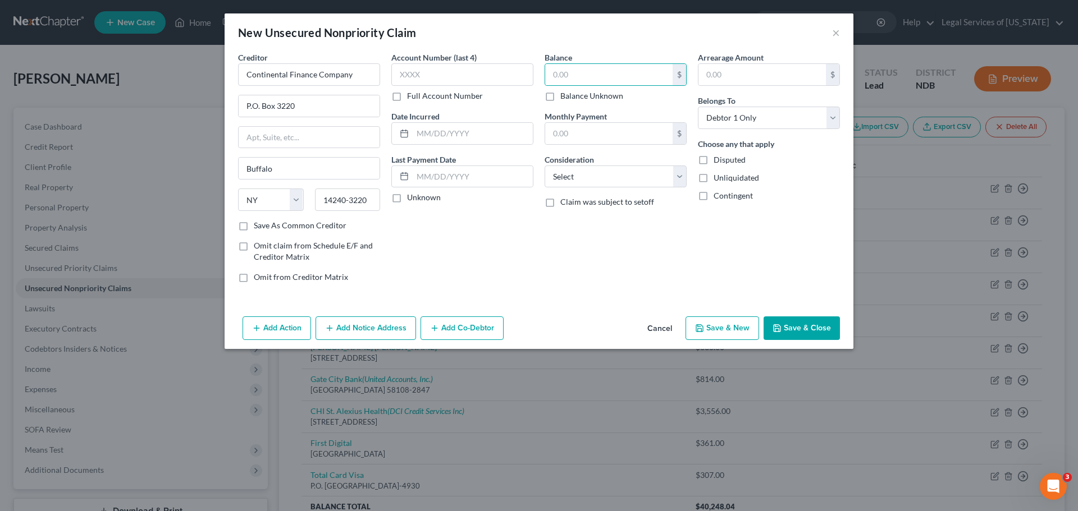
click at [575, 245] on div "Balance $ Balance Unknown Balance Undetermined $ Balance Unknown Monthly Paymen…" at bounding box center [615, 172] width 153 height 240
click at [571, 173] on select "Select Cable / Satellite Services Collection Agency Credit Card Debt Debt Couns…" at bounding box center [616, 177] width 142 height 22
click at [545, 166] on select "Select Cable / Satellite Services Collection Agency Credit Card Debt Debt Couns…" at bounding box center [616, 177] width 142 height 22
click at [573, 239] on div "Balance $ Balance Unknown Balance Undetermined $ Balance Unknown Monthly Paymen…" at bounding box center [615, 172] width 153 height 240
click at [574, 73] on input "text" at bounding box center [608, 74] width 127 height 21
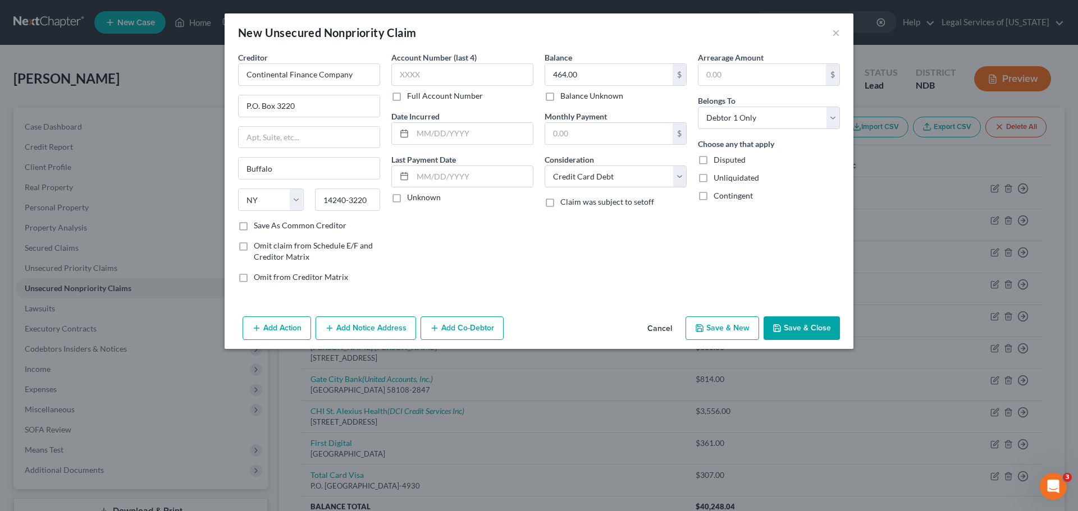
click at [275, 227] on label "Save As Common Creditor" at bounding box center [300, 225] width 93 height 11
click at [266, 227] on input "Save As Common Creditor" at bounding box center [261, 223] width 7 height 7
click at [732, 325] on button "Save & New" at bounding box center [723, 329] width 74 height 24
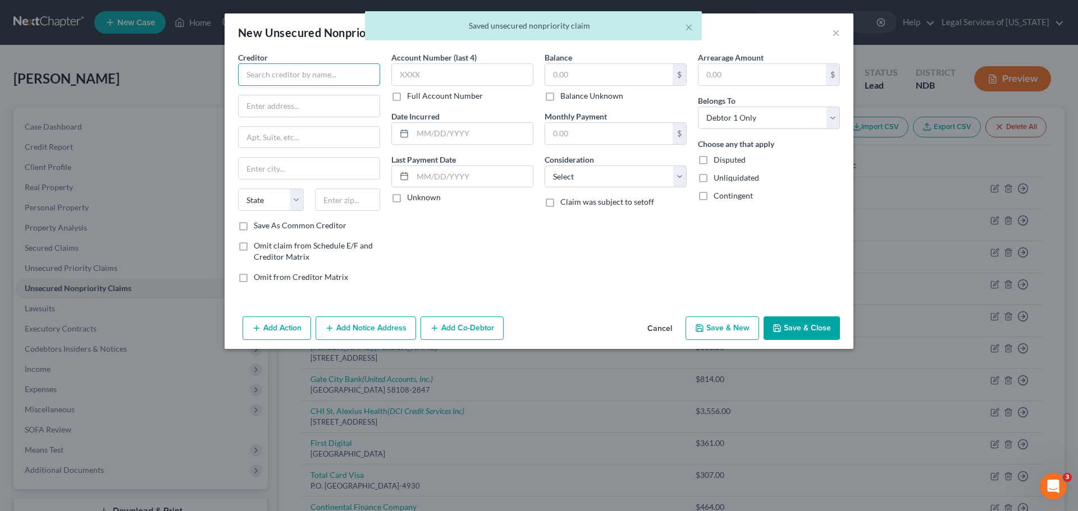
click at [350, 77] on input "text" at bounding box center [309, 74] width 142 height 22
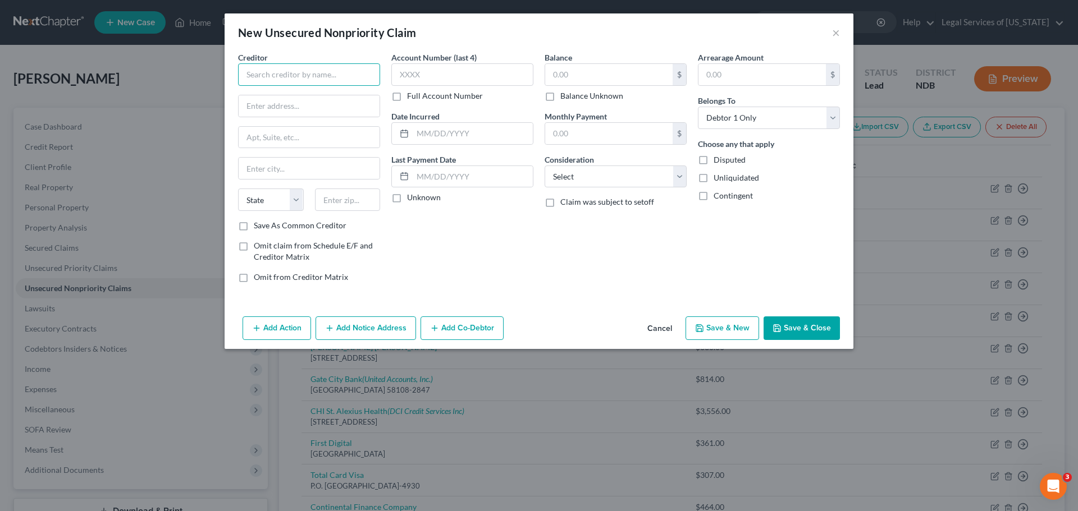
click at [290, 75] on input "text" at bounding box center [309, 74] width 142 height 22
click at [274, 76] on input "Lane" at bounding box center [309, 74] width 142 height 22
click at [303, 102] on input "text" at bounding box center [309, 105] width 141 height 21
click at [302, 102] on input "text" at bounding box center [309, 105] width 141 height 21
click at [304, 105] on input "text" at bounding box center [309, 105] width 141 height 21
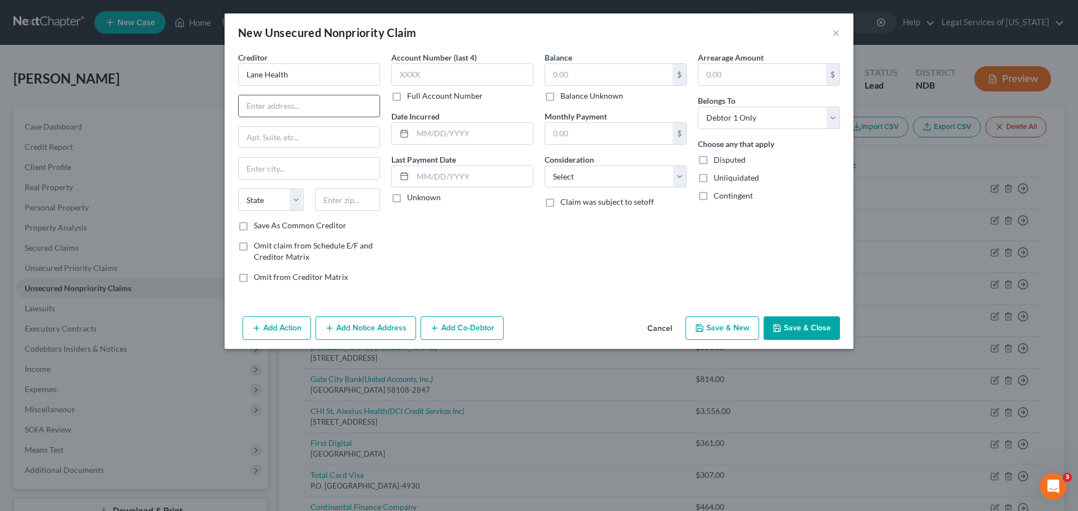
click at [293, 103] on input "text" at bounding box center [309, 105] width 141 height 21
click at [561, 143] on input "text" at bounding box center [608, 133] width 127 height 21
click at [566, 180] on select "Select Cable / Satellite Services Collection Agency Credit Card Debt Debt Couns…" at bounding box center [616, 177] width 142 height 22
click at [545, 166] on select "Select Cable / Satellite Services Collection Agency Credit Card Debt Debt Couns…" at bounding box center [616, 177] width 142 height 22
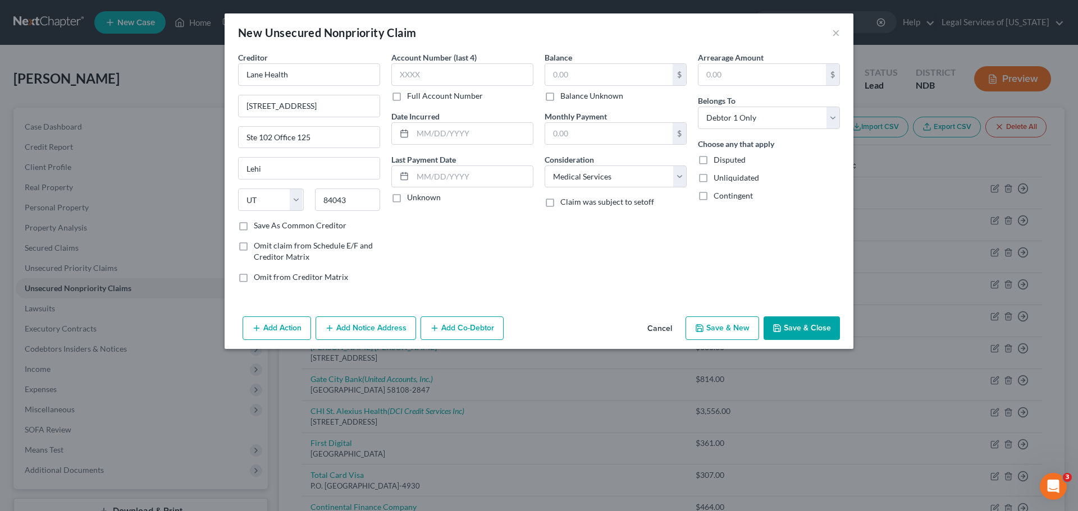
click at [581, 283] on div "Balance $ Balance Unknown Balance Undetermined $ Balance Unknown Monthly Paymen…" at bounding box center [615, 172] width 153 height 240
click at [573, 81] on input "text" at bounding box center [608, 74] width 127 height 21
click at [592, 78] on input "text" at bounding box center [608, 74] width 127 height 21
click at [707, 327] on button "Save & New" at bounding box center [723, 329] width 74 height 24
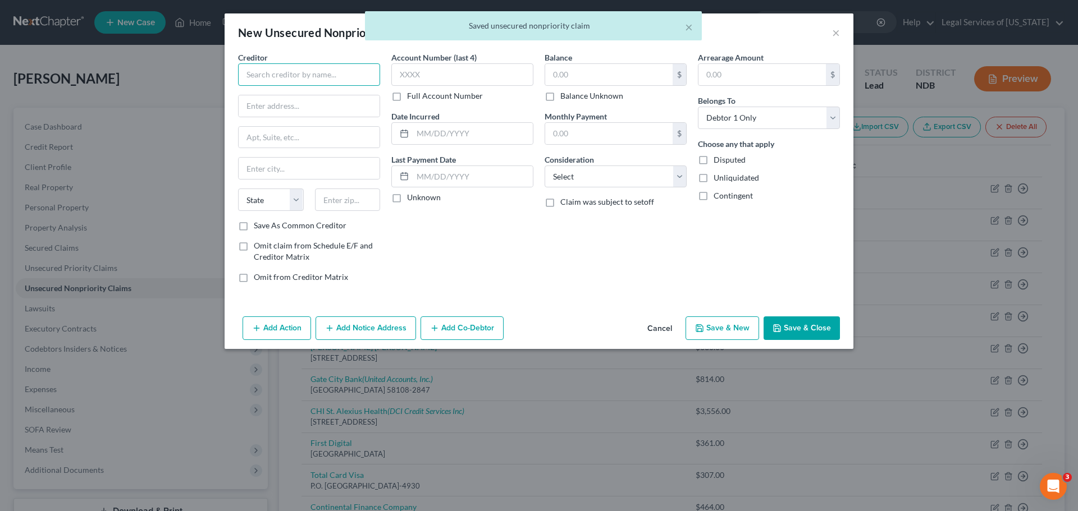
click at [336, 68] on input "text" at bounding box center [309, 74] width 142 height 22
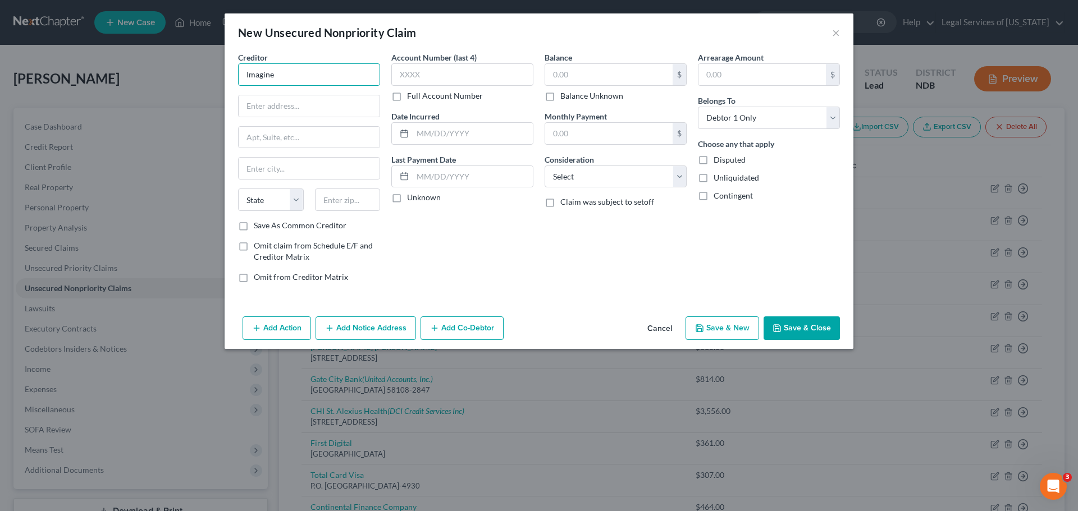
click at [315, 72] on input "Imagine" at bounding box center [309, 74] width 142 height 22
click at [273, 107] on input "text" at bounding box center [309, 105] width 141 height 21
paste input "P.O. Box 105824"
click at [273, 161] on input "text" at bounding box center [309, 168] width 141 height 21
click at [287, 226] on label "Save As Common Creditor" at bounding box center [300, 225] width 93 height 11
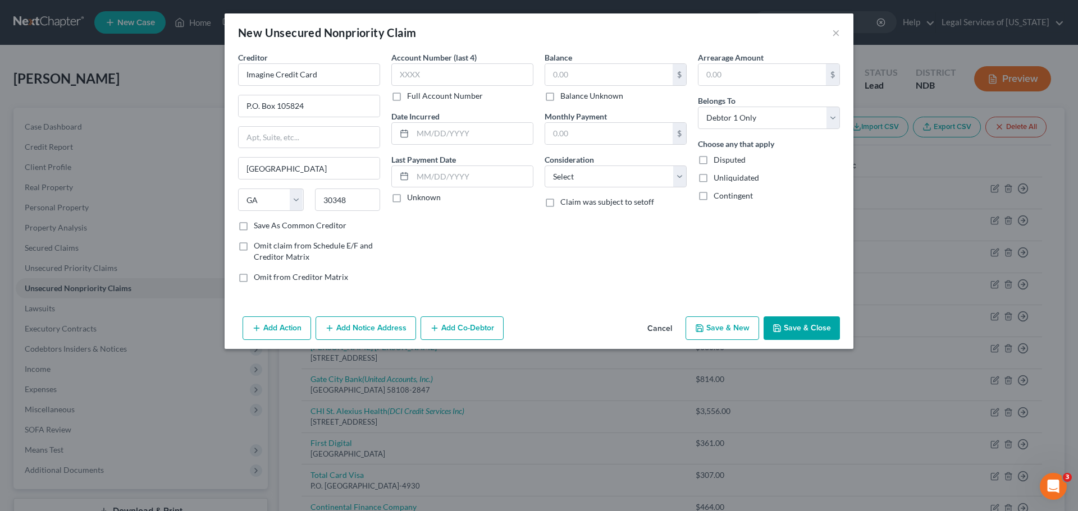
click at [266, 226] on input "Save As Common Creditor" at bounding box center [261, 223] width 7 height 7
click at [437, 83] on input "text" at bounding box center [462, 74] width 142 height 22
click at [446, 76] on input "text" at bounding box center [462, 74] width 142 height 22
click at [445, 77] on input "text" at bounding box center [462, 74] width 142 height 22
click at [431, 81] on input "text" at bounding box center [462, 74] width 142 height 22
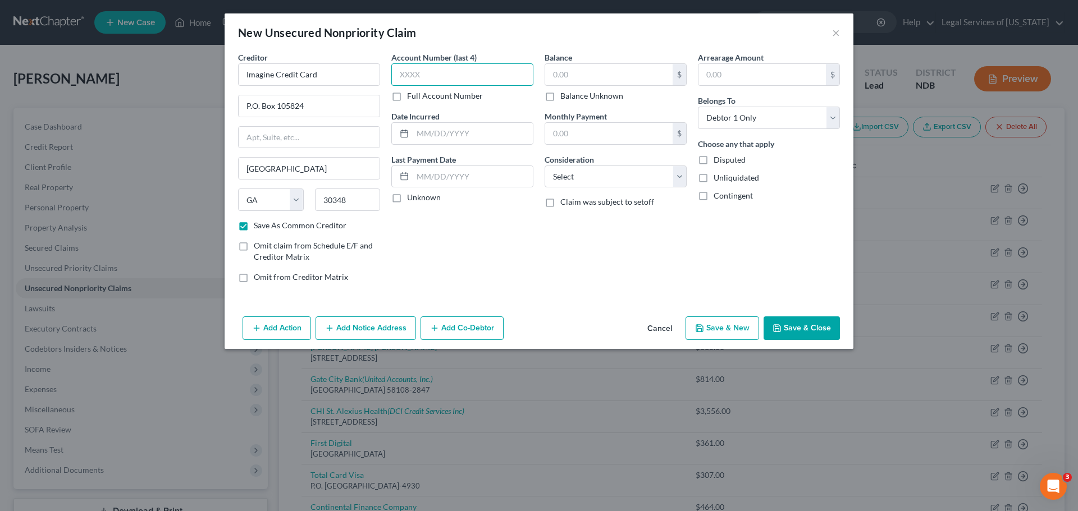
click at [431, 81] on input "text" at bounding box center [462, 74] width 142 height 22
click at [606, 77] on input "text" at bounding box center [608, 74] width 127 height 21
click at [582, 173] on select "Select Cable / Satellite Services Collection Agency Credit Card Debt Debt Couns…" at bounding box center [616, 177] width 142 height 22
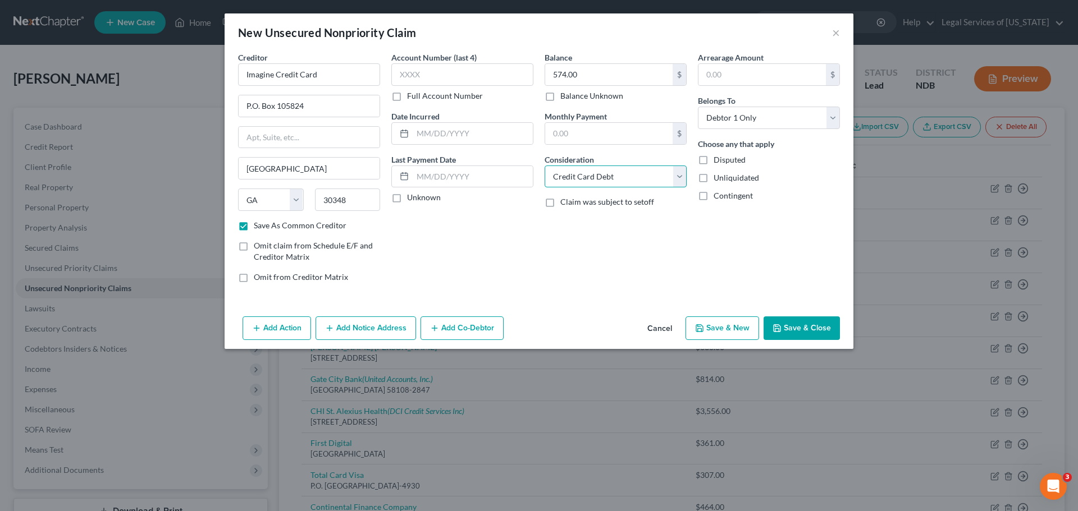
click at [545, 166] on select "Select Cable / Satellite Services Collection Agency Credit Card Debt Debt Couns…" at bounding box center [616, 177] width 142 height 22
click at [593, 229] on div "Balance 574.00 $ Balance Unknown Balance Undetermined 574.00 $ Balance Unknown …" at bounding box center [615, 172] width 153 height 240
click at [720, 333] on button "Save & New" at bounding box center [723, 329] width 74 height 24
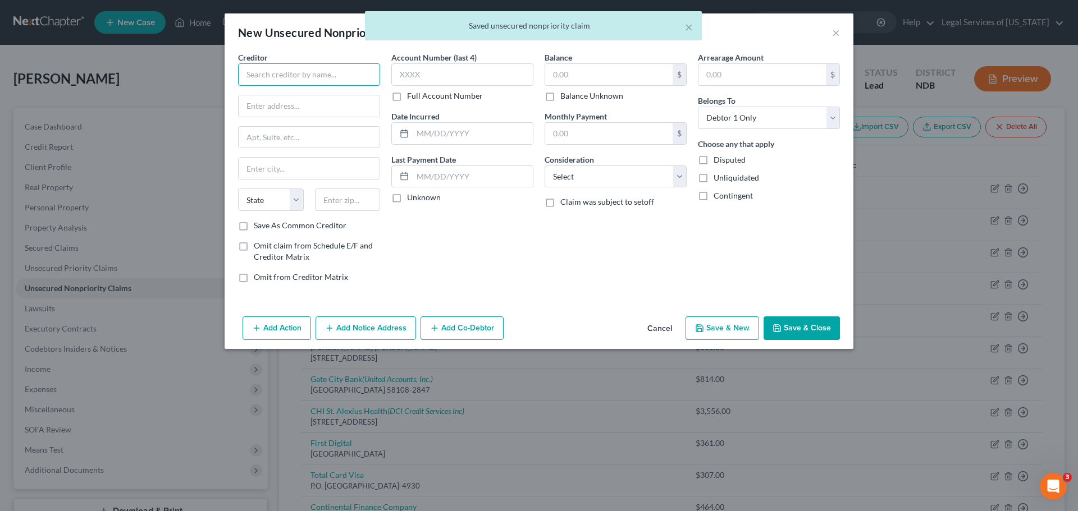
click at [328, 78] on input "text" at bounding box center [309, 74] width 142 height 22
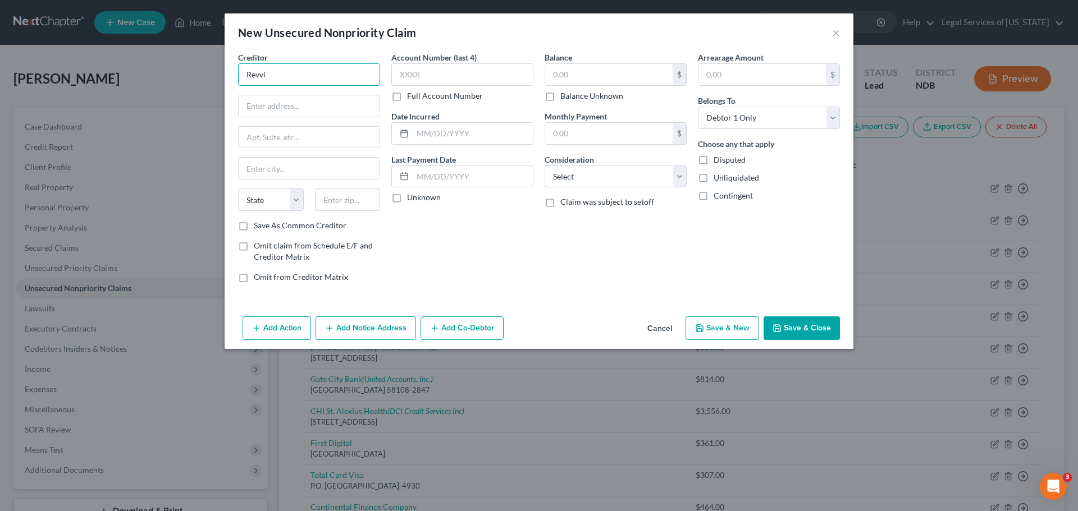
click at [301, 72] on input "Revvi" at bounding box center [309, 74] width 142 height 22
click at [264, 138] on input "text" at bounding box center [309, 137] width 141 height 21
click at [270, 103] on input "text" at bounding box center [309, 105] width 141 height 21
paste input "PO Box 85800"
click at [266, 156] on div "Creditor * Revvi Card PO Box [GEOGRAPHIC_DATA][US_STATE] AZ CA CO [GEOGRAPHIC_D…" at bounding box center [309, 136] width 142 height 168
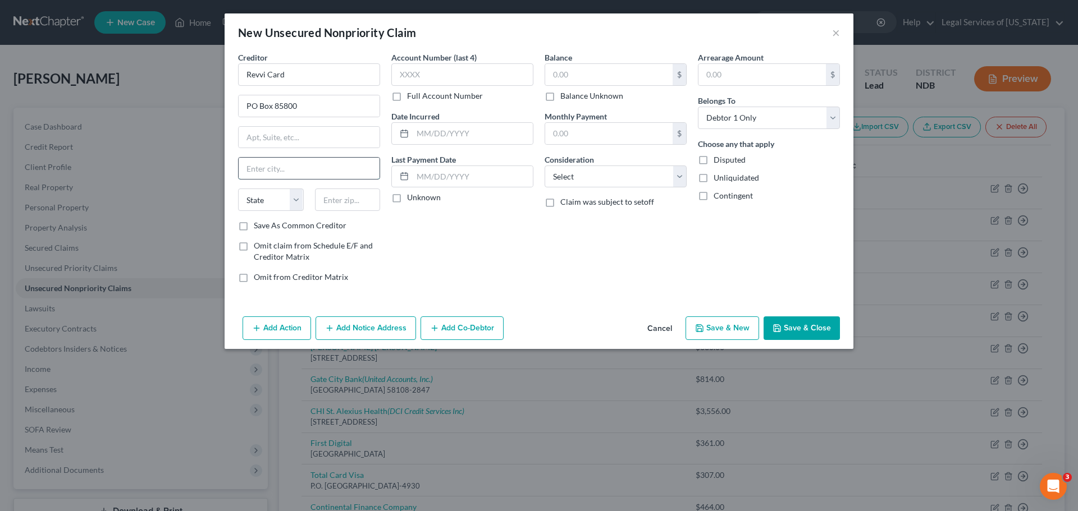
click at [265, 167] on input "text" at bounding box center [309, 168] width 141 height 21
click at [350, 201] on input "text" at bounding box center [348, 200] width 66 height 22
paste input "57118-5800"
click at [565, 76] on input "text" at bounding box center [608, 74] width 127 height 21
click at [738, 330] on button "Save & New" at bounding box center [723, 329] width 74 height 24
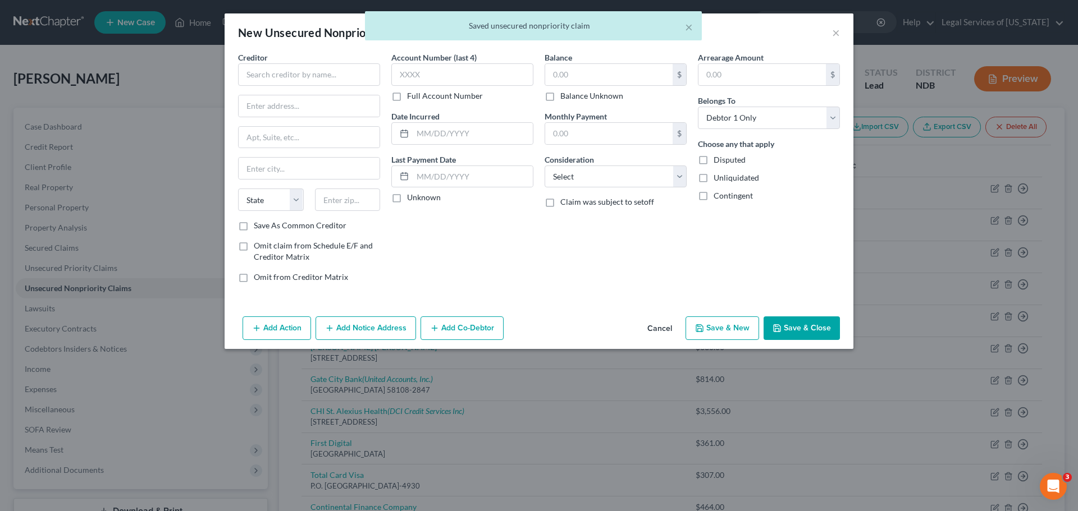
click at [659, 331] on button "Cancel" at bounding box center [659, 329] width 43 height 22
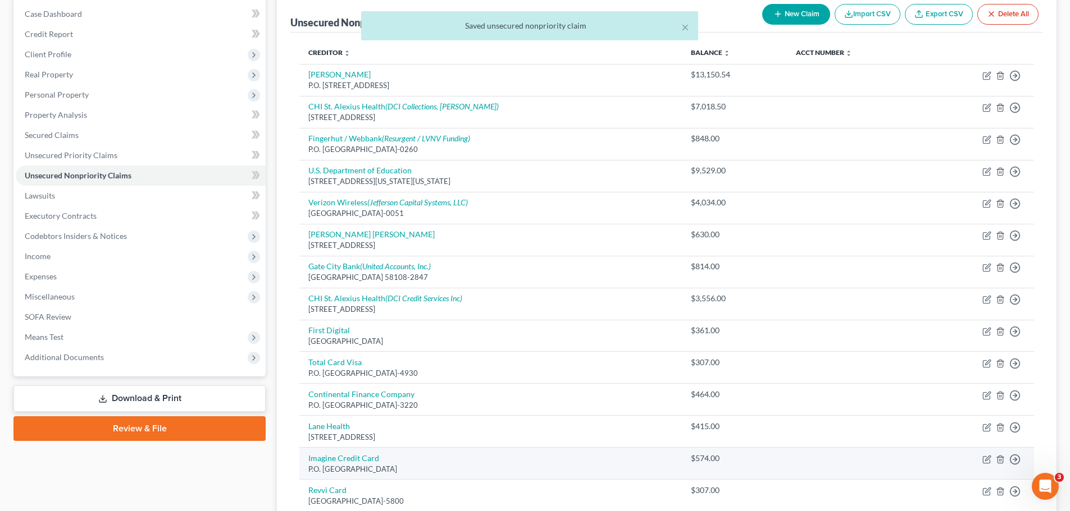
scroll to position [235, 0]
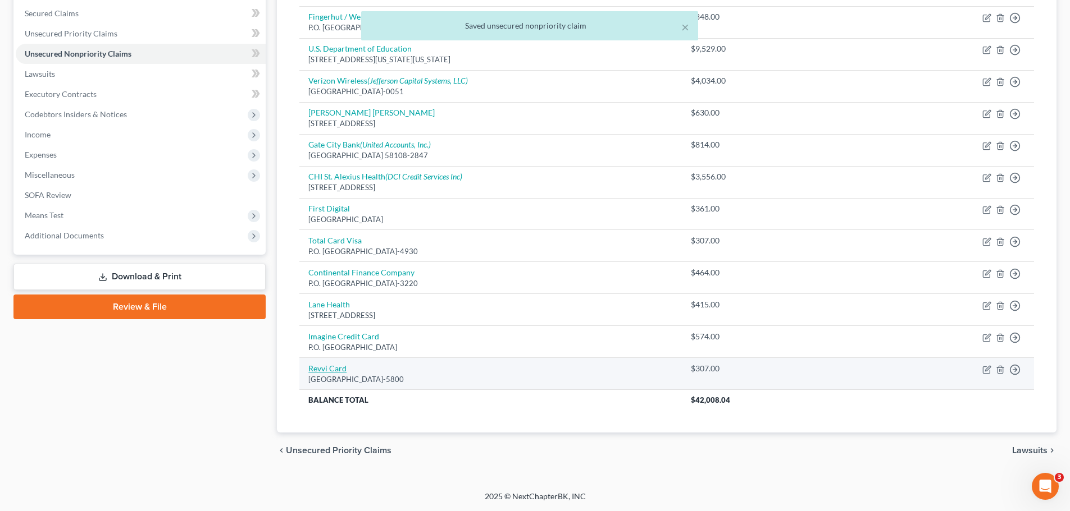
click at [325, 372] on link "Revvi Card" at bounding box center [327, 369] width 38 height 10
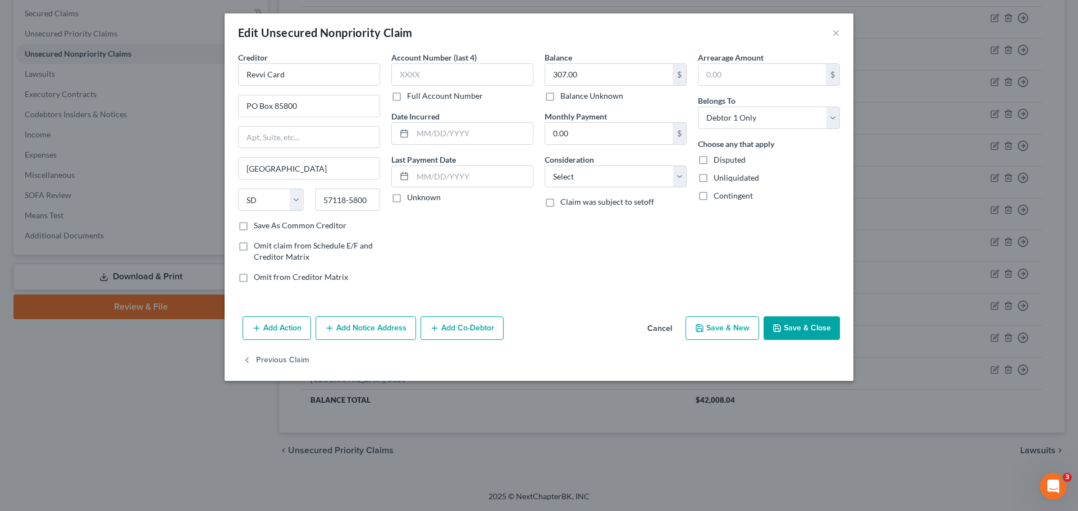
click at [253, 225] on div "Save As Common Creditor" at bounding box center [309, 225] width 142 height 11
click at [254, 227] on label "Save As Common Creditor" at bounding box center [300, 225] width 93 height 11
click at [258, 227] on input "Save As Common Creditor" at bounding box center [261, 223] width 7 height 7
click at [797, 328] on button "Save & Close" at bounding box center [802, 329] width 76 height 24
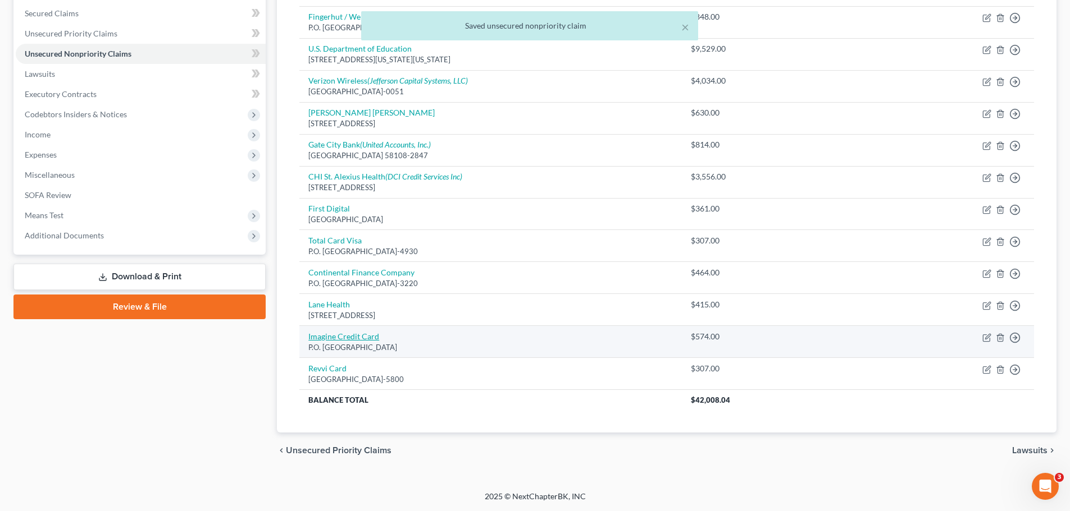
click at [321, 338] on link "Imagine Credit Card" at bounding box center [343, 337] width 71 height 10
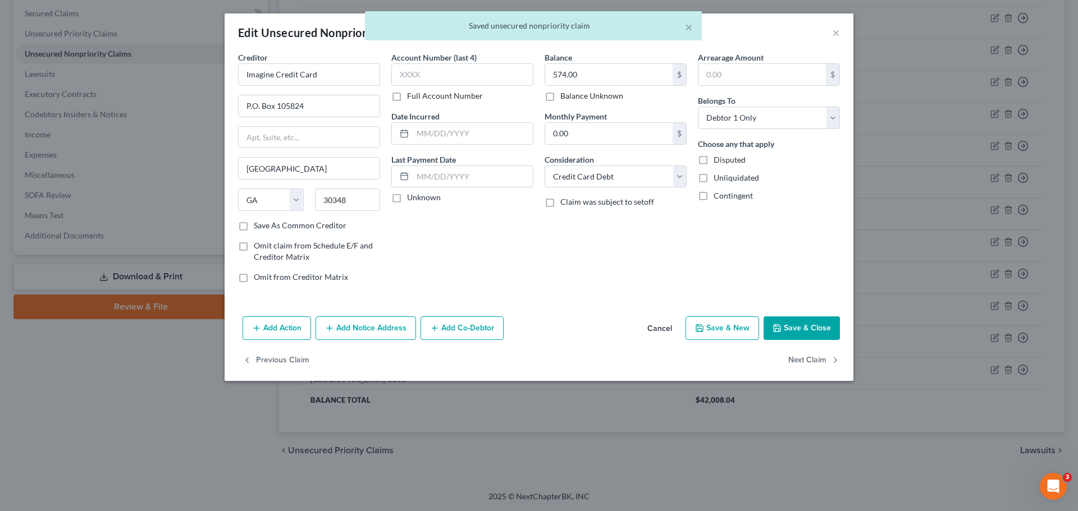
click at [254, 225] on label "Save As Common Creditor" at bounding box center [300, 225] width 93 height 11
click at [258, 225] on input "Save As Common Creditor" at bounding box center [261, 223] width 7 height 7
click at [797, 330] on button "Save & Close" at bounding box center [802, 329] width 76 height 24
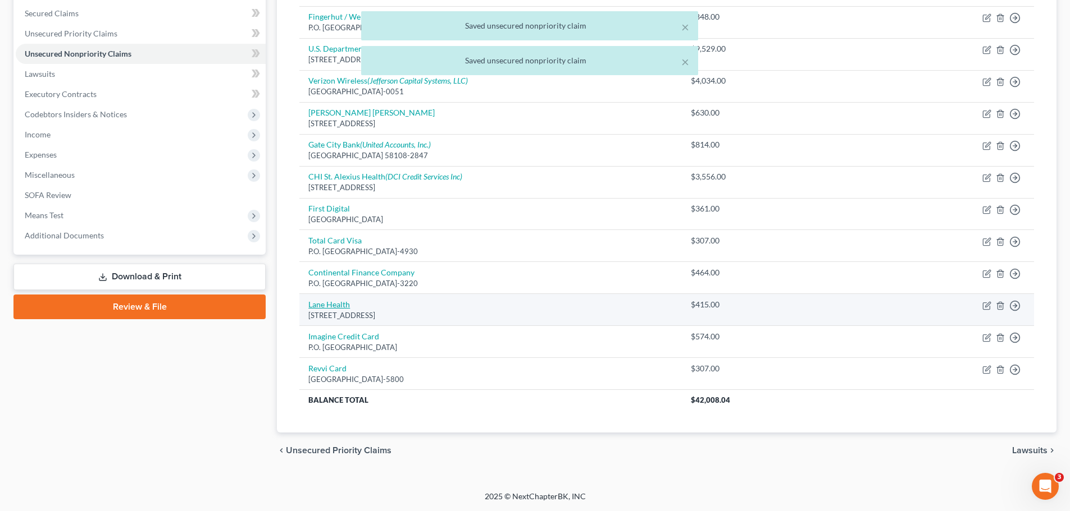
click at [326, 305] on link "Lane Health" at bounding box center [329, 305] width 42 height 10
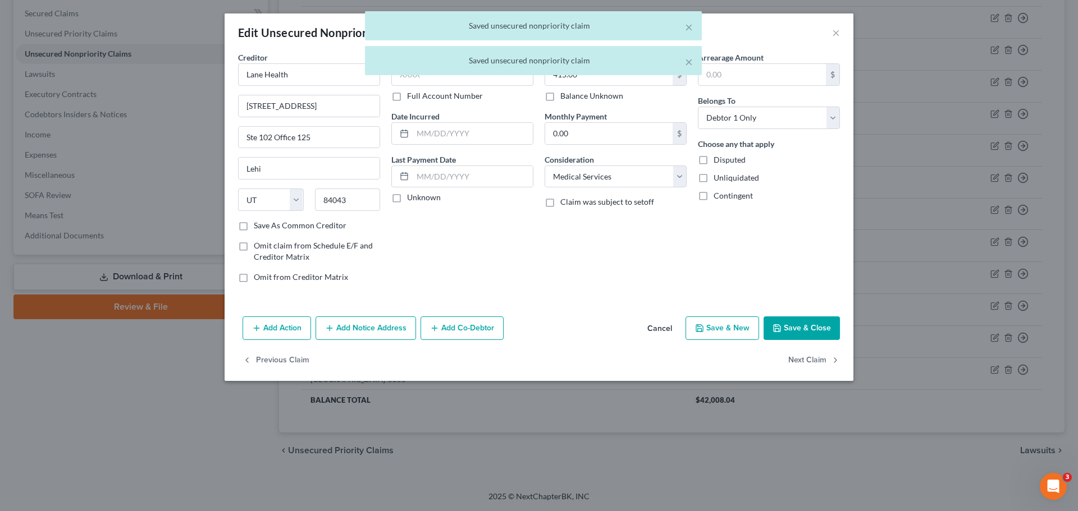
click at [254, 227] on label "Save As Common Creditor" at bounding box center [300, 225] width 93 height 11
click at [258, 227] on input "Save As Common Creditor" at bounding box center [261, 223] width 7 height 7
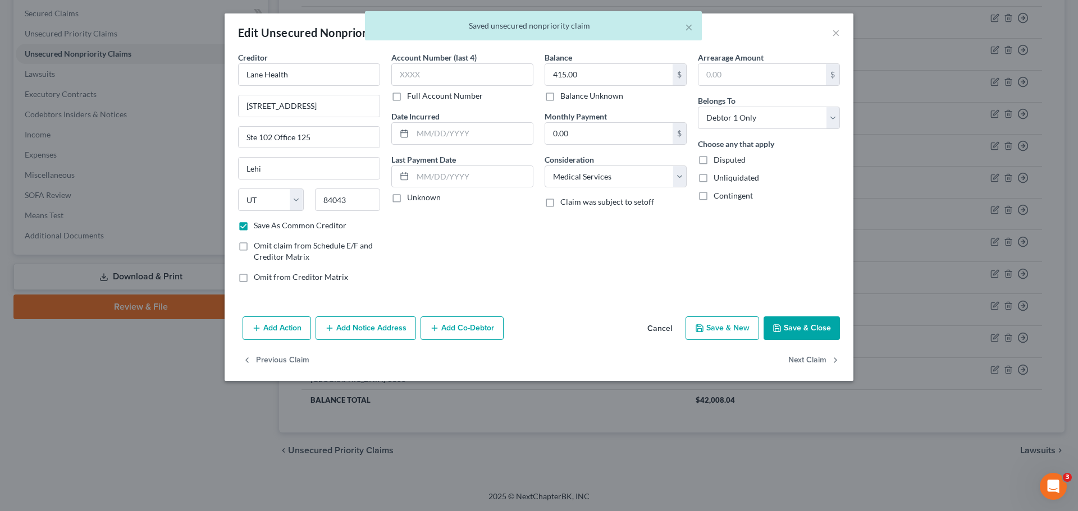
click at [811, 329] on button "Save & Close" at bounding box center [802, 329] width 76 height 24
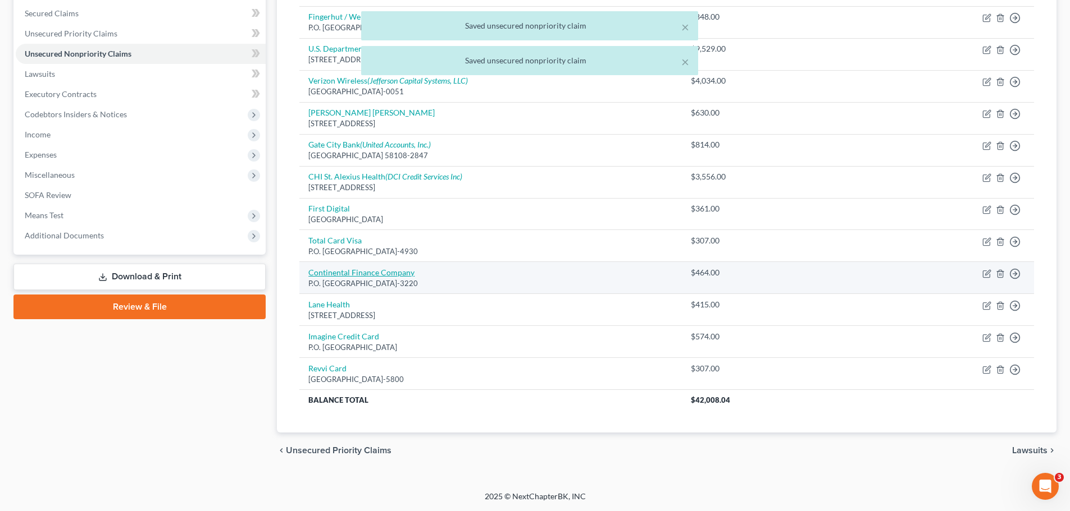
click at [341, 272] on link "Continental Finance Company" at bounding box center [361, 273] width 106 height 10
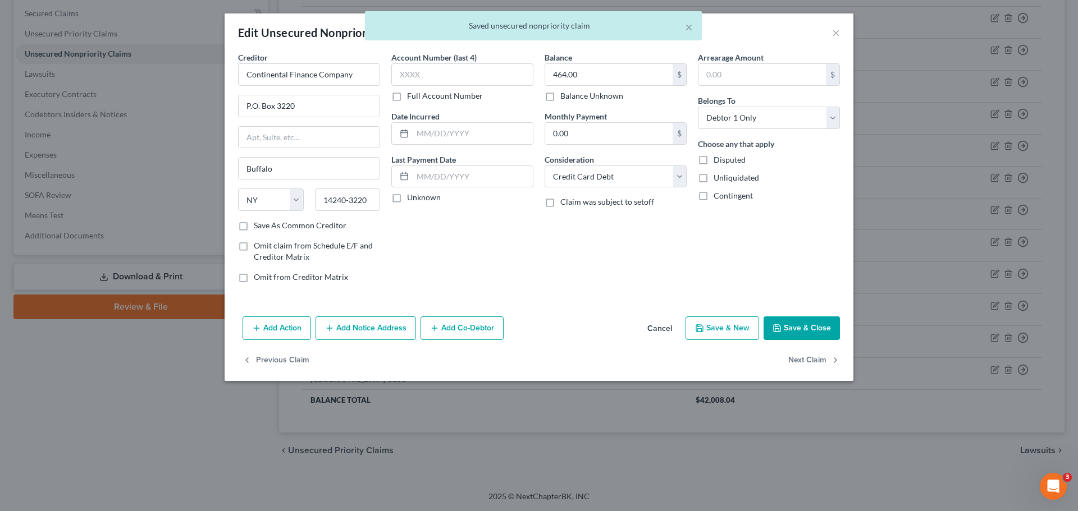
click at [254, 223] on label "Save As Common Creditor" at bounding box center [300, 225] width 93 height 11
click at [258, 223] on input "Save As Common Creditor" at bounding box center [261, 223] width 7 height 7
click at [792, 321] on button "Save & Close" at bounding box center [802, 329] width 76 height 24
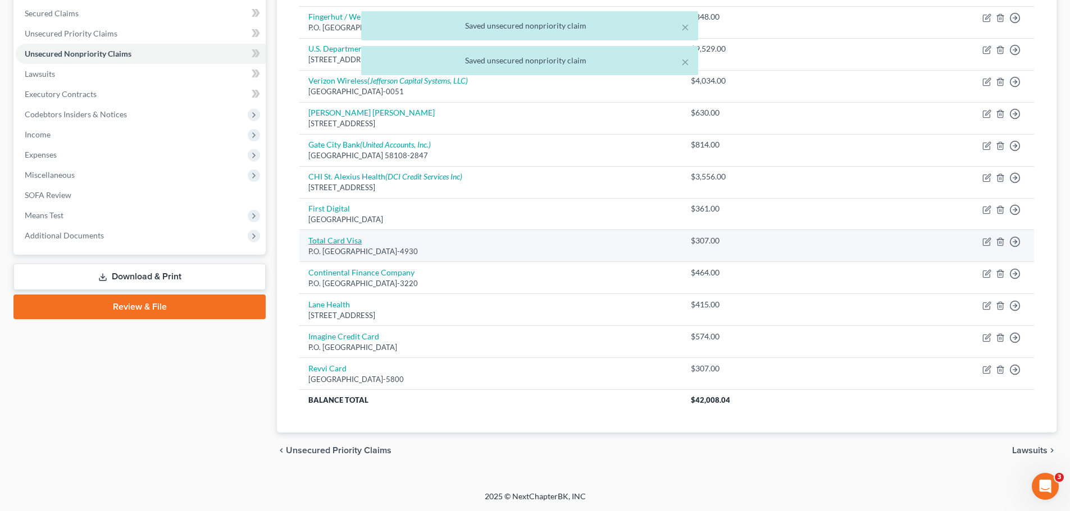
click at [319, 243] on link "Total Card Visa" at bounding box center [334, 241] width 53 height 10
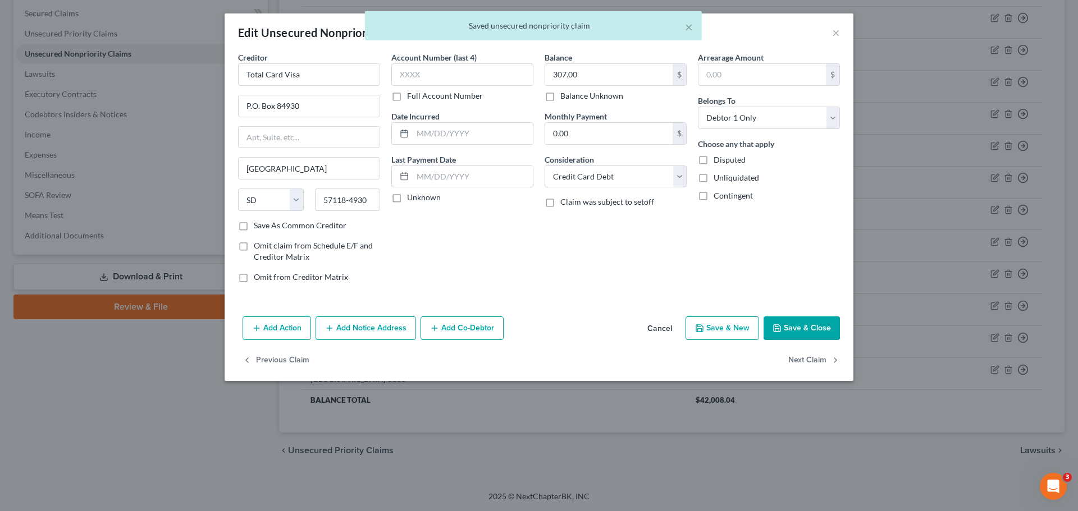
click at [254, 226] on label "Save As Common Creditor" at bounding box center [300, 225] width 93 height 11
click at [258, 226] on input "Save As Common Creditor" at bounding box center [261, 223] width 7 height 7
click at [799, 326] on button "Save & Close" at bounding box center [802, 329] width 76 height 24
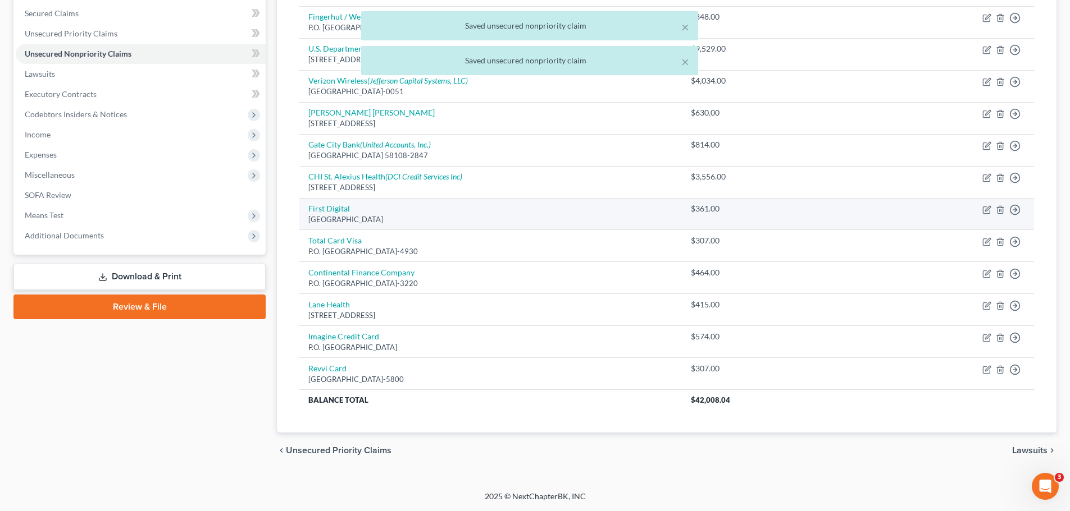
click at [339, 214] on td "First Digital [GEOGRAPHIC_DATA]" at bounding box center [490, 214] width 382 height 32
click at [338, 211] on link "First Digital" at bounding box center [329, 209] width 42 height 10
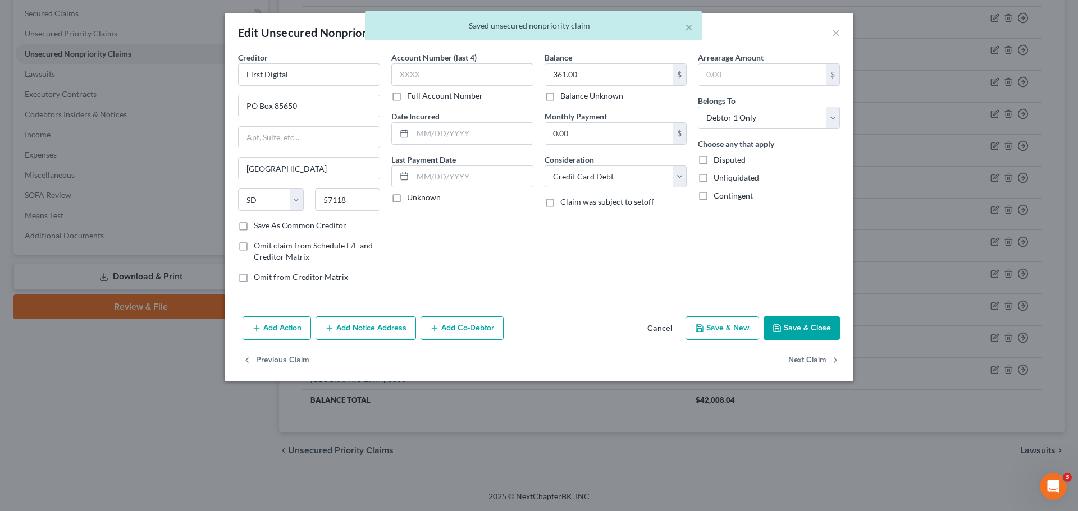
click at [290, 229] on label "Save As Common Creditor" at bounding box center [300, 225] width 93 height 11
click at [266, 227] on input "Save As Common Creditor" at bounding box center [261, 223] width 7 height 7
click at [806, 323] on button "Save & Close" at bounding box center [802, 329] width 76 height 24
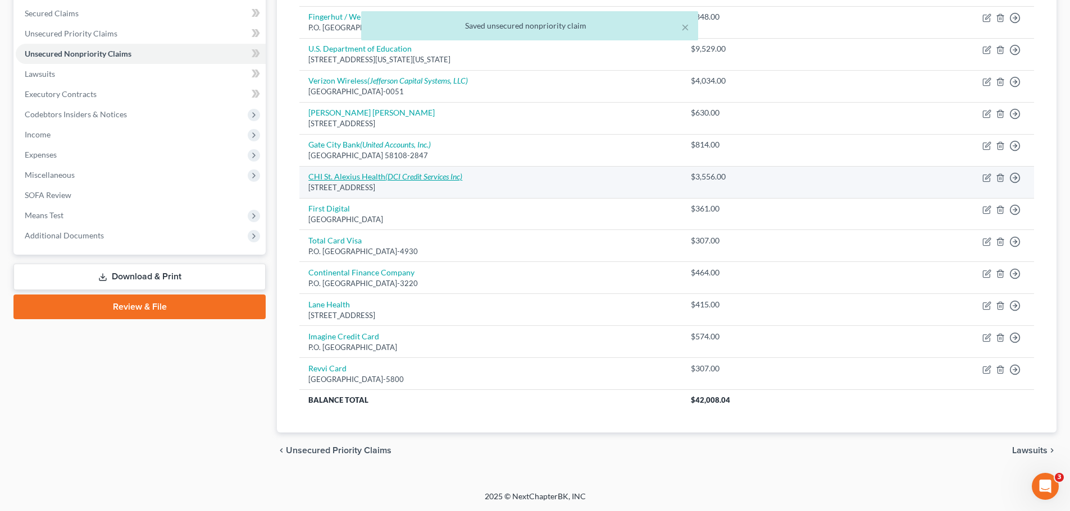
click at [337, 180] on link "CHI St. Alexius Health (DCI Credit Services Inc)" at bounding box center [385, 177] width 154 height 10
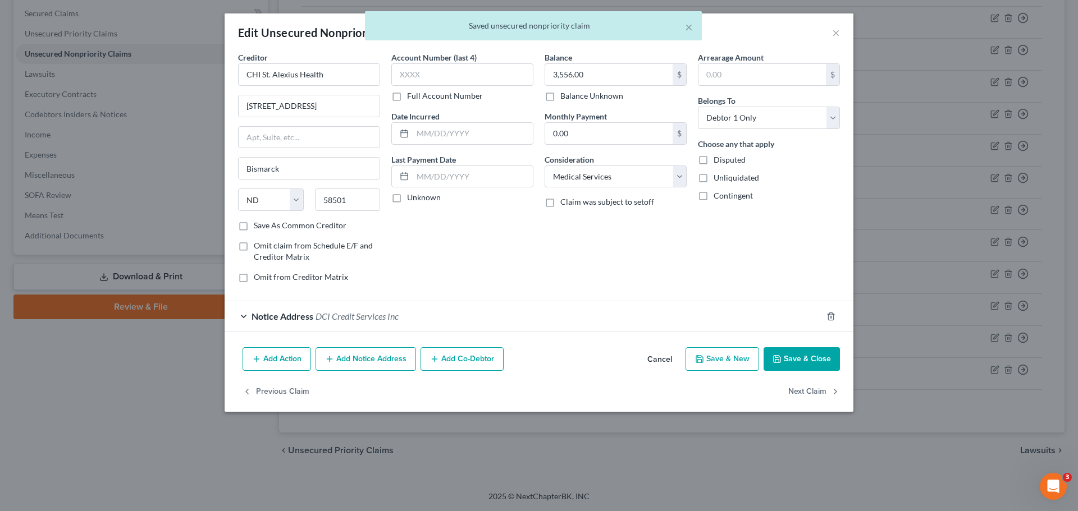
click at [840, 25] on div "× Saved unsecured nonpriority claim" at bounding box center [533, 28] width 1078 height 35
click at [838, 30] on div "× Saved unsecured nonpriority claim" at bounding box center [533, 28] width 1078 height 35
click at [834, 33] on div "× Saved unsecured nonpriority claim" at bounding box center [533, 28] width 1078 height 35
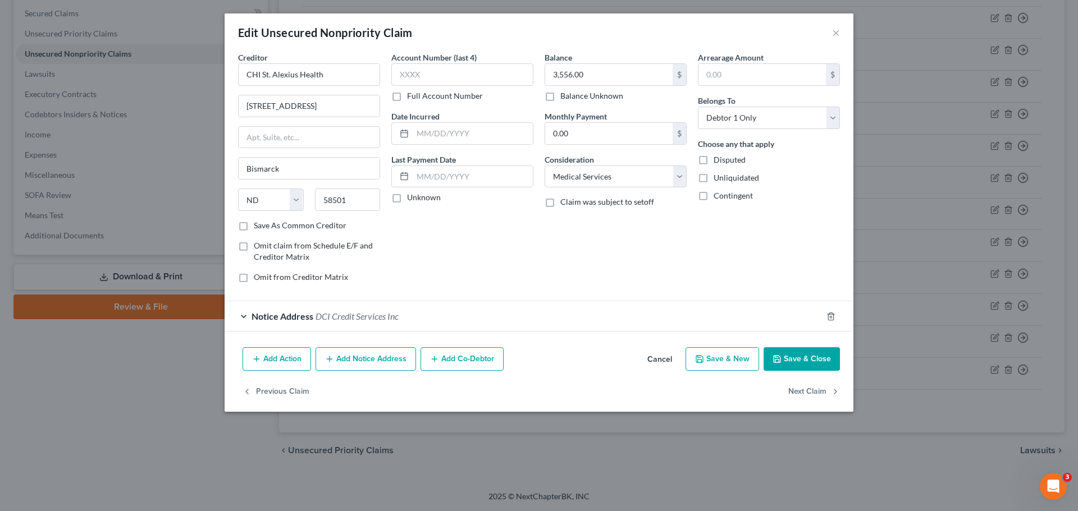
click at [671, 362] on button "Cancel" at bounding box center [659, 360] width 43 height 22
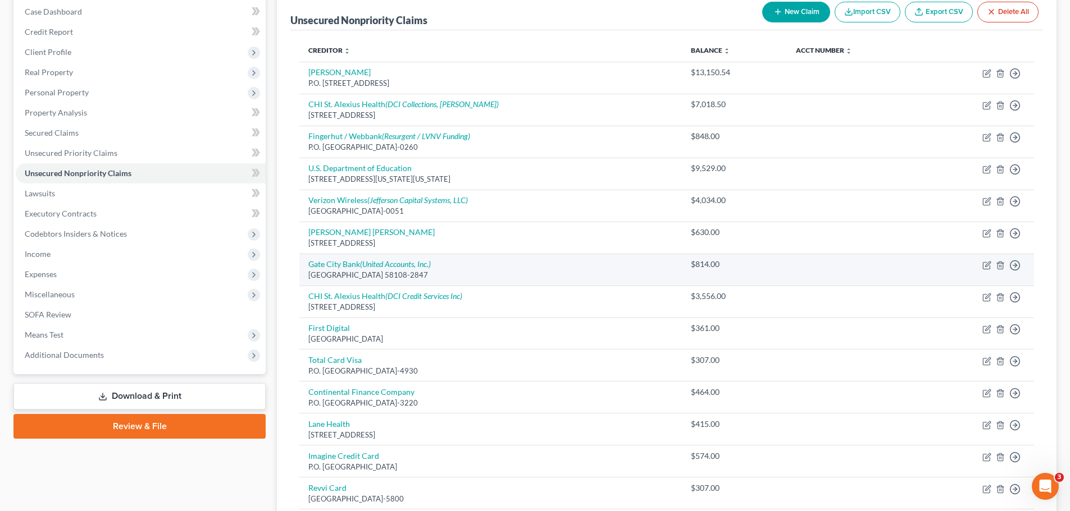
scroll to position [66, 0]
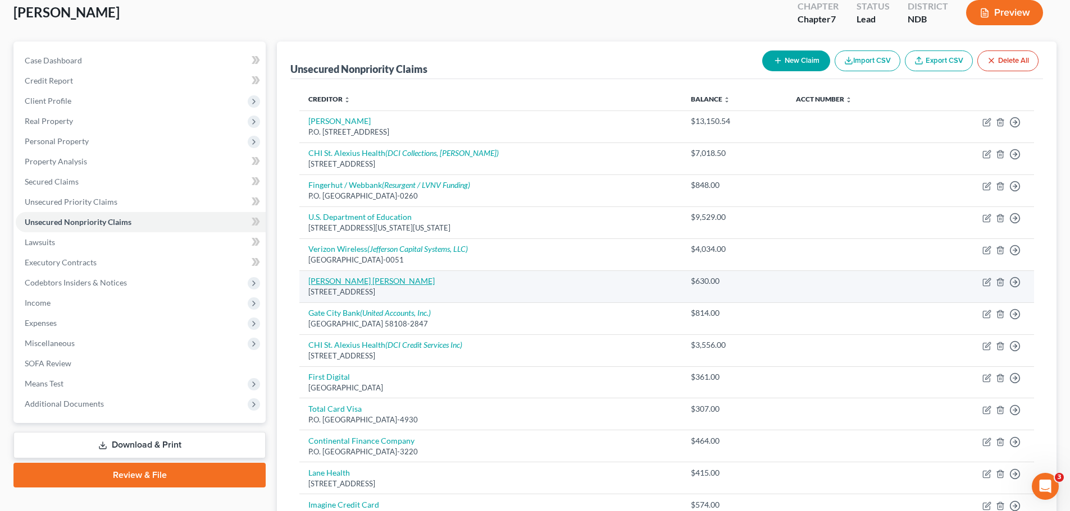
click at [327, 286] on link "[PERSON_NAME] [PERSON_NAME]" at bounding box center [371, 281] width 126 height 10
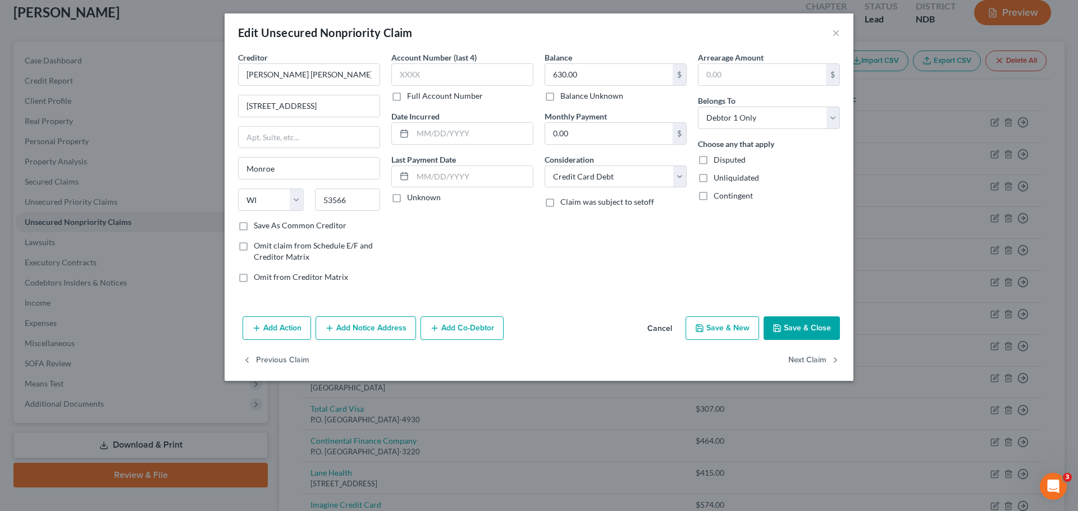
click at [254, 228] on label "Save As Common Creditor" at bounding box center [300, 225] width 93 height 11
click at [258, 227] on input "Save As Common Creditor" at bounding box center [261, 223] width 7 height 7
click at [787, 330] on button "Save & Close" at bounding box center [802, 329] width 76 height 24
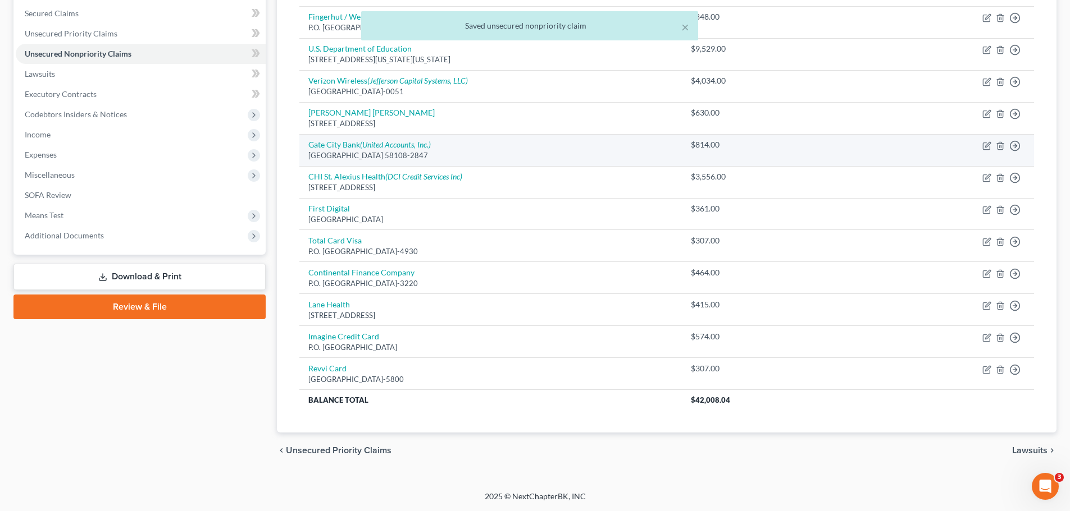
scroll to position [10, 0]
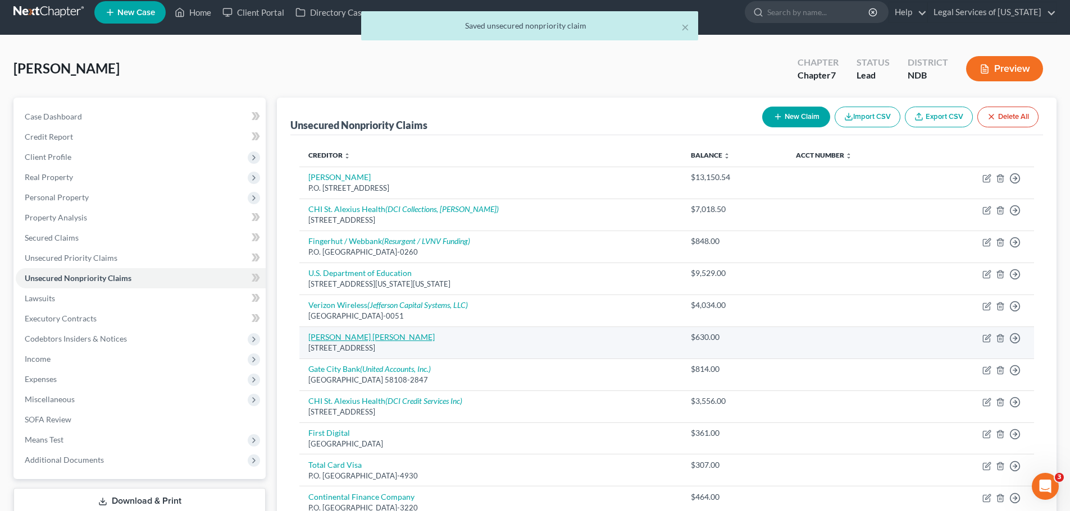
click at [343, 337] on link "[PERSON_NAME] [PERSON_NAME]" at bounding box center [371, 337] width 126 height 10
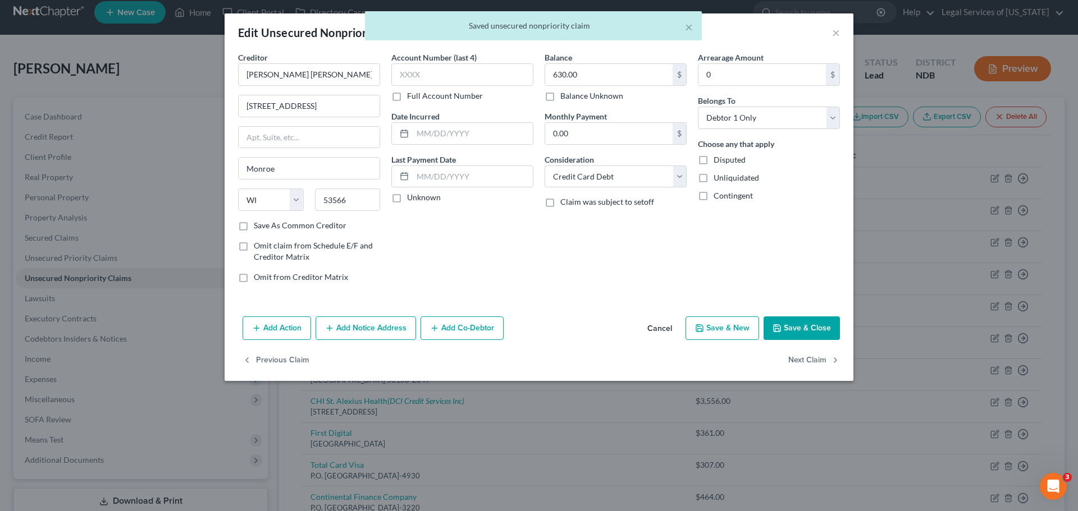
click at [839, 36] on div "× Saved unsecured nonpriority claim" at bounding box center [533, 28] width 1078 height 35
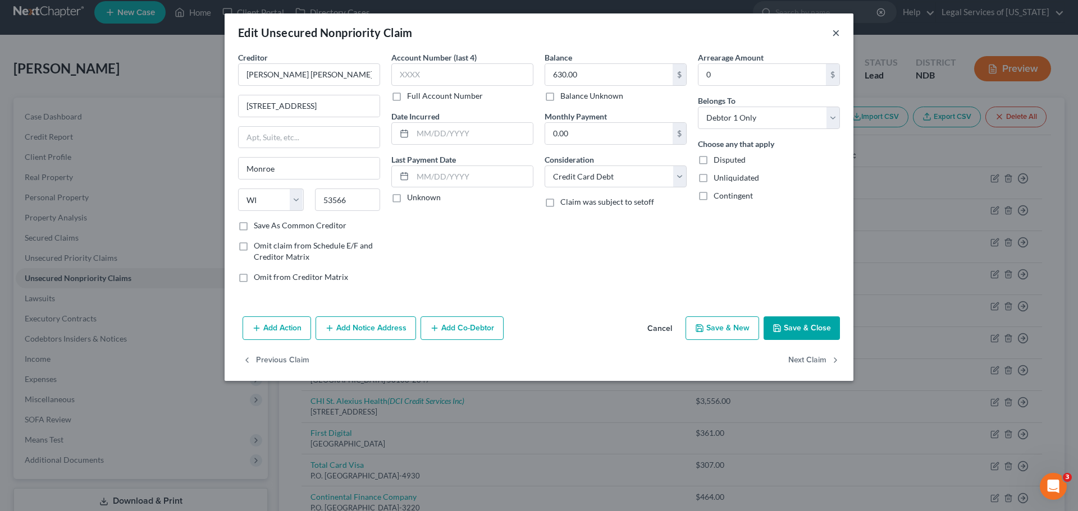
click at [834, 39] on button "×" at bounding box center [836, 32] width 8 height 13
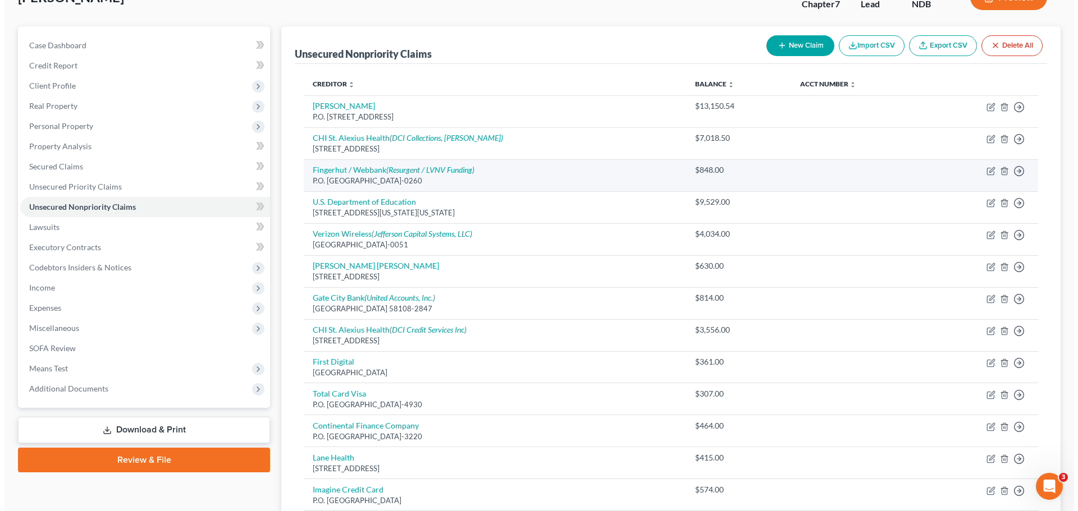
scroll to position [0, 0]
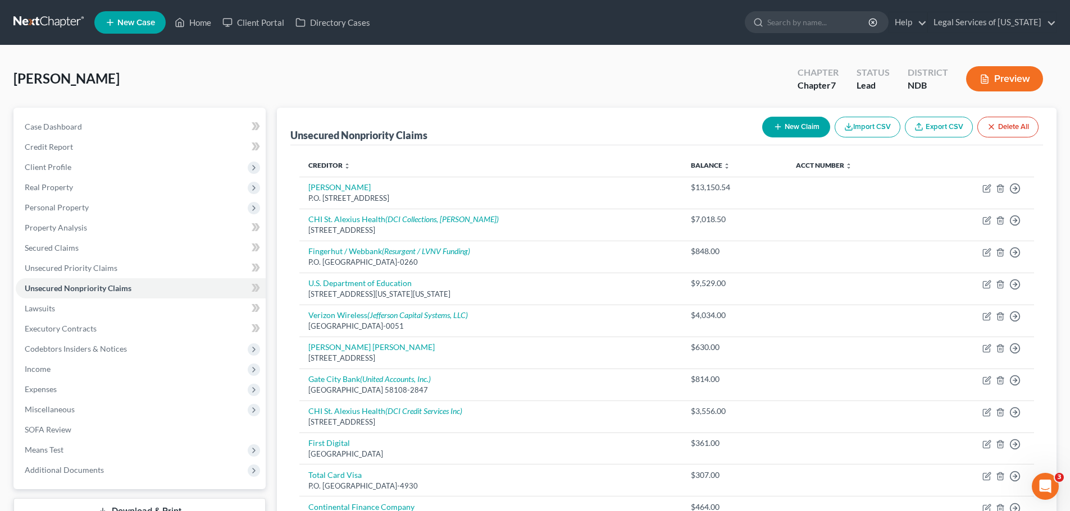
click at [788, 122] on button "New Claim" at bounding box center [796, 127] width 68 height 21
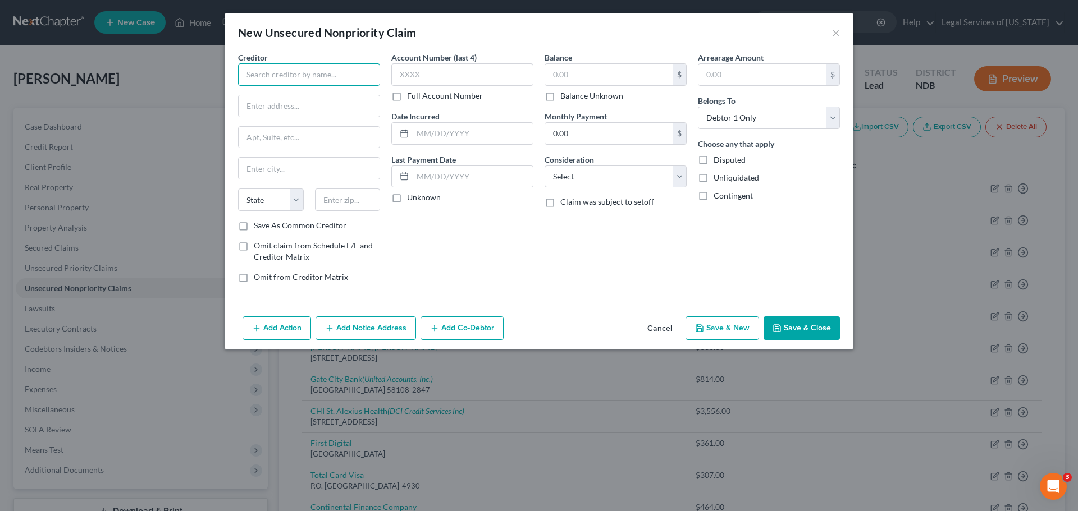
click at [305, 69] on input "text" at bounding box center [309, 74] width 142 height 22
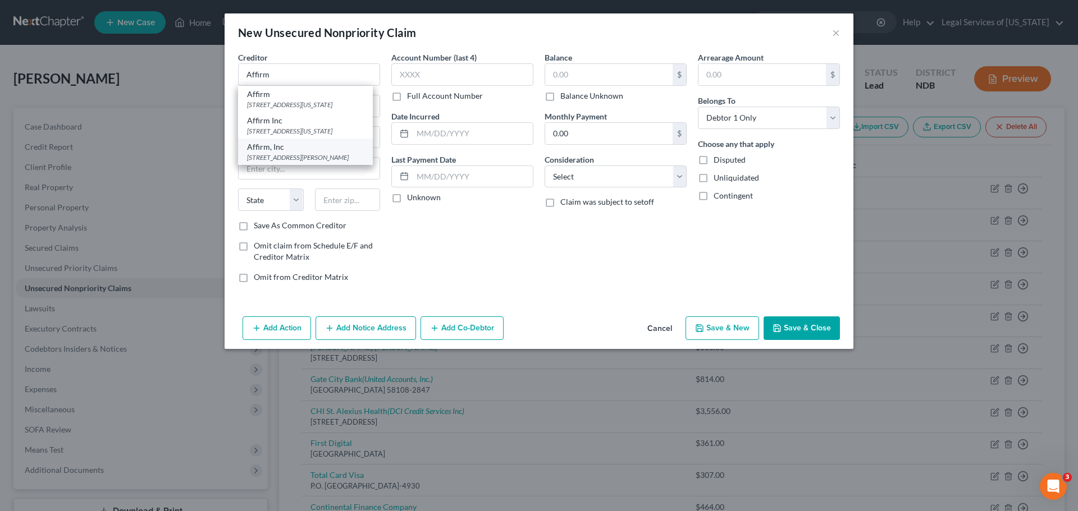
click at [295, 153] on div "Affirm, Inc" at bounding box center [305, 146] width 117 height 11
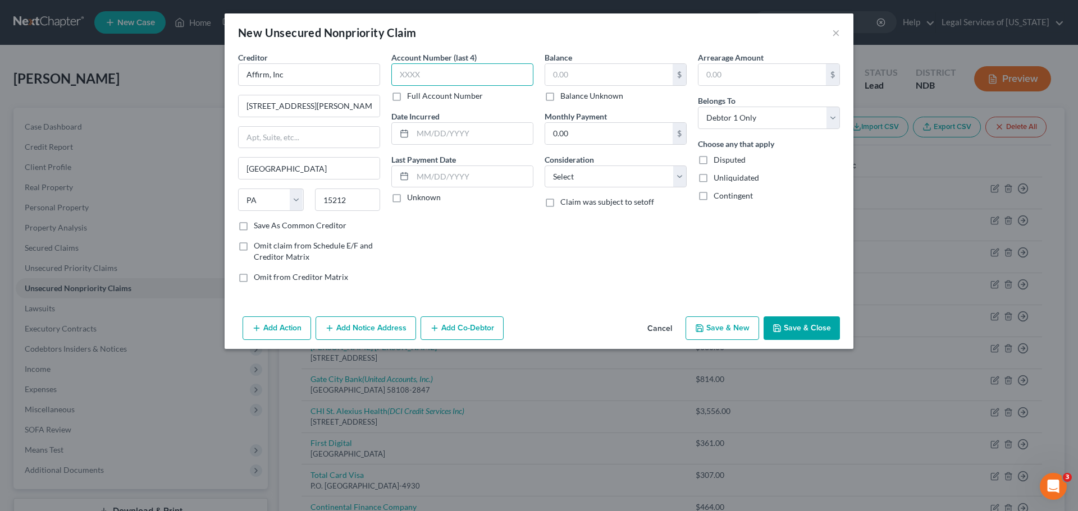
click at [412, 66] on input "text" at bounding box center [462, 74] width 142 height 22
click at [601, 83] on input "text" at bounding box center [608, 74] width 127 height 21
click at [568, 166] on select "Select Cable / Satellite Services Collection Agency Credit Card Debt Debt Couns…" at bounding box center [616, 177] width 142 height 22
click at [545, 166] on select "Select Cable / Satellite Services Collection Agency Credit Card Debt Debt Couns…" at bounding box center [616, 177] width 142 height 22
click at [710, 323] on button "Save & New" at bounding box center [723, 329] width 74 height 24
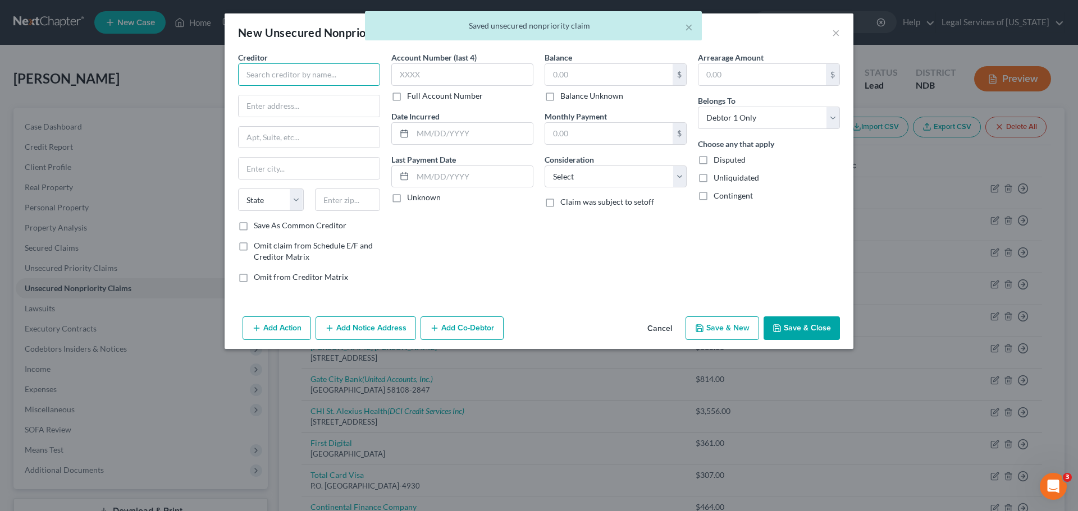
click at [345, 76] on input "text" at bounding box center [309, 74] width 142 height 22
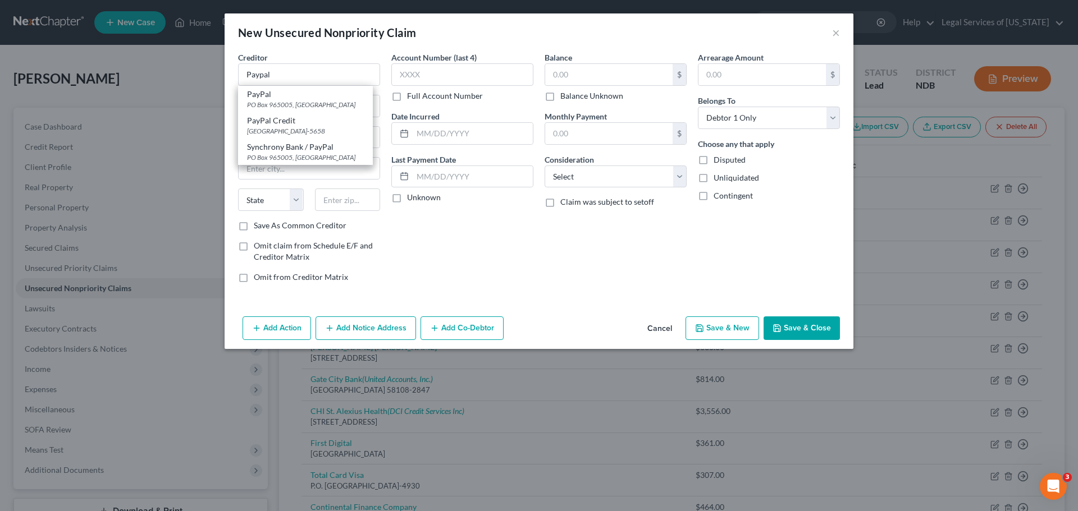
click at [292, 62] on div "Creditor * Paypal PayPal [GEOGRAPHIC_DATA] PayPal Credit [GEOGRAPHIC_DATA]-5658…" at bounding box center [309, 69] width 142 height 34
click at [285, 71] on input "Paypal" at bounding box center [309, 74] width 142 height 22
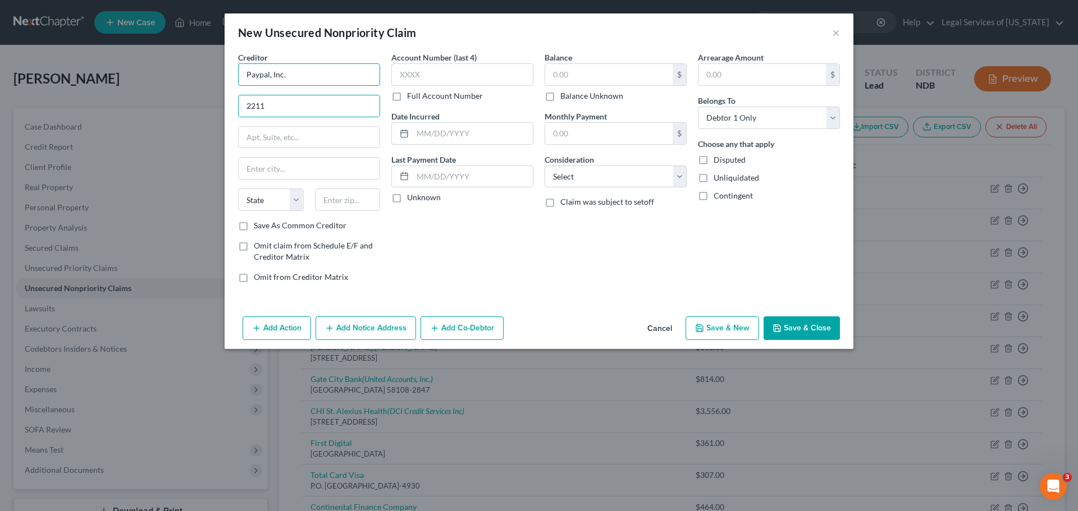
click at [304, 74] on input "Paypal, Inc." at bounding box center [309, 74] width 142 height 22
click at [305, 107] on input "2211" at bounding box center [309, 105] width 141 height 21
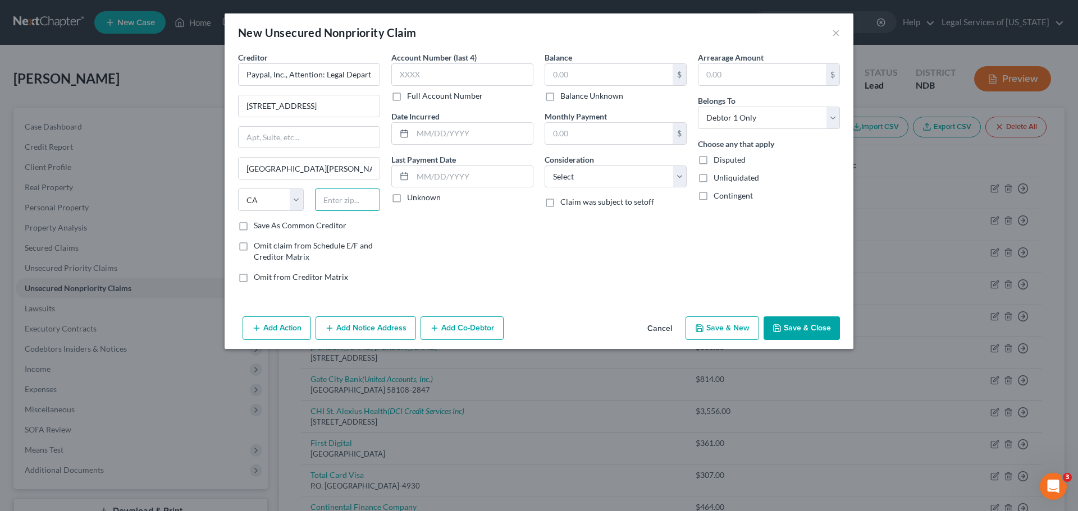
click at [329, 209] on input "text" at bounding box center [348, 200] width 66 height 22
click at [317, 226] on label "Save As Common Creditor" at bounding box center [300, 225] width 93 height 11
click at [266, 226] on input "Save As Common Creditor" at bounding box center [261, 223] width 7 height 7
click at [574, 76] on input "text" at bounding box center [608, 74] width 127 height 21
click at [576, 173] on select "Select Cable / Satellite Services Collection Agency Credit Card Debt Debt Couns…" at bounding box center [616, 177] width 142 height 22
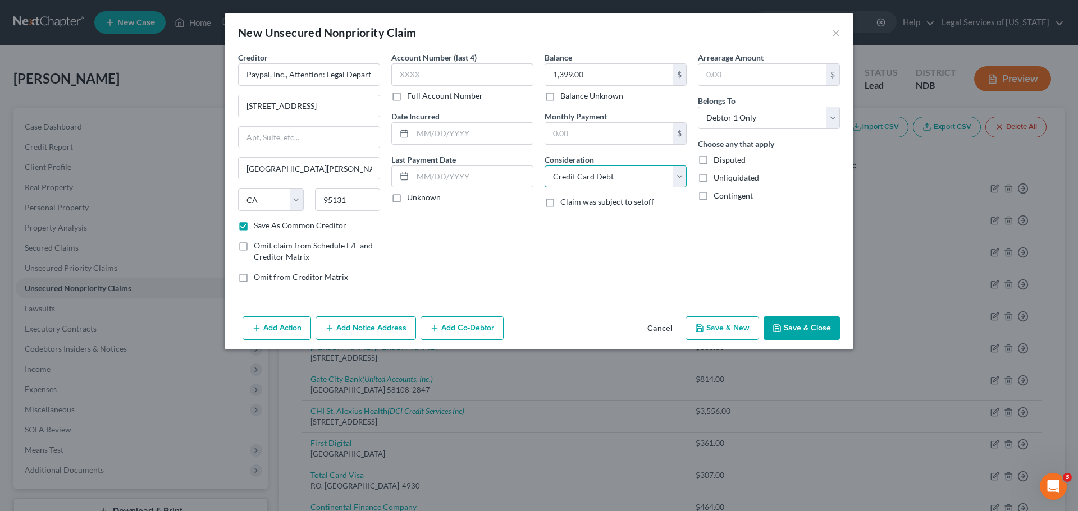
click at [545, 166] on select "Select Cable / Satellite Services Collection Agency Credit Card Debt Debt Couns…" at bounding box center [616, 177] width 142 height 22
click at [722, 325] on button "Save & New" at bounding box center [723, 329] width 74 height 24
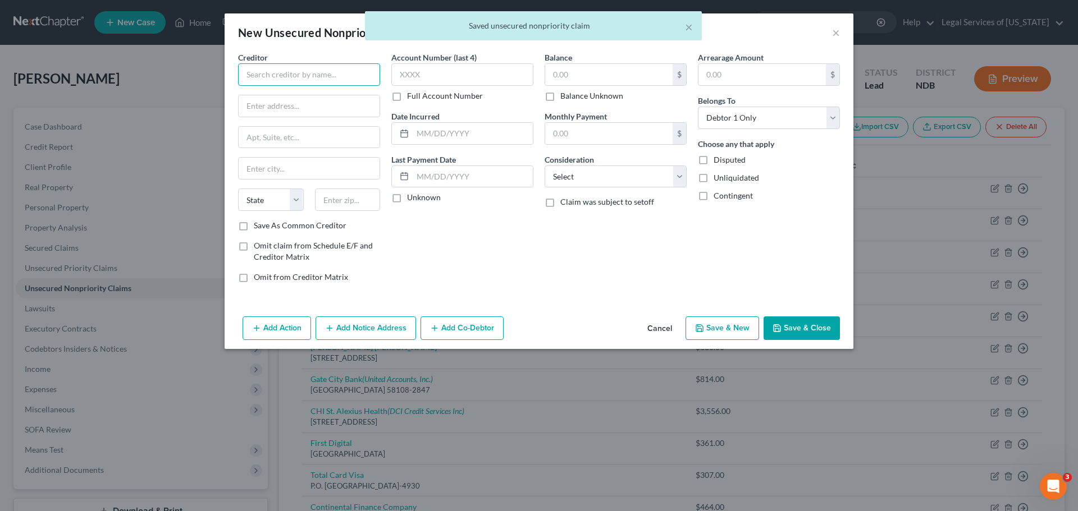
click at [257, 69] on input "text" at bounding box center [309, 74] width 142 height 22
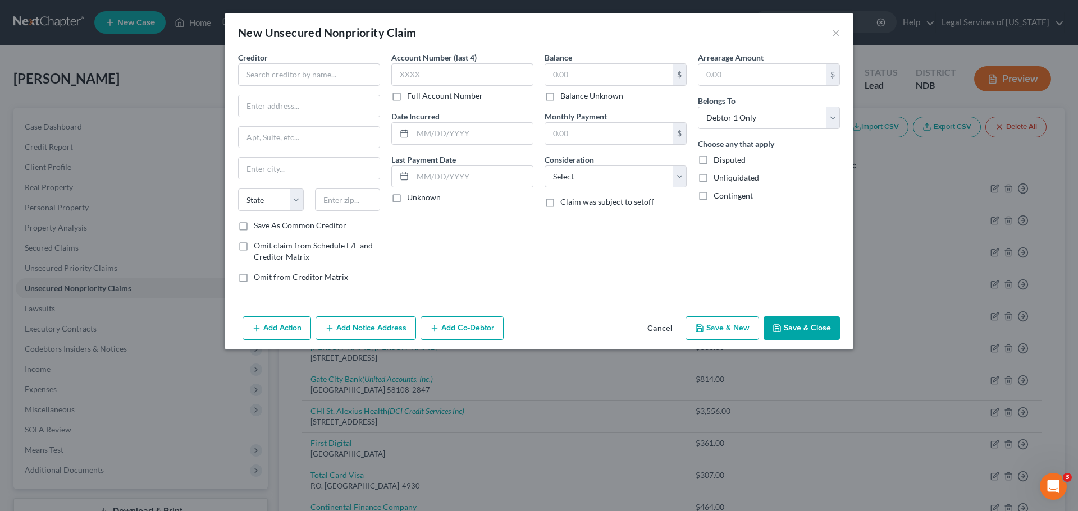
click at [665, 328] on button "Cancel" at bounding box center [659, 329] width 43 height 22
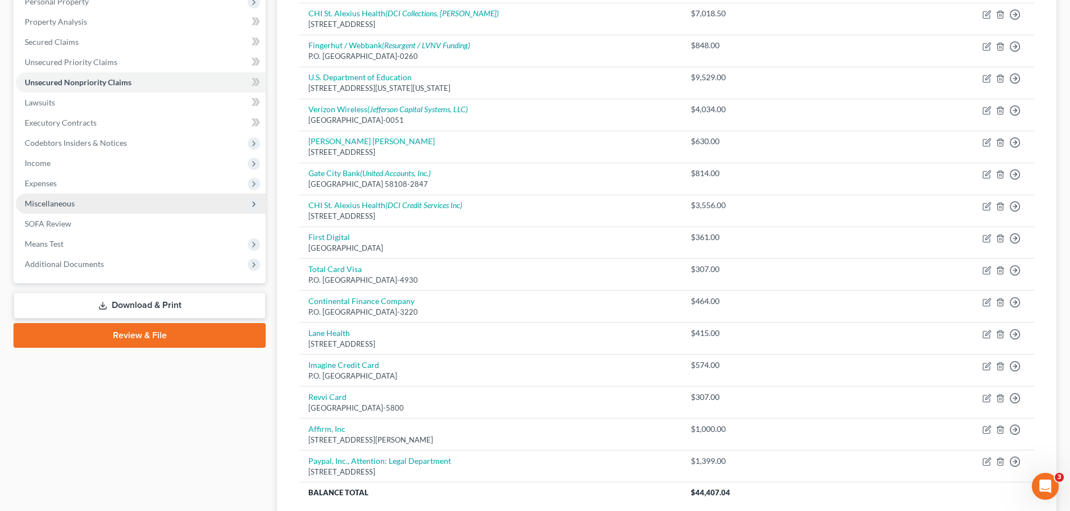
scroll to position [186, 0]
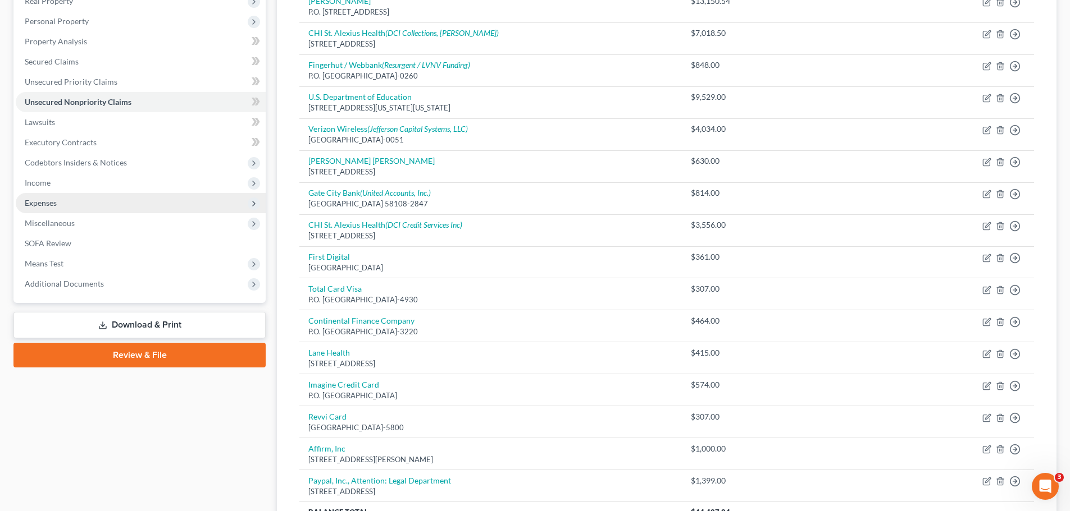
click at [72, 207] on span "Expenses" at bounding box center [141, 203] width 250 height 20
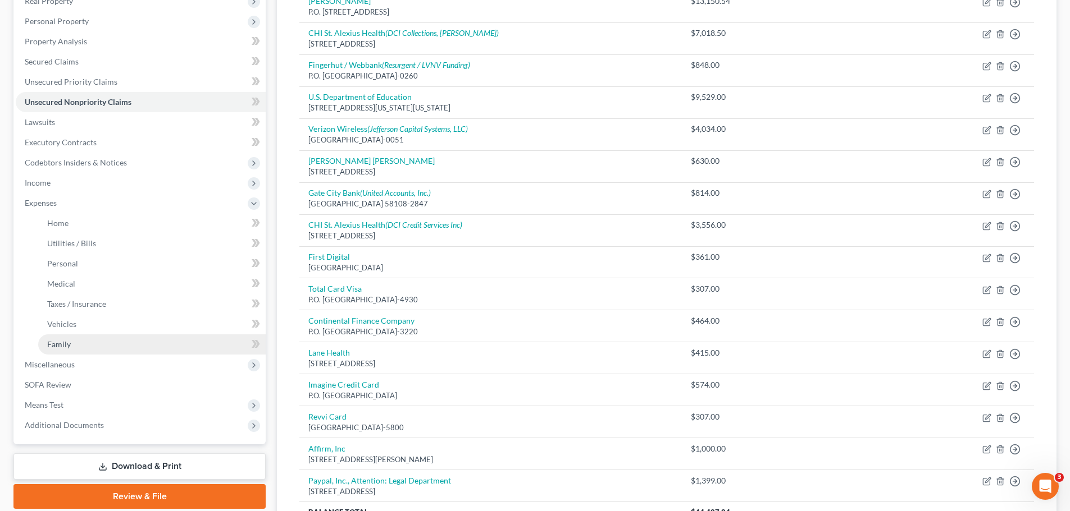
click at [62, 340] on span "Family" at bounding box center [59, 345] width 24 height 10
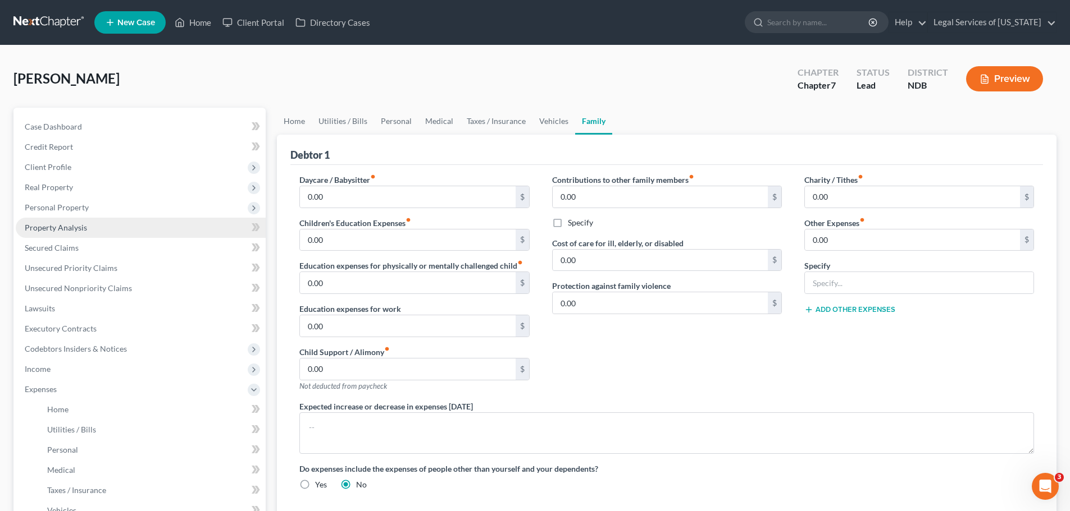
click at [68, 228] on span "Property Analysis" at bounding box center [56, 228] width 62 height 10
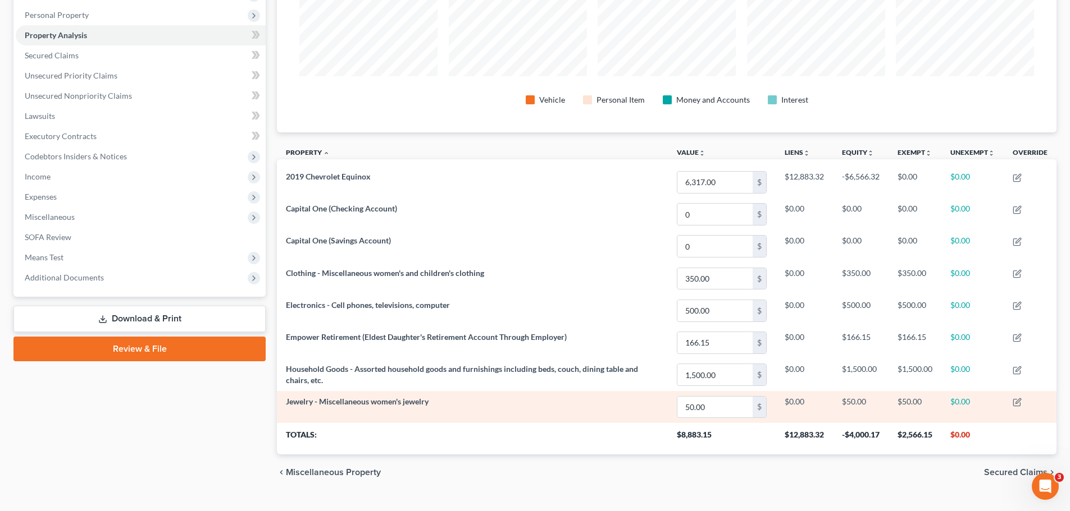
scroll to position [214, 0]
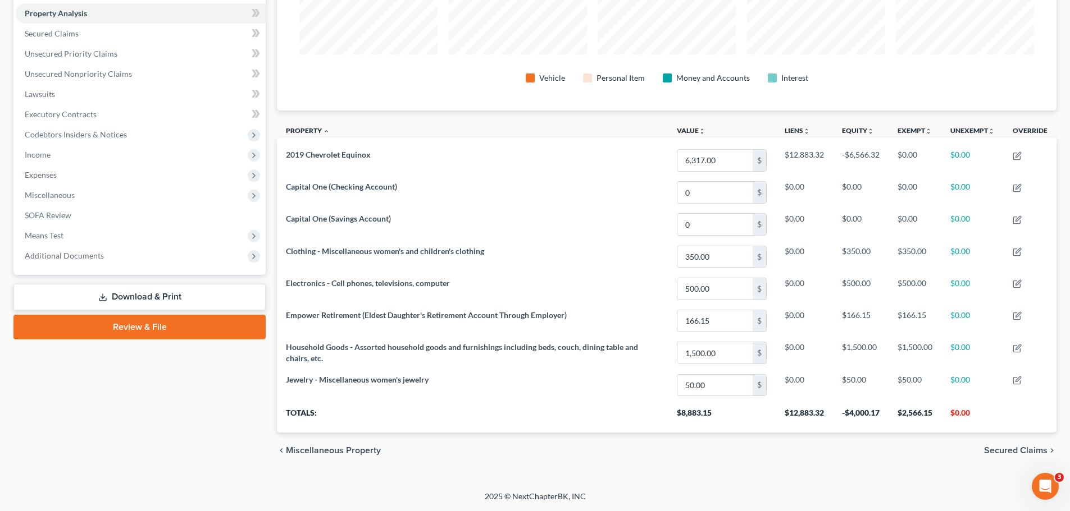
click at [1009, 445] on div "chevron_left Miscellaneous Property Secured Claims chevron_right" at bounding box center [666, 451] width 779 height 36
click at [1008, 447] on span "Secured Claims" at bounding box center [1015, 450] width 63 height 9
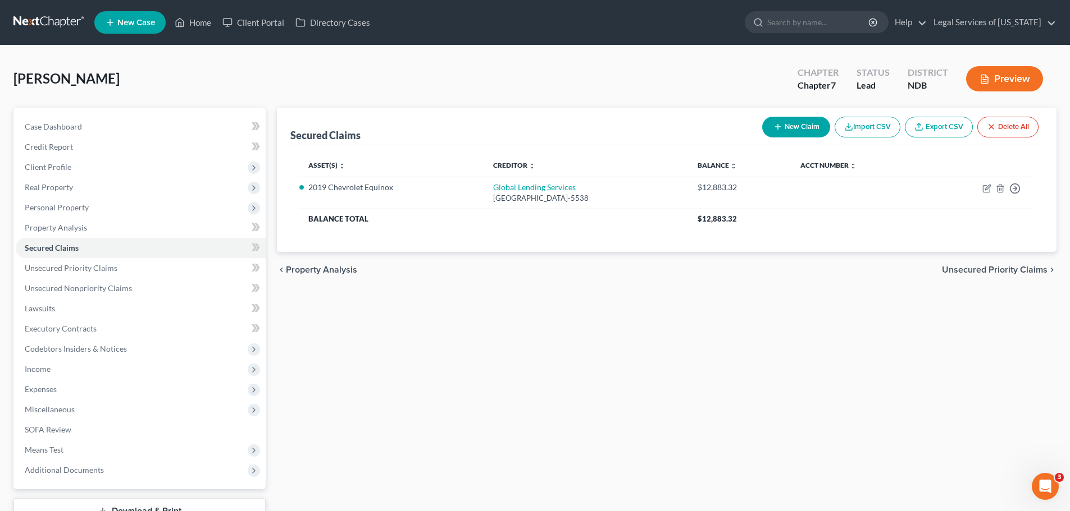
click at [1007, 271] on span "Unsecured Priority Claims" at bounding box center [995, 270] width 106 height 9
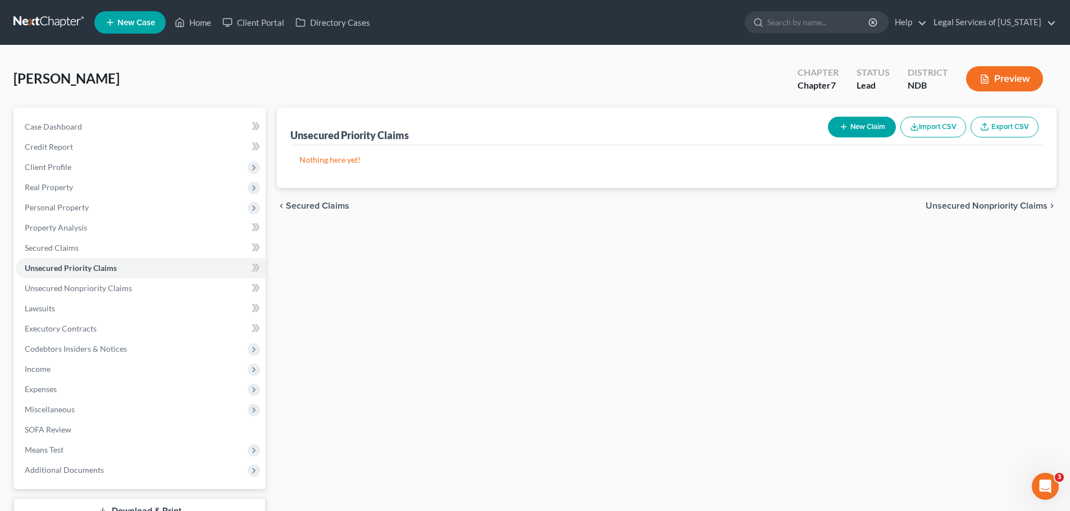
click at [1000, 202] on span "Unsecured Nonpriority Claims" at bounding box center [986, 206] width 122 height 9
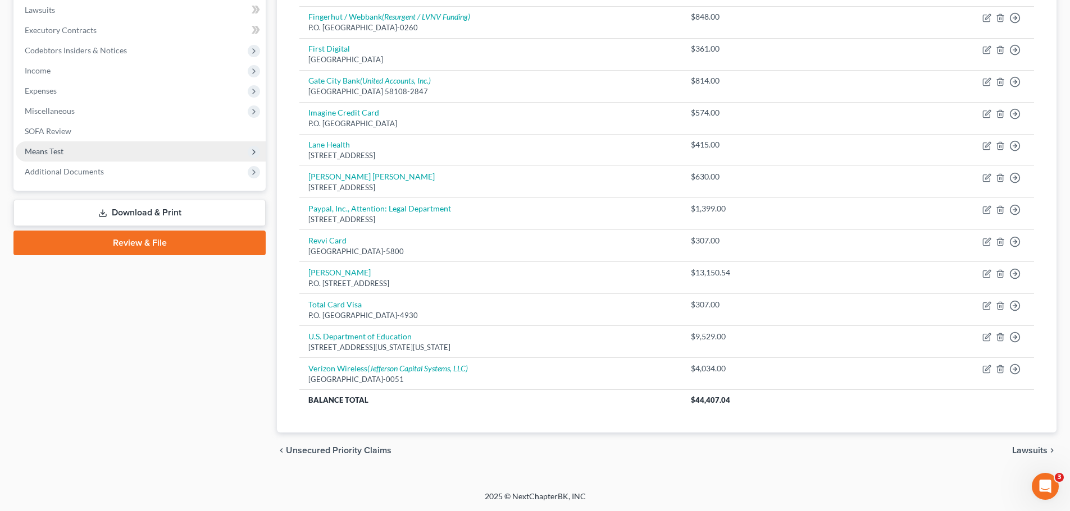
scroll to position [18, 0]
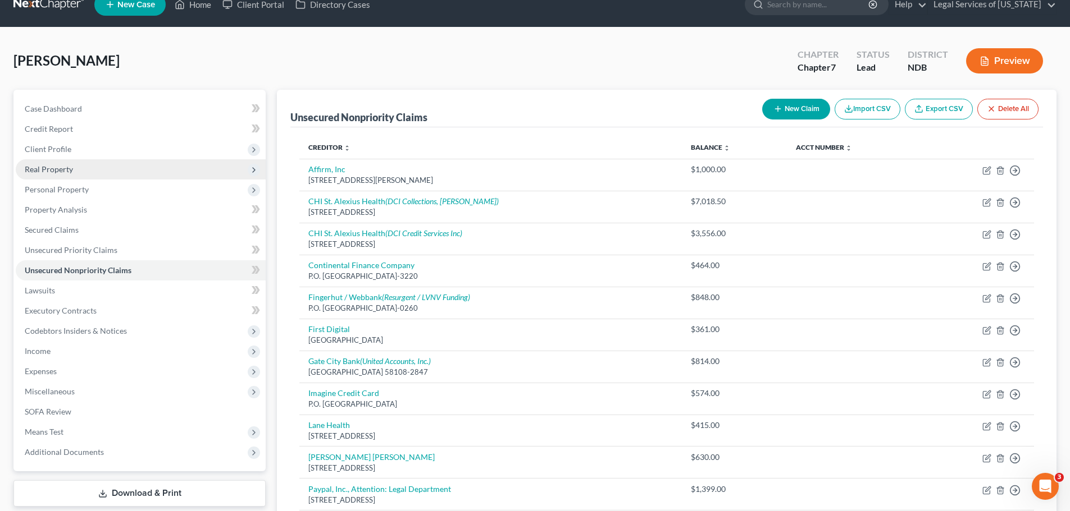
click at [67, 165] on span "Real Property" at bounding box center [49, 170] width 48 height 10
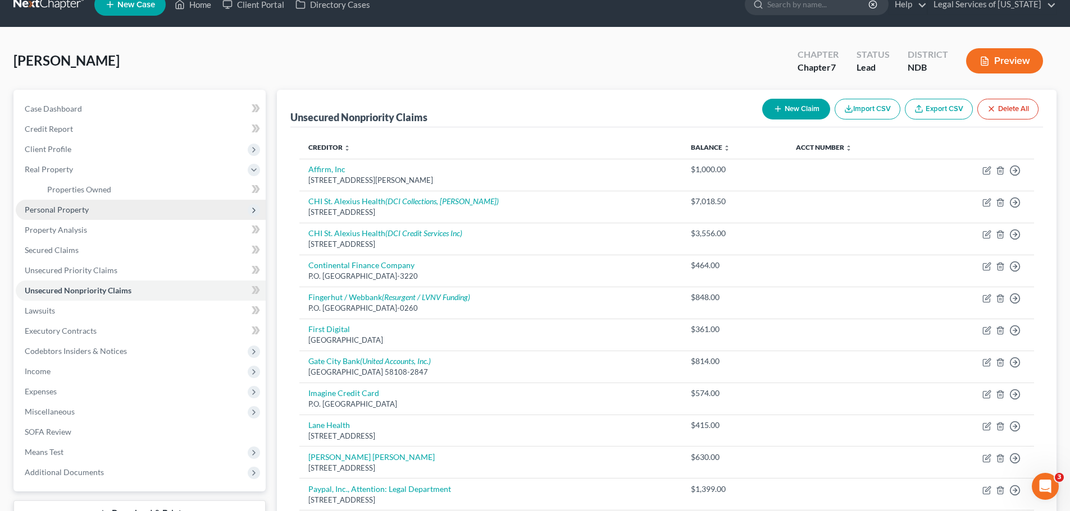
click at [84, 200] on span "Personal Property" at bounding box center [141, 210] width 250 height 20
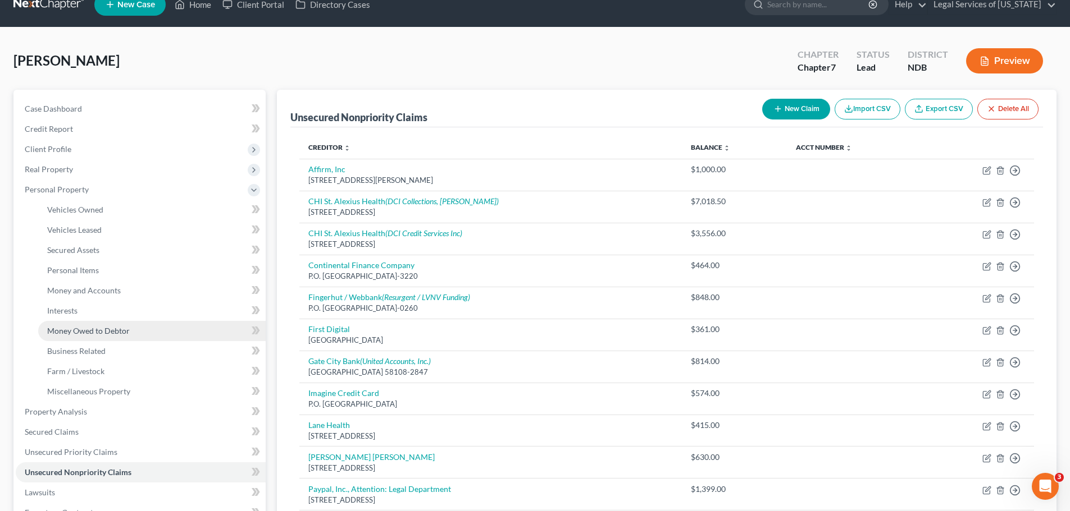
click at [95, 331] on span "Money Owed to Debtor" at bounding box center [88, 331] width 83 height 10
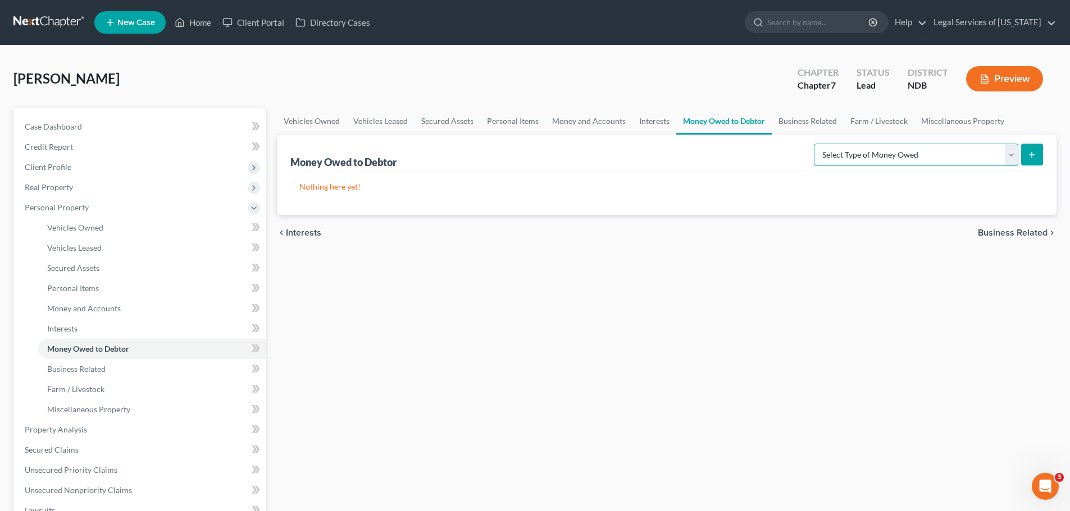
click at [883, 158] on select "Select Type of Money Owed Accounts Receivable (A/B: 38) Alimony (A/B: 29) Child…" at bounding box center [916, 155] width 204 height 22
click at [881, 150] on select "Select Type of Money Owed Accounts Receivable (A/B: 38) Alimony (A/B: 29) Child…" at bounding box center [916, 155] width 204 height 22
click at [72, 416] on link "Miscellaneous Property" at bounding box center [151, 410] width 227 height 20
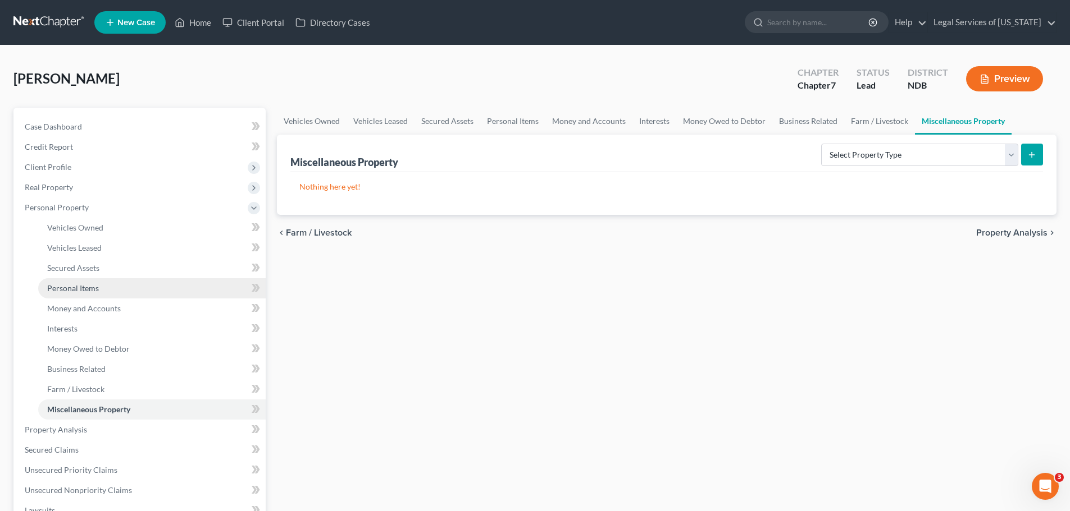
click at [81, 289] on span "Personal Items" at bounding box center [73, 289] width 52 height 10
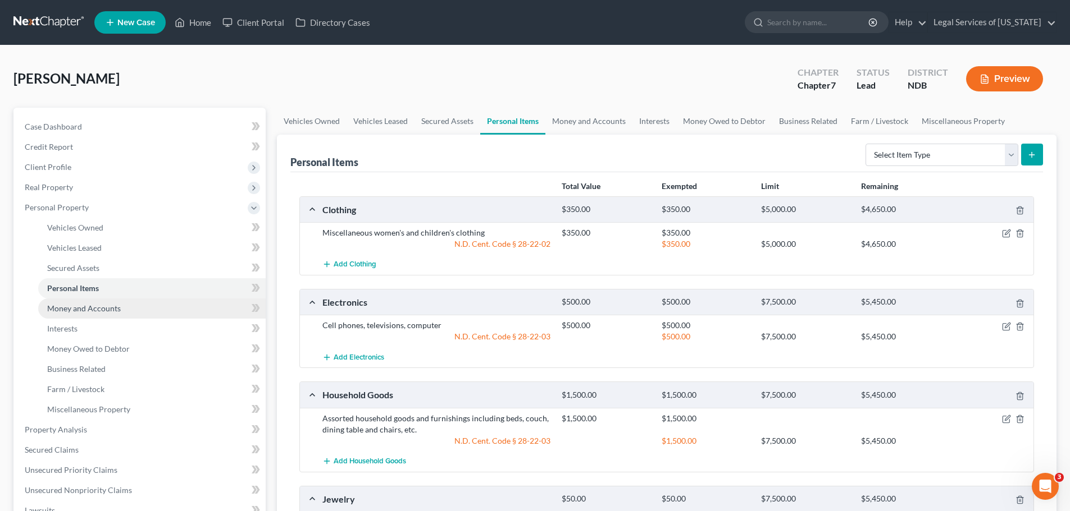
click at [79, 304] on span "Money and Accounts" at bounding box center [84, 309] width 74 height 10
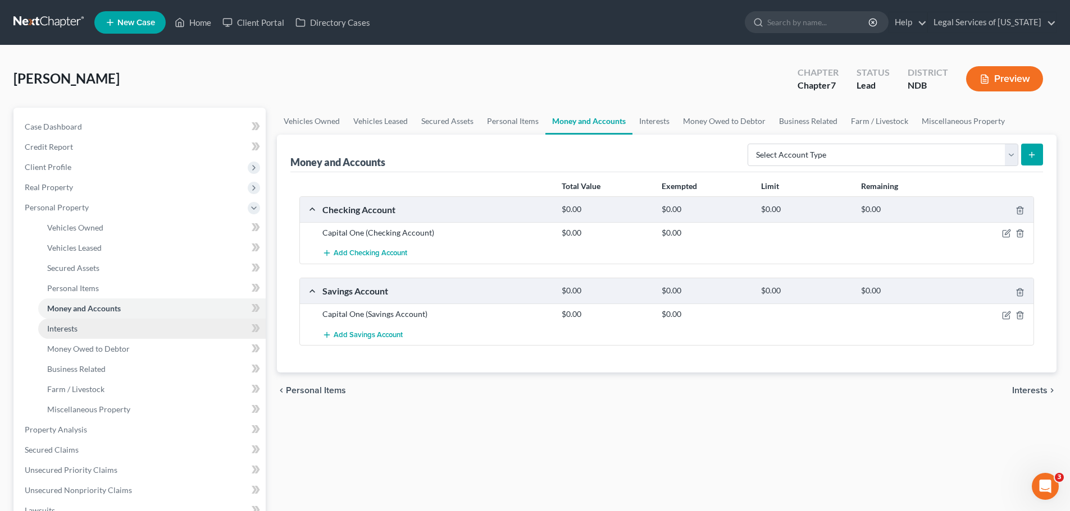
click at [70, 331] on span "Interests" at bounding box center [62, 329] width 30 height 10
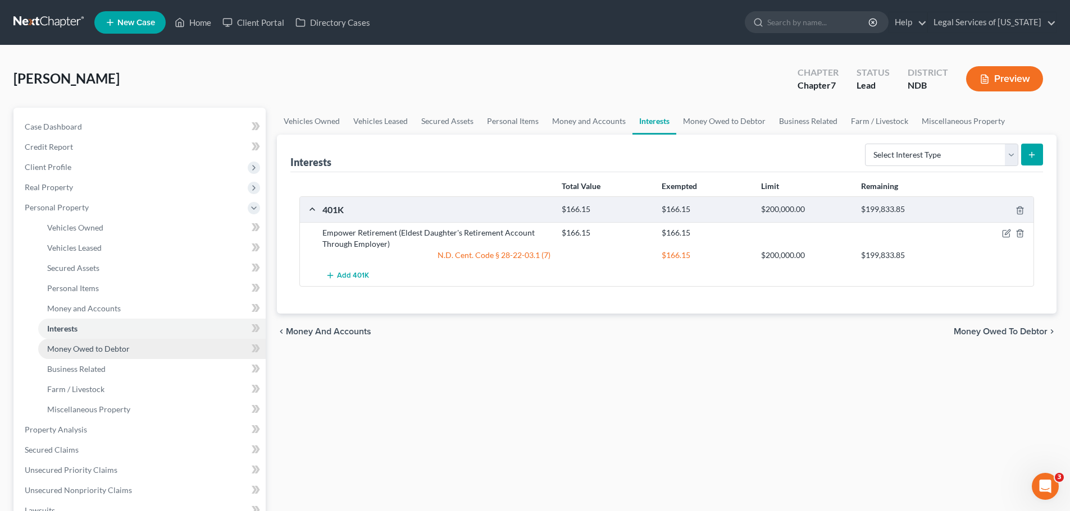
click at [70, 349] on span "Money Owed to Debtor" at bounding box center [88, 349] width 83 height 10
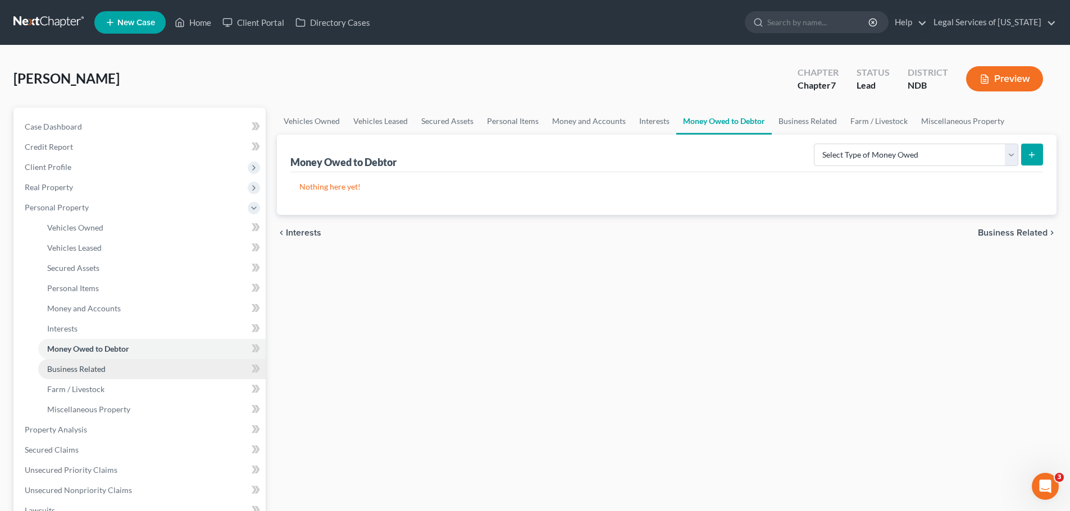
click at [71, 368] on span "Business Related" at bounding box center [76, 369] width 58 height 10
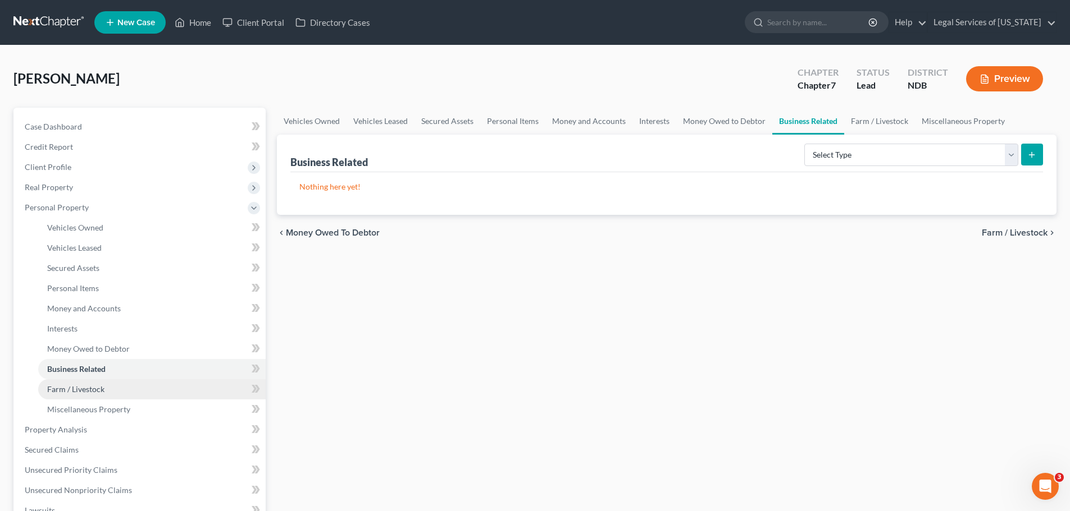
click at [74, 385] on span "Farm / Livestock" at bounding box center [75, 390] width 57 height 10
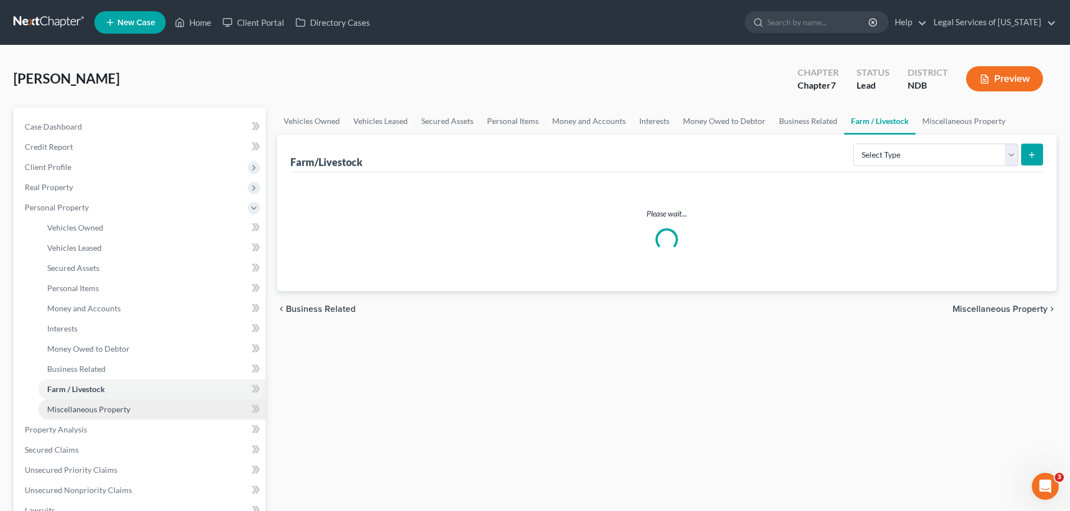
click at [75, 406] on span "Miscellaneous Property" at bounding box center [88, 410] width 83 height 10
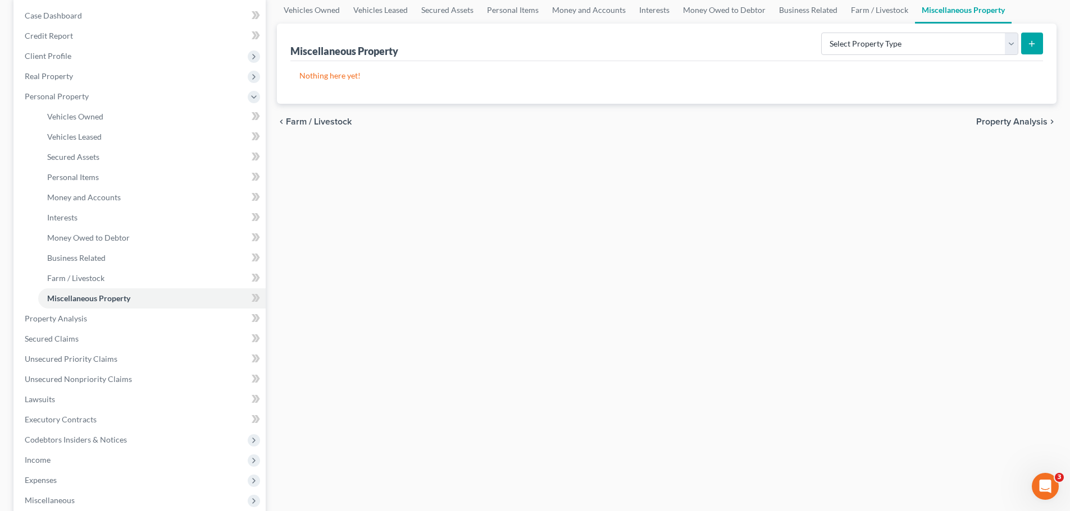
scroll to position [112, 0]
click at [1008, 128] on div "chevron_left Farm / Livestock Property Analysis chevron_right" at bounding box center [666, 121] width 779 height 36
click at [1015, 125] on span "Property Analysis" at bounding box center [1011, 120] width 71 height 9
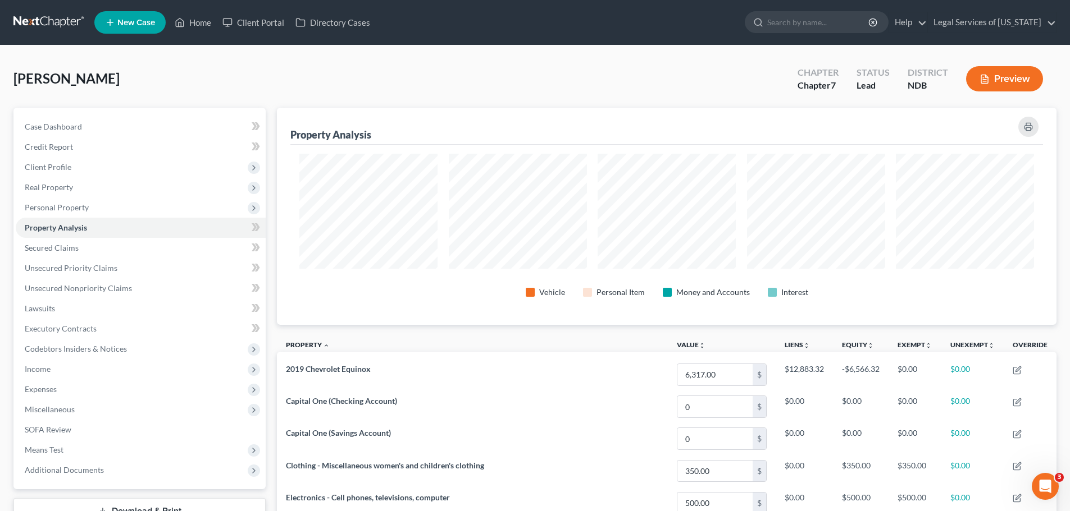
scroll to position [217, 779]
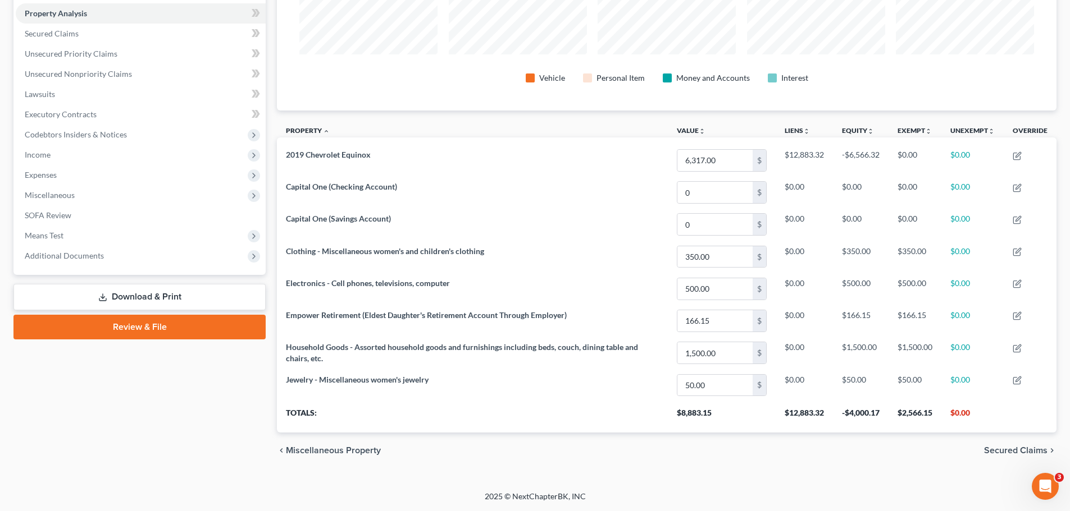
click at [1033, 448] on span "Secured Claims" at bounding box center [1015, 450] width 63 height 9
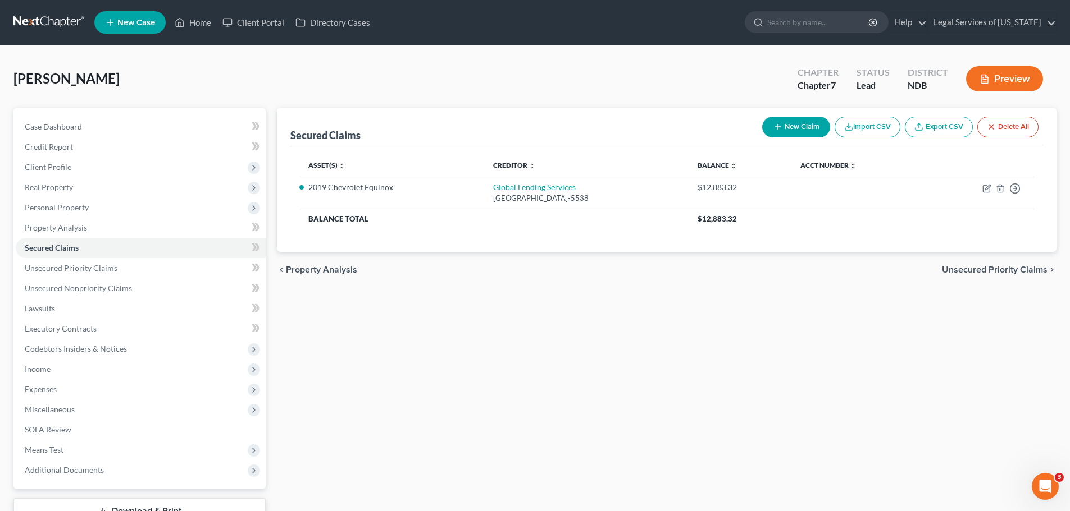
click at [989, 269] on span "Unsecured Priority Claims" at bounding box center [995, 270] width 106 height 9
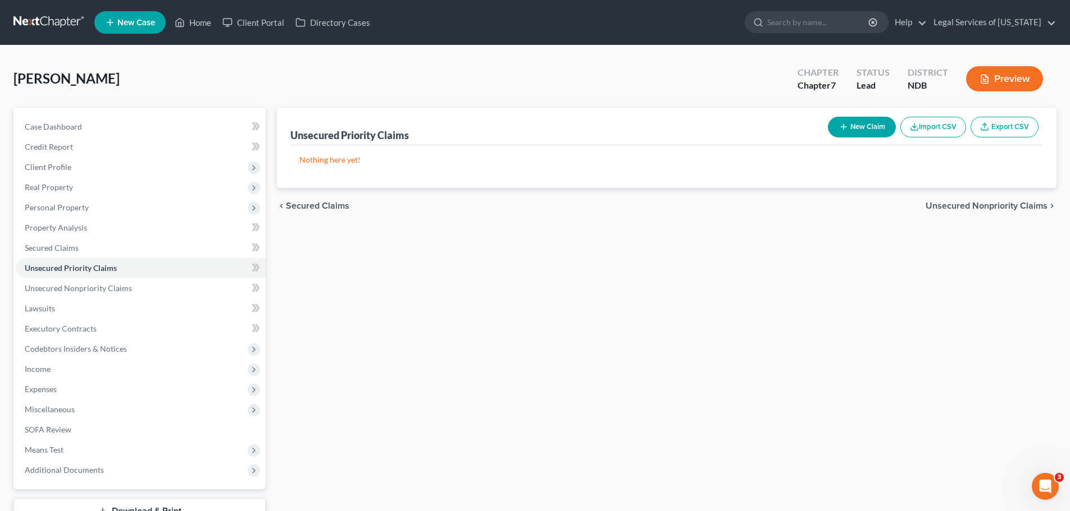
click at [997, 209] on span "Unsecured Nonpriority Claims" at bounding box center [986, 206] width 122 height 9
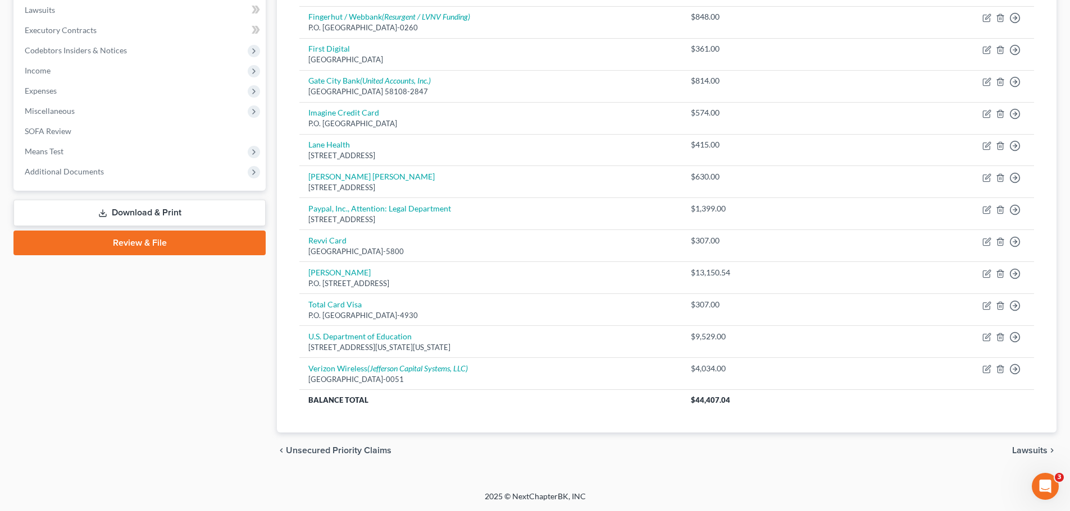
click at [1031, 451] on span "Lawsuits" at bounding box center [1029, 450] width 35 height 9
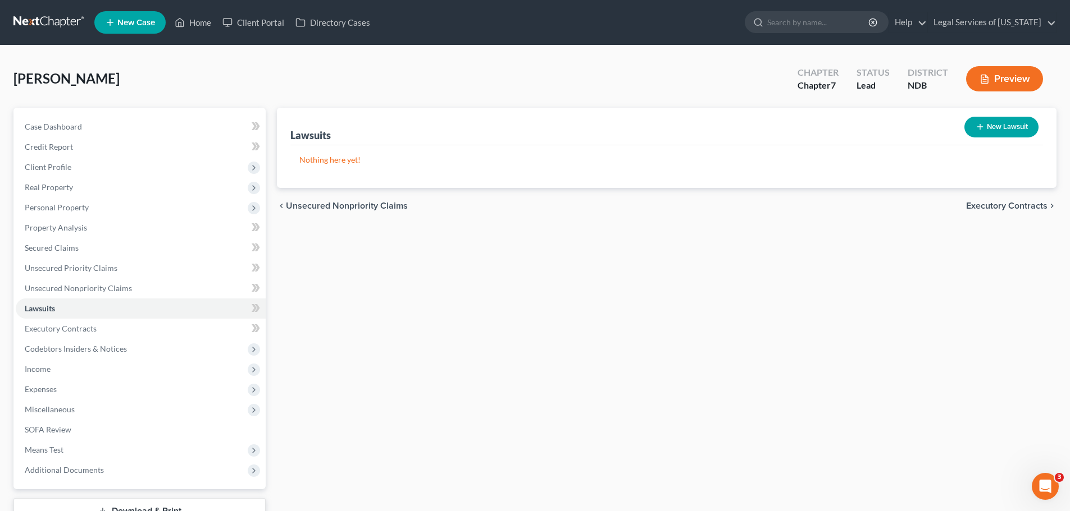
click at [1005, 205] on span "Executory Contracts" at bounding box center [1006, 206] width 81 height 9
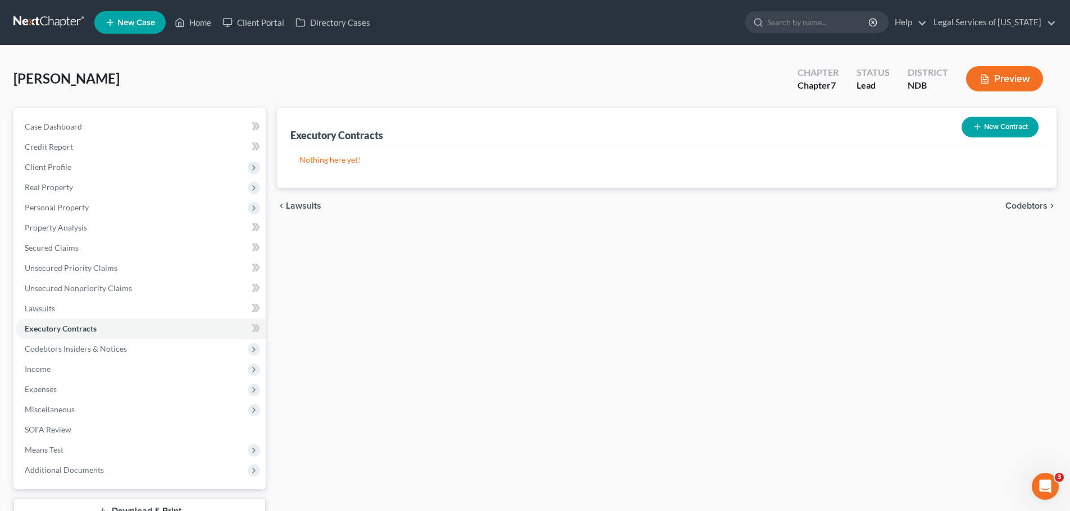
click at [1017, 199] on div "chevron_left Lawsuits Codebtors chevron_right" at bounding box center [666, 206] width 779 height 36
click at [1012, 208] on span "Codebtors" at bounding box center [1026, 206] width 42 height 9
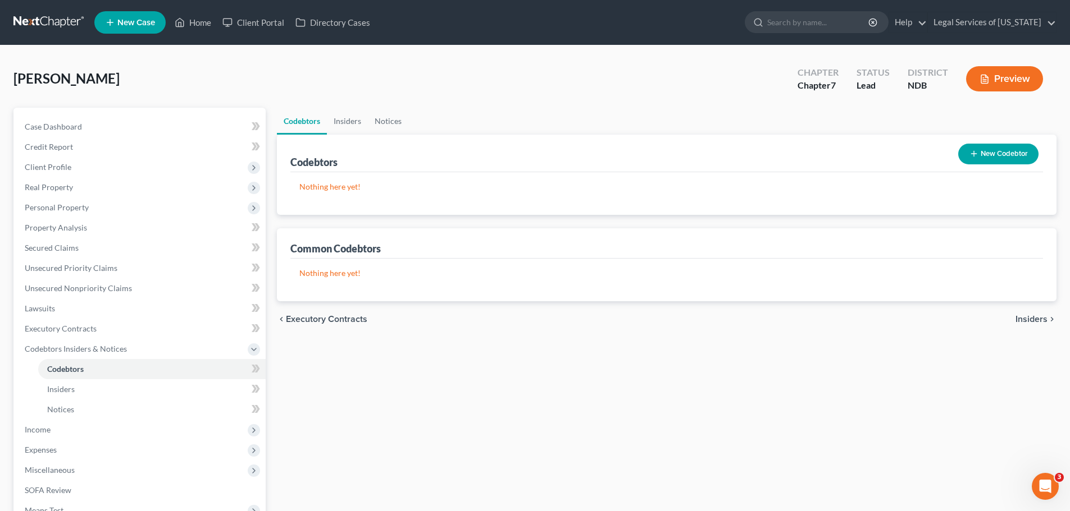
click at [1041, 317] on span "Insiders" at bounding box center [1031, 319] width 32 height 9
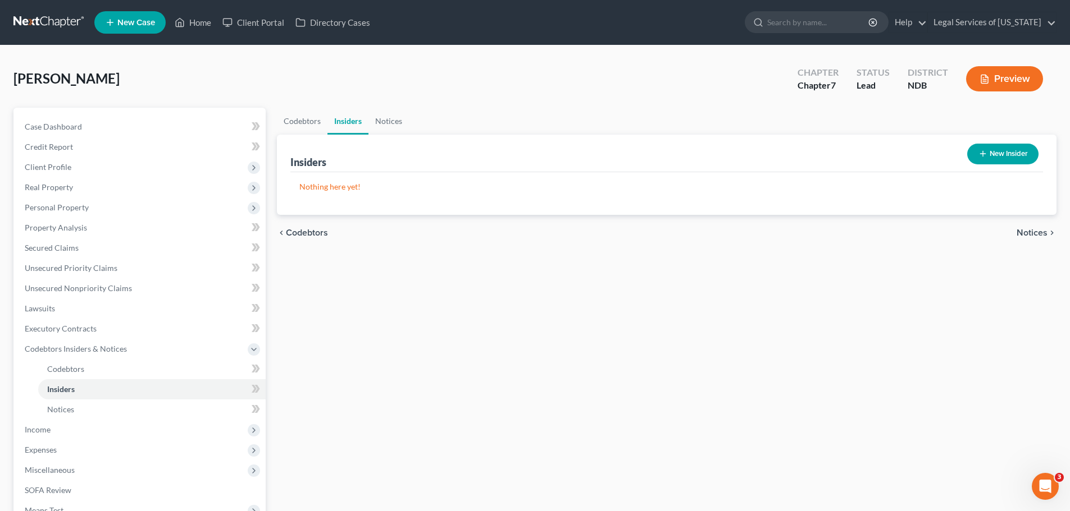
click at [1033, 234] on span "Notices" at bounding box center [1031, 233] width 31 height 9
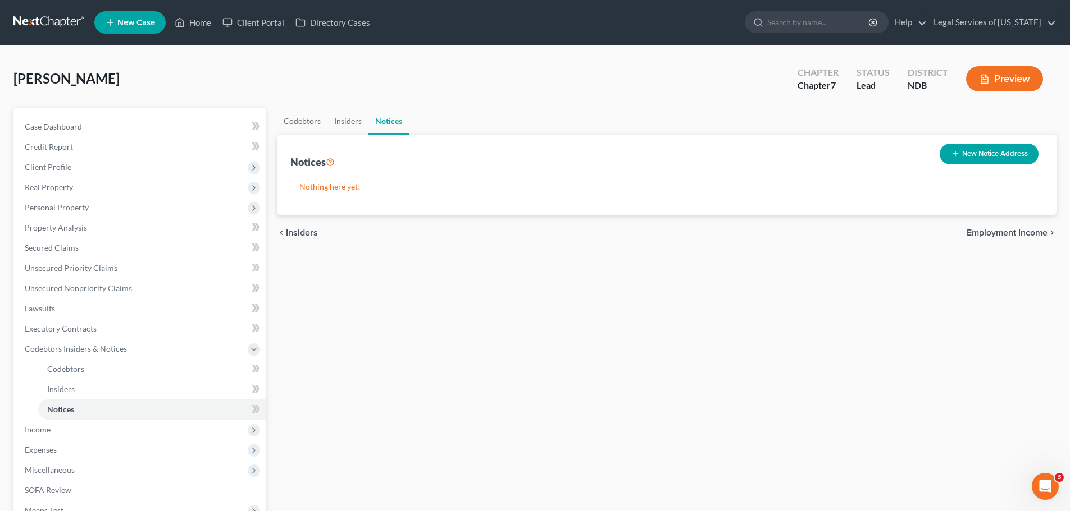
click at [1033, 234] on span "Employment Income" at bounding box center [1006, 233] width 81 height 9
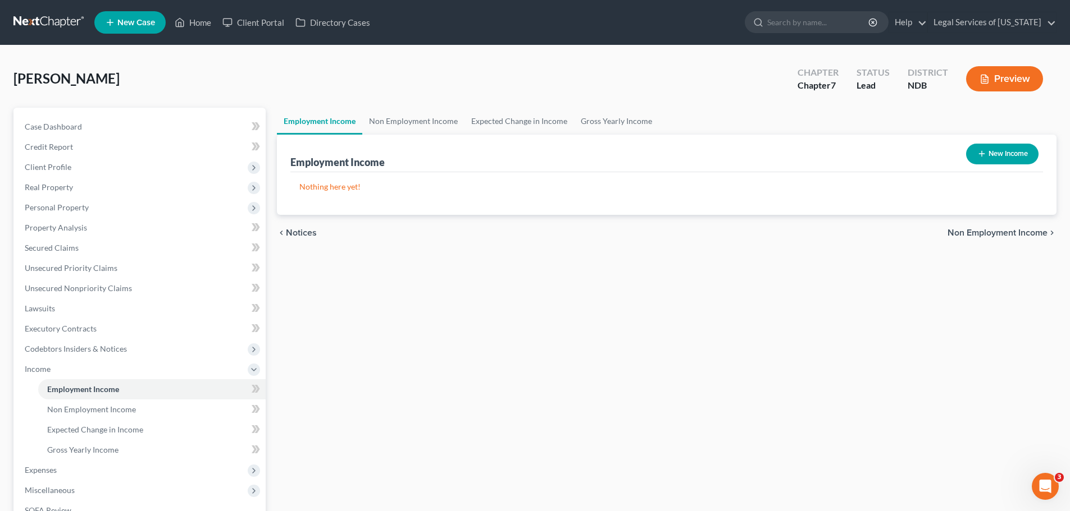
click at [1033, 234] on span "Non Employment Income" at bounding box center [997, 233] width 100 height 9
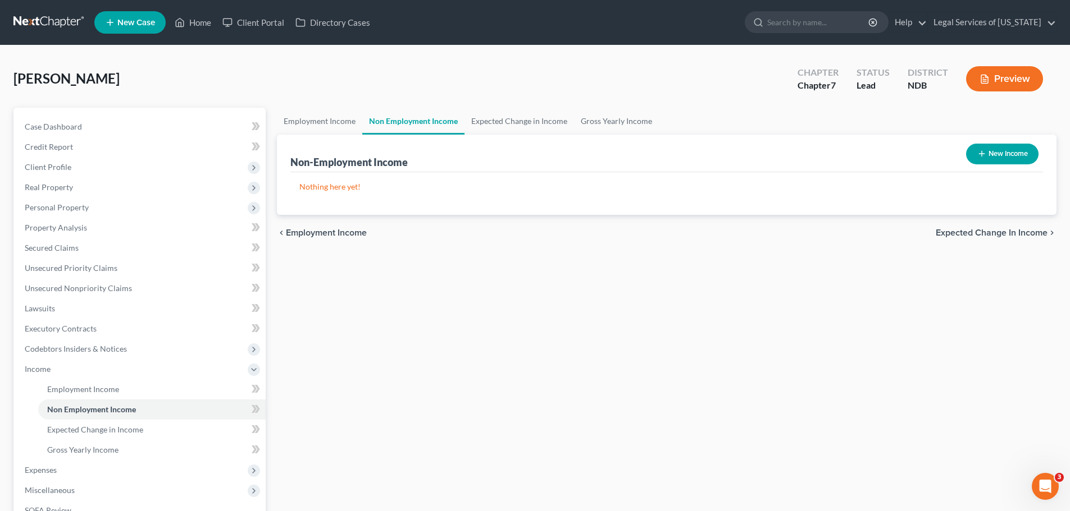
click at [1033, 234] on span "Expected Change in Income" at bounding box center [991, 233] width 112 height 9
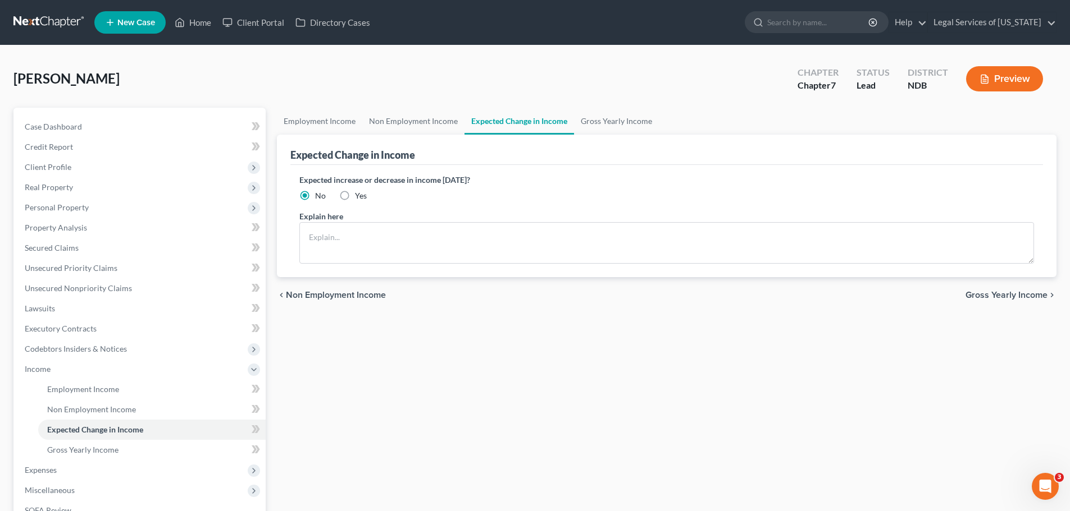
click at [1026, 295] on span "Gross Yearly Income" at bounding box center [1006, 295] width 82 height 9
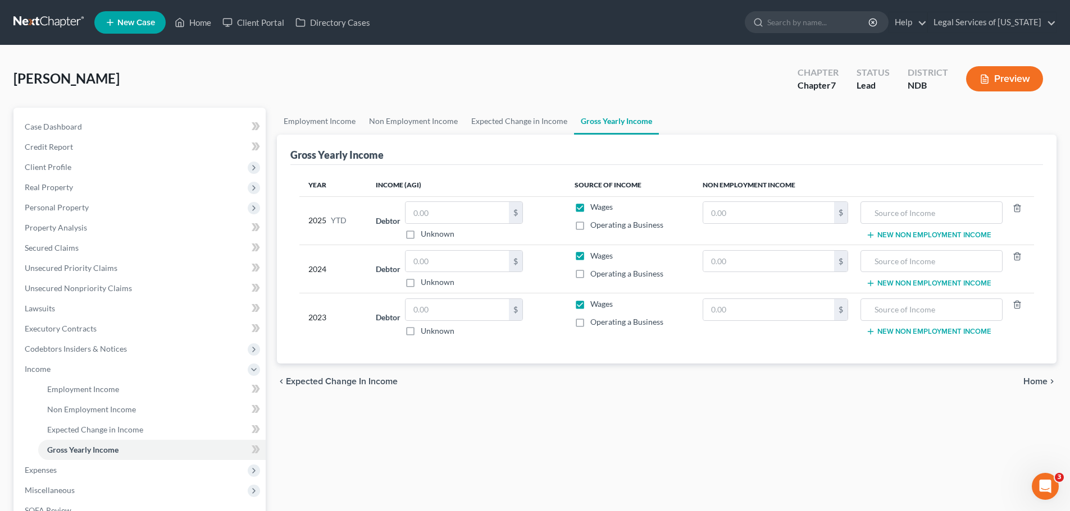
click at [1030, 380] on span "Home" at bounding box center [1035, 381] width 24 height 9
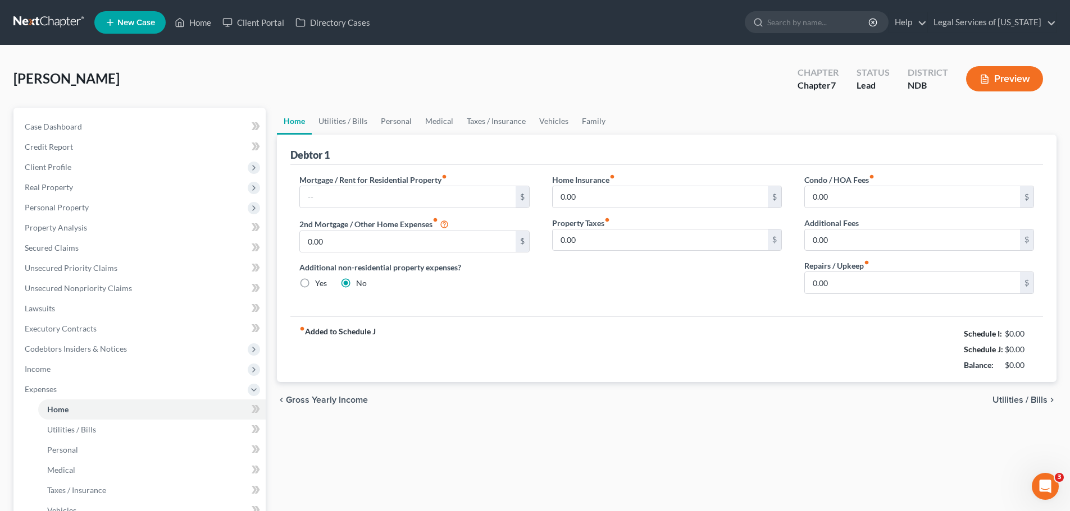
click at [1027, 403] on span "Utilities / Bills" at bounding box center [1019, 400] width 55 height 9
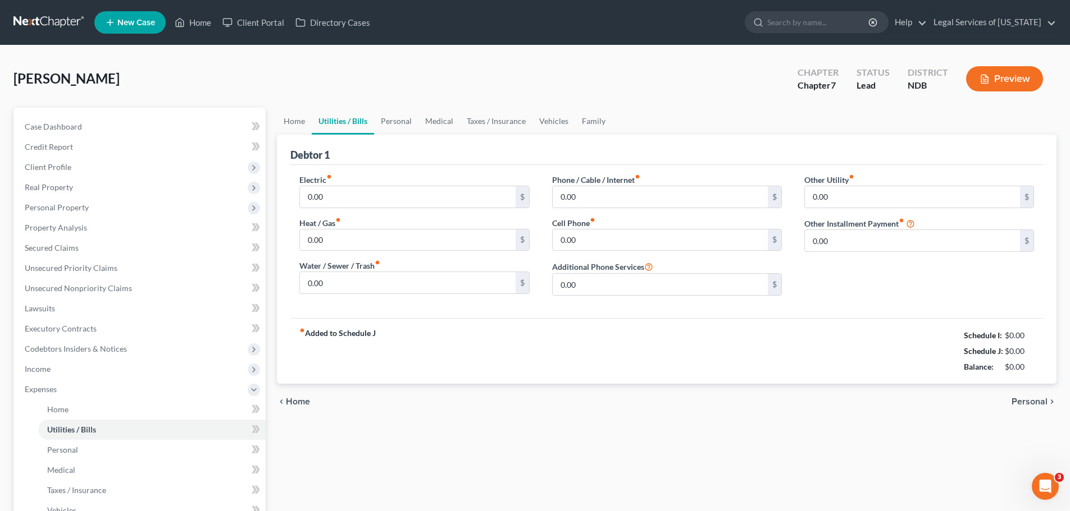
click at [1027, 402] on span "Personal" at bounding box center [1029, 401] width 36 height 9
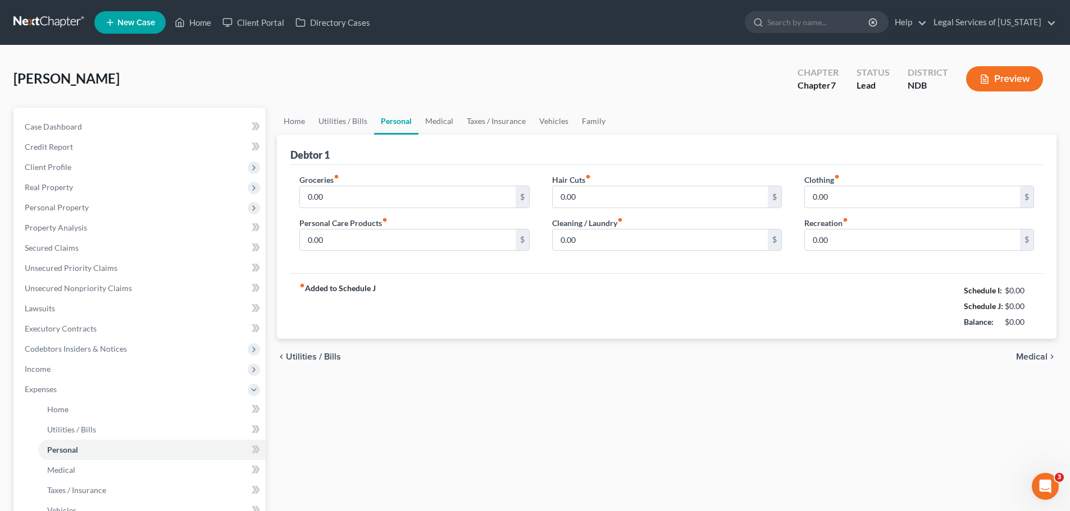
click at [1026, 358] on span "Medical" at bounding box center [1031, 357] width 31 height 9
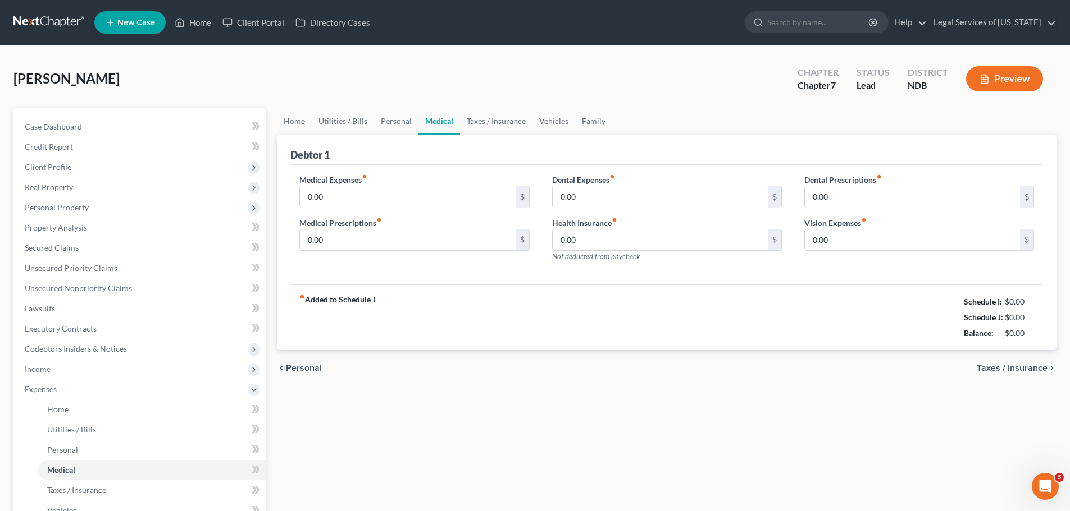
click at [1024, 370] on span "Taxes / Insurance" at bounding box center [1011, 368] width 71 height 9
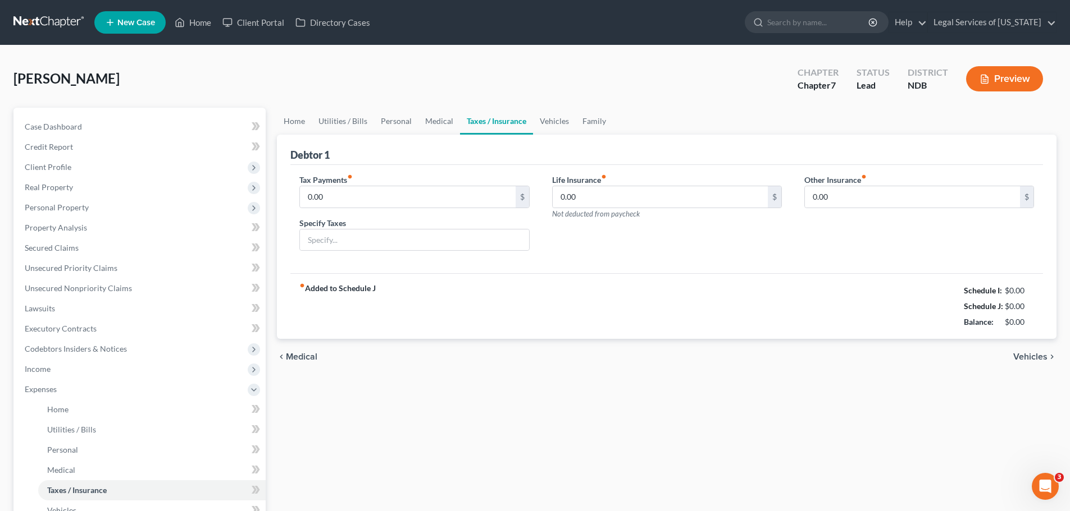
click at [1025, 354] on span "Vehicles" at bounding box center [1030, 357] width 34 height 9
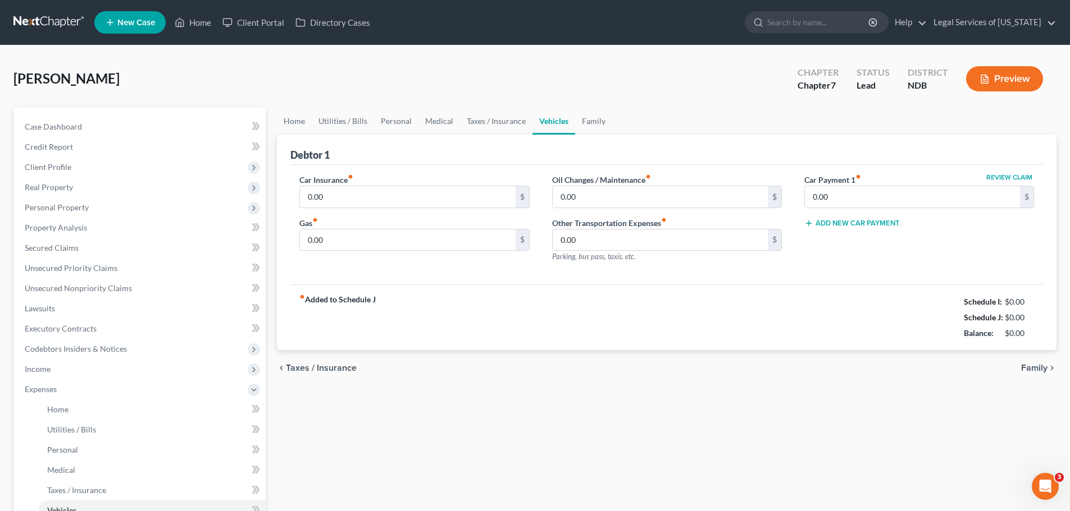
click at [1025, 369] on span "Family" at bounding box center [1034, 368] width 26 height 9
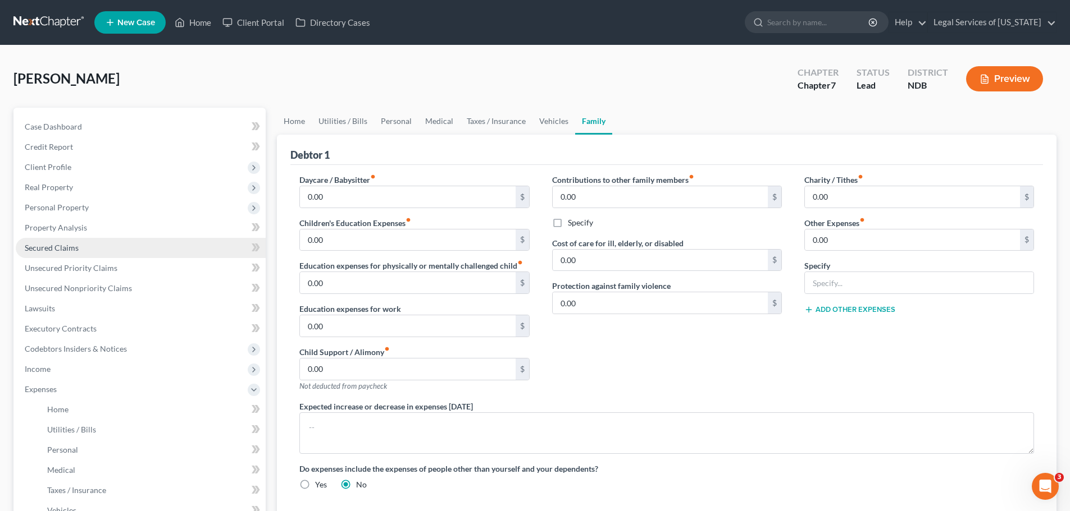
click at [55, 246] on span "Secured Claims" at bounding box center [52, 248] width 54 height 10
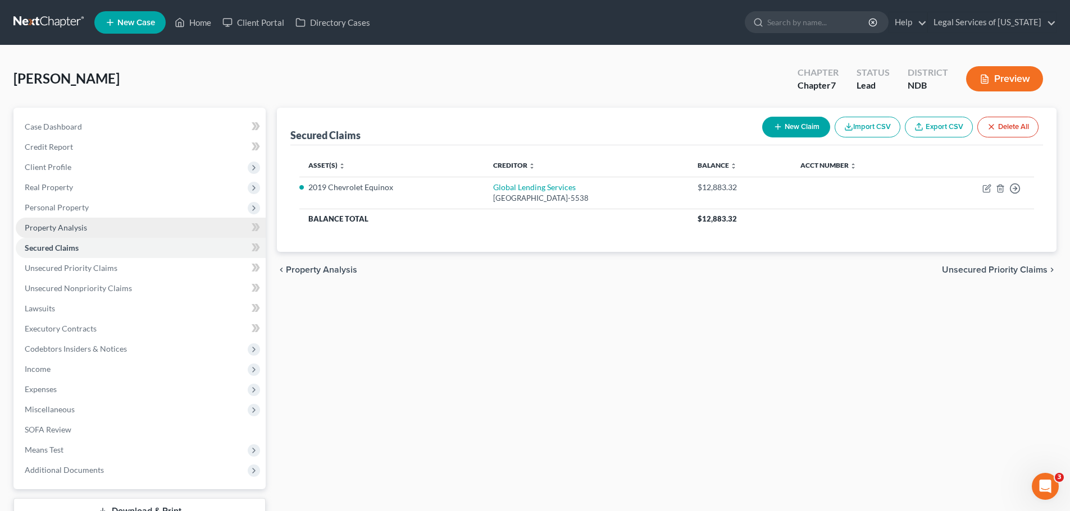
click at [57, 227] on span "Property Analysis" at bounding box center [56, 228] width 62 height 10
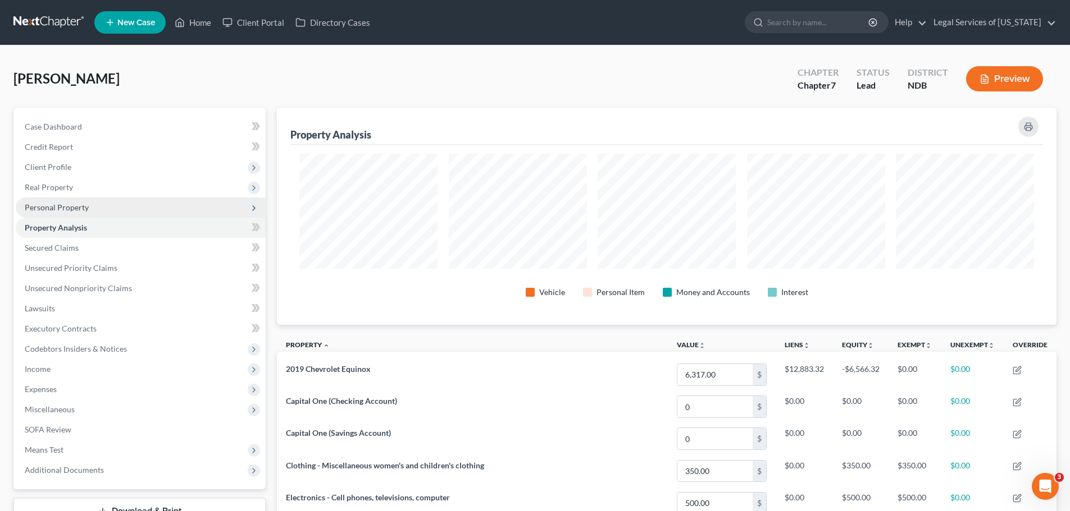
click at [60, 208] on span "Personal Property" at bounding box center [57, 208] width 64 height 10
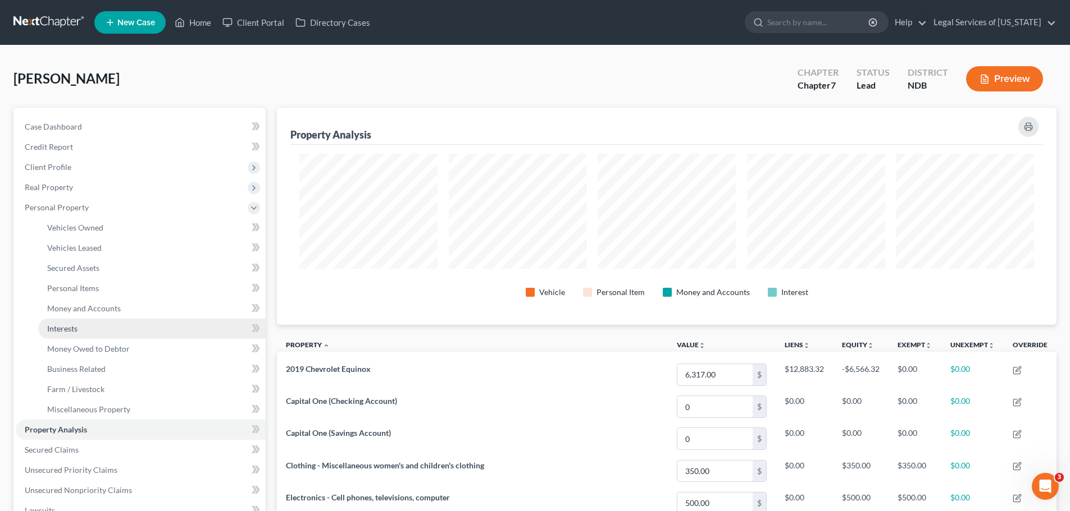
click at [56, 329] on span "Interests" at bounding box center [62, 329] width 30 height 10
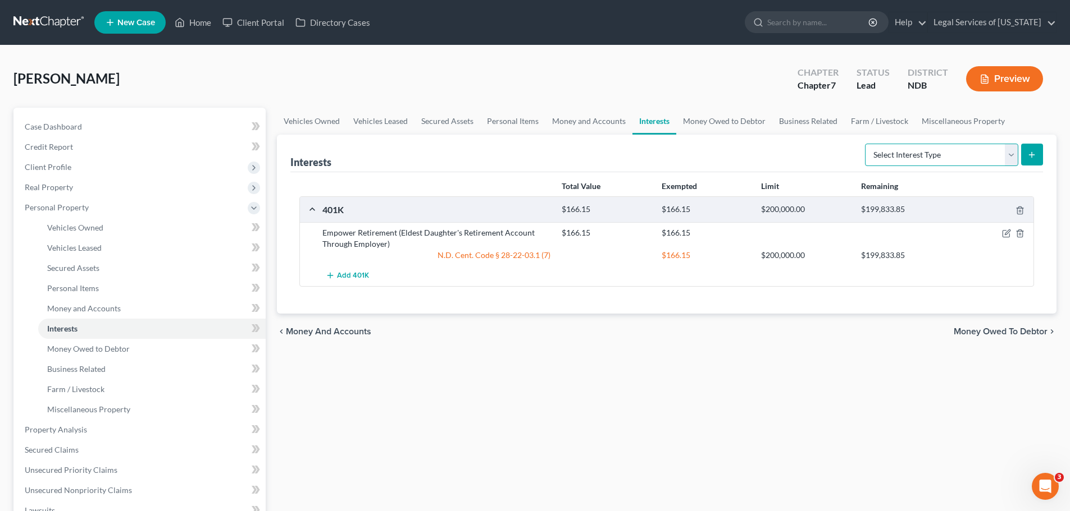
click at [870, 161] on select "Select Interest Type 401K (A/B: 21) Annuity (A/B: 23) Bond (A/B: 18) Education …" at bounding box center [941, 155] width 153 height 22
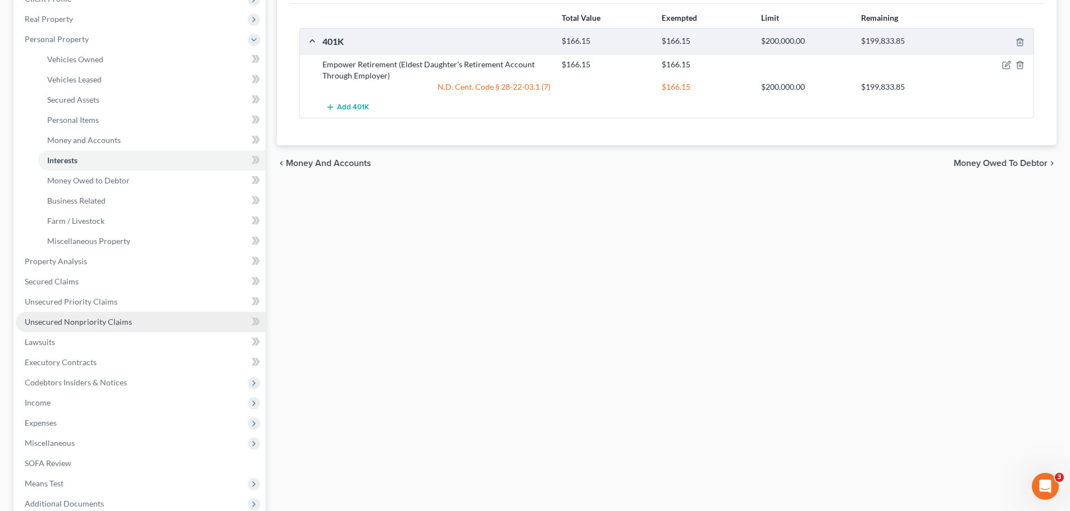
click at [106, 322] on span "Unsecured Nonpriority Claims" at bounding box center [78, 322] width 107 height 10
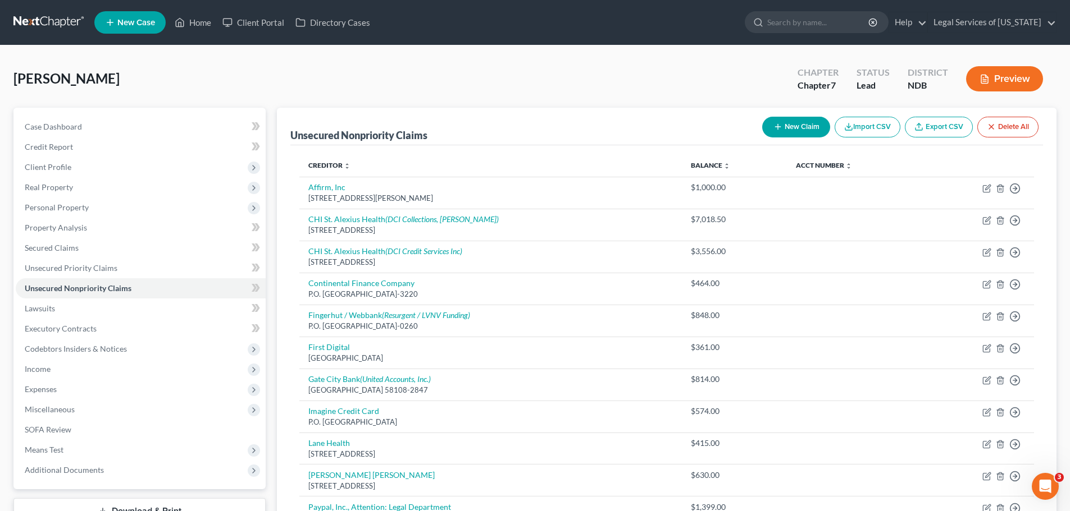
click at [783, 122] on button "New Claim" at bounding box center [796, 127] width 68 height 21
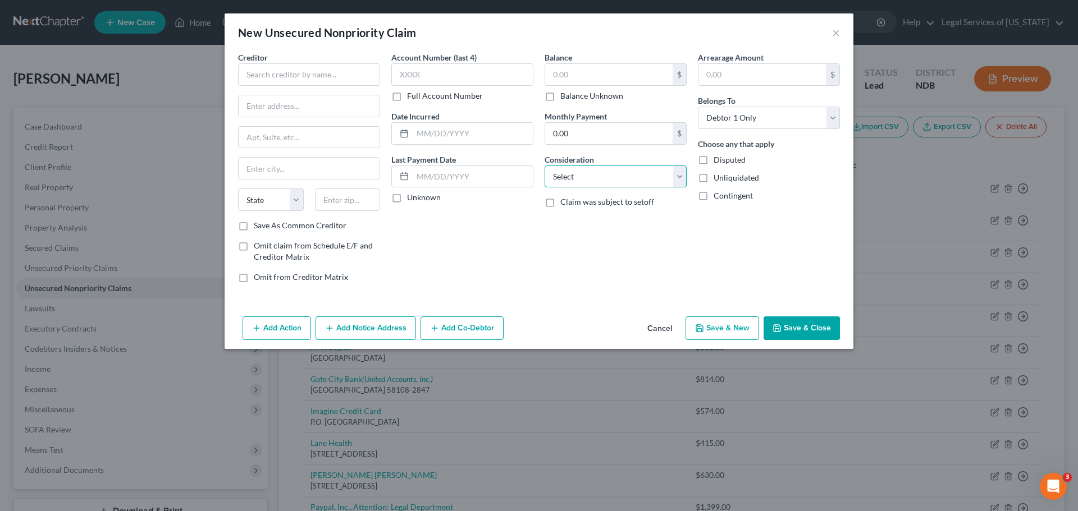
click at [607, 181] on select "Select Cable / Satellite Services Collection Agency Credit Card Debt Debt Couns…" at bounding box center [616, 177] width 142 height 22
drag, startPoint x: 556, startPoint y: 167, endPoint x: 579, endPoint y: 187, distance: 30.3
click at [556, 167] on select "Select Cable / Satellite Services Collection Agency Credit Card Debt Debt Couns…" at bounding box center [616, 177] width 142 height 22
click at [799, 241] on div "Arrearage Amount $ Belongs To * Select Debtor 1 Only Debtor 2 Only Debtor 1 And…" at bounding box center [768, 172] width 153 height 240
click at [253, 72] on input "text" at bounding box center [309, 74] width 142 height 22
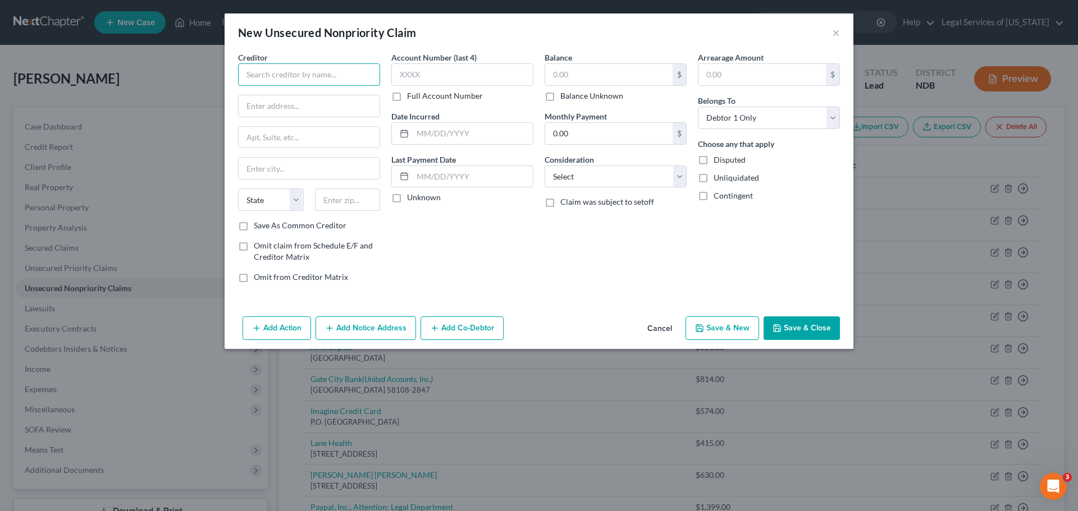
click at [253, 74] on input "text" at bounding box center [309, 74] width 142 height 22
click at [263, 68] on input "text" at bounding box center [309, 74] width 142 height 22
click at [279, 193] on select "State [US_STATE] AK AR AZ CA CO CT DE DC [GEOGRAPHIC_DATA] [GEOGRAPHIC_DATA] GU…" at bounding box center [271, 200] width 66 height 22
click at [238, 189] on select "State [US_STATE] AK AR AZ CA CO CT DE DC [GEOGRAPHIC_DATA] [GEOGRAPHIC_DATA] GU…" at bounding box center [271, 200] width 66 height 22
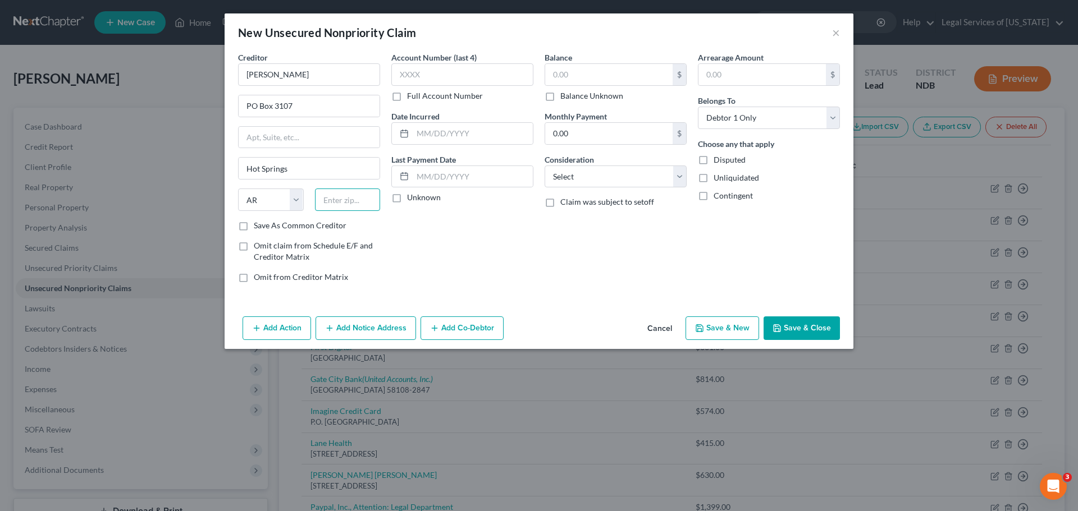
click at [346, 207] on input "text" at bounding box center [348, 200] width 66 height 22
click at [583, 77] on input "text" at bounding box center [608, 74] width 127 height 21
click at [593, 170] on select "Select Cable / Satellite Services Collection Agency Credit Card Debt Debt Couns…" at bounding box center [616, 177] width 142 height 22
click at [545, 166] on select "Select Cable / Satellite Services Collection Agency Credit Card Debt Debt Couns…" at bounding box center [616, 177] width 142 height 22
click at [582, 281] on div "Balance 9,500.00 $ Balance Unknown Balance Undetermined 9,500.00 $ Balance Unkn…" at bounding box center [615, 172] width 153 height 240
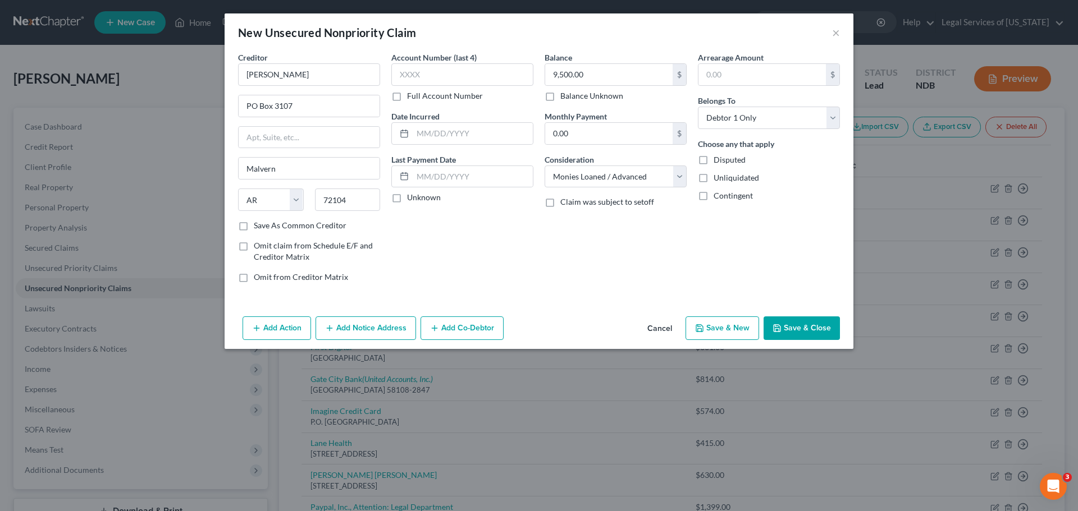
click at [715, 325] on button "Save & New" at bounding box center [723, 329] width 74 height 24
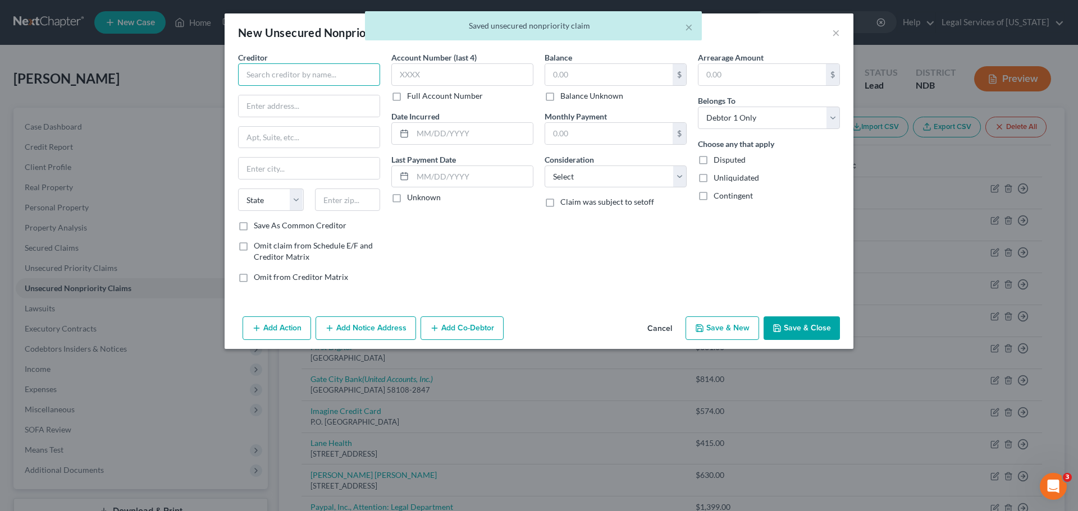
click at [339, 68] on input "text" at bounding box center [309, 74] width 142 height 22
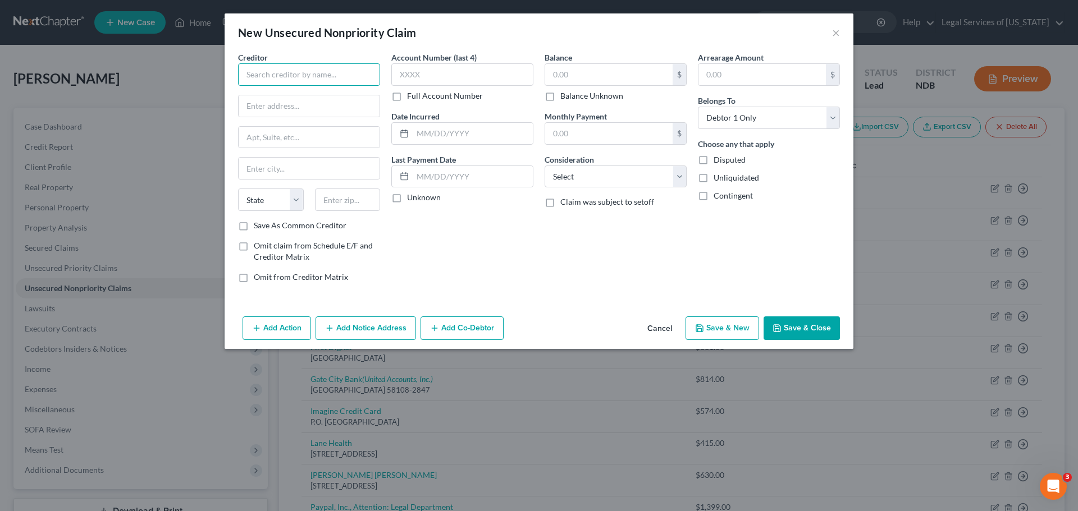
click at [335, 80] on input "text" at bounding box center [309, 74] width 142 height 22
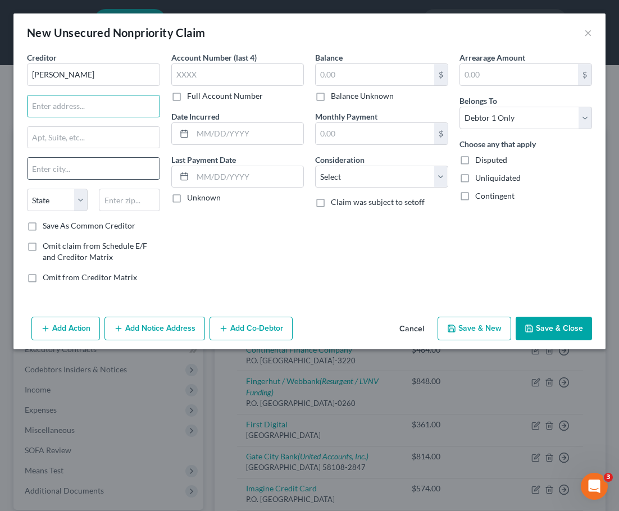
click at [72, 163] on input "text" at bounding box center [94, 168] width 132 height 21
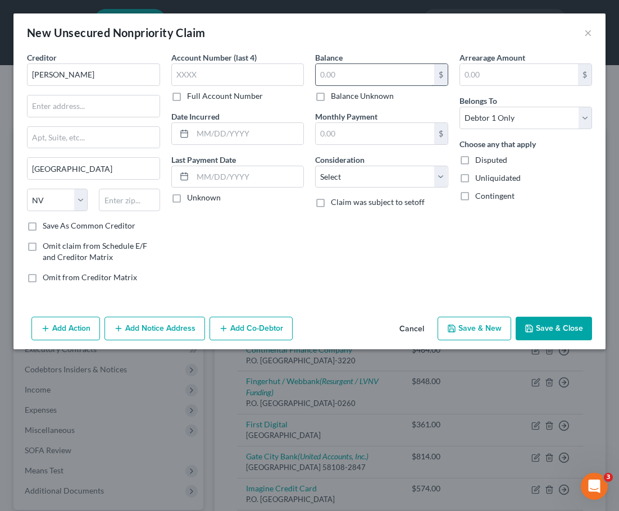
click at [310, 76] on div "Balance $ Balance Unknown Balance Undetermined $ Balance Unknown Monthly Paymen…" at bounding box center [381, 172] width 144 height 240
click at [340, 74] on input "text" at bounding box center [375, 74] width 118 height 21
click at [470, 317] on button "Save & New" at bounding box center [474, 329] width 74 height 24
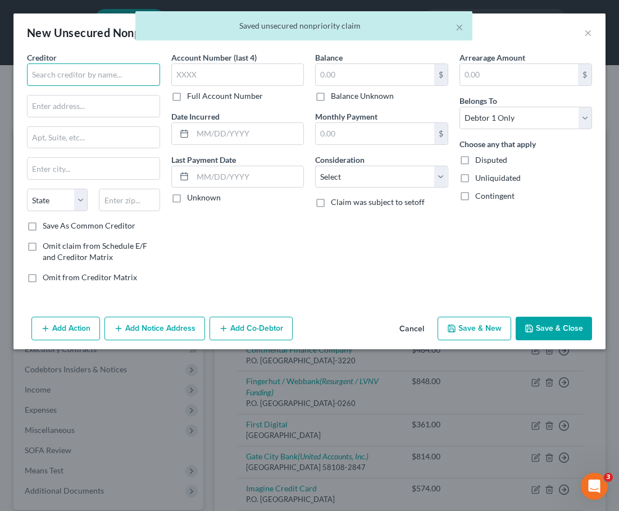
click at [103, 64] on input "text" at bounding box center [93, 74] width 133 height 22
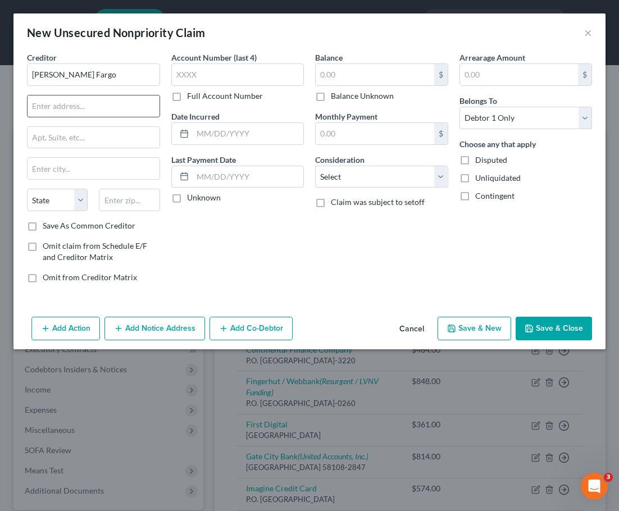
click at [100, 100] on input "text" at bounding box center [94, 105] width 132 height 21
paste input "[STREET_ADDRESS]"
drag, startPoint x: 113, startPoint y: 106, endPoint x: -12, endPoint y: 100, distance: 124.7
click at [0, 100] on html "Home New Case Client Portal Directory Cases Legal Services of [US_STATE] [EMAIL…" at bounding box center [309, 486] width 619 height 973
click at [124, 71] on input "[PERSON_NAME] Fargo" at bounding box center [93, 74] width 133 height 22
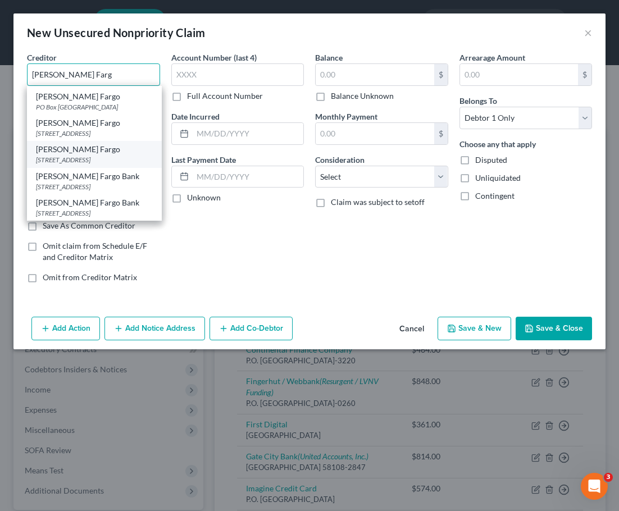
scroll to position [115, 0]
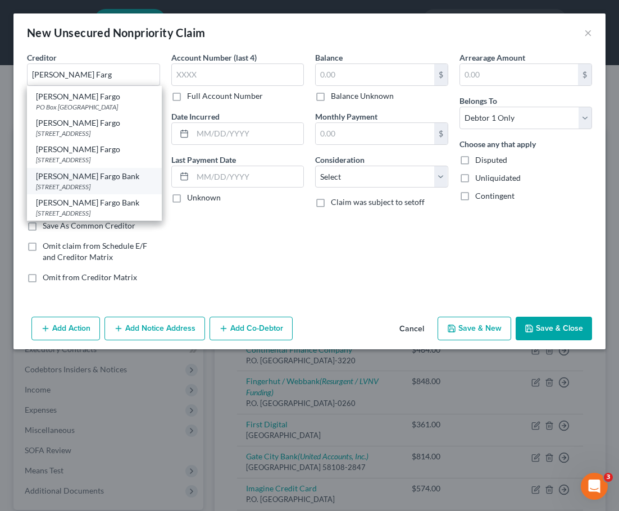
click at [192, 255] on div "Account Number (last 4) Full Account Number Date Incurred Last Payment Date Unk…" at bounding box center [238, 172] width 144 height 240
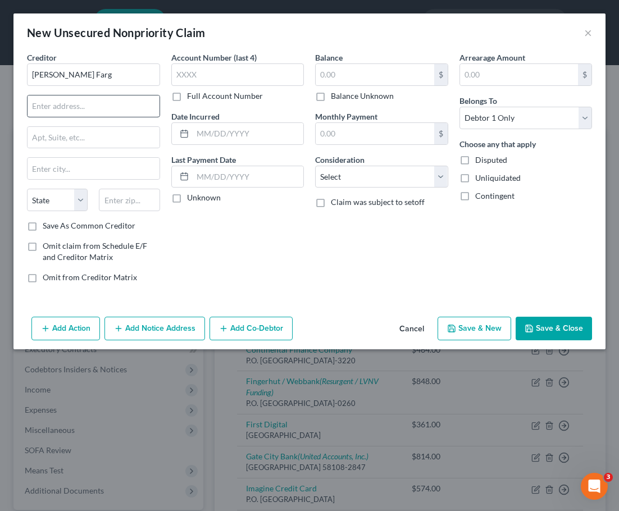
scroll to position [0, 0]
click at [81, 109] on input "text" at bounding box center [94, 105] width 132 height 21
paste input "[STREET_ADDRESS]"
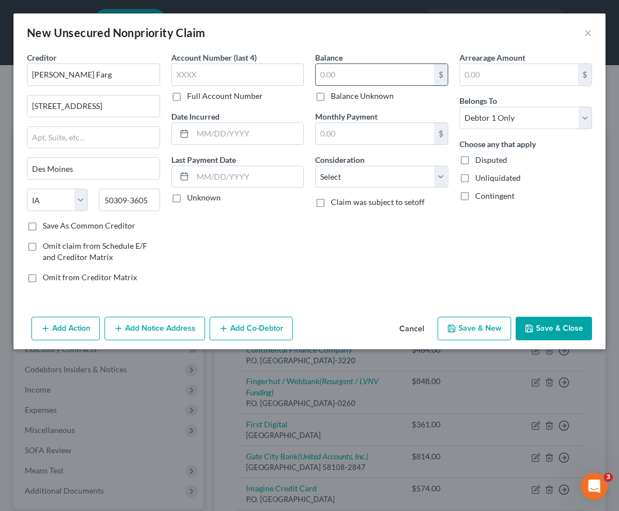
click at [353, 73] on input "text" at bounding box center [375, 74] width 118 height 21
click at [77, 70] on input "[PERSON_NAME] Farg" at bounding box center [93, 74] width 133 height 22
drag, startPoint x: 240, startPoint y: 246, endPoint x: 179, endPoint y: 17, distance: 237.2
click at [240, 246] on div "Account Number (last 4) Full Account Number Date Incurred Last Payment Date Unk…" at bounding box center [238, 172] width 144 height 240
click at [340, 79] on input "text" at bounding box center [375, 74] width 118 height 21
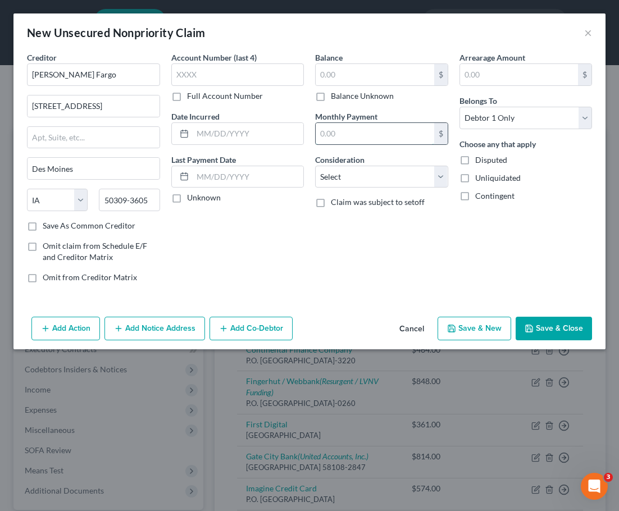
drag, startPoint x: 362, startPoint y: 134, endPoint x: 346, endPoint y: 60, distance: 76.2
click at [362, 134] on input "text" at bounding box center [375, 133] width 118 height 21
click at [345, 69] on input "text" at bounding box center [375, 74] width 118 height 21
click at [402, 74] on input "1,000.00" at bounding box center [375, 74] width 118 height 21
click at [372, 67] on input "1,000.00" at bounding box center [375, 74] width 118 height 21
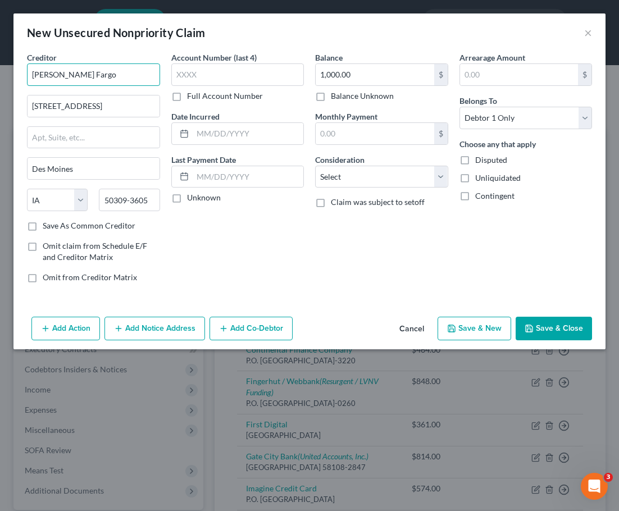
click at [87, 80] on input "[PERSON_NAME] Fargo" at bounding box center [93, 74] width 133 height 22
click at [382, 176] on select "Select Cable / Satellite Services Collection Agency Credit Card Debt Debt Couns…" at bounding box center [381, 177] width 133 height 22
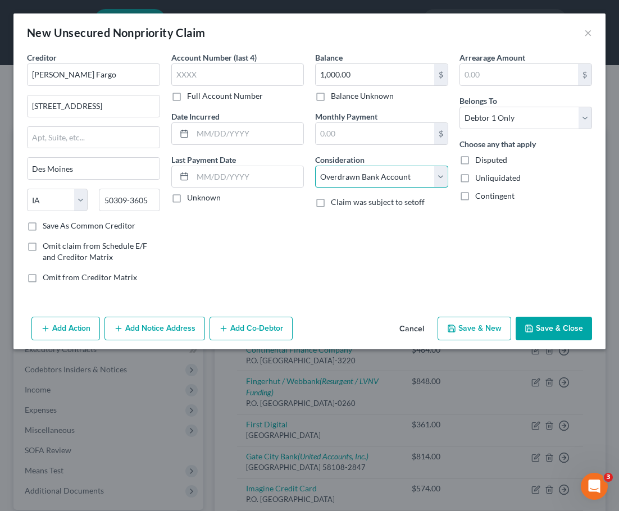
click at [315, 166] on select "Select Cable / Satellite Services Collection Agency Credit Card Debt Debt Couns…" at bounding box center [381, 177] width 133 height 22
click at [372, 297] on div "Creditor * [PERSON_NAME] Fargo [GEOGRAPHIC_DATA] [GEOGRAPHIC_DATA] [US_STATE] A…" at bounding box center [309, 182] width 592 height 261
click at [297, 264] on div "Account Number (last 4) Full Account Number Date Incurred Last Payment Date Unk…" at bounding box center [238, 172] width 144 height 240
click at [481, 243] on div "Arrearage Amount $ Belongs To * Select Debtor 1 Only Debtor 2 Only Debtor 1 And…" at bounding box center [526, 172] width 144 height 240
click at [582, 250] on div "Arrearage Amount $ Belongs To * Select Debtor 1 Only Debtor 2 Only Debtor 1 And…" at bounding box center [526, 172] width 144 height 240
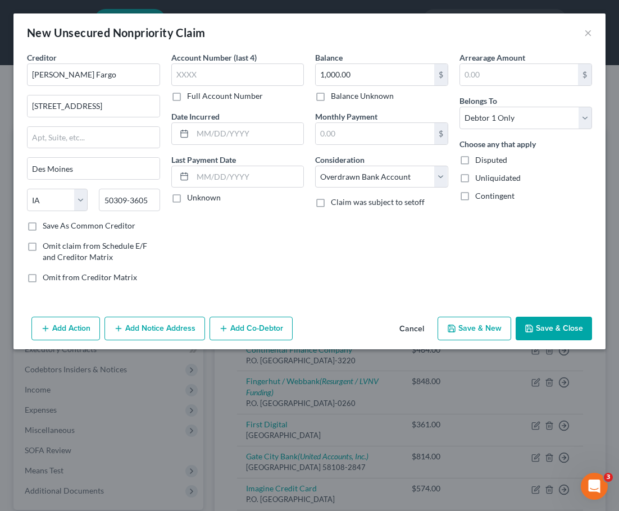
click at [497, 332] on button "Save & New" at bounding box center [474, 329] width 74 height 24
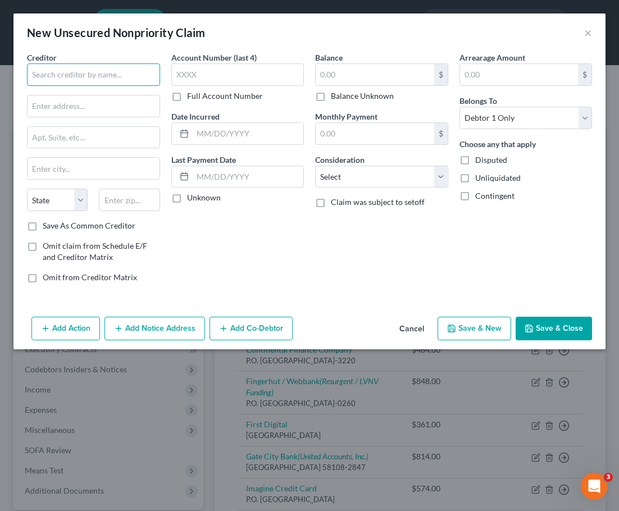
click at [63, 76] on input "text" at bounding box center [93, 74] width 133 height 22
click at [68, 109] on input "text" at bounding box center [94, 105] width 132 height 21
click at [116, 72] on input "Perpay" at bounding box center [93, 74] width 133 height 22
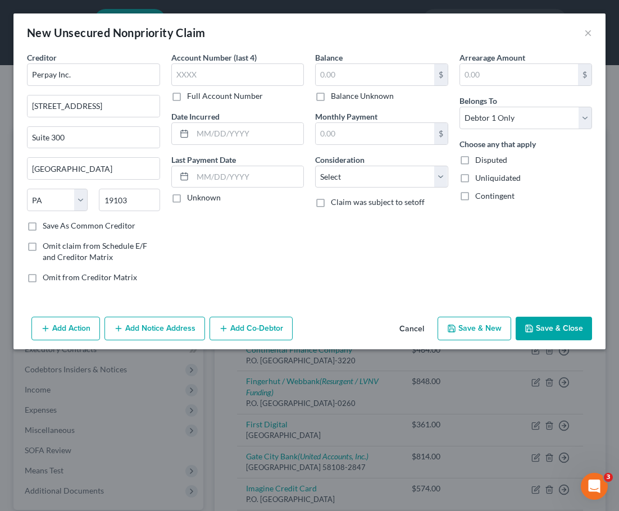
click at [77, 223] on label "Save As Common Creditor" at bounding box center [89, 225] width 93 height 11
click at [54, 223] on input "Save As Common Creditor" at bounding box center [50, 223] width 7 height 7
click at [340, 79] on input "text" at bounding box center [375, 74] width 118 height 21
click at [369, 75] on input "text" at bounding box center [375, 74] width 118 height 21
click at [409, 175] on select "Select Cable / Satellite Services Collection Agency Credit Card Debt Debt Couns…" at bounding box center [381, 177] width 133 height 22
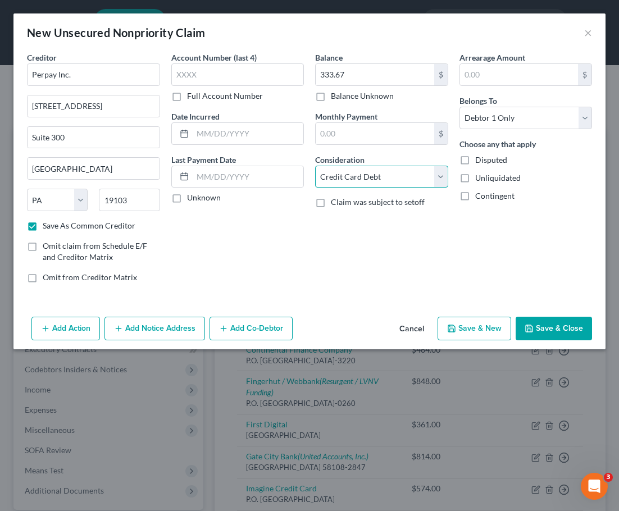
click at [315, 166] on select "Select Cable / Satellite Services Collection Agency Credit Card Debt Debt Couns…" at bounding box center [381, 177] width 133 height 22
click at [472, 323] on button "Save & New" at bounding box center [474, 329] width 74 height 24
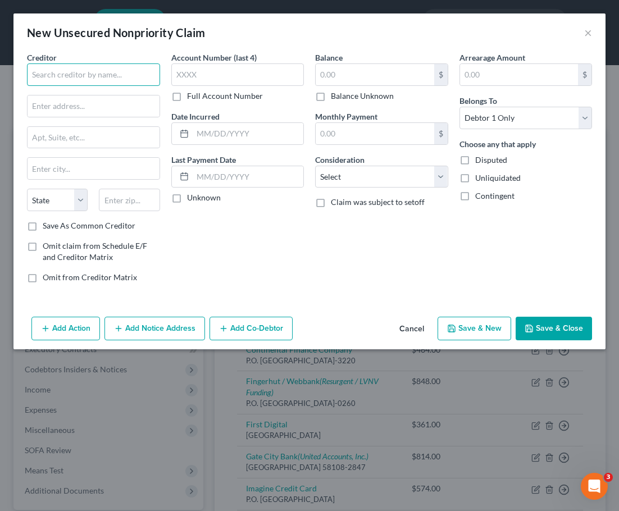
click at [42, 67] on input "text" at bounding box center [93, 74] width 133 height 22
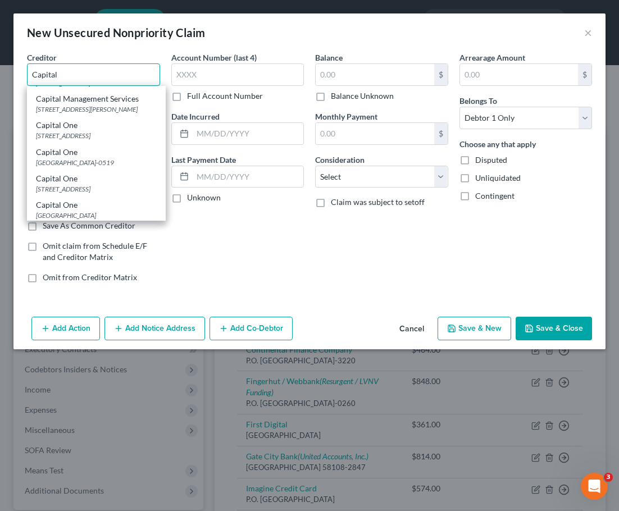
scroll to position [168, 0]
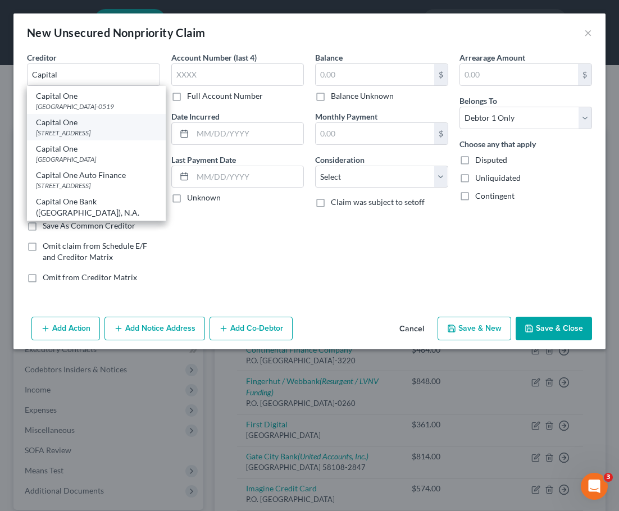
click at [75, 138] on div "[STREET_ADDRESS]" at bounding box center [96, 133] width 121 height 10
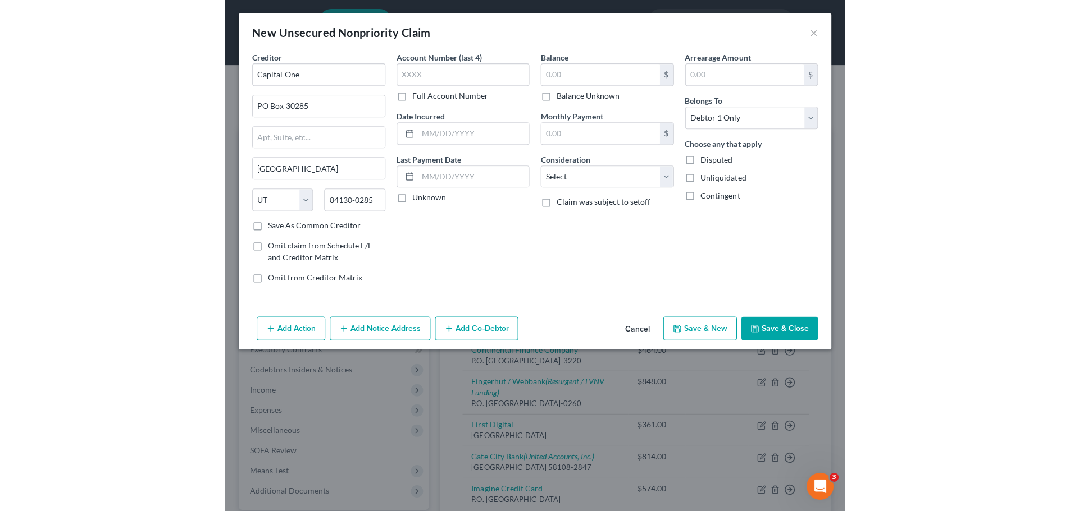
scroll to position [0, 0]
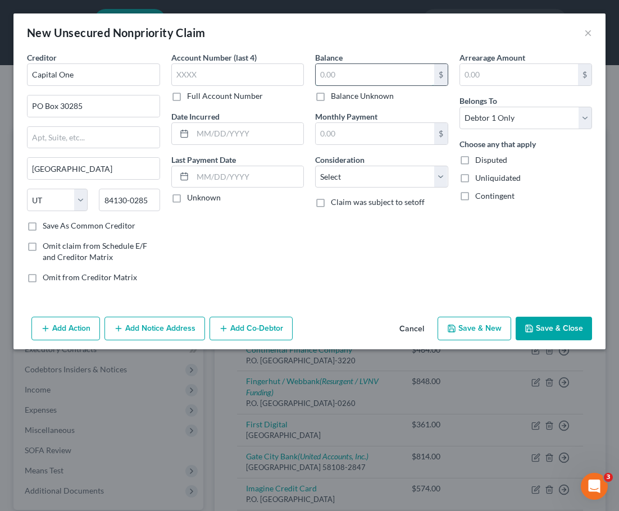
click at [339, 84] on input "text" at bounding box center [375, 74] width 118 height 21
click at [349, 175] on select "Select Cable / Satellite Services Collection Agency Credit Card Debt Debt Couns…" at bounding box center [381, 177] width 133 height 22
click at [315, 166] on select "Select Cable / Satellite Services Collection Agency Credit Card Debt Debt Couns…" at bounding box center [381, 177] width 133 height 22
click at [370, 234] on div "Balance 250.00 $ Balance Unknown Balance Undetermined 250.00 $ Balance Unknown …" at bounding box center [381, 172] width 144 height 240
click at [456, 325] on icon "button" at bounding box center [451, 328] width 9 height 9
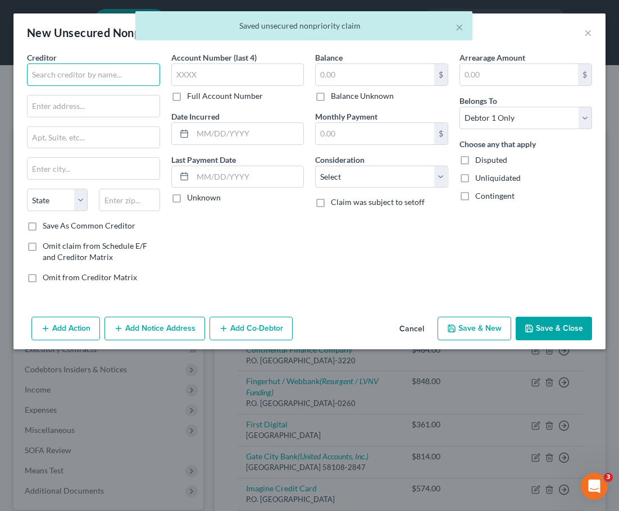
click at [76, 65] on input "text" at bounding box center [93, 74] width 133 height 22
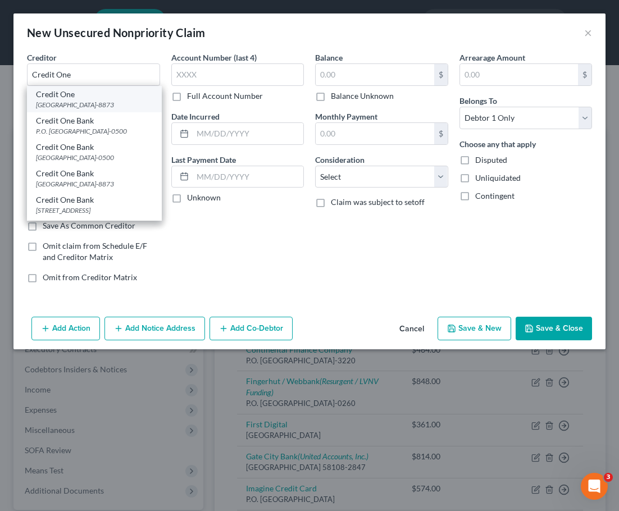
click at [85, 104] on div "[GEOGRAPHIC_DATA]-8873" at bounding box center [94, 105] width 117 height 10
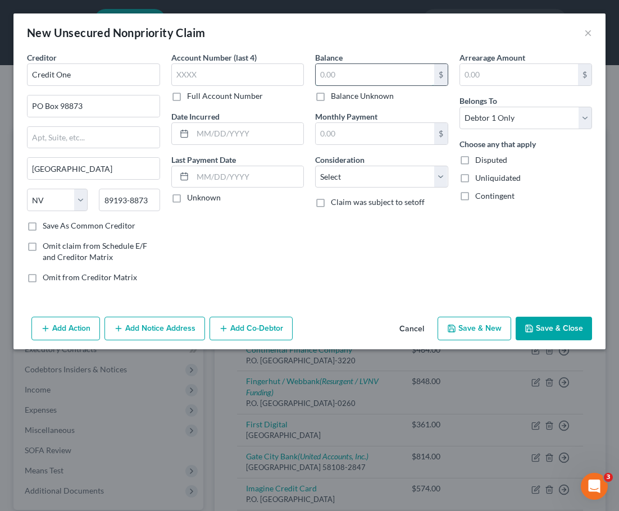
click at [332, 74] on input "text" at bounding box center [375, 74] width 118 height 21
click at [310, 224] on div "Balance 206.87 $ Balance Unknown Balance Undetermined 206.87 $ Balance Unknown …" at bounding box center [381, 172] width 144 height 240
click at [86, 227] on label "Save As Common Creditor" at bounding box center [89, 225] width 93 height 11
click at [54, 227] on input "Save As Common Creditor" at bounding box center [50, 223] width 7 height 7
click at [86, 227] on label "Save As Common Creditor" at bounding box center [89, 225] width 93 height 11
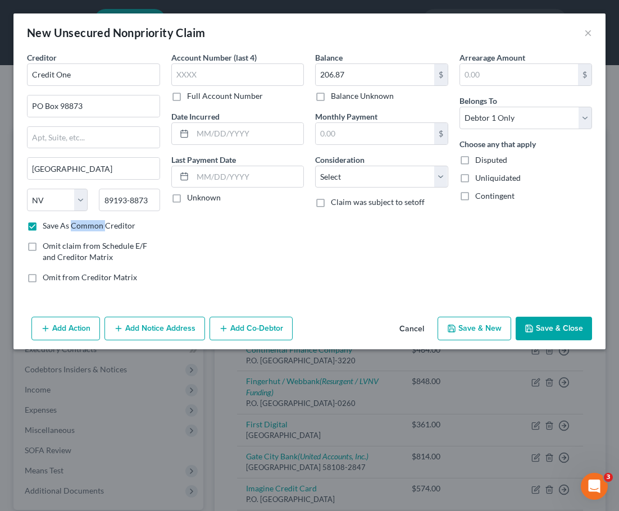
click at [54, 227] on input "Save As Common Creditor" at bounding box center [50, 223] width 7 height 7
click at [287, 251] on div "Account Number (last 4) Full Account Number Date Incurred Last Payment Date Unk…" at bounding box center [238, 172] width 144 height 240
click at [348, 204] on span "Claim was subject to setoff" at bounding box center [378, 202] width 94 height 10
click at [342, 204] on input "Claim was subject to setoff" at bounding box center [338, 200] width 7 height 7
click at [353, 181] on select "Select Cable / Satellite Services Collection Agency Credit Card Debt Debt Couns…" at bounding box center [381, 177] width 133 height 22
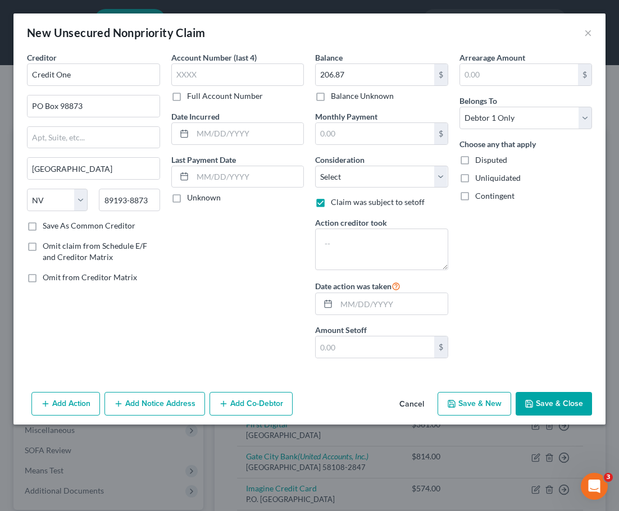
click at [276, 225] on div "Account Number (last 4) Full Account Number Date Incurred Last Payment Date Unk…" at bounding box center [238, 210] width 144 height 316
click at [331, 204] on label "Claim was subject to setoff" at bounding box center [378, 202] width 94 height 11
click at [335, 204] on input "Claim was subject to setoff" at bounding box center [338, 200] width 7 height 7
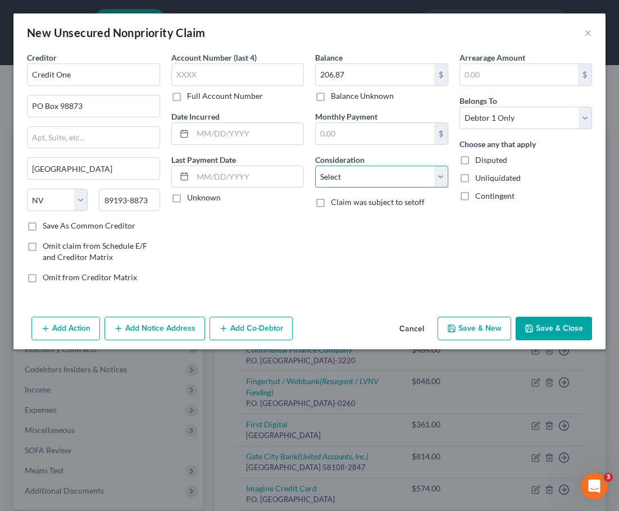
click at [345, 181] on select "Select Cable / Satellite Services Collection Agency Credit Card Debt Debt Couns…" at bounding box center [381, 177] width 133 height 22
click at [315, 166] on select "Select Cable / Satellite Services Collection Agency Credit Card Debt Debt Couns…" at bounding box center [381, 177] width 133 height 22
click at [480, 251] on div "Arrearage Amount $ Belongs To * Select Debtor 1 Only Debtor 2 Only Debtor 1 And…" at bounding box center [526, 172] width 144 height 240
click at [550, 328] on button "Save & Close" at bounding box center [553, 329] width 76 height 24
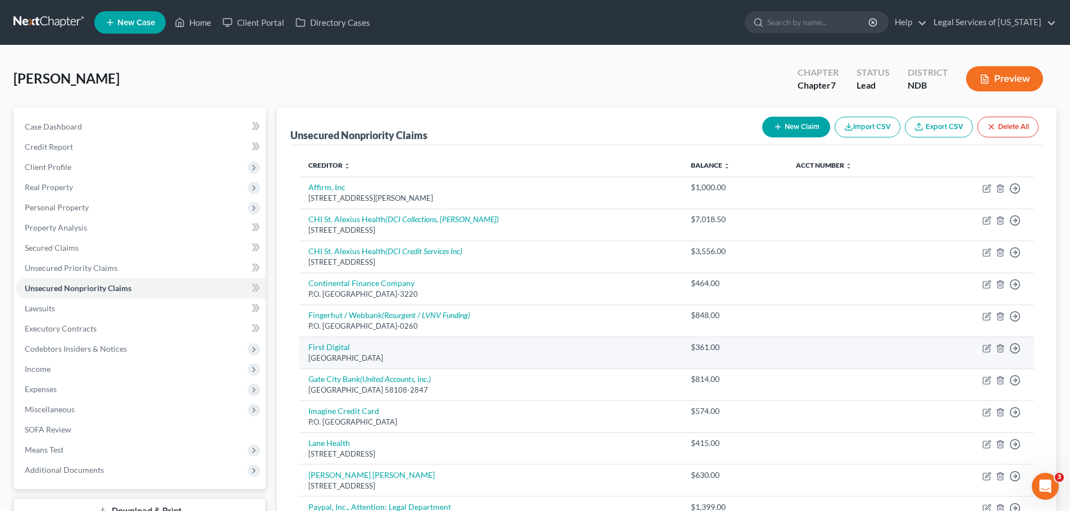
scroll to position [491, 0]
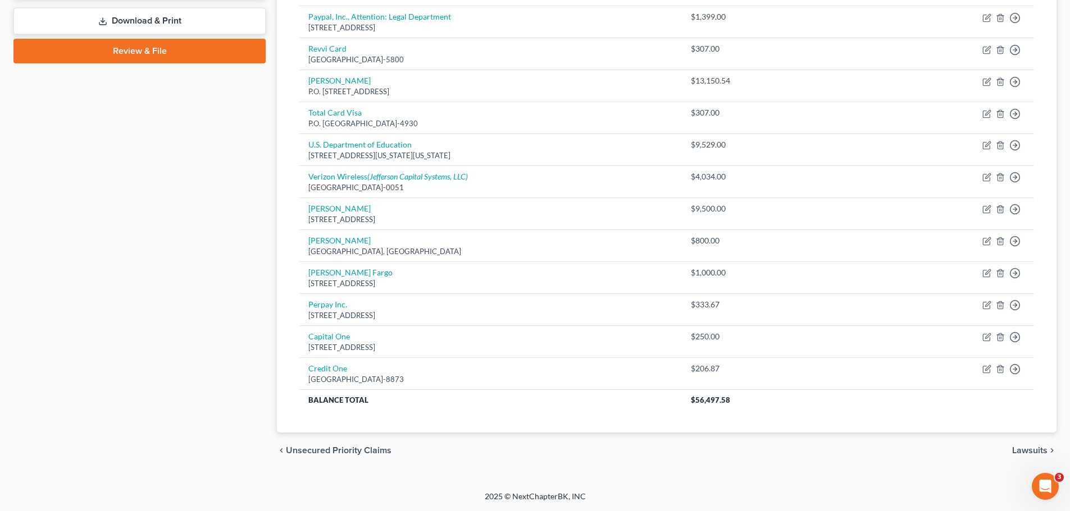
click at [1038, 456] on div "chevron_left Unsecured Priority Claims Lawsuits chevron_right" at bounding box center [666, 451] width 779 height 36
click at [1038, 452] on span "Lawsuits" at bounding box center [1029, 450] width 35 height 9
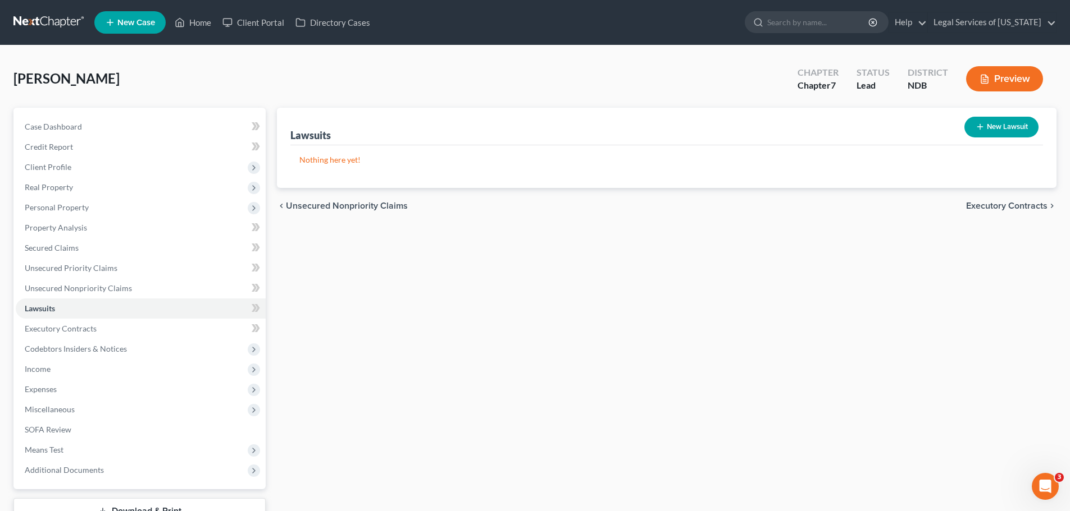
click at [1025, 129] on button "New Lawsuit" at bounding box center [1001, 127] width 74 height 21
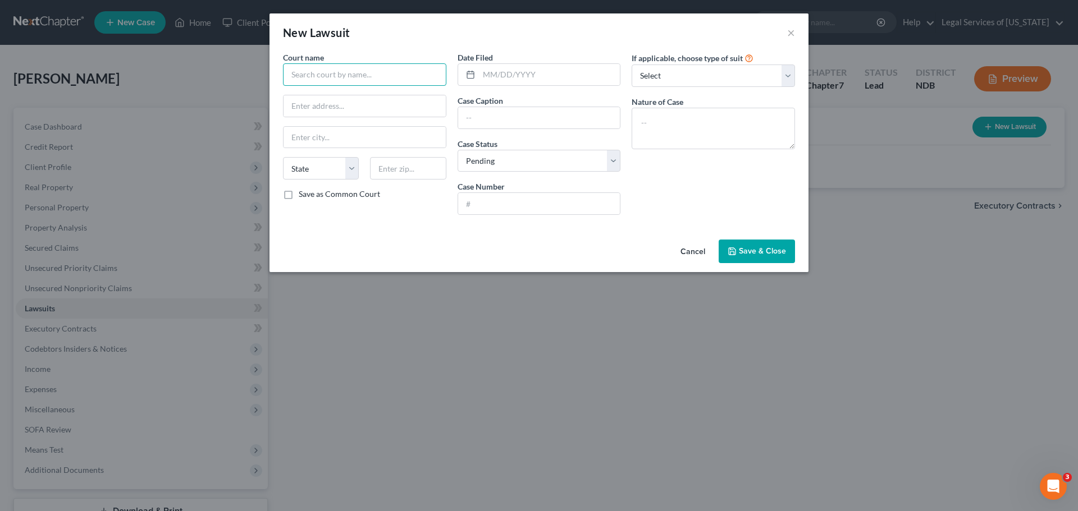
click at [316, 68] on input "text" at bounding box center [364, 74] width 163 height 22
click at [341, 76] on input "text" at bounding box center [364, 74] width 163 height 22
click at [358, 106] on div "[GEOGRAPHIC_DATA], South Central Judicial District" at bounding box center [367, 100] width 151 height 22
click at [501, 72] on input "text" at bounding box center [549, 74] width 141 height 21
click at [454, 72] on div "Date Filed Case Caption Case Status * Select Pending On Appeal Concluded Case N…" at bounding box center [539, 138] width 175 height 172
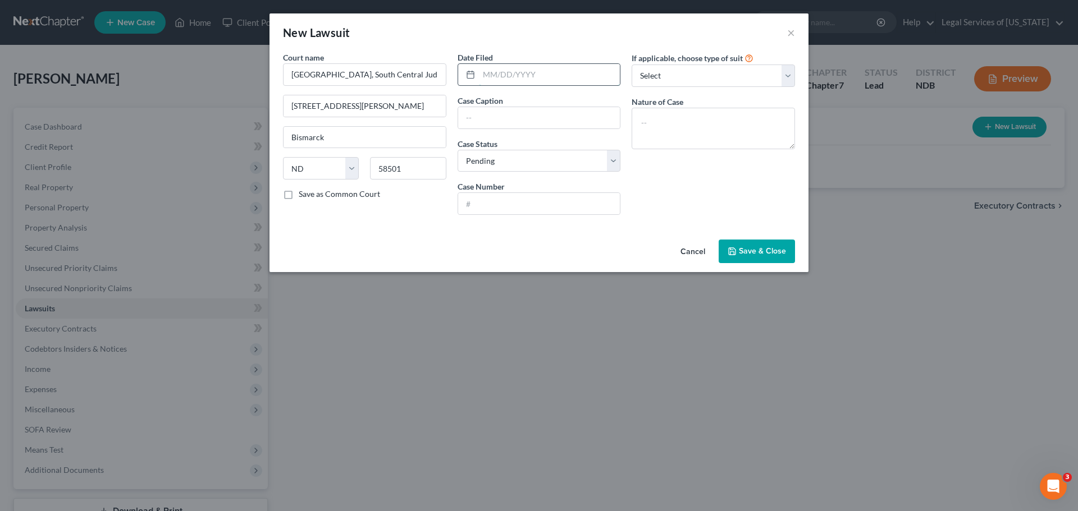
click at [494, 70] on input "text" at bounding box center [549, 74] width 141 height 21
click at [723, 68] on select "Select Repossession Garnishment Foreclosure Attached, Seized, Or Levied Other" at bounding box center [713, 76] width 163 height 22
click at [632, 65] on select "Select Repossession Garnishment Foreclosure Attached, Seized, Or Levied Other" at bounding box center [713, 76] width 163 height 22
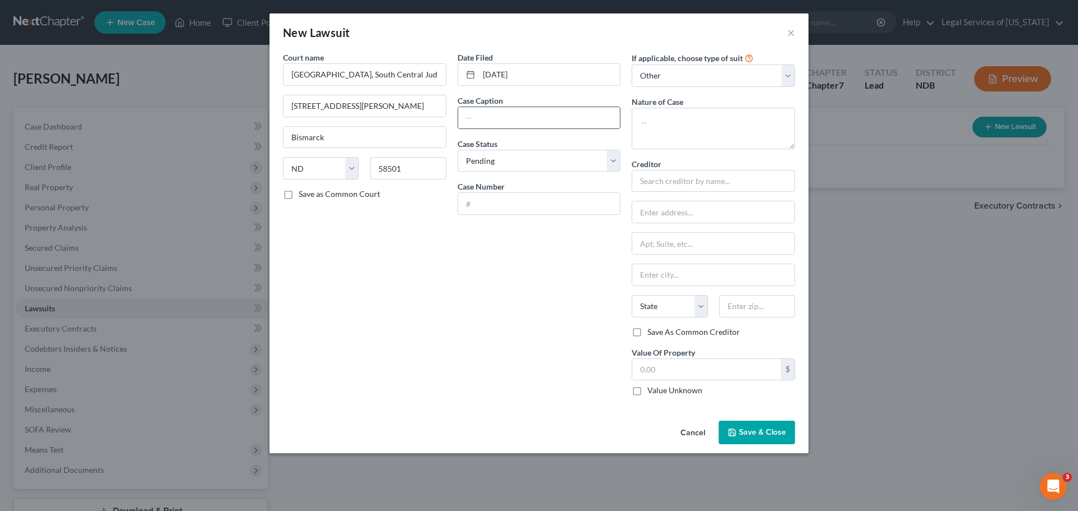
click at [528, 129] on div at bounding box center [539, 118] width 163 height 22
click at [522, 118] on input "text" at bounding box center [539, 117] width 162 height 21
click at [597, 167] on select "Select Pending On Appeal Concluded" at bounding box center [539, 161] width 163 height 22
click at [458, 150] on select "Select Pending On Appeal Concluded" at bounding box center [539, 161] width 163 height 22
click at [543, 221] on div "Date Filed [DATE] Case Caption LVNV Funding LLC vs. [PERSON_NAME] Case Status *…" at bounding box center [539, 229] width 175 height 354
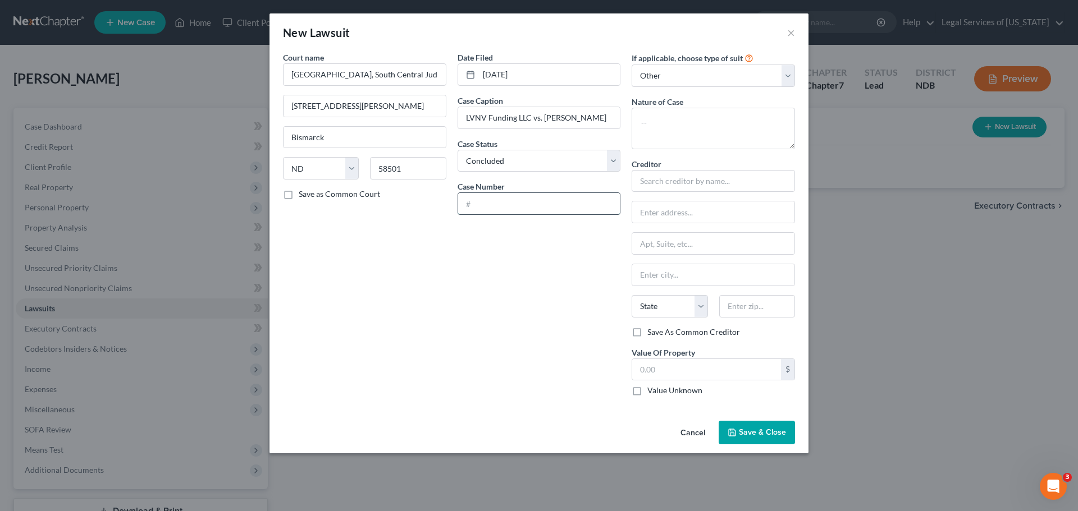
click at [547, 199] on input "text" at bounding box center [539, 203] width 162 height 21
click at [679, 135] on textarea at bounding box center [713, 129] width 163 height 42
click at [664, 115] on textarea at bounding box center [713, 129] width 163 height 42
click at [689, 169] on div "Creditor *" at bounding box center [713, 175] width 163 height 34
click at [690, 183] on input "text" at bounding box center [713, 181] width 163 height 22
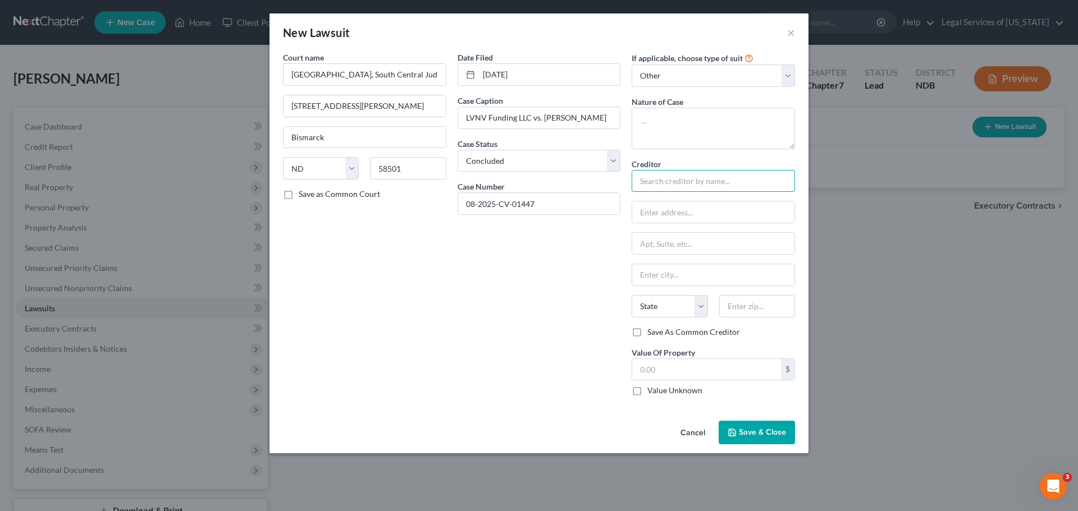
click at [689, 174] on input "text" at bounding box center [713, 181] width 163 height 22
click at [686, 199] on div "Fingerhut / Webbank" at bounding box center [699, 200] width 117 height 11
click at [676, 124] on textarea at bounding box center [713, 129] width 163 height 42
click at [787, 121] on textarea "Monetary judgment in the amount of" at bounding box center [713, 129] width 163 height 42
click at [750, 434] on span "Save & Close" at bounding box center [762, 433] width 47 height 10
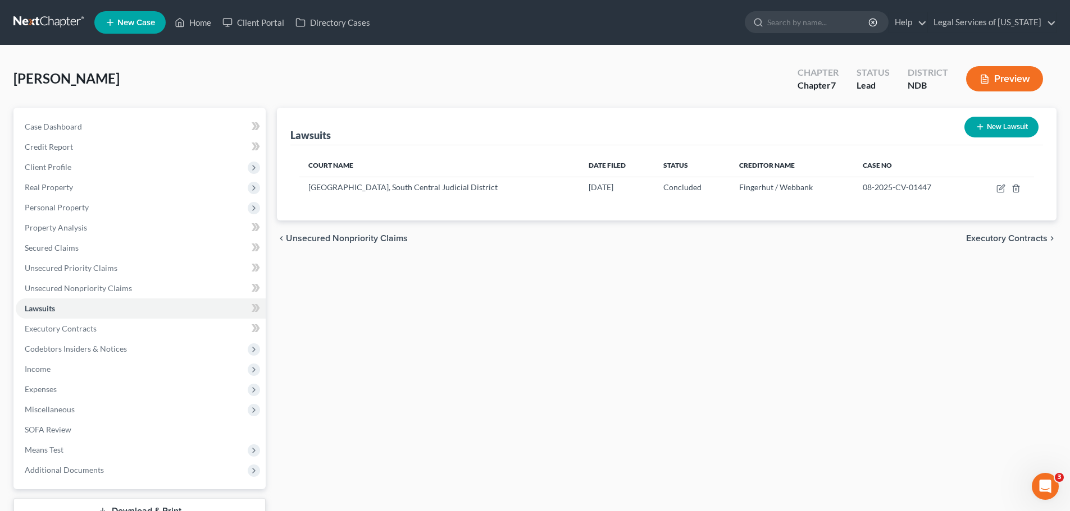
click at [1016, 134] on button "New Lawsuit" at bounding box center [1001, 127] width 74 height 21
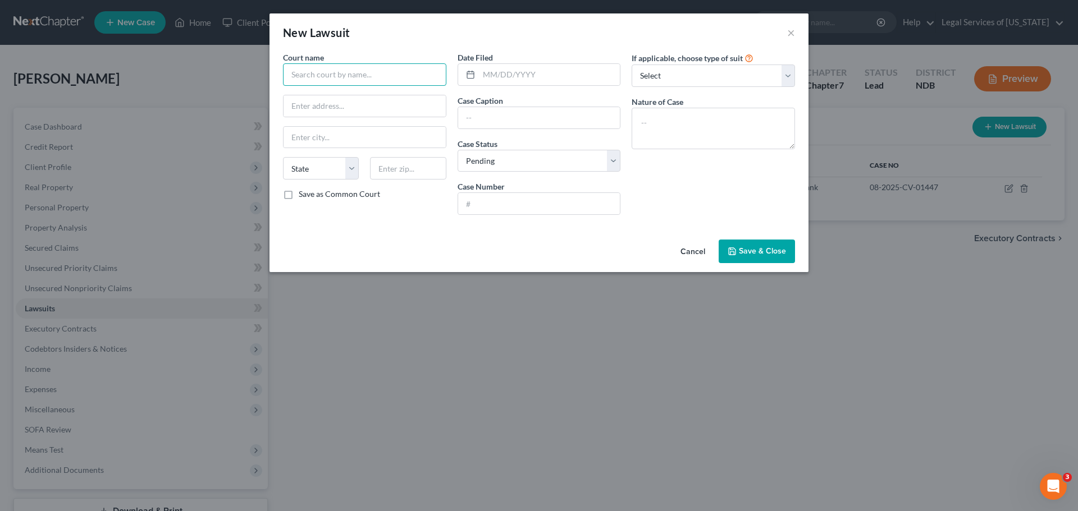
click at [341, 74] on input "text" at bounding box center [364, 74] width 163 height 22
click at [344, 101] on div "[GEOGRAPHIC_DATA], South Central Judicial District" at bounding box center [367, 100] width 151 height 22
click at [500, 74] on input "text" at bounding box center [549, 74] width 141 height 21
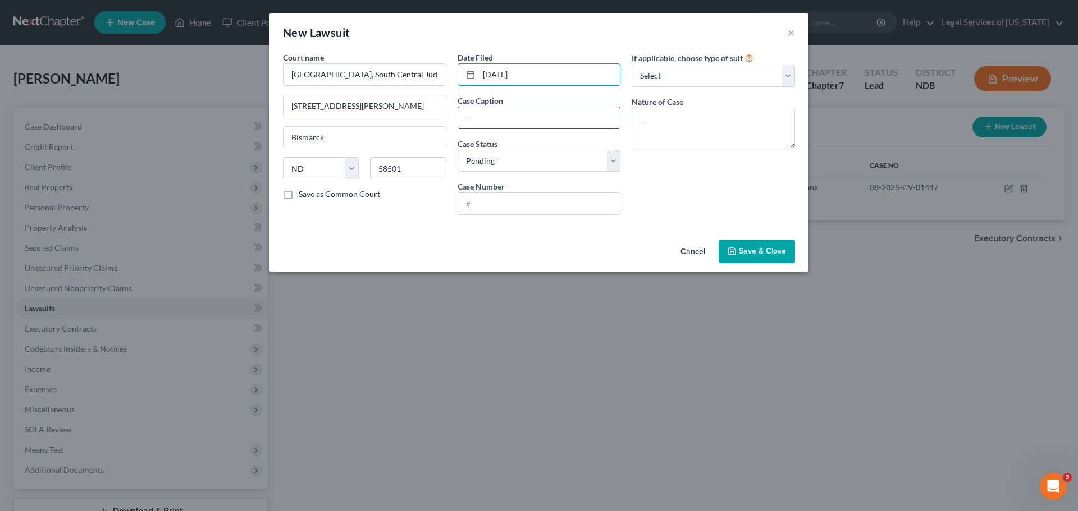
click at [541, 111] on input "text" at bounding box center [539, 117] width 162 height 21
click at [537, 158] on select "Select Pending On Appeal Concluded" at bounding box center [539, 161] width 163 height 22
click at [536, 158] on select "Select Pending On Appeal Concluded" at bounding box center [539, 161] width 163 height 22
click at [502, 202] on input "text" at bounding box center [539, 203] width 162 height 21
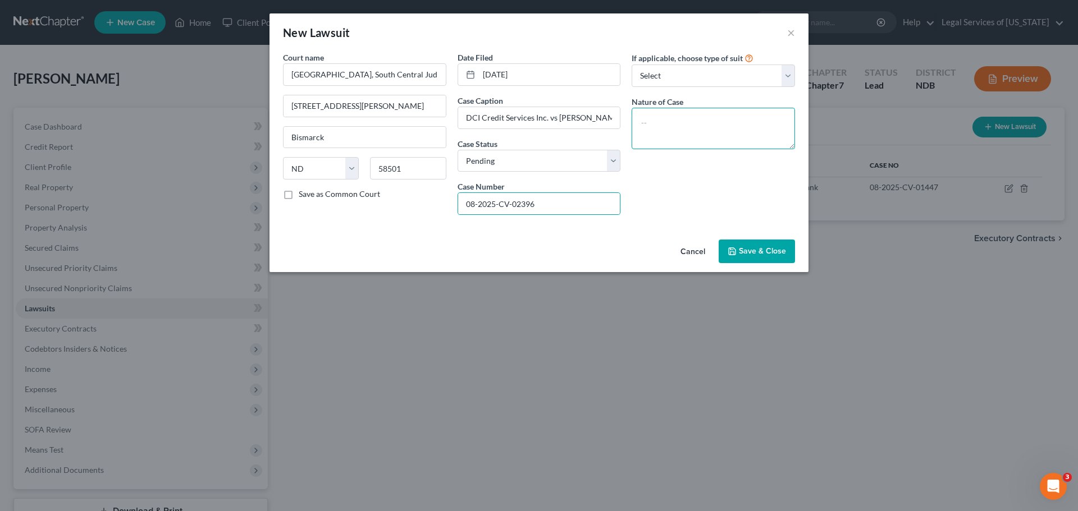
click at [726, 134] on textarea at bounding box center [713, 129] width 163 height 42
click at [775, 127] on textarea "Money judgment in the amount of" at bounding box center [713, 129] width 163 height 42
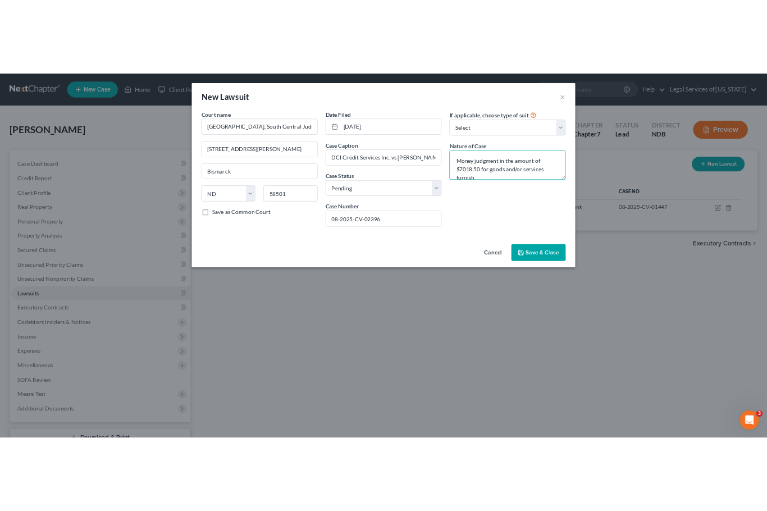
scroll to position [2, 0]
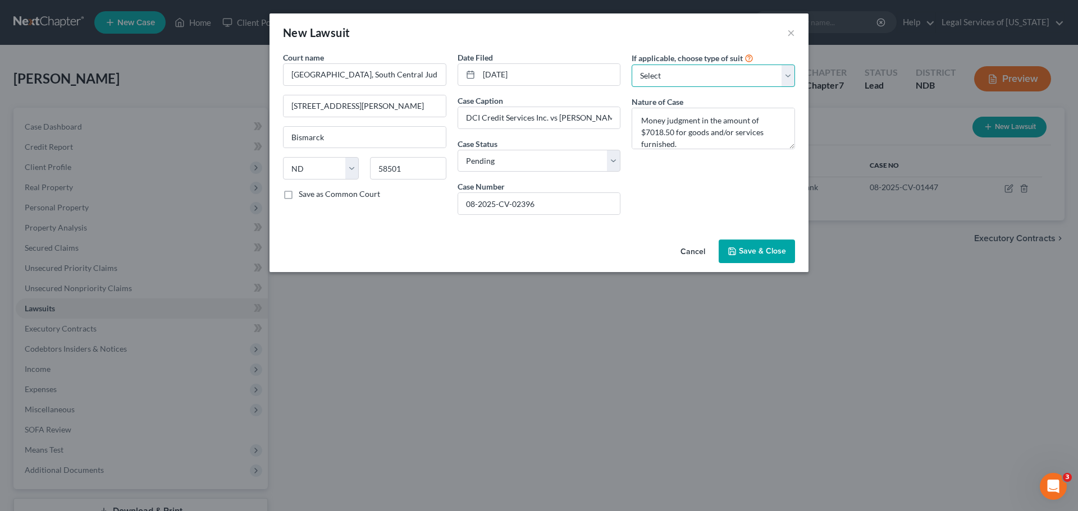
click at [664, 80] on select "Select Repossession Garnishment Foreclosure Attached, Seized, Or Levied Other" at bounding box center [713, 76] width 163 height 22
click at [665, 80] on select "Select Repossession Garnishment Foreclosure Attached, Seized, Or Levied Other" at bounding box center [713, 76] width 163 height 22
click at [772, 252] on span "Save & Close" at bounding box center [762, 251] width 47 height 10
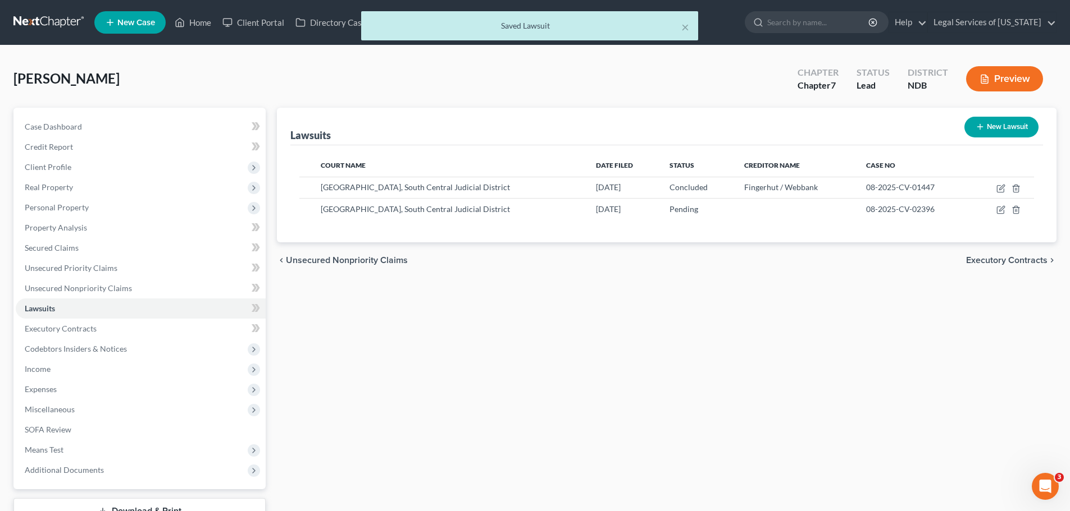
click at [1028, 262] on span "Executory Contracts" at bounding box center [1006, 260] width 81 height 9
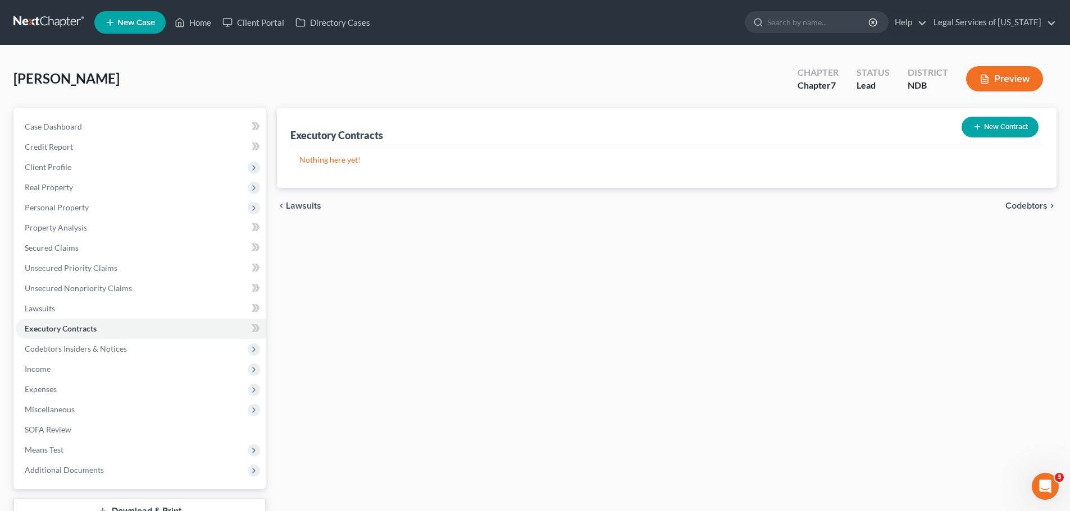
click at [307, 206] on span "Lawsuits" at bounding box center [303, 206] width 35 height 9
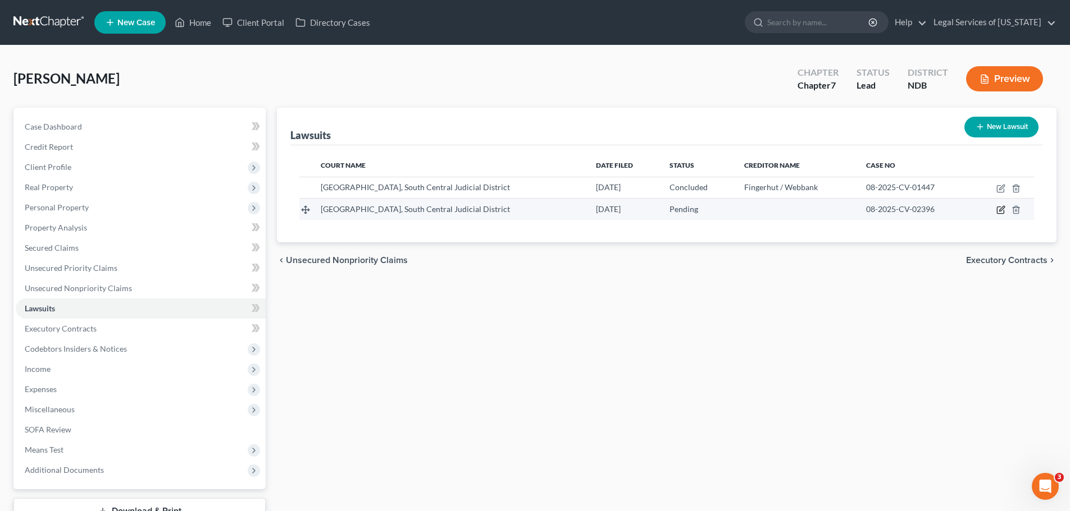
click at [1003, 209] on icon "button" at bounding box center [1001, 209] width 5 height 5
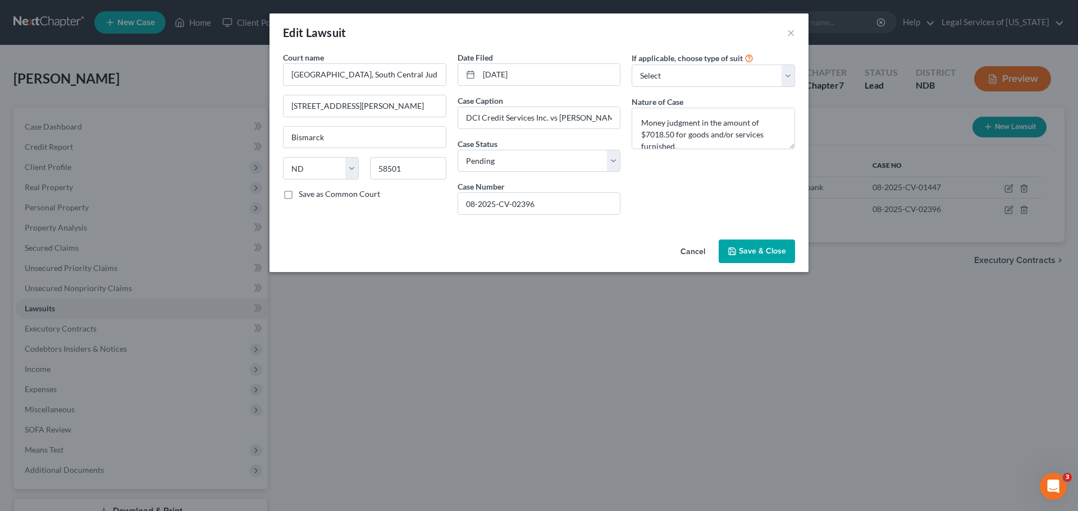
click at [550, 175] on div "Date Filed [DATE] Case Caption DCI Credit Services Inc. vs [PERSON_NAME] Case S…" at bounding box center [539, 138] width 175 height 172
click at [550, 166] on select "Select Pending On Appeal Concluded" at bounding box center [539, 161] width 163 height 22
click at [458, 150] on select "Select Pending On Appeal Concluded" at bounding box center [539, 161] width 163 height 22
click at [522, 159] on select "Select Pending On Appeal Concluded" at bounding box center [539, 161] width 163 height 22
click at [458, 150] on select "Select Pending On Appeal Concluded" at bounding box center [539, 161] width 163 height 22
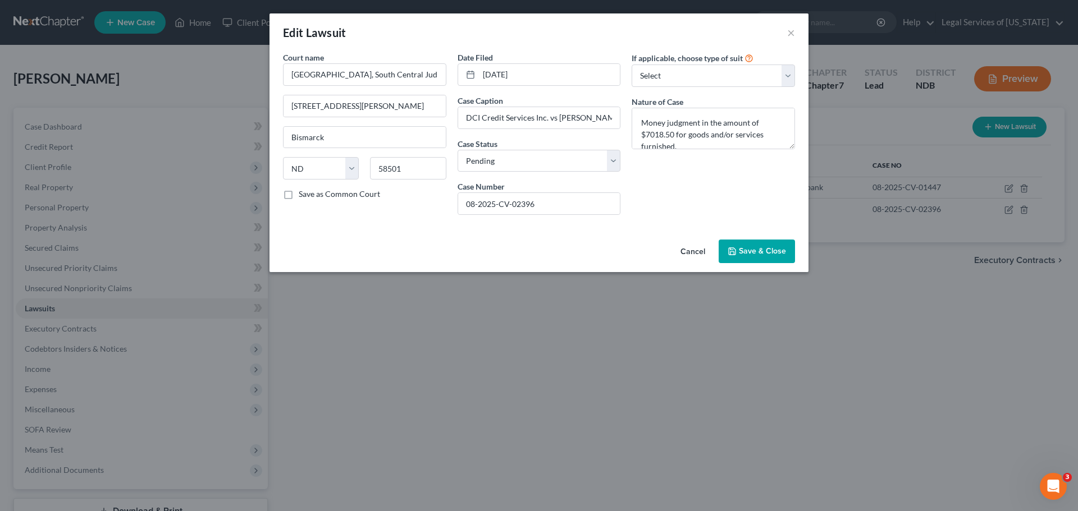
click at [668, 168] on div "If applicable, choose type of suit Select Repossession Garnishment Foreclosure …" at bounding box center [713, 138] width 175 height 172
click at [668, 76] on select "Select Repossession Garnishment Foreclosure Attached, Seized, Or Levied Other" at bounding box center [713, 76] width 163 height 22
click at [632, 65] on select "Select Repossession Garnishment Foreclosure Attached, Seized, Or Levied Other" at bounding box center [713, 76] width 163 height 22
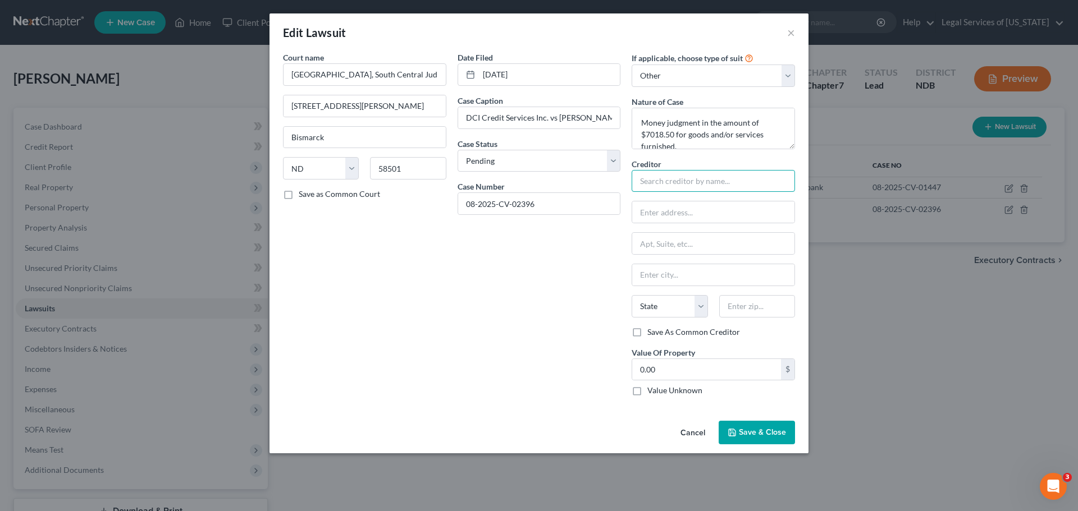
click at [676, 175] on input "text" at bounding box center [713, 181] width 163 height 22
click at [665, 171] on input "text" at bounding box center [713, 181] width 163 height 22
click at [668, 219] on input "text" at bounding box center [713, 212] width 162 height 21
click at [537, 118] on input "DCI Credit Services Inc. vs [PERSON_NAME]" at bounding box center [539, 117] width 162 height 21
click at [547, 116] on input "DCI Credit Services Inc. vs [PERSON_NAME]" at bounding box center [539, 117] width 162 height 21
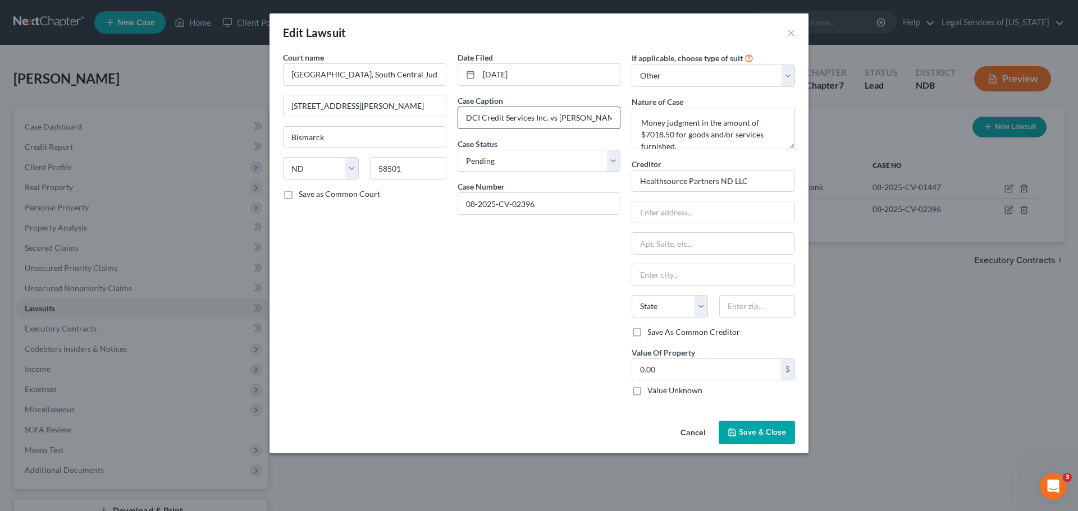
click at [549, 118] on input "DCI Credit Services Inc. vs [PERSON_NAME]" at bounding box center [539, 117] width 162 height 21
click at [675, 213] on input "text" at bounding box center [713, 212] width 162 height 21
click at [679, 211] on input "text" at bounding box center [713, 212] width 162 height 21
click at [757, 431] on span "Save & Close" at bounding box center [762, 433] width 47 height 10
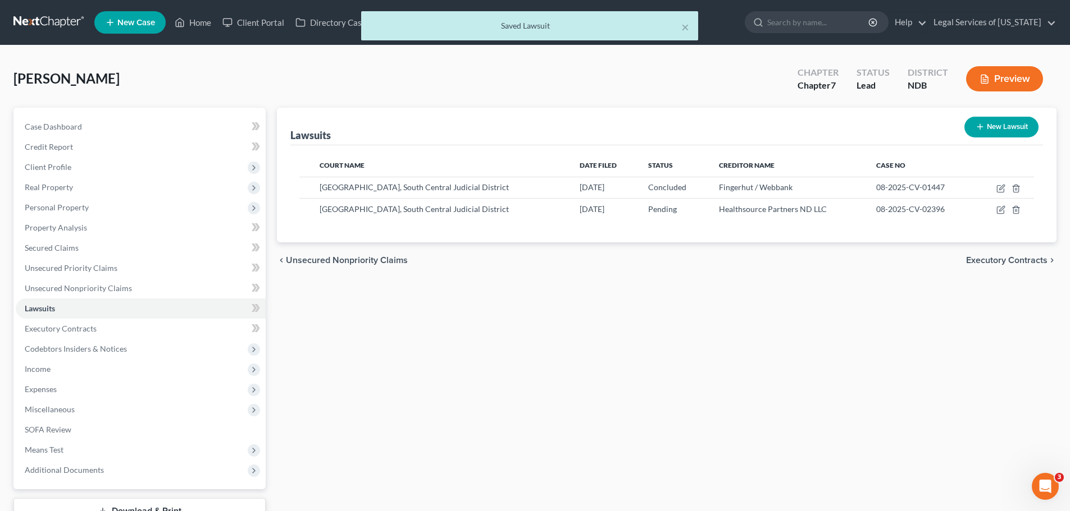
click at [1019, 258] on span "Executory Contracts" at bounding box center [1006, 260] width 81 height 9
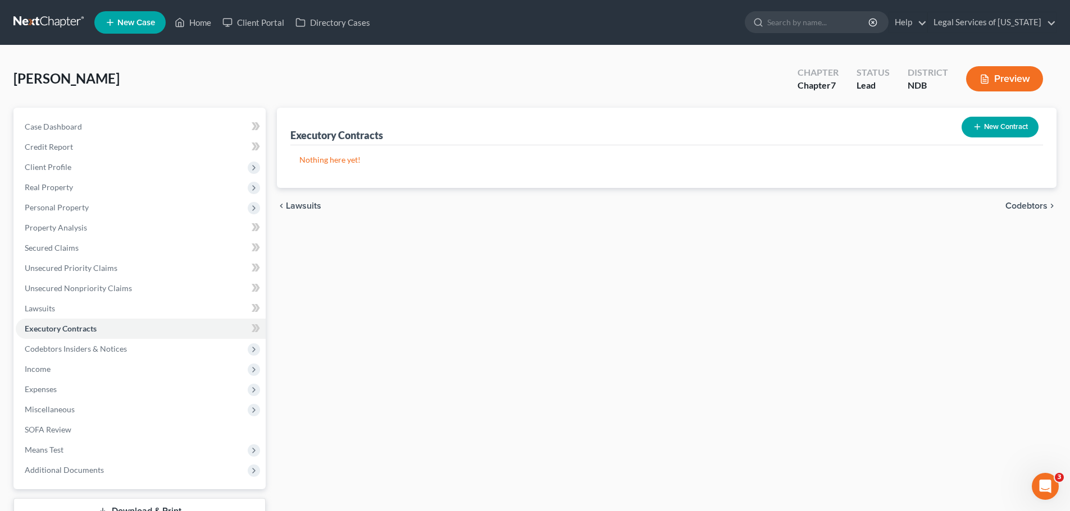
click at [1030, 197] on div "chevron_left Lawsuits Codebtors chevron_right" at bounding box center [666, 206] width 779 height 36
click at [1024, 207] on span "Codebtors" at bounding box center [1026, 206] width 42 height 9
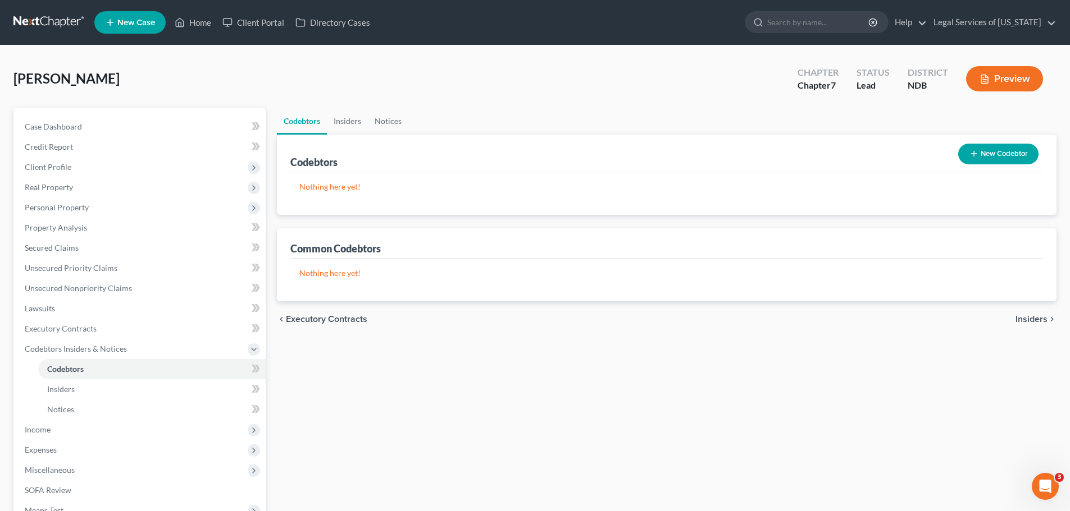
click at [1041, 322] on span "Insiders" at bounding box center [1031, 319] width 32 height 9
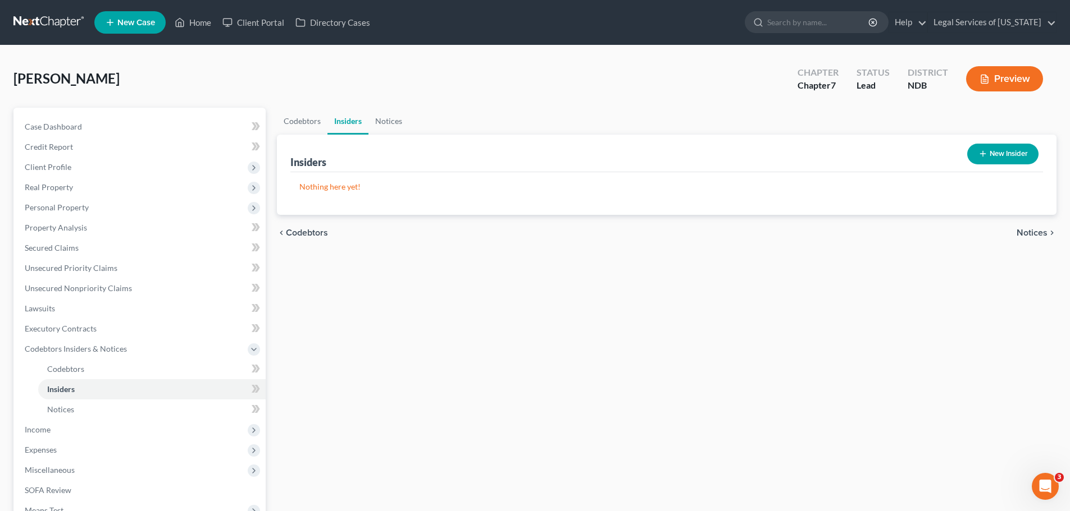
click at [1033, 230] on span "Notices" at bounding box center [1031, 233] width 31 height 9
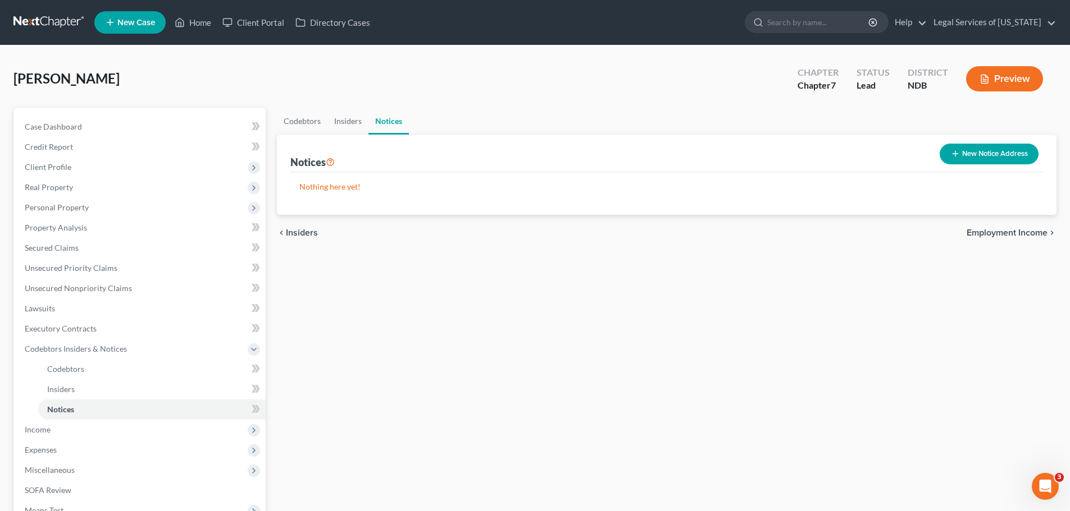
click at [1030, 232] on span "Employment Income" at bounding box center [1006, 233] width 81 height 9
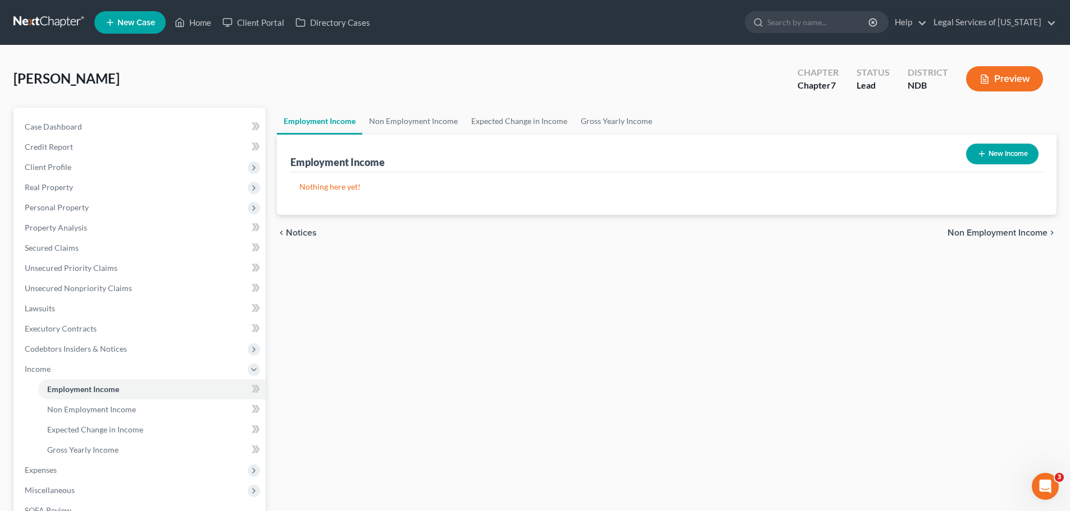
click at [1004, 154] on button "New Income" at bounding box center [1002, 154] width 72 height 21
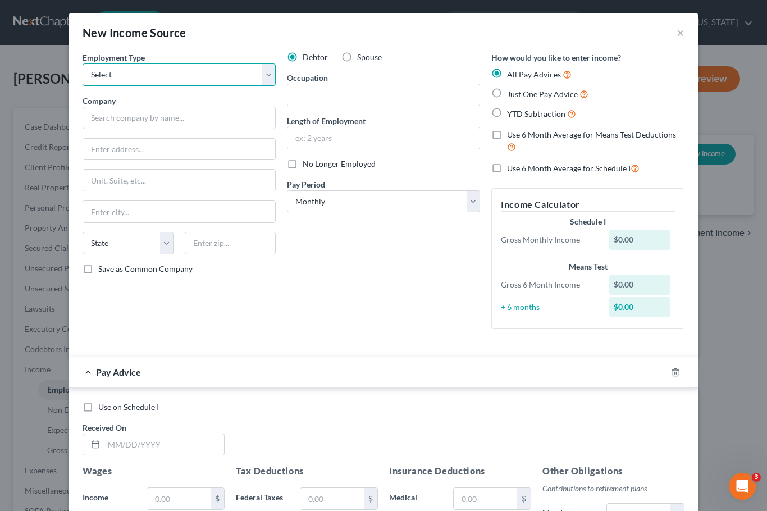
drag, startPoint x: 221, startPoint y: 79, endPoint x: 216, endPoint y: 85, distance: 8.0
click at [221, 79] on select "Select Full or [DEMOGRAPHIC_DATA] Employment Self Employment" at bounding box center [179, 74] width 193 height 22
click at [83, 63] on select "Select Full or [DEMOGRAPHIC_DATA] Employment Self Employment" at bounding box center [179, 74] width 193 height 22
click at [171, 112] on input "text" at bounding box center [179, 118] width 193 height 22
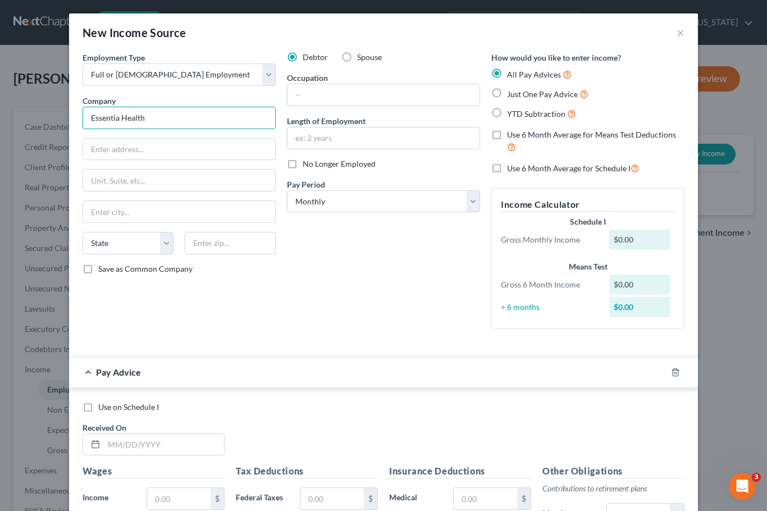
click at [144, 119] on input "Essentia Health" at bounding box center [179, 118] width 193 height 22
click at [148, 157] on input "text" at bounding box center [179, 149] width 192 height 21
click at [132, 146] on input "text" at bounding box center [179, 149] width 192 height 21
click at [98, 271] on label "Save as Common Company" at bounding box center [145, 268] width 94 height 11
click at [103, 271] on input "Save as Common Company" at bounding box center [106, 266] width 7 height 7
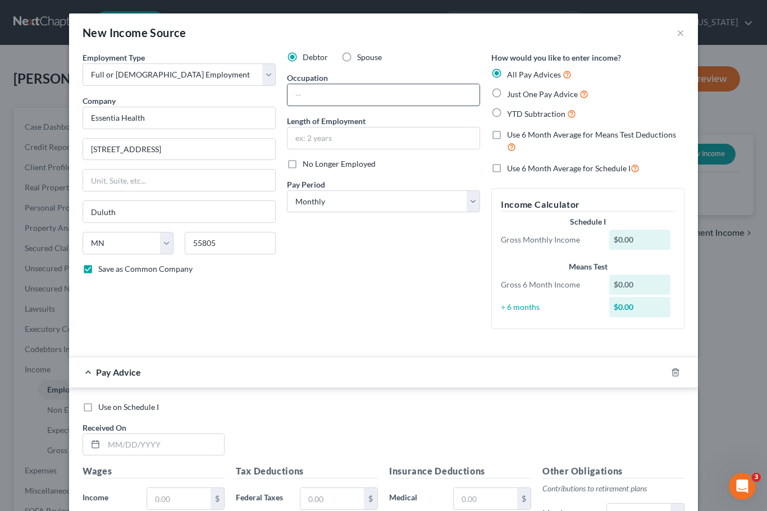
click at [312, 99] on input "text" at bounding box center [383, 94] width 192 height 21
click at [299, 84] on div at bounding box center [383, 95] width 193 height 22
click at [301, 88] on input "text" at bounding box center [383, 94] width 192 height 21
click at [314, 139] on input "text" at bounding box center [383, 137] width 192 height 21
click at [345, 196] on select "Select Monthly Twice Monthly Every Other Week Weekly" at bounding box center [383, 201] width 193 height 22
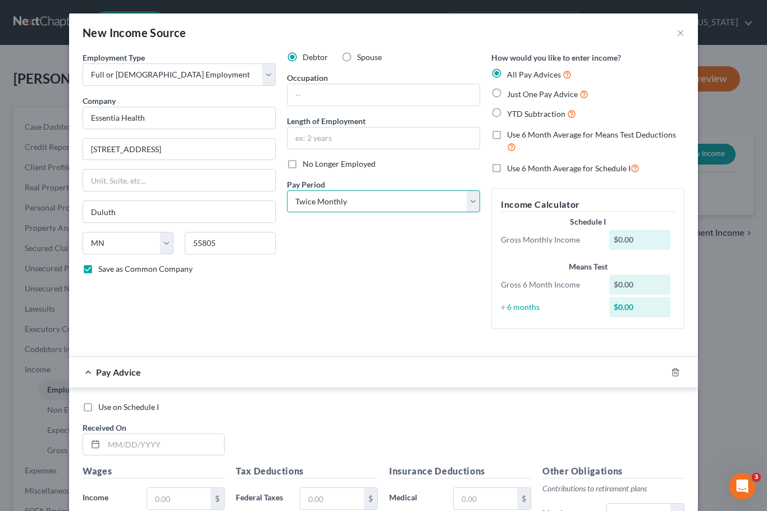
click at [287, 190] on select "Select Monthly Twice Monthly Every Other Week Weekly" at bounding box center [383, 201] width 193 height 22
click at [531, 90] on span "Just One Pay Advice" at bounding box center [542, 94] width 71 height 10
click at [519, 90] on input "Just One Pay Advice" at bounding box center [514, 91] width 7 height 7
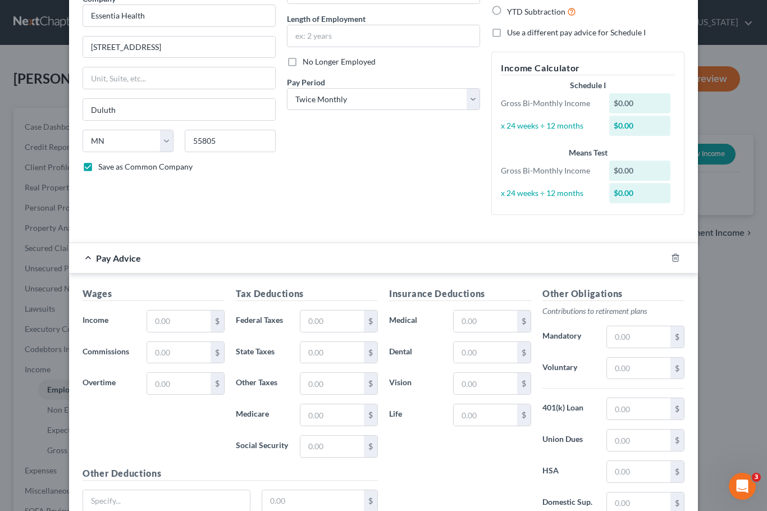
scroll to position [200, 0]
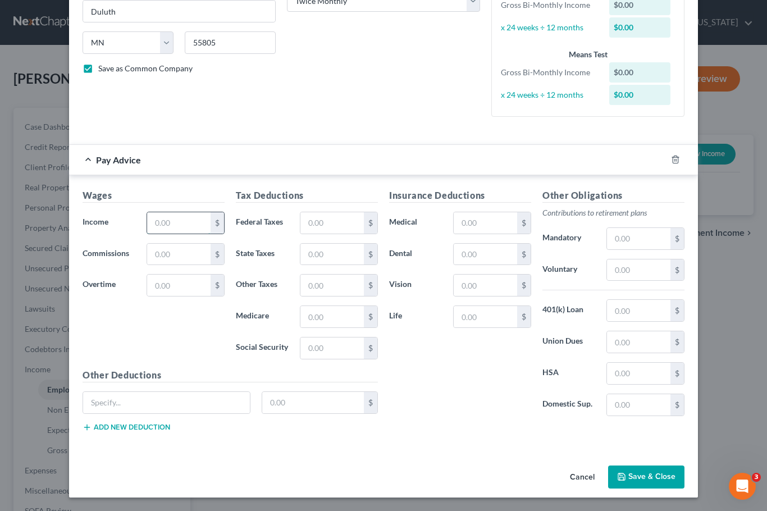
click at [166, 222] on input "text" at bounding box center [178, 222] width 63 height 21
click at [159, 252] on input "text" at bounding box center [178, 254] width 63 height 21
click at [343, 225] on input "text" at bounding box center [331, 222] width 63 height 21
click at [468, 224] on input "text" at bounding box center [485, 222] width 63 height 21
click at [467, 226] on input "text" at bounding box center [485, 222] width 63 height 21
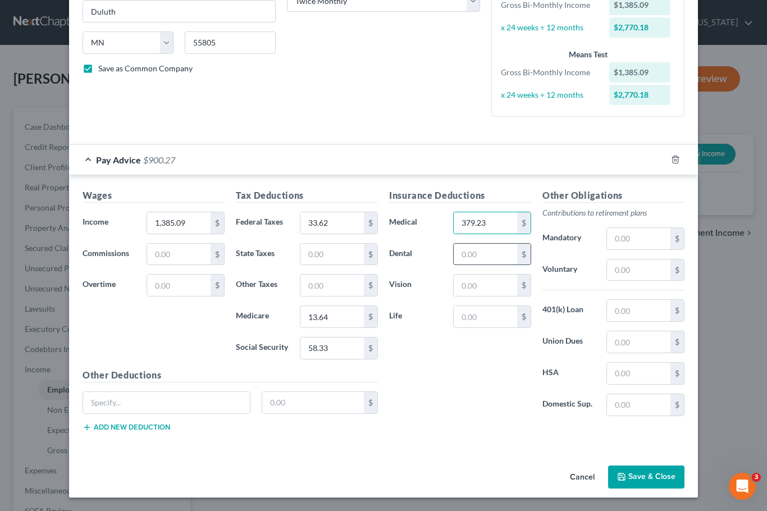
click at [483, 257] on input "text" at bounding box center [485, 254] width 63 height 21
click at [479, 281] on input "text" at bounding box center [485, 285] width 63 height 21
click at [483, 353] on div "Insurance Deductions Medical 379.23 $ Dental 56.22 $ Vision 8.82 $ Life $" at bounding box center [459, 307] width 153 height 236
click at [174, 403] on input "text" at bounding box center [166, 402] width 167 height 21
click at [624, 233] on input "text" at bounding box center [638, 238] width 63 height 21
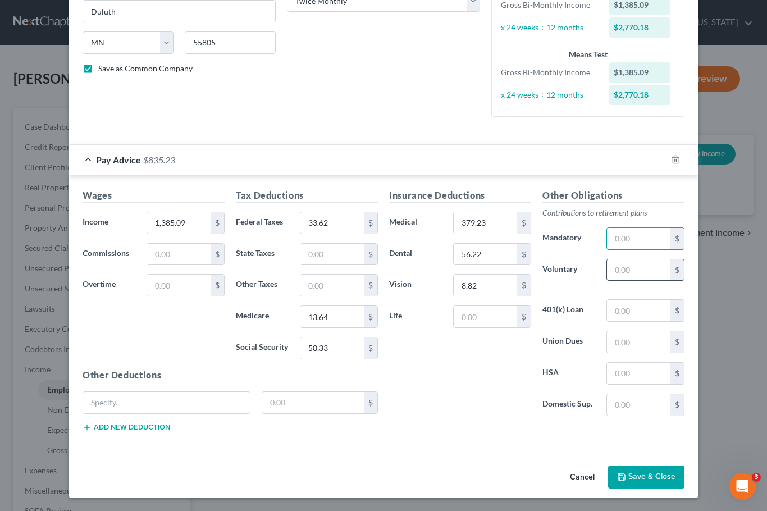
click at [613, 263] on input "text" at bounding box center [638, 269] width 63 height 21
click at [166, 404] on input "text" at bounding box center [166, 402] width 167 height 21
click at [470, 453] on div "Employment Type * Select Full or [DEMOGRAPHIC_DATA] Employment Self Employment …" at bounding box center [383, 156] width 629 height 610
click at [643, 273] on input "text" at bounding box center [638, 269] width 63 height 21
click at [637, 237] on input "text" at bounding box center [638, 238] width 63 height 21
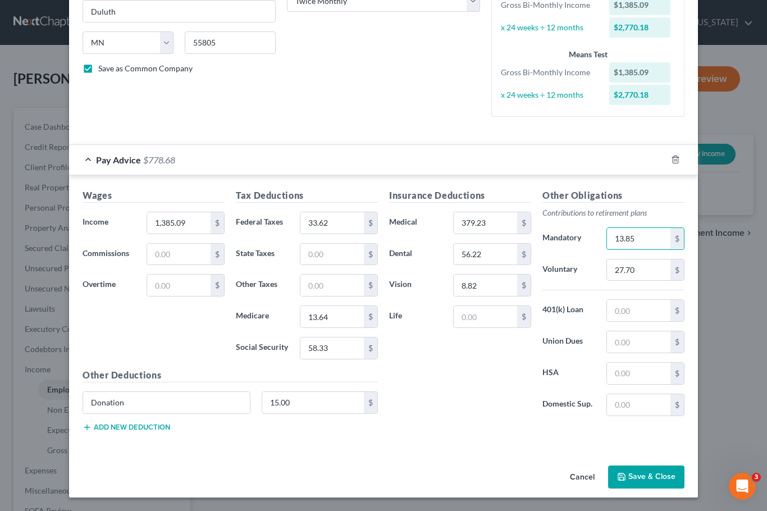
click at [497, 445] on div "Wages Income * 1,385.09 $ Commissions $ Overtime $ Tax Deductions Federal Taxes…" at bounding box center [383, 312] width 629 height 275
click at [654, 478] on button "Save & Close" at bounding box center [646, 477] width 76 height 24
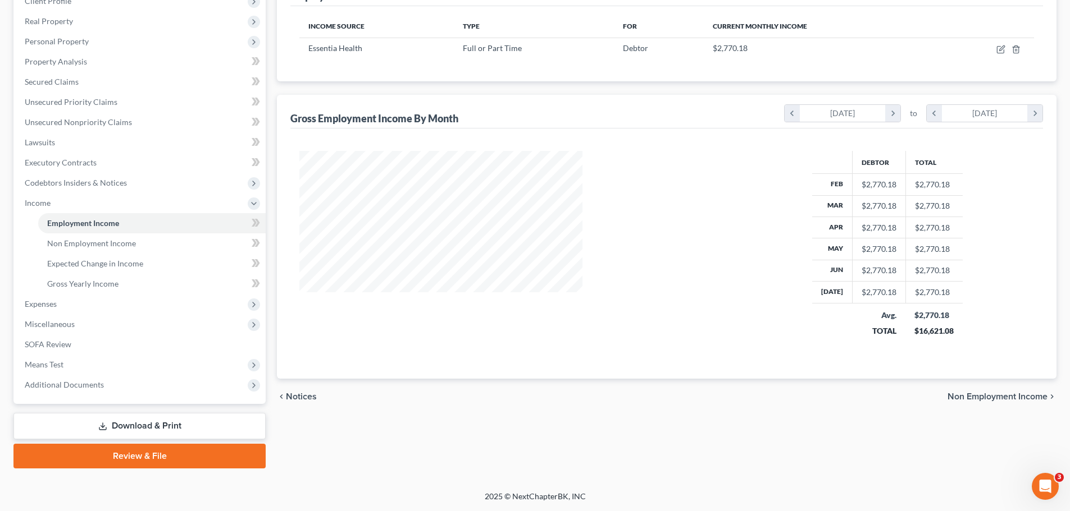
scroll to position [209, 441]
click at [993, 401] on span "Non Employment Income" at bounding box center [997, 405] width 100 height 9
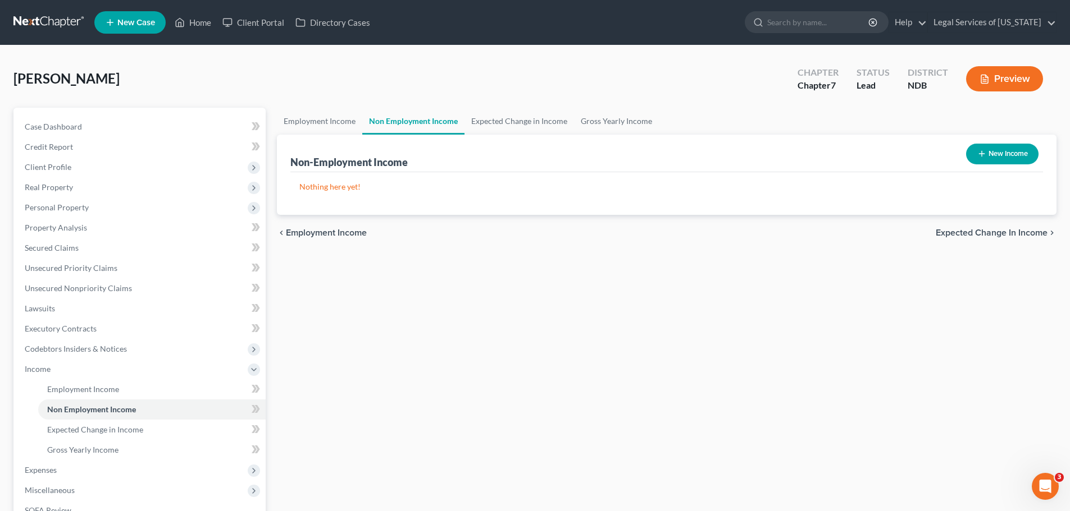
click at [317, 229] on span "Employment Income" at bounding box center [326, 233] width 81 height 9
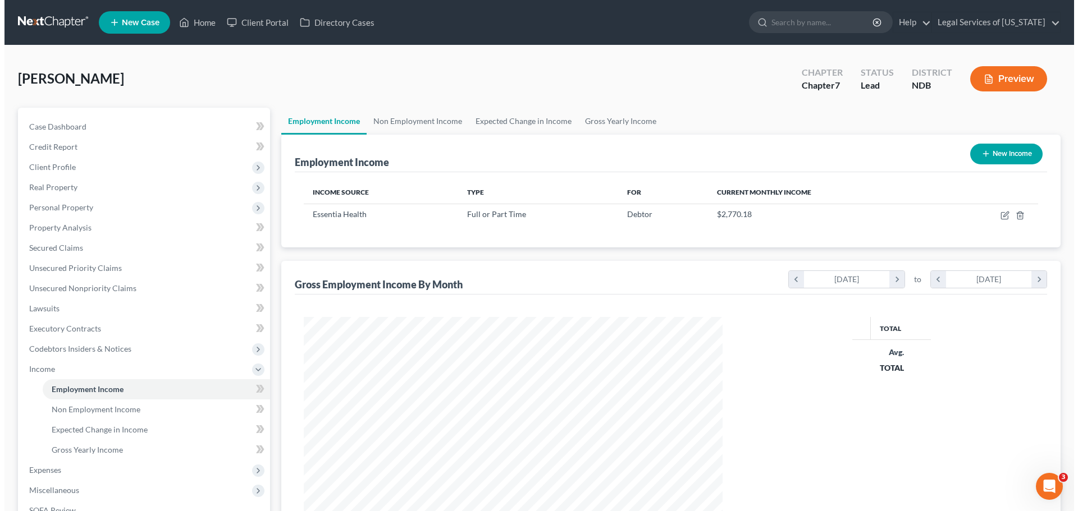
scroll to position [209, 441]
click at [404, 118] on link "Non Employment Income" at bounding box center [413, 121] width 102 height 27
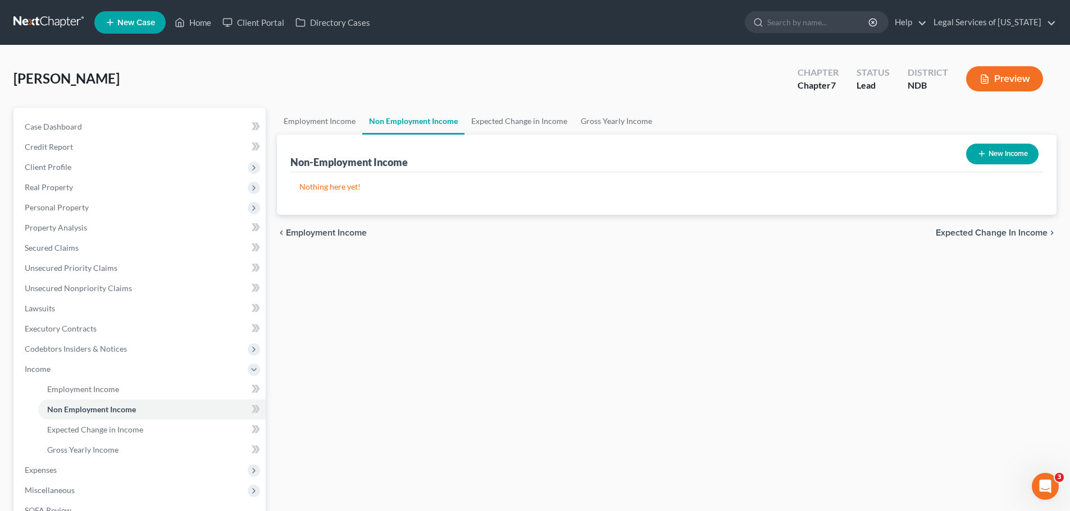
click at [997, 159] on button "New Income" at bounding box center [1002, 154] width 72 height 21
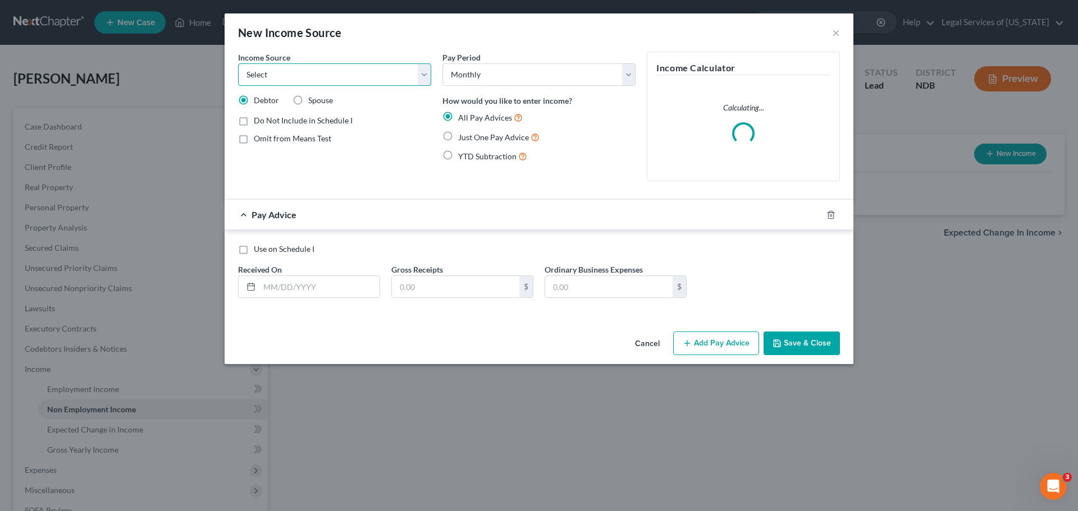
click at [293, 79] on select "Select Unemployment Disability (from employer) Pension Retirement Social Securi…" at bounding box center [334, 74] width 193 height 22
click at [238, 63] on select "Select Unemployment Disability (from employer) Pension Retirement Social Securi…" at bounding box center [334, 74] width 193 height 22
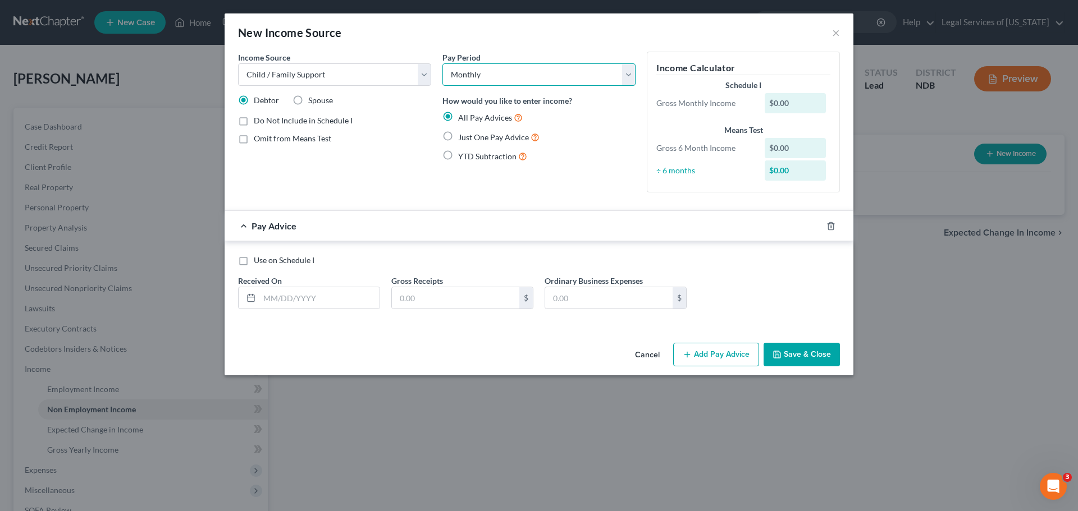
click at [468, 74] on select "Select Monthly Twice Monthly Every Other Week Weekly" at bounding box center [538, 74] width 193 height 22
click at [473, 136] on span "Just One Pay Advice" at bounding box center [493, 137] width 71 height 10
click at [470, 136] on input "Just One Pay Advice" at bounding box center [466, 134] width 7 height 7
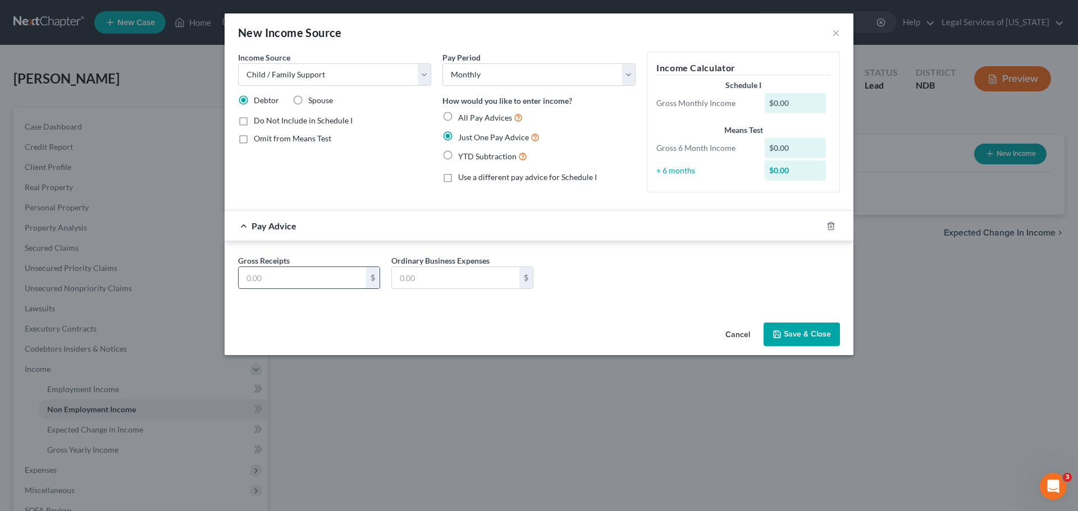
click at [309, 277] on input "text" at bounding box center [302, 277] width 127 height 21
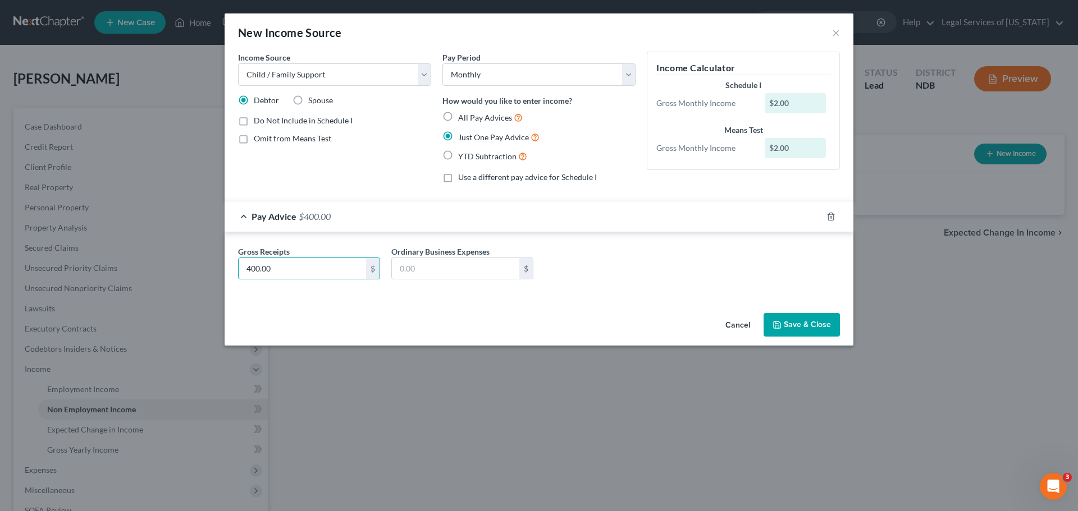
click at [811, 331] on button "Save & Close" at bounding box center [802, 325] width 76 height 24
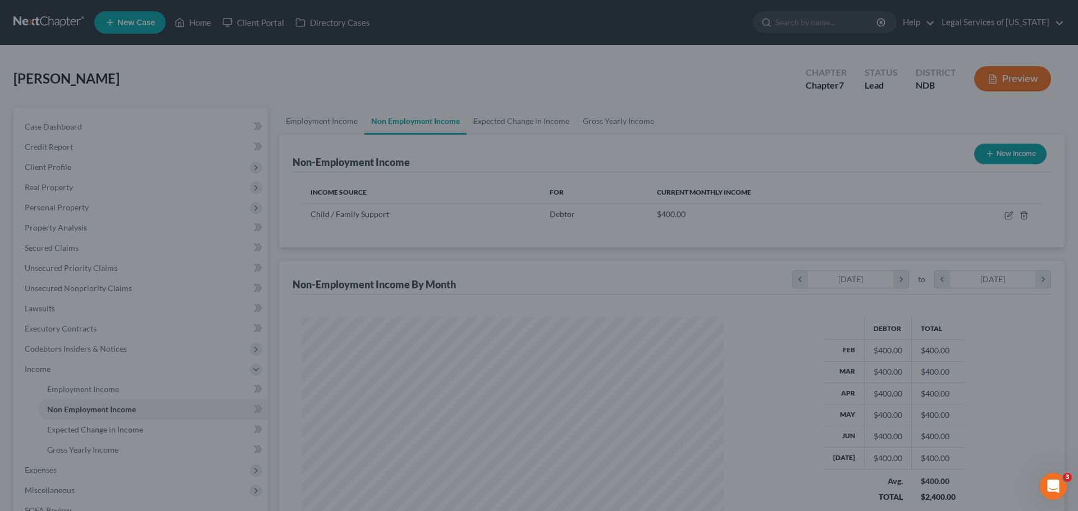
scroll to position [209, 441]
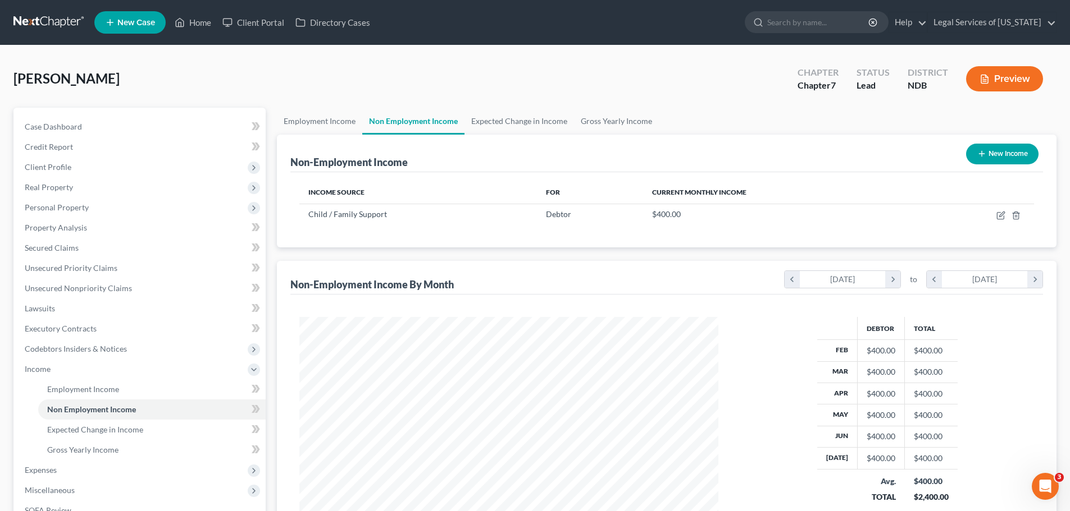
click at [975, 167] on div "New Income" at bounding box center [1001, 154] width 81 height 30
click at [979, 162] on button "New Income" at bounding box center [1002, 154] width 72 height 21
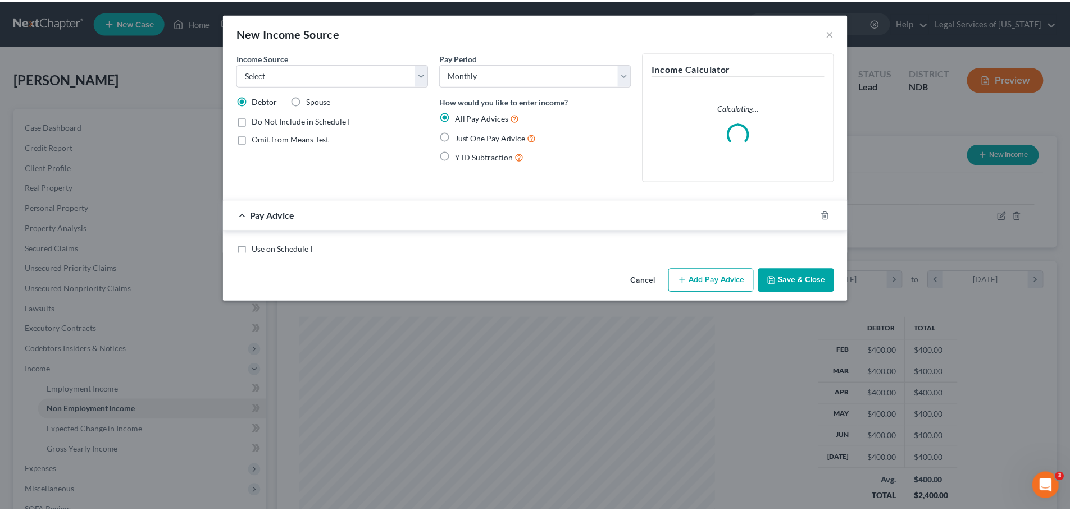
scroll to position [211, 445]
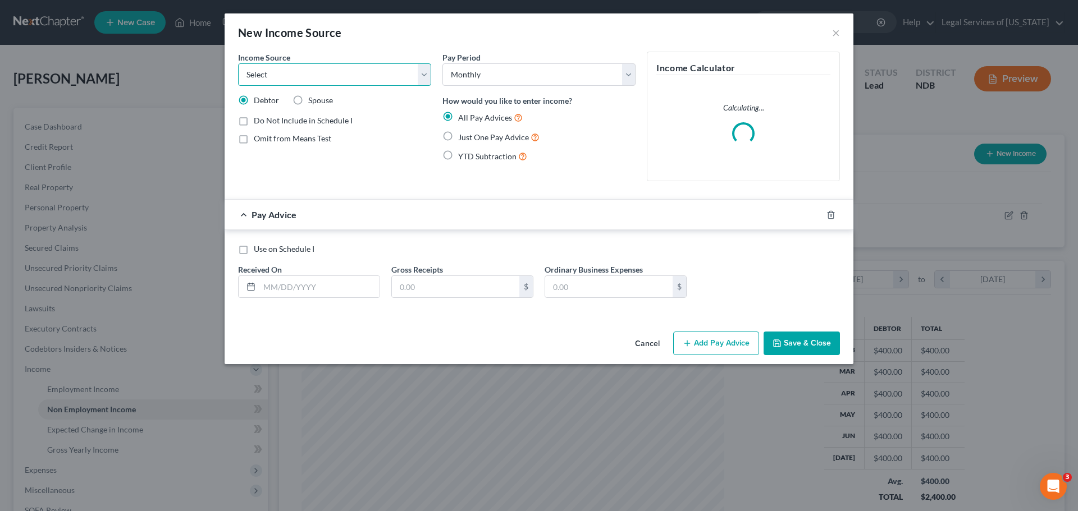
click at [371, 83] on select "Select Unemployment Disability (from employer) Pension Retirement Social Securi…" at bounding box center [334, 74] width 193 height 22
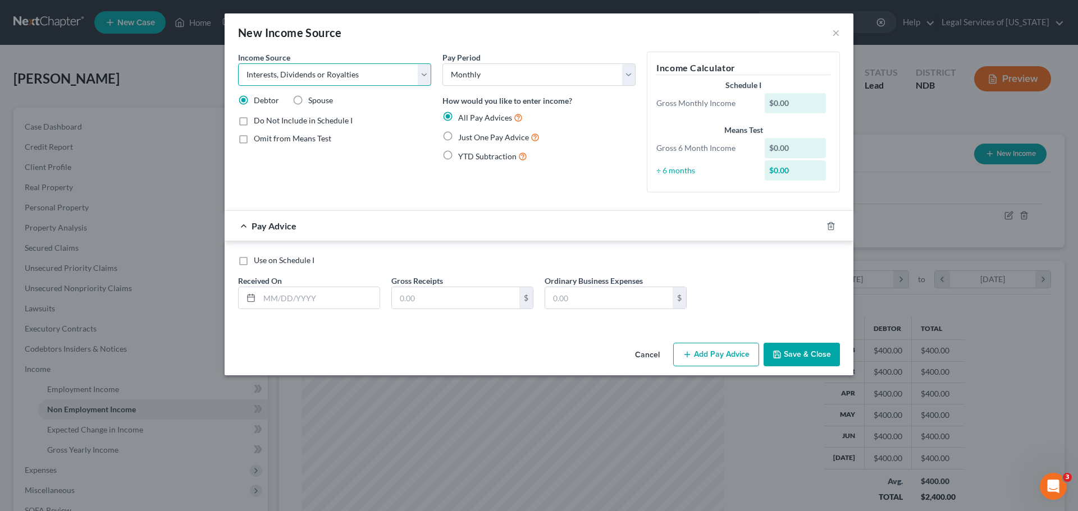
click at [238, 63] on select "Select Unemployment Disability (from employer) Pension Retirement Social Securi…" at bounding box center [334, 74] width 193 height 22
click at [306, 84] on select "Select Unemployment Disability (from employer) Pension Retirement Social Securi…" at bounding box center [334, 74] width 193 height 22
click at [238, 63] on select "Select Unemployment Disability (from employer) Pension Retirement Social Securi…" at bounding box center [334, 74] width 193 height 22
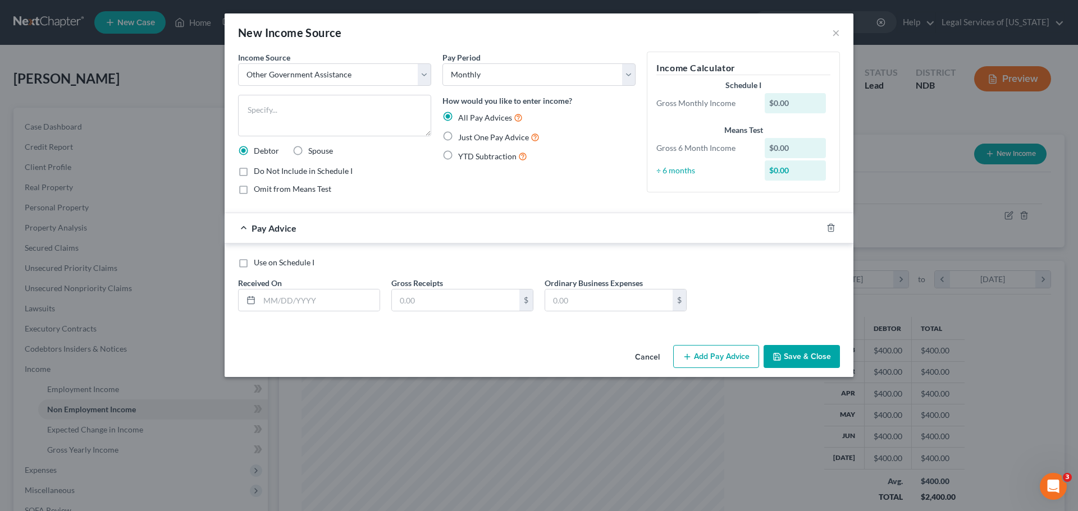
click at [313, 89] on div "Income Source * Select Unemployment Disability (from employer) Pension Retireme…" at bounding box center [334, 128] width 204 height 152
click at [313, 77] on select "Select Unemployment Disability (from employer) Pension Retirement Social Securi…" at bounding box center [334, 74] width 193 height 22
click at [451, 199] on div "Pay Period Select Monthly Twice Monthly Every Other Week Weekly How would you l…" at bounding box center [539, 128] width 204 height 152
click at [316, 292] on input "text" at bounding box center [319, 300] width 120 height 21
click at [445, 298] on input "text" at bounding box center [455, 300] width 127 height 21
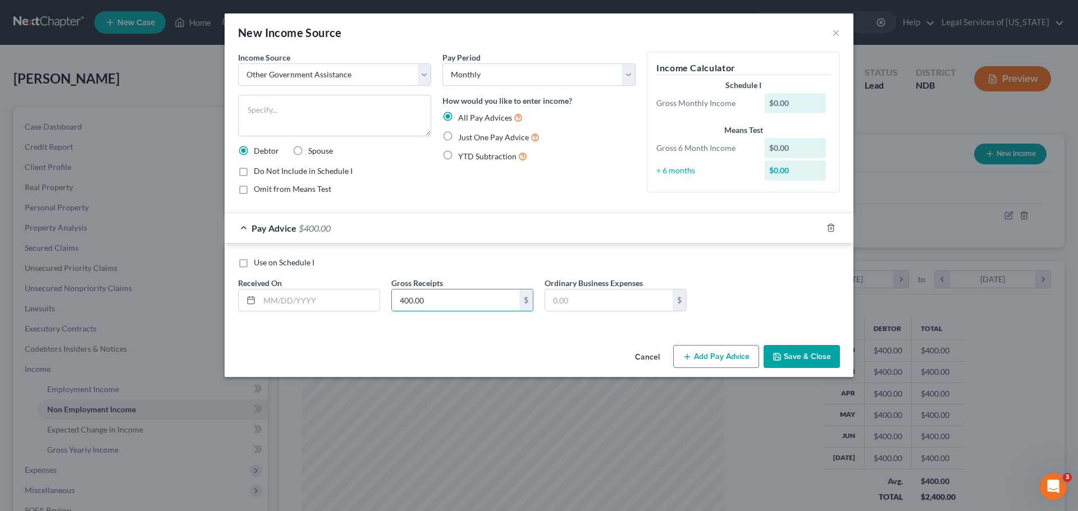
click at [409, 245] on div "Use on Schedule I Received On * Gross Receipts 400.00 $ Ordinary Business Expen…" at bounding box center [539, 287] width 629 height 86
click at [793, 353] on button "Save & Close" at bounding box center [802, 357] width 76 height 24
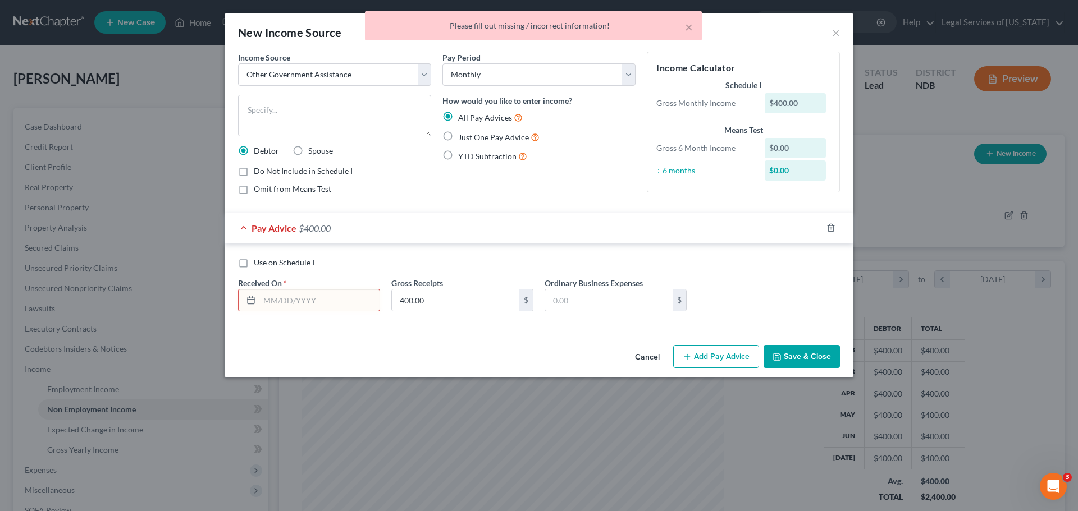
click at [300, 293] on input "text" at bounding box center [319, 300] width 120 height 21
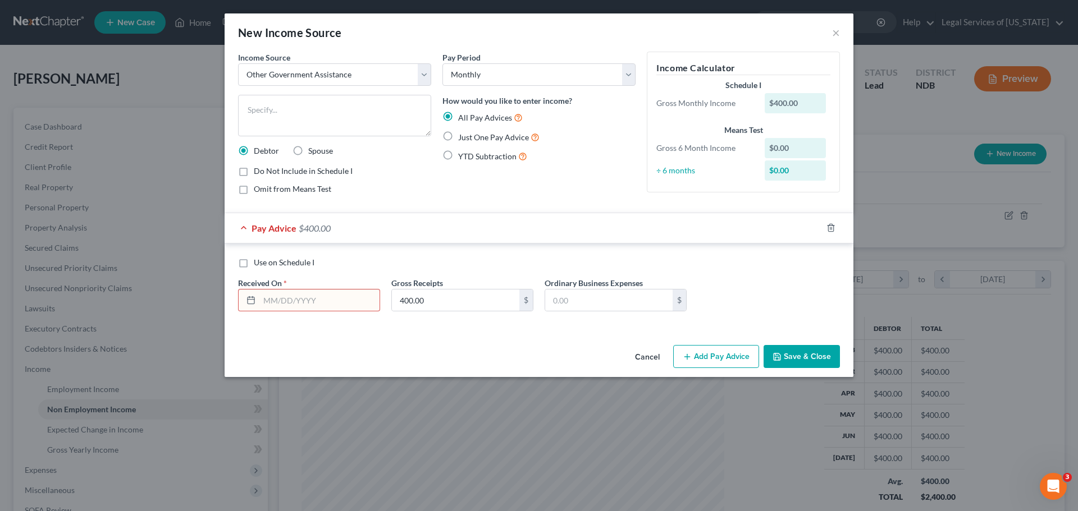
click at [475, 136] on span "Just One Pay Advice" at bounding box center [493, 137] width 71 height 10
click at [470, 136] on input "Just One Pay Advice" at bounding box center [466, 134] width 7 height 7
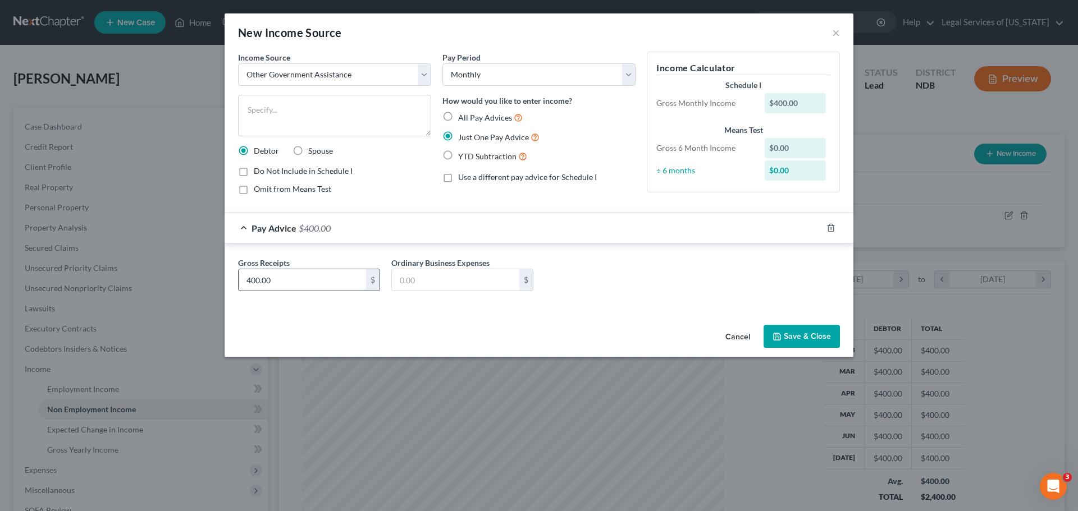
click at [317, 280] on input "400.00" at bounding box center [302, 279] width 127 height 21
click at [807, 337] on button "Save & Close" at bounding box center [802, 337] width 76 height 24
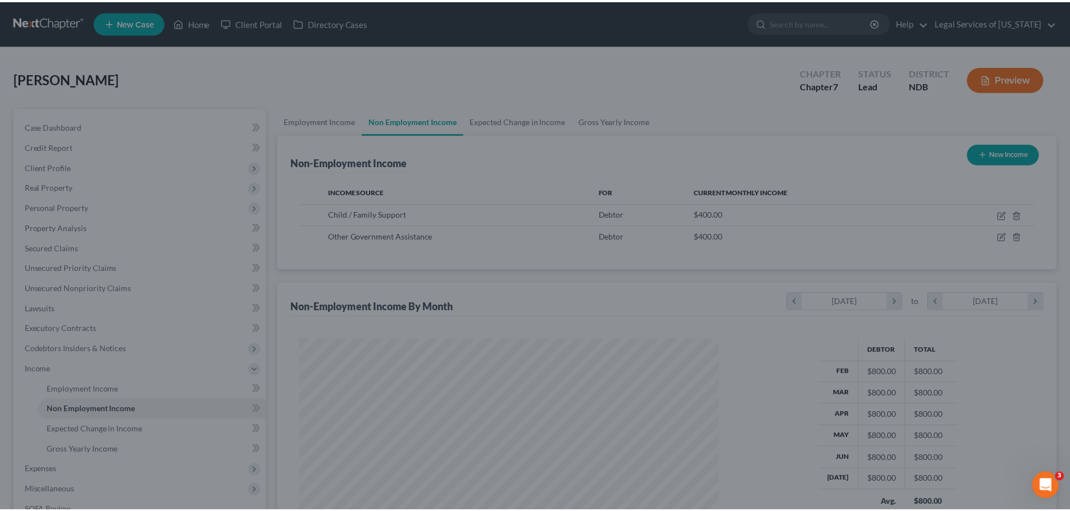
scroll to position [561230, 560998]
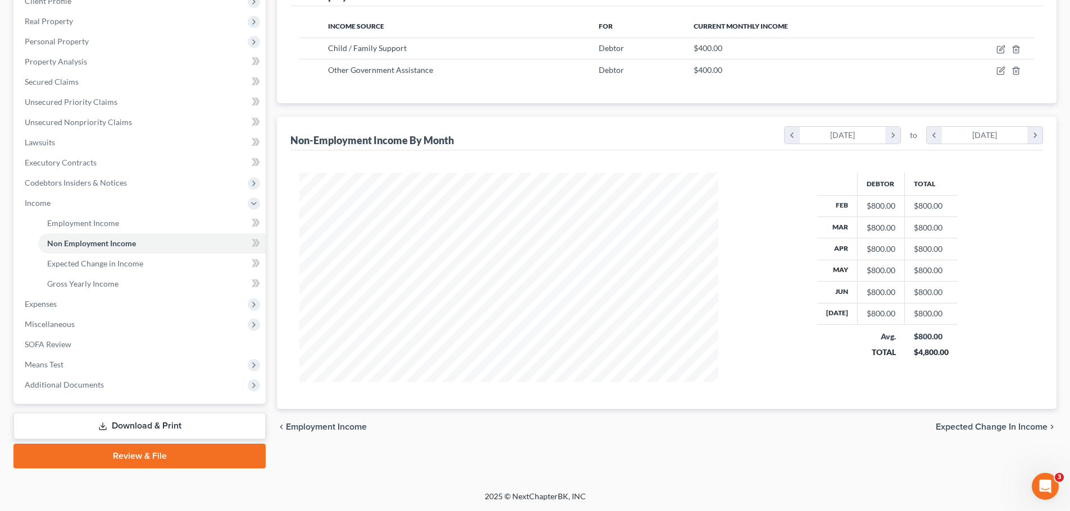
click at [1008, 424] on span "Expected Change in Income" at bounding box center [991, 427] width 112 height 9
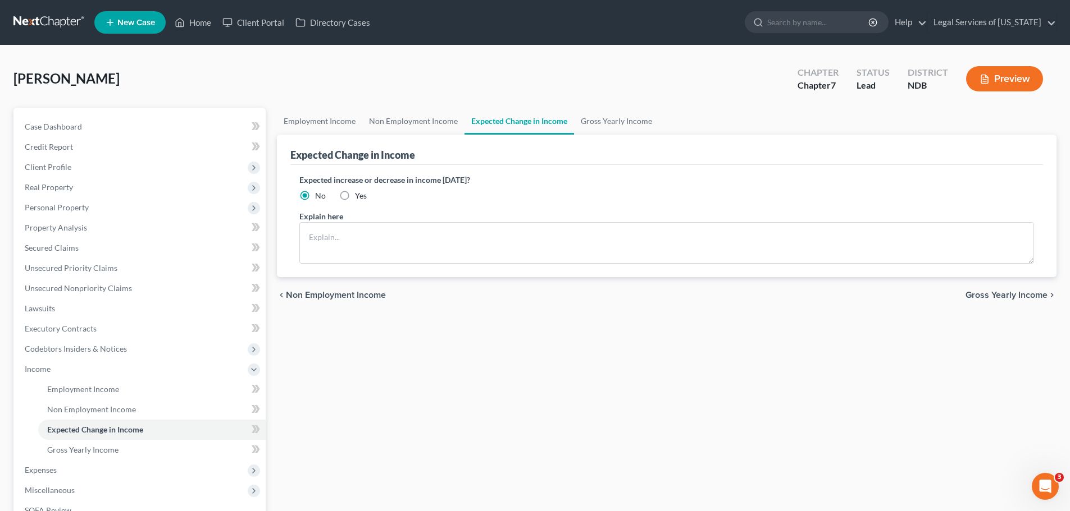
click at [1021, 295] on span "Gross Yearly Income" at bounding box center [1006, 295] width 82 height 9
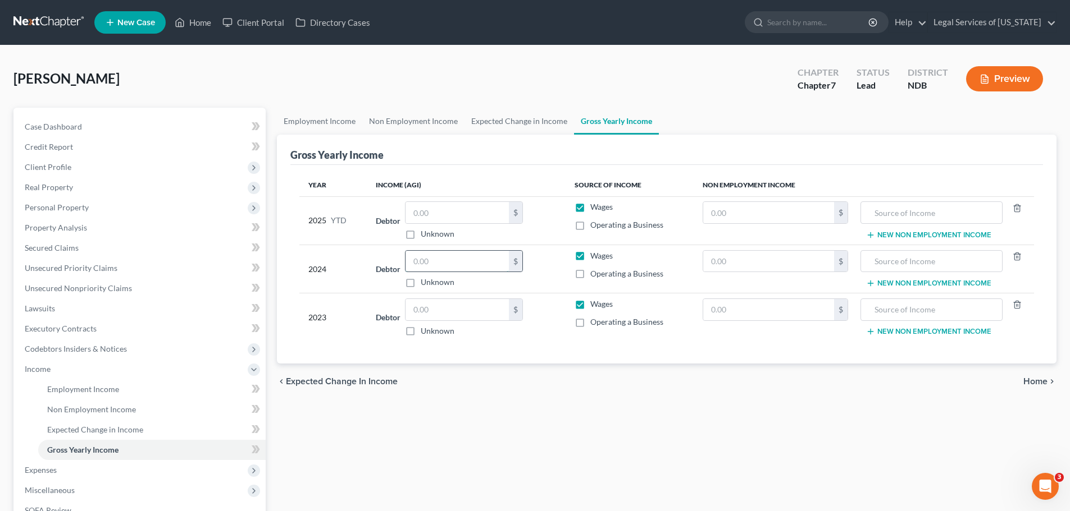
click at [462, 263] on input "text" at bounding box center [456, 261] width 103 height 21
click at [460, 301] on input "text" at bounding box center [456, 309] width 103 height 21
click at [766, 305] on input "text" at bounding box center [768, 309] width 131 height 21
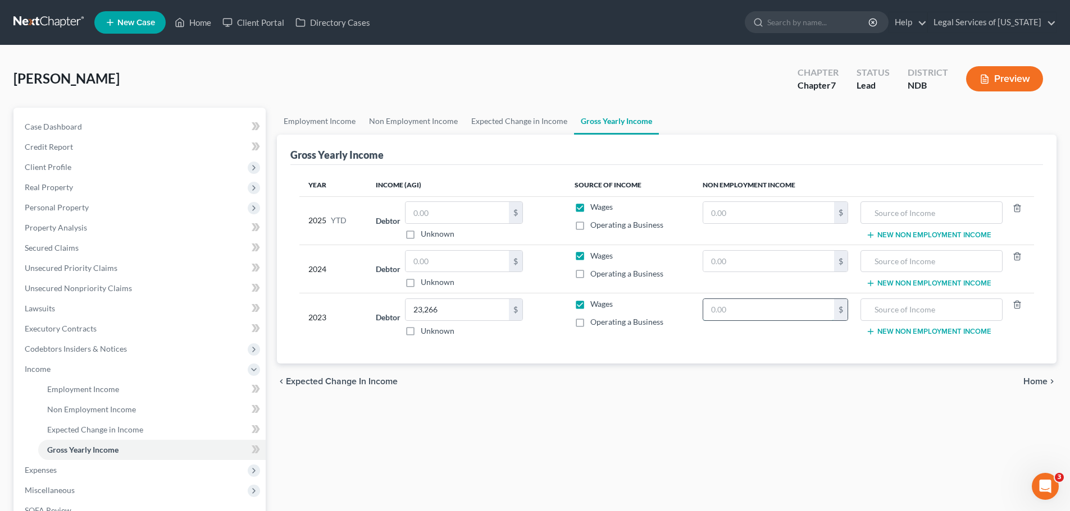
click at [766, 305] on input "text" at bounding box center [768, 309] width 131 height 21
click at [737, 314] on input "text" at bounding box center [768, 309] width 131 height 21
click at [737, 312] on input "text" at bounding box center [768, 309] width 131 height 21
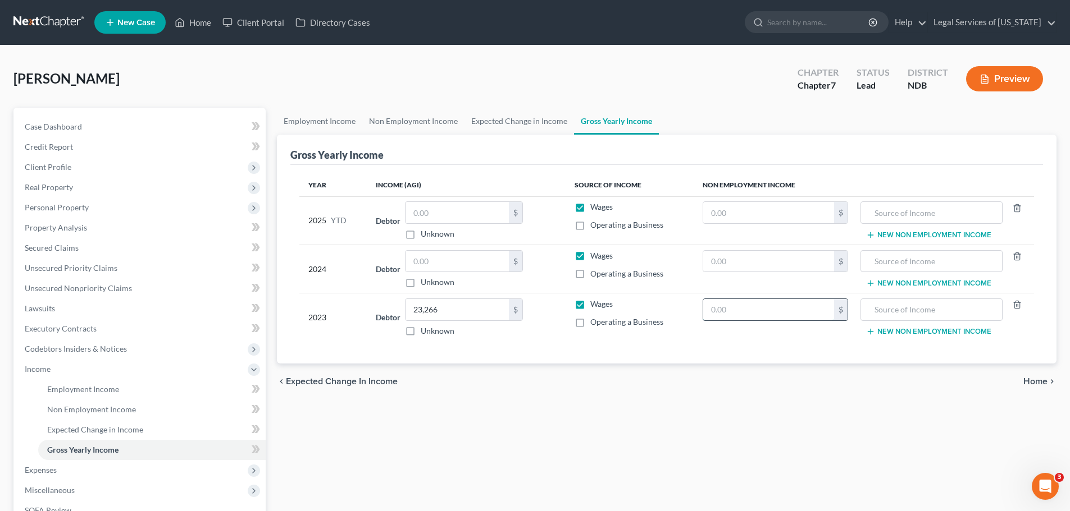
click at [745, 314] on input "text" at bounding box center [768, 309] width 131 height 21
click at [922, 312] on input "text" at bounding box center [930, 309] width 129 height 21
click at [918, 330] on button "New Non Employment Income" at bounding box center [928, 331] width 125 height 9
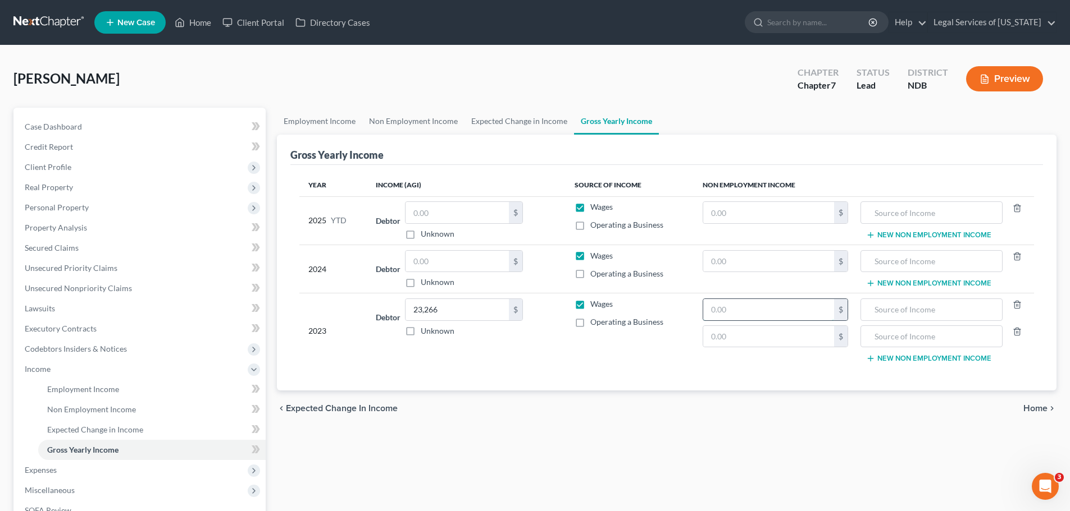
click at [794, 309] on input "text" at bounding box center [768, 309] width 131 height 21
click at [756, 309] on input "text" at bounding box center [768, 309] width 131 height 21
click at [913, 305] on input "text" at bounding box center [930, 309] width 129 height 21
click at [753, 345] on input "text" at bounding box center [768, 336] width 131 height 21
click at [878, 332] on input "text" at bounding box center [930, 336] width 129 height 21
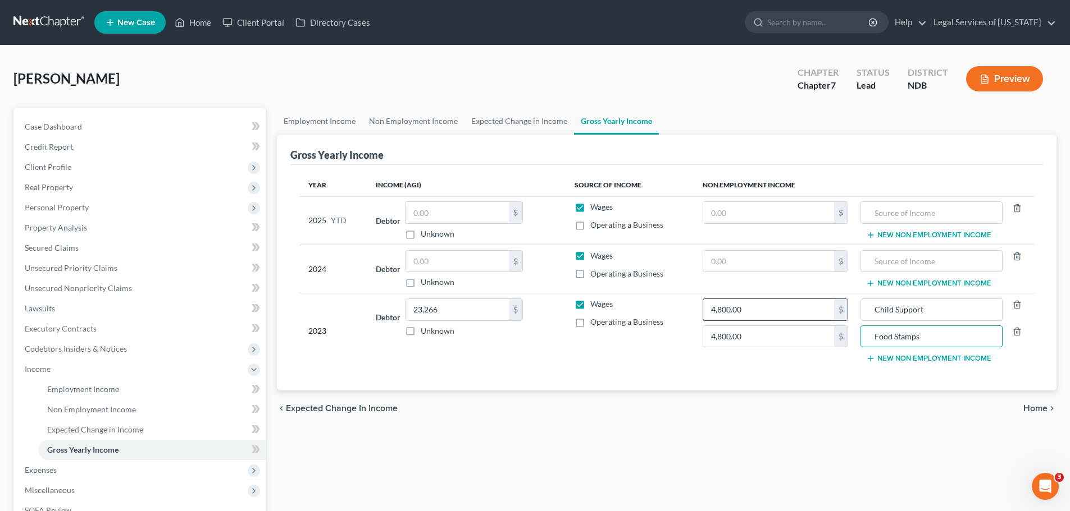
click at [752, 309] on input "4,800.00" at bounding box center [768, 309] width 131 height 21
click at [724, 259] on input "text" at bounding box center [768, 261] width 131 height 21
click at [911, 255] on input "text" at bounding box center [930, 261] width 129 height 21
click at [925, 295] on td "Child Support Food Stamps New Non Employment Income" at bounding box center [945, 331] width 177 height 75
click at [921, 283] on button "New Non Employment Income" at bounding box center [928, 283] width 125 height 9
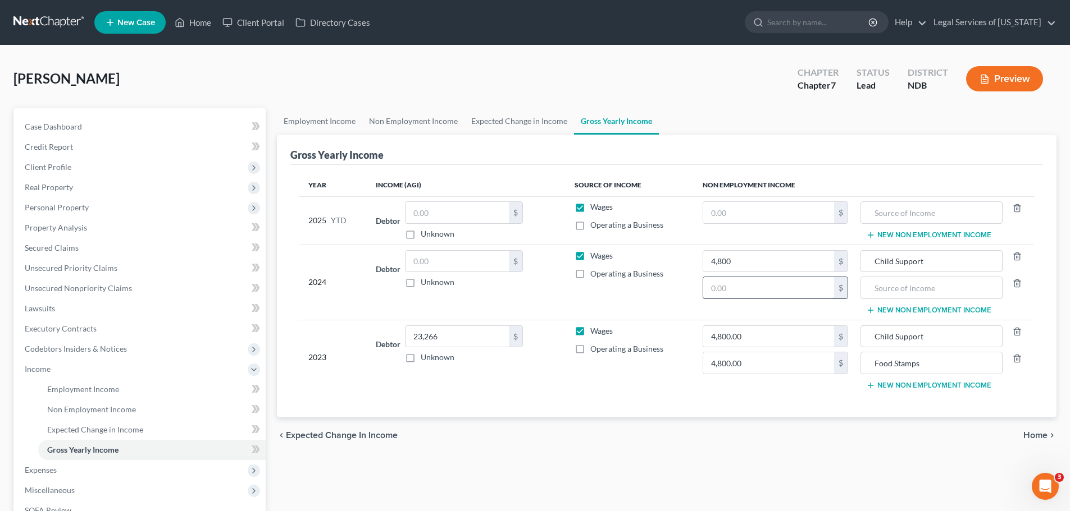
click at [783, 296] on input "text" at bounding box center [768, 287] width 131 height 21
click at [740, 243] on td "$" at bounding box center [774, 221] width 163 height 48
drag, startPoint x: 739, startPoint y: 252, endPoint x: 747, endPoint y: 270, distance: 20.4
click at [739, 252] on input "4,800" at bounding box center [768, 261] width 131 height 21
click at [719, 295] on input "0" at bounding box center [768, 287] width 131 height 21
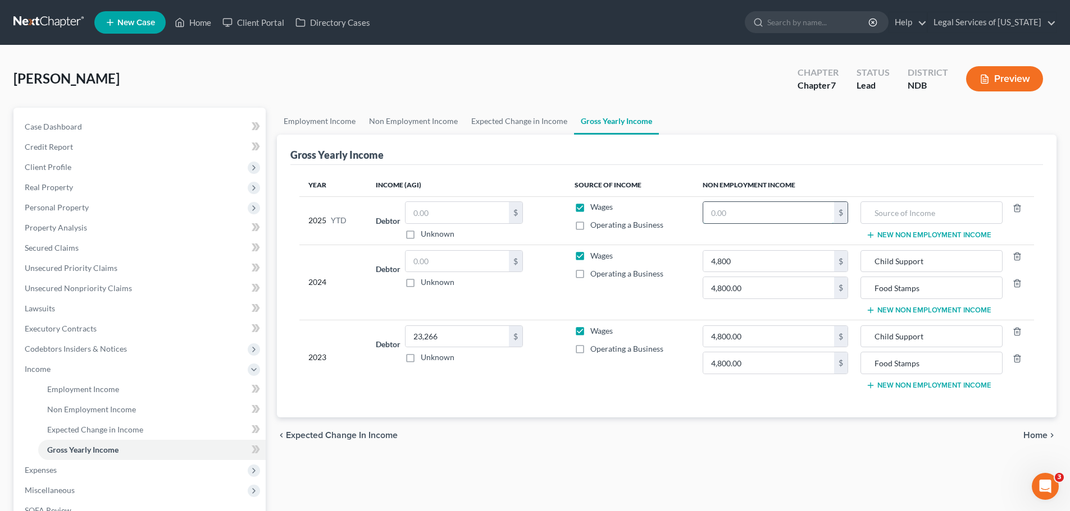
click at [724, 211] on input "text" at bounding box center [768, 212] width 131 height 21
click at [428, 261] on input "text" at bounding box center [456, 261] width 103 height 21
click at [733, 212] on input "text" at bounding box center [768, 212] width 131 height 21
click at [783, 215] on input "text" at bounding box center [768, 212] width 131 height 21
click at [892, 218] on input "text" at bounding box center [930, 212] width 129 height 21
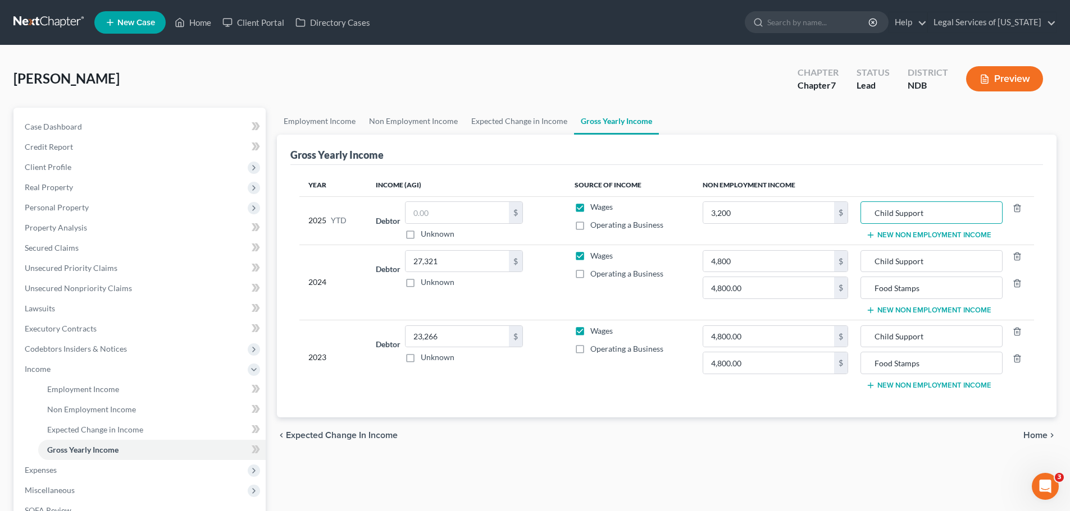
click at [915, 235] on button "New Non Employment Income" at bounding box center [928, 235] width 125 height 9
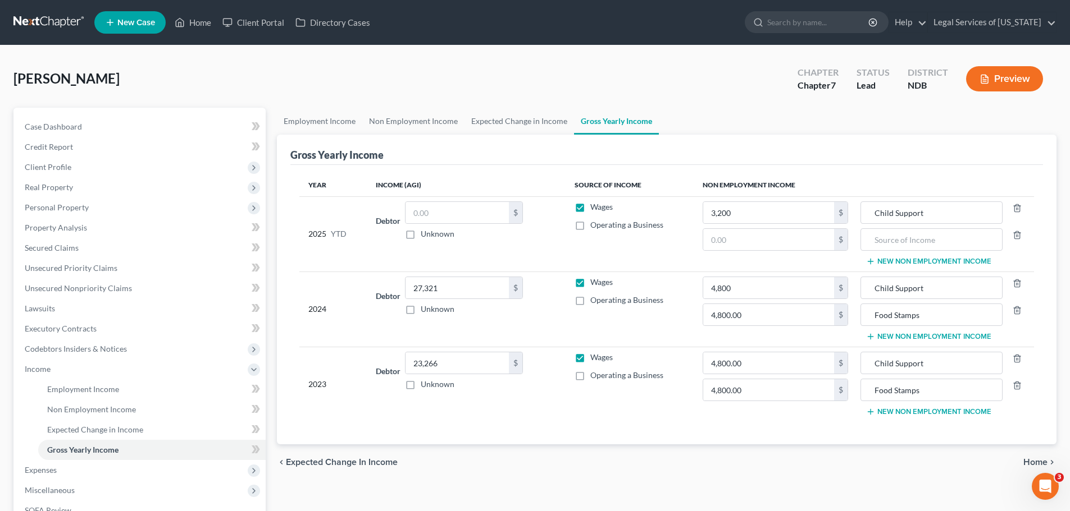
click at [787, 227] on td "3,200 $ $" at bounding box center [774, 234] width 163 height 75
click at [783, 237] on input "text" at bounding box center [768, 239] width 131 height 21
click at [661, 255] on td "Wages Operating a Business" at bounding box center [629, 234] width 128 height 75
click at [741, 287] on input "4,800" at bounding box center [768, 287] width 131 height 21
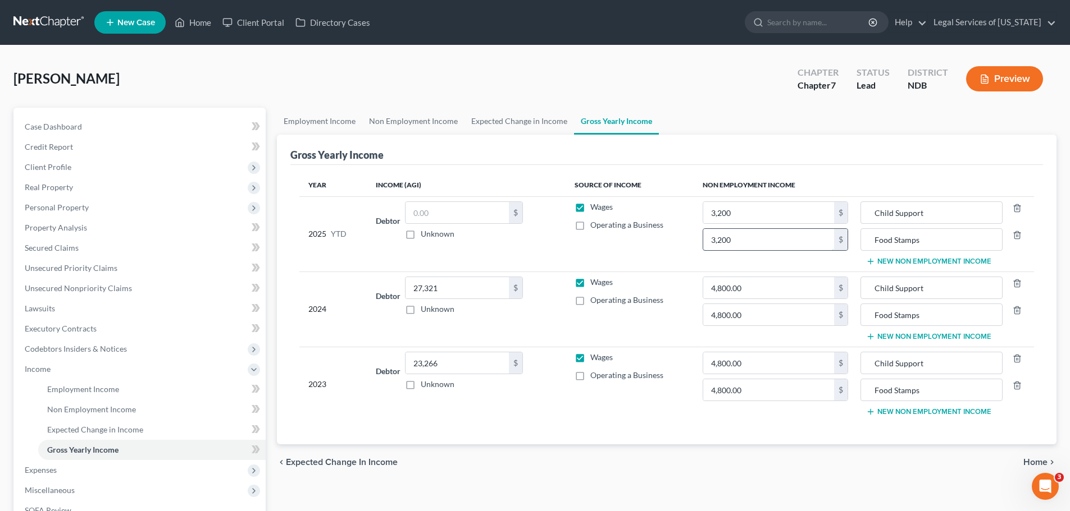
click at [739, 243] on input "3,200" at bounding box center [768, 239] width 131 height 21
click at [738, 241] on input "3,200" at bounding box center [768, 239] width 131 height 21
click at [744, 220] on input "3,200" at bounding box center [768, 212] width 131 height 21
click at [744, 214] on input "3,200" at bounding box center [768, 212] width 131 height 21
click at [683, 445] on div "chevron_left Expected Change in Income Home chevron_right" at bounding box center [666, 463] width 779 height 36
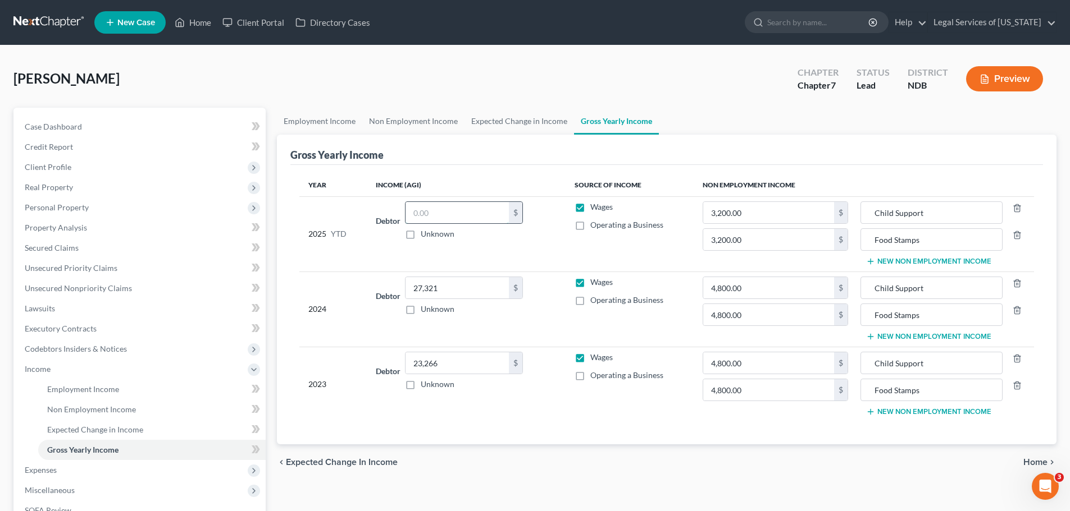
click at [438, 217] on input "text" at bounding box center [456, 212] width 103 height 21
click at [445, 219] on input "text" at bounding box center [456, 212] width 103 height 21
click at [1034, 459] on span "Home" at bounding box center [1035, 462] width 24 height 9
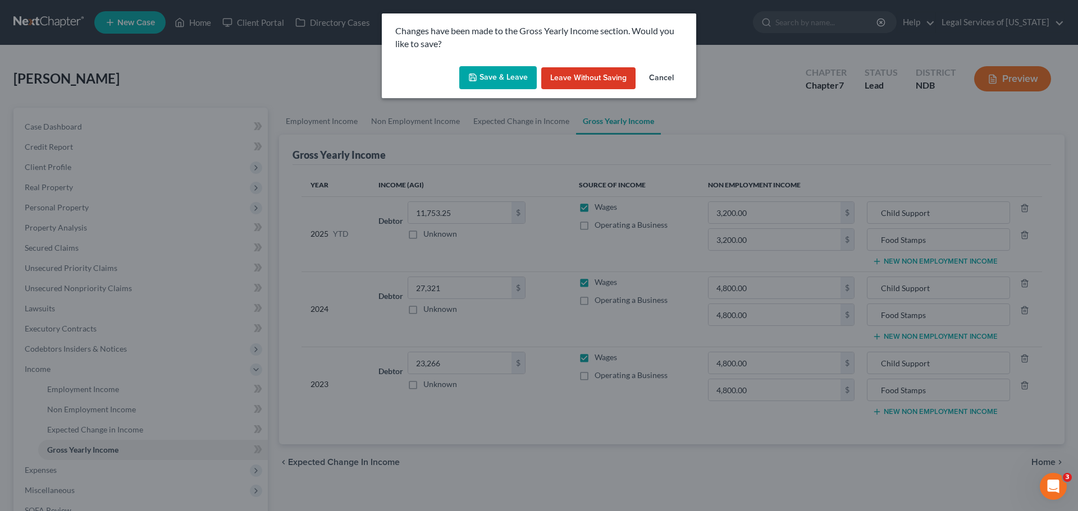
click at [516, 75] on button "Save & Leave" at bounding box center [497, 78] width 77 height 24
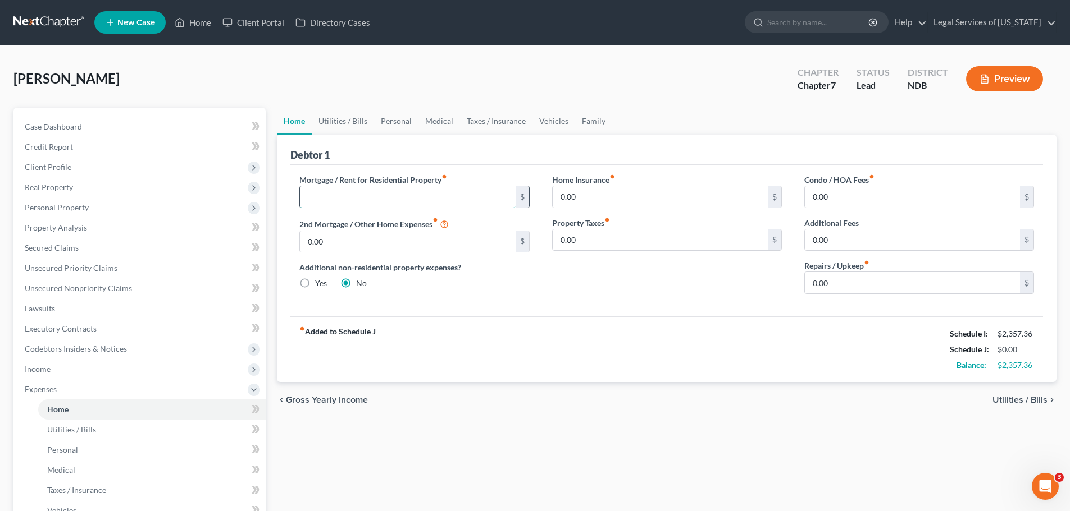
click at [416, 202] on input "text" at bounding box center [407, 196] width 215 height 21
click at [387, 191] on input "text" at bounding box center [407, 196] width 215 height 21
click at [1020, 403] on span "Utilities / Bills" at bounding box center [1019, 400] width 55 height 9
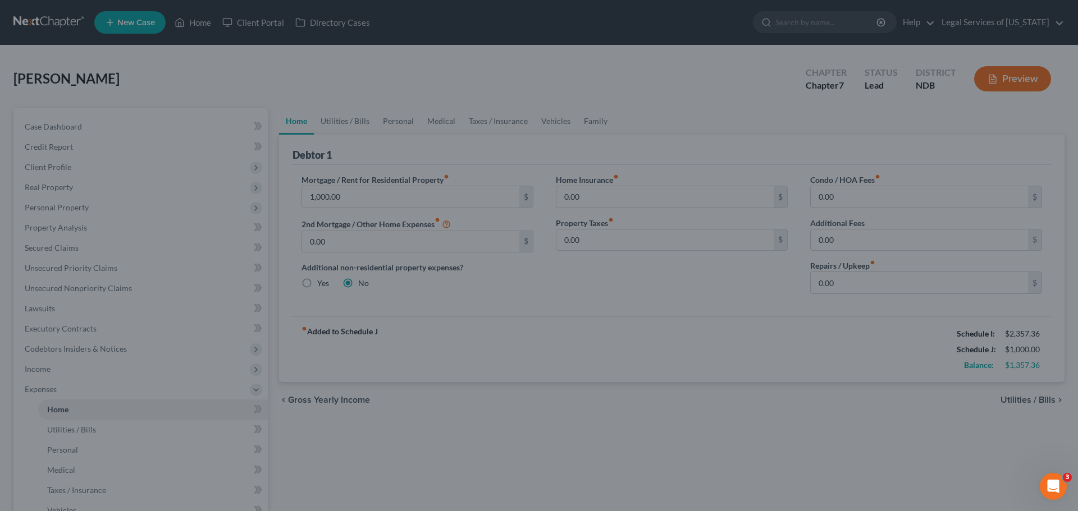
click at [956, 397] on div at bounding box center [539, 255] width 1078 height 511
